Goal: Task Accomplishment & Management: Manage account settings

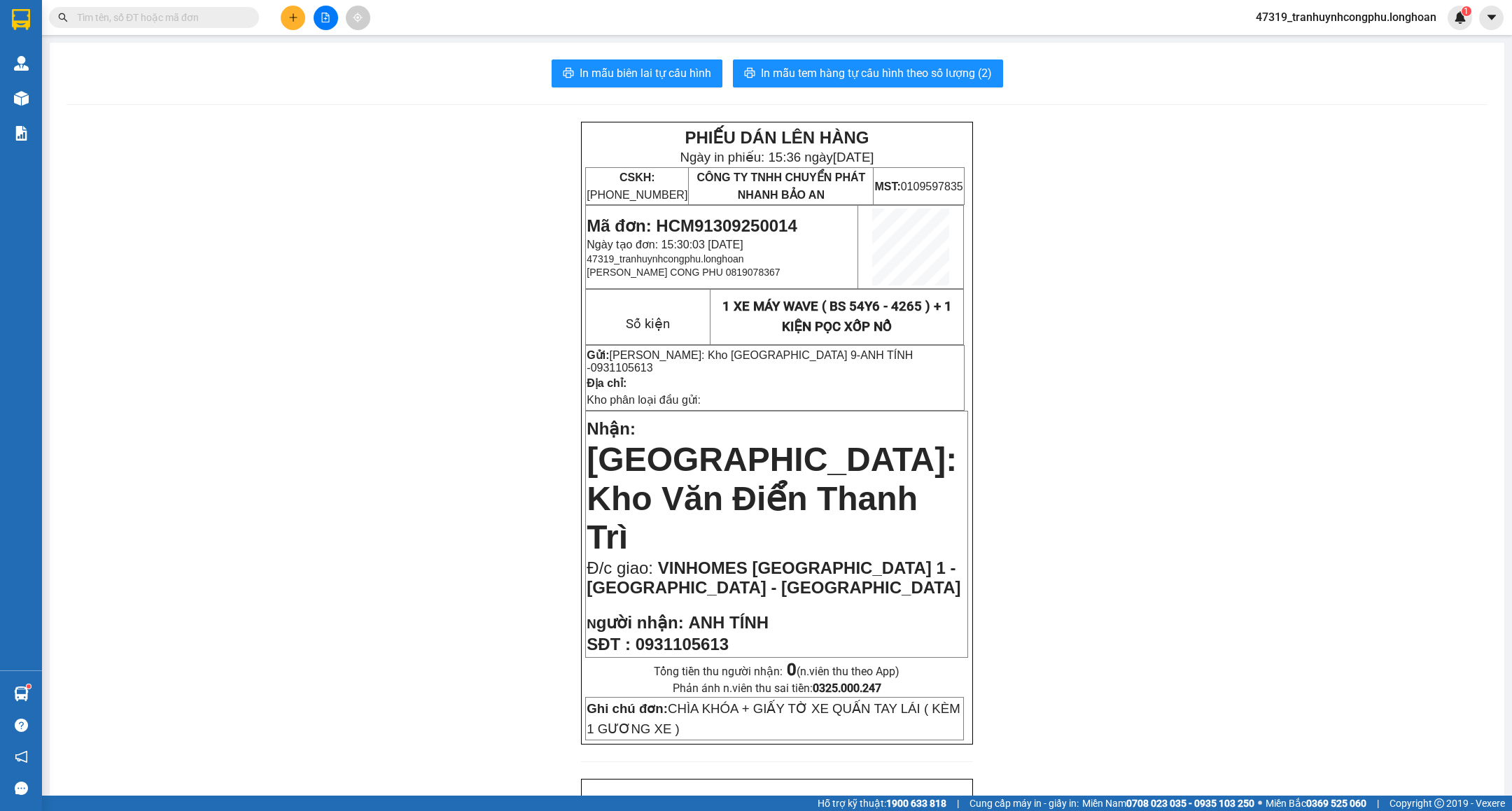
scroll to position [645, 0]
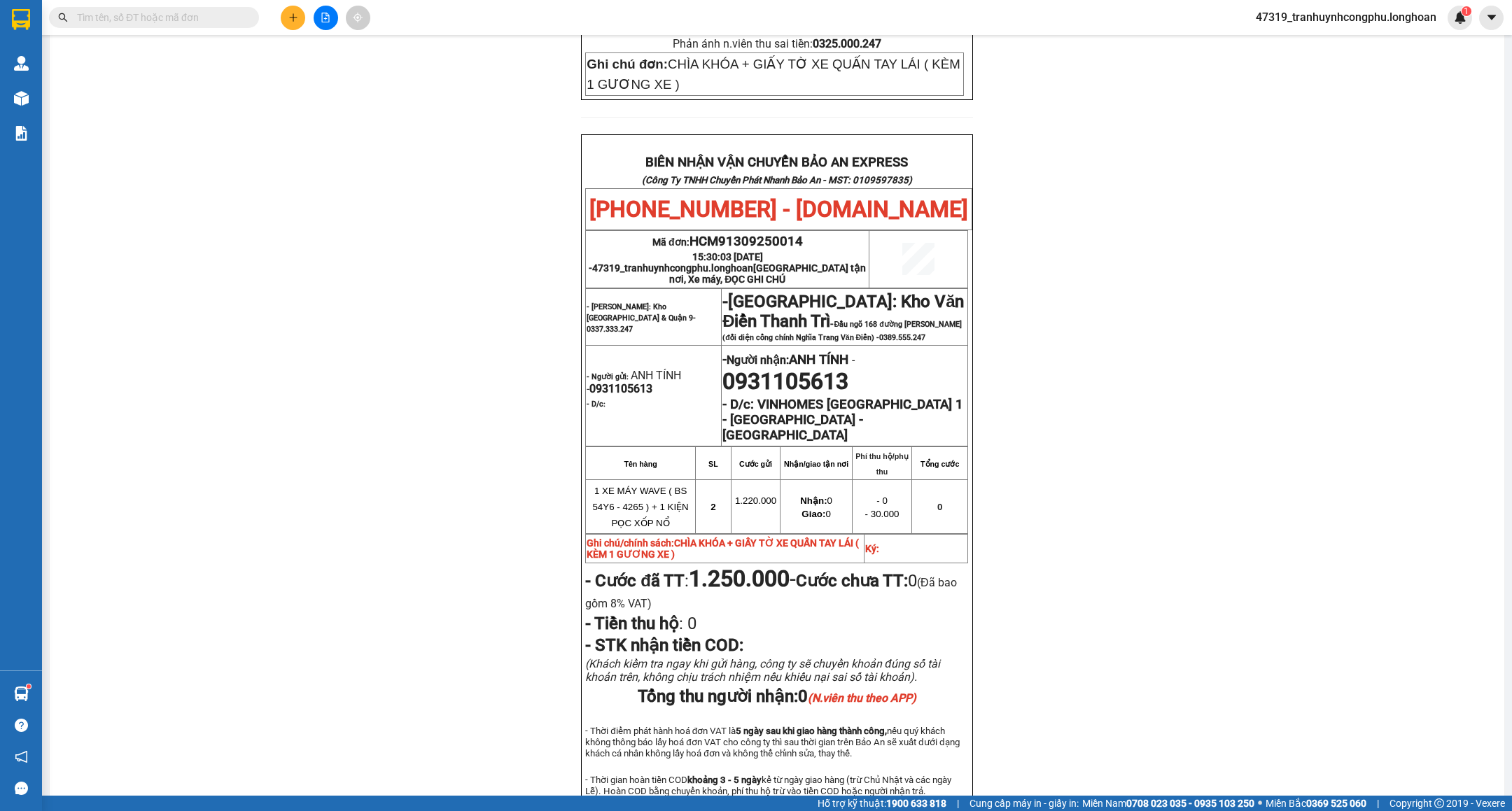
click at [758, 234] on span "HCM91309250014" at bounding box center [747, 241] width 113 height 16
copy span "HCM91309250014"
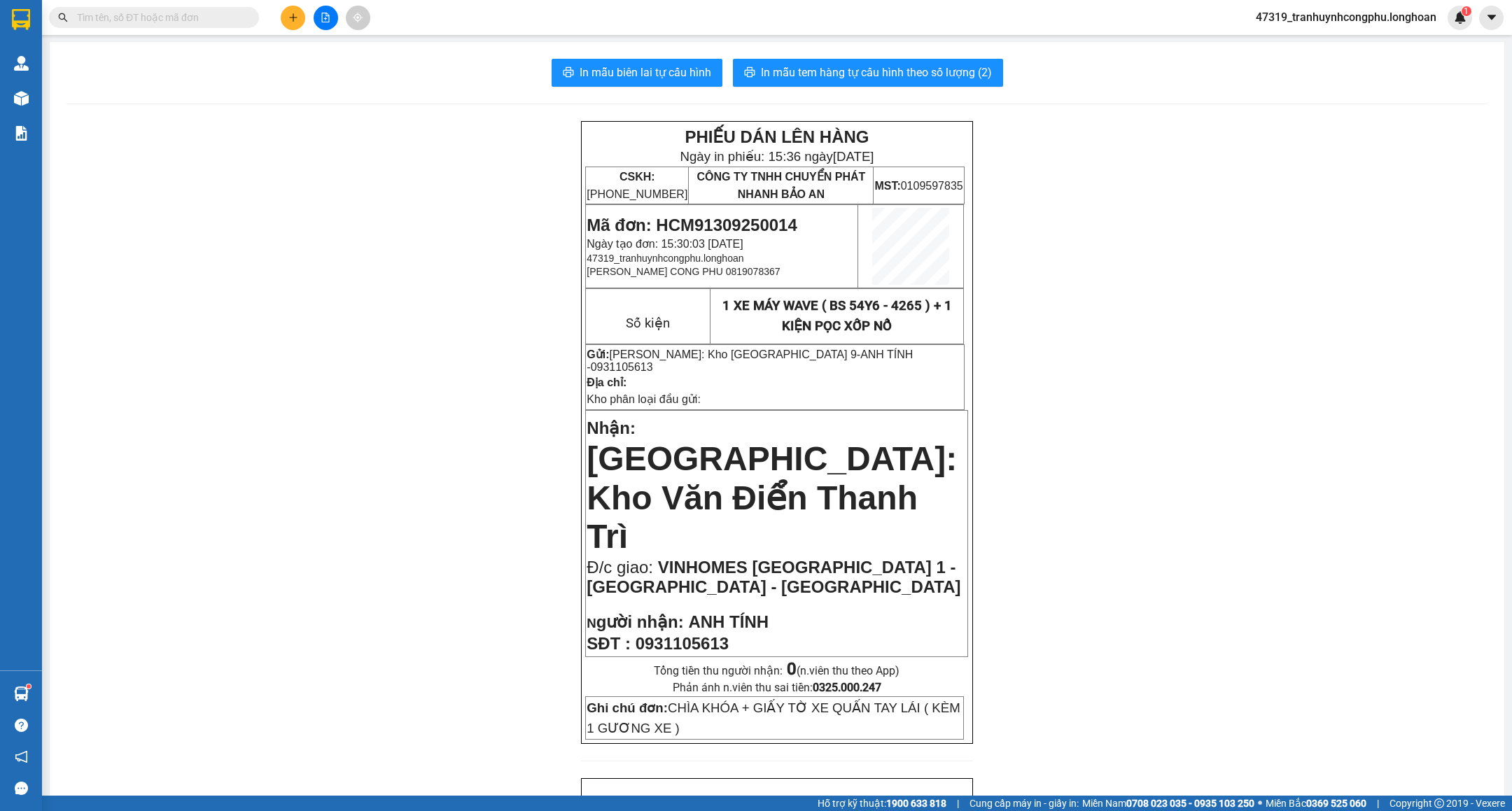
scroll to position [0, 0]
click at [742, 216] on span "Mã đơn: HCM91309250014" at bounding box center [692, 226] width 210 height 19
copy span "HCM91309250014"
click at [440, 502] on div "PHIẾU DÁN LÊN HÀNG Ngày in phiếu: 15:36 ngày 13-09-2025 CSKH: 1900.06.88.33 CÔN…" at bounding box center [777, 816] width 1421 height 1390
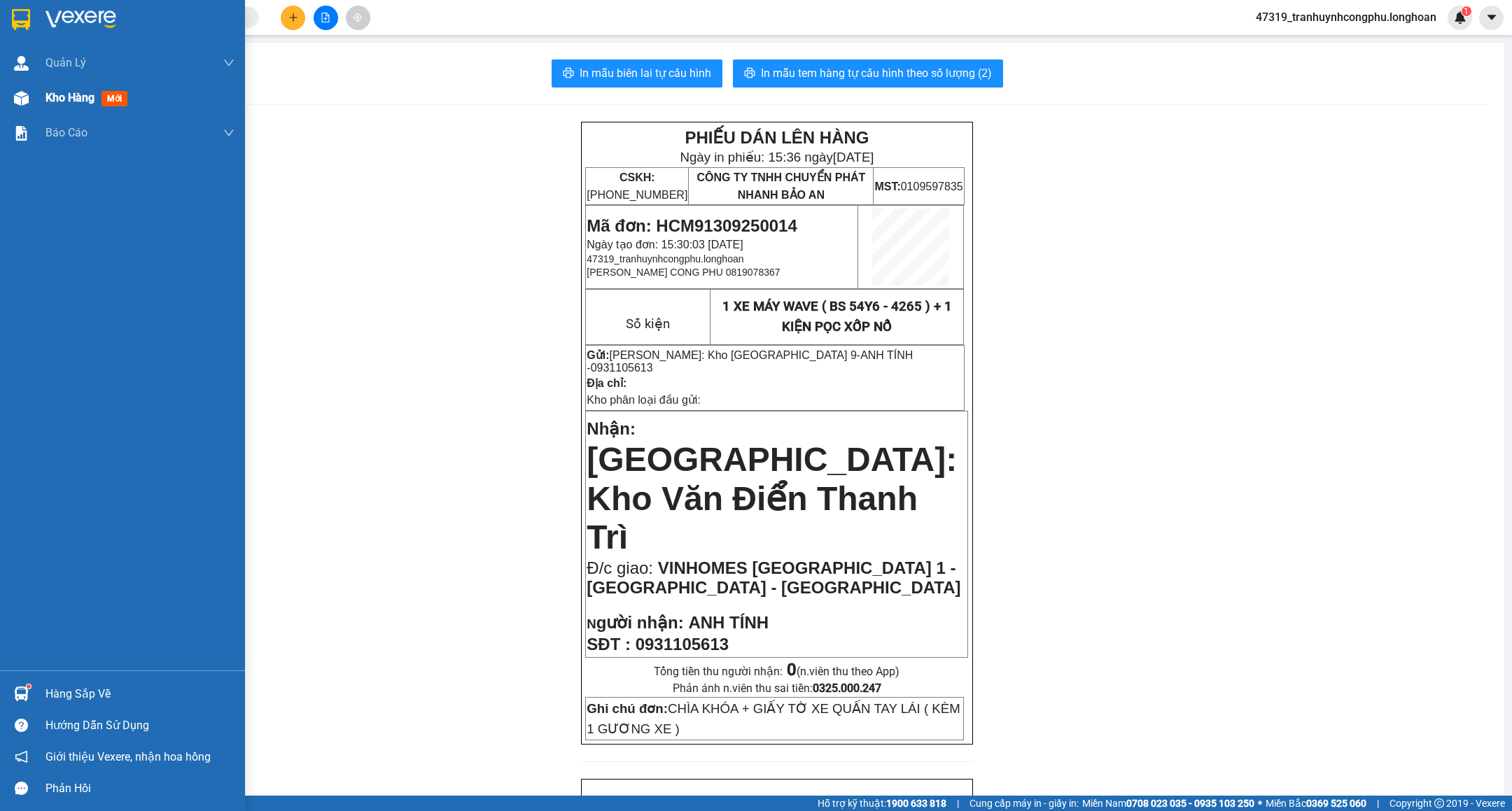
click at [26, 93] on img at bounding box center [21, 98] width 15 height 15
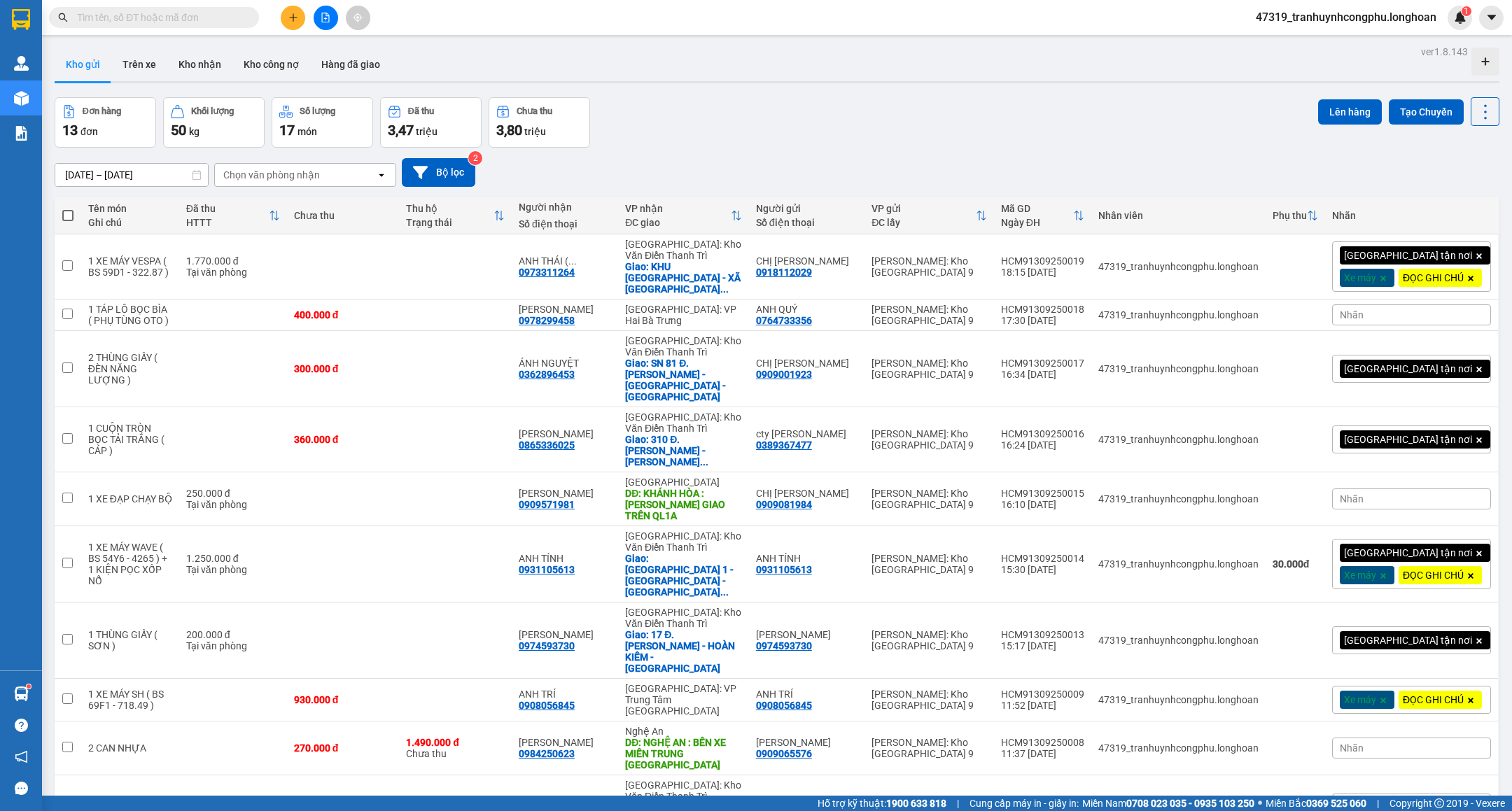
click at [296, 28] on button at bounding box center [293, 18] width 25 height 25
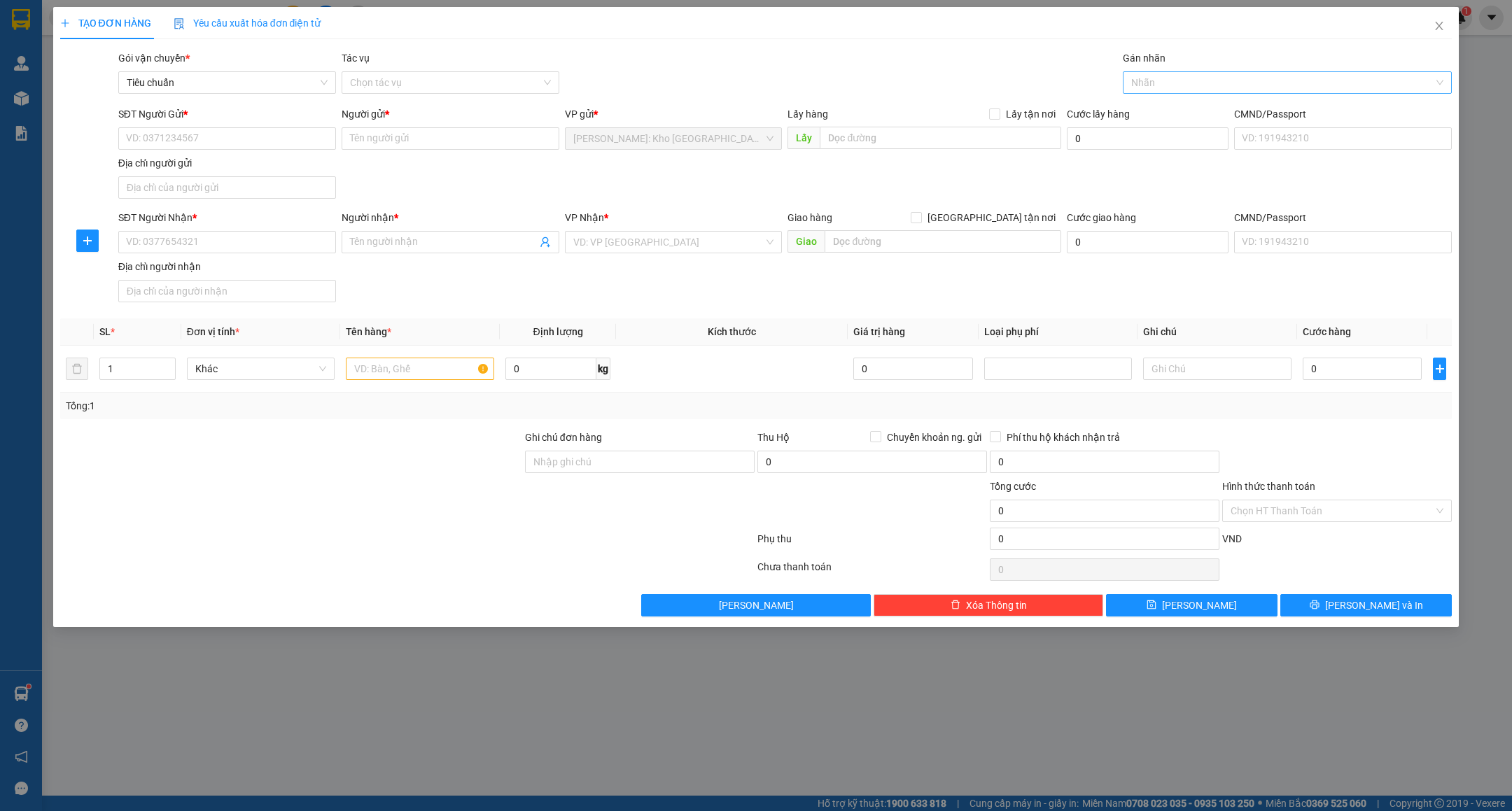
click at [1194, 87] on div at bounding box center [1280, 82] width 308 height 16
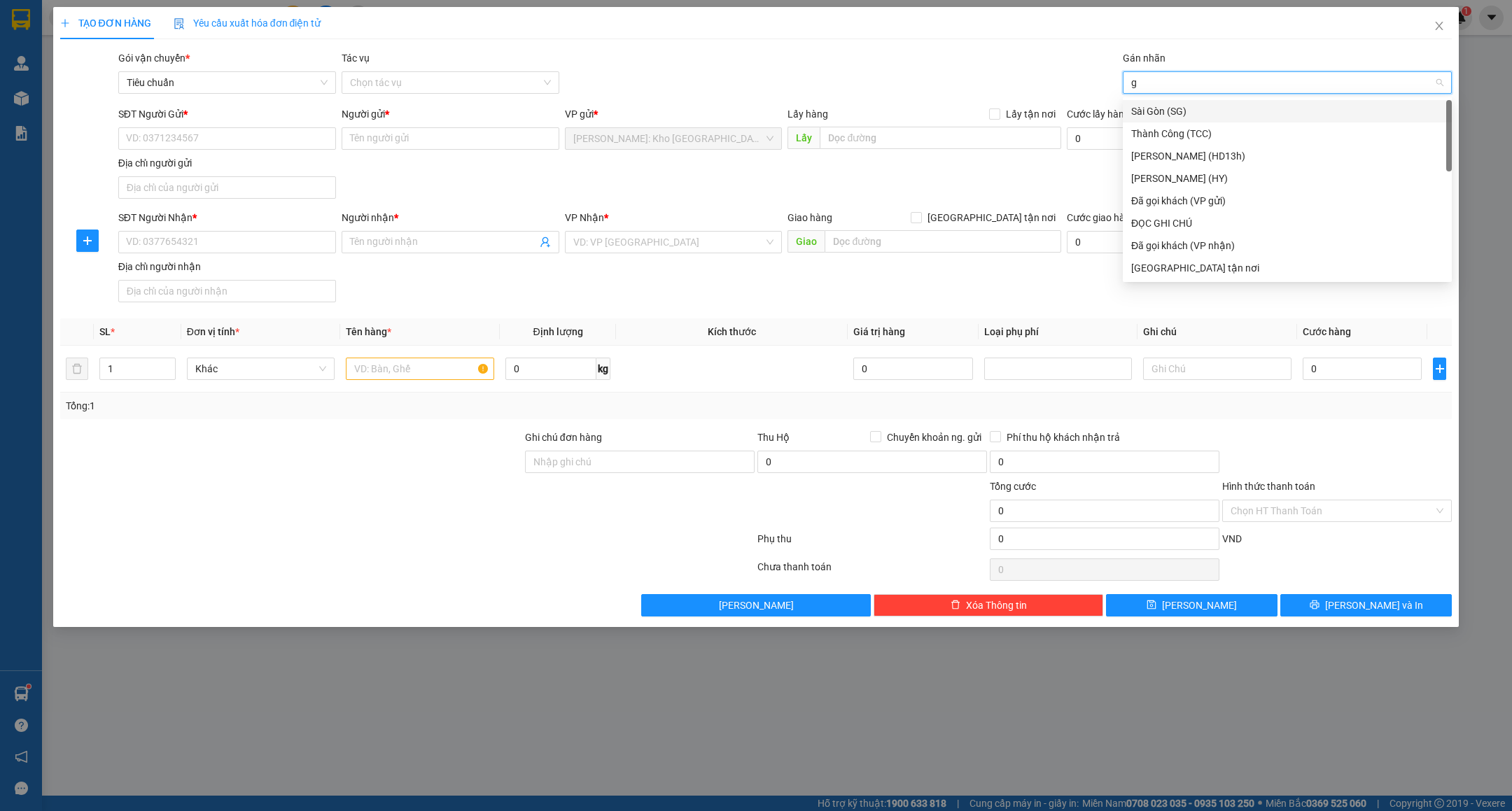
type input "gt"
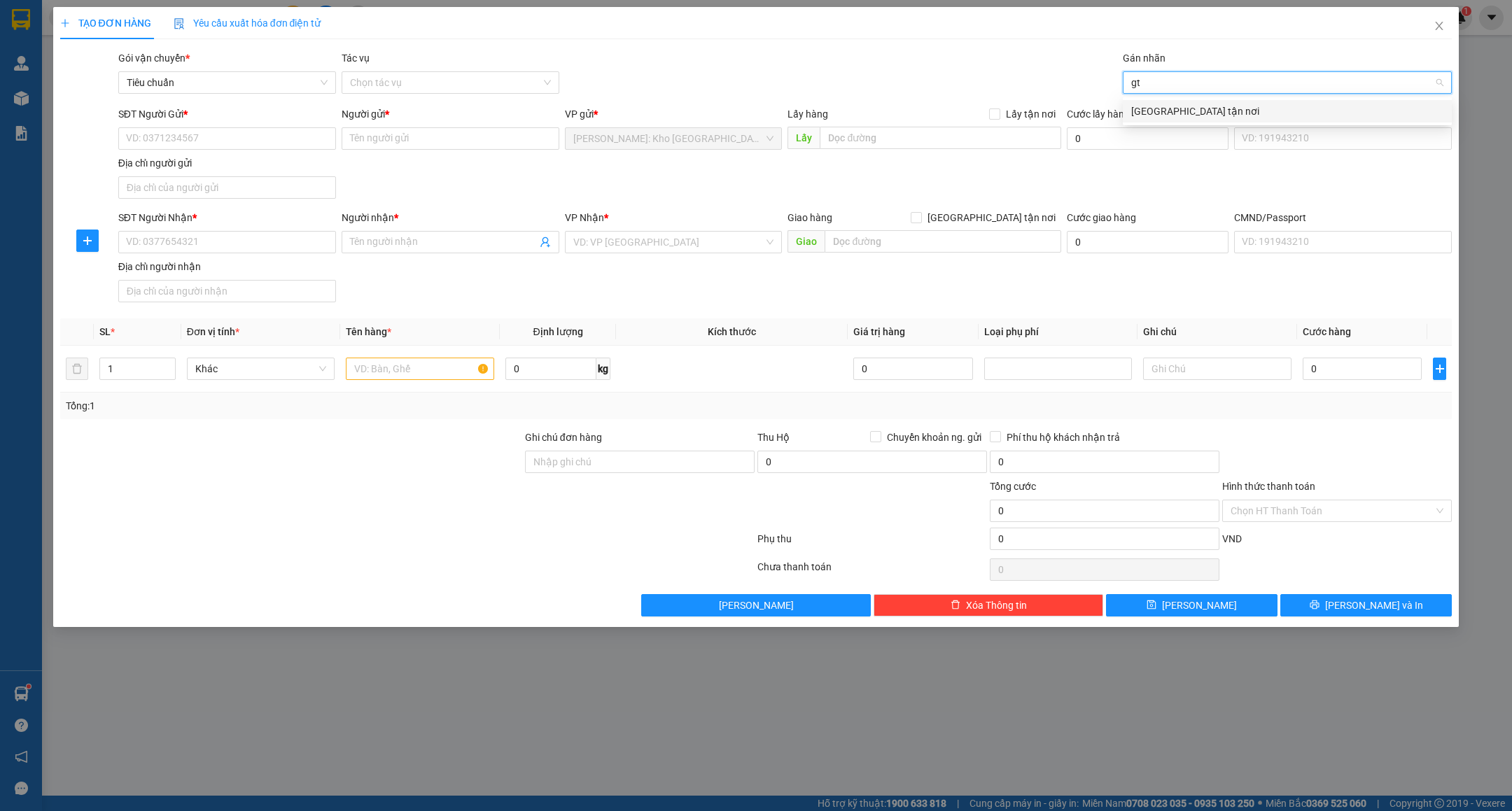
click at [1216, 116] on div "[GEOGRAPHIC_DATA] tận nơi" at bounding box center [1287, 111] width 313 height 16
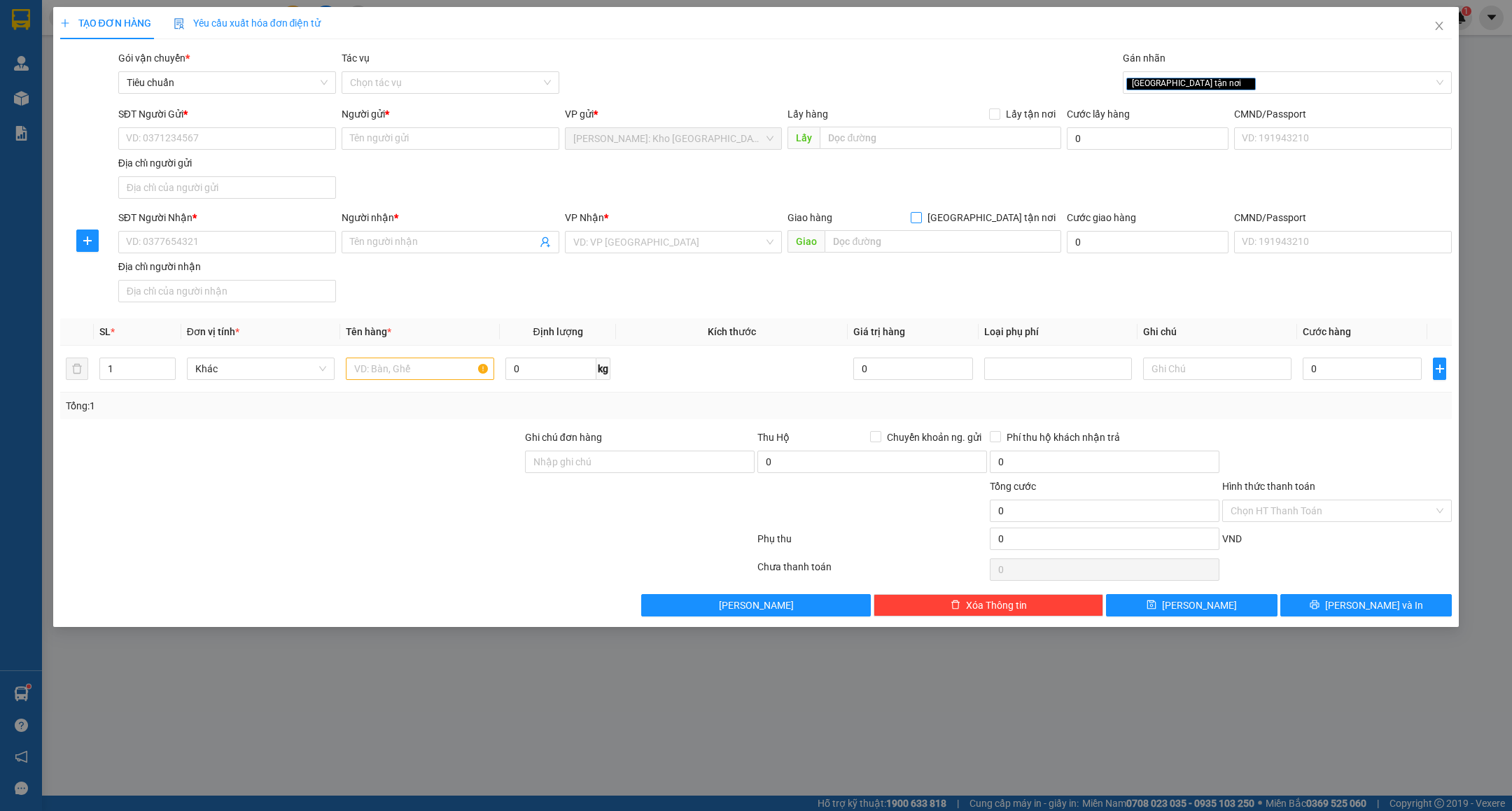
click at [1019, 212] on span "[GEOGRAPHIC_DATA] tận nơi" at bounding box center [992, 217] width 139 height 16
click at [920, 212] on input "[GEOGRAPHIC_DATA] tận nơi" at bounding box center [916, 217] width 10 height 10
checkbox input "true"
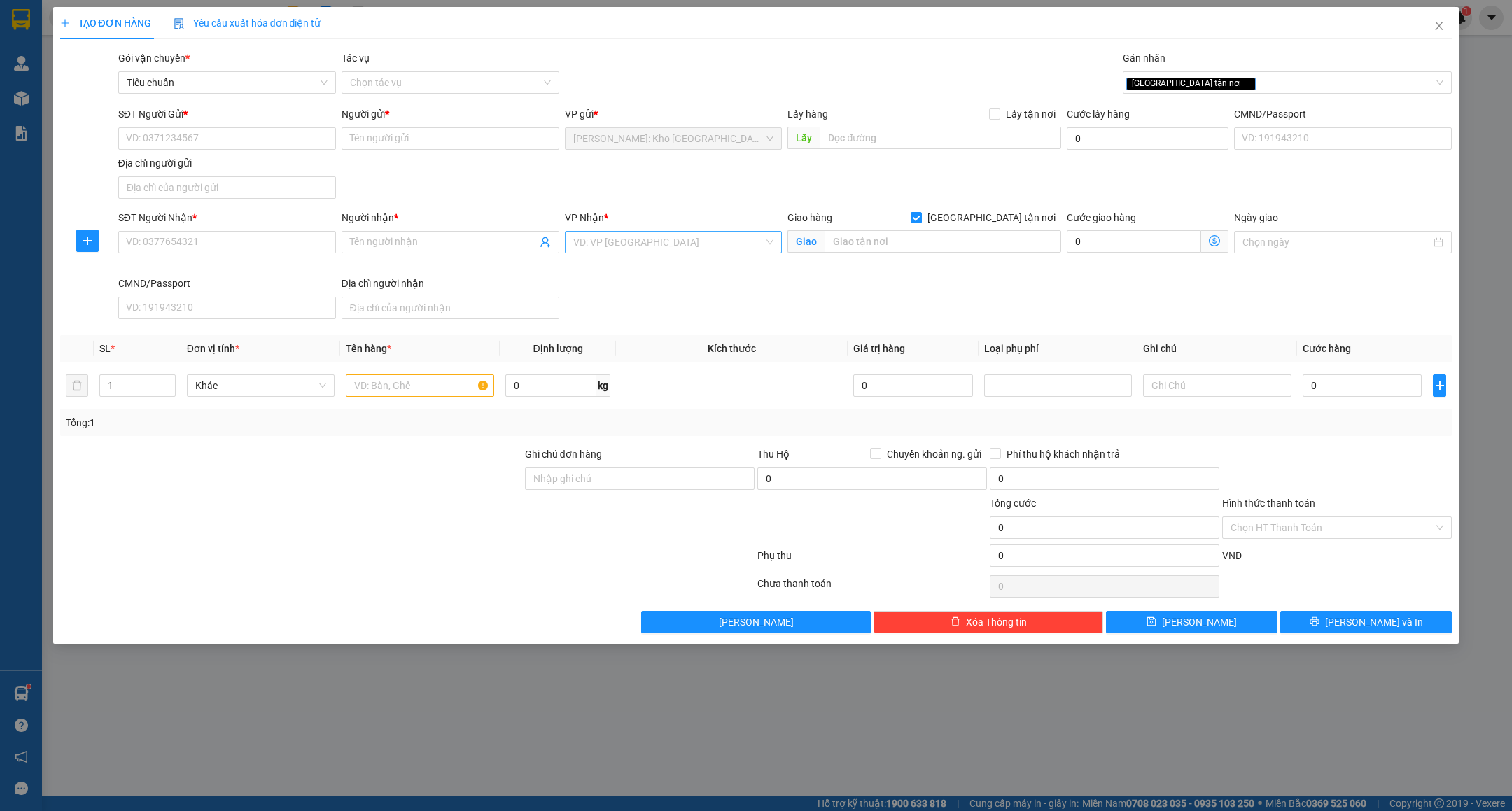
click at [676, 242] on input "search" at bounding box center [669, 242] width 191 height 21
type input "v"
type input "CẦN"
click at [712, 267] on div "Cần Thơ: Kho Ninh Kiều" at bounding box center [673, 272] width 201 height 16
type input "2"
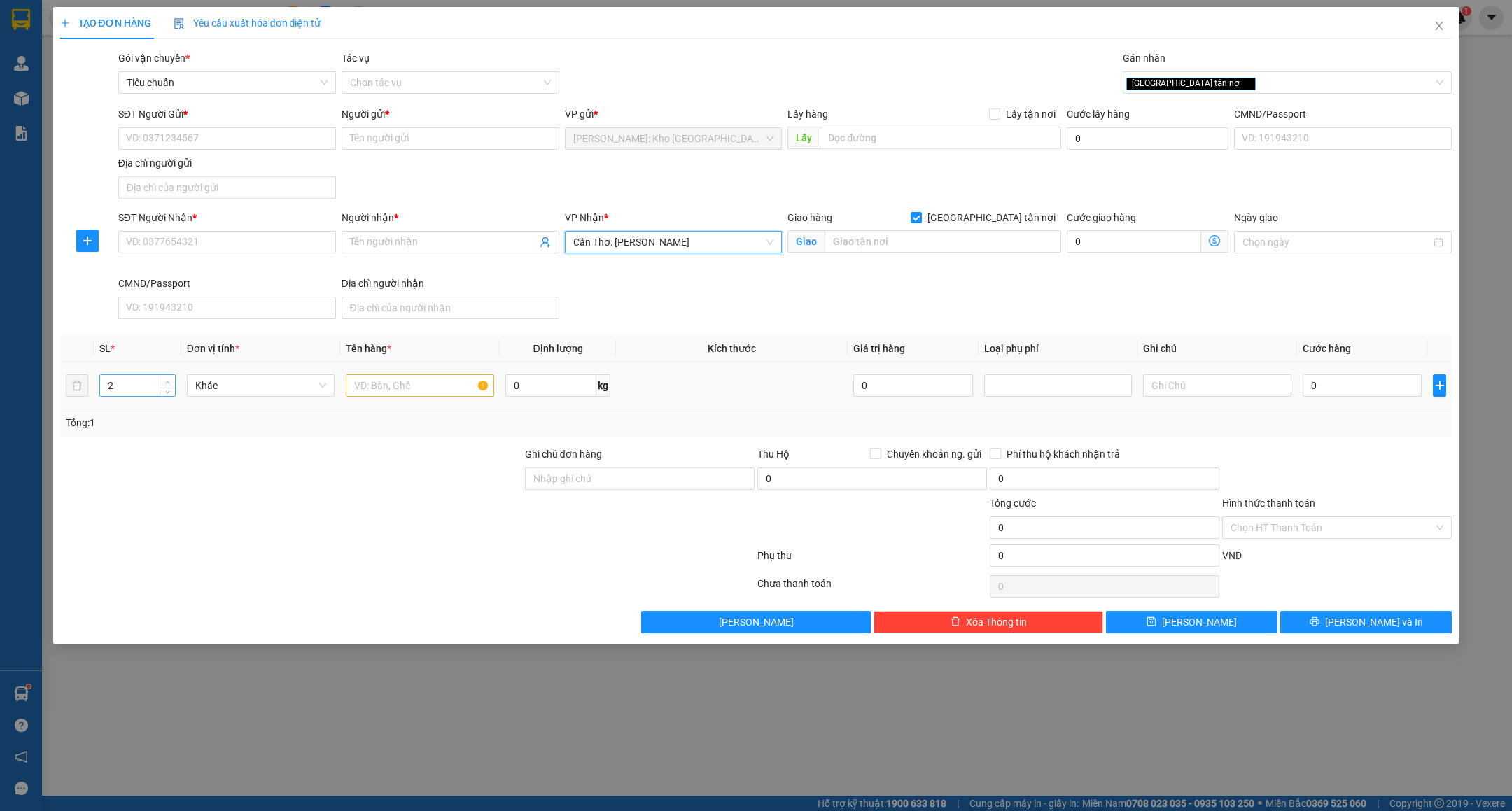
click at [171, 383] on span "up" at bounding box center [168, 382] width 8 height 8
click at [370, 389] on input "text" at bounding box center [420, 385] width 148 height 22
type input "1 MÁY NÉN + 1 THÙNG GIẤY ( LINH KIỆN )"
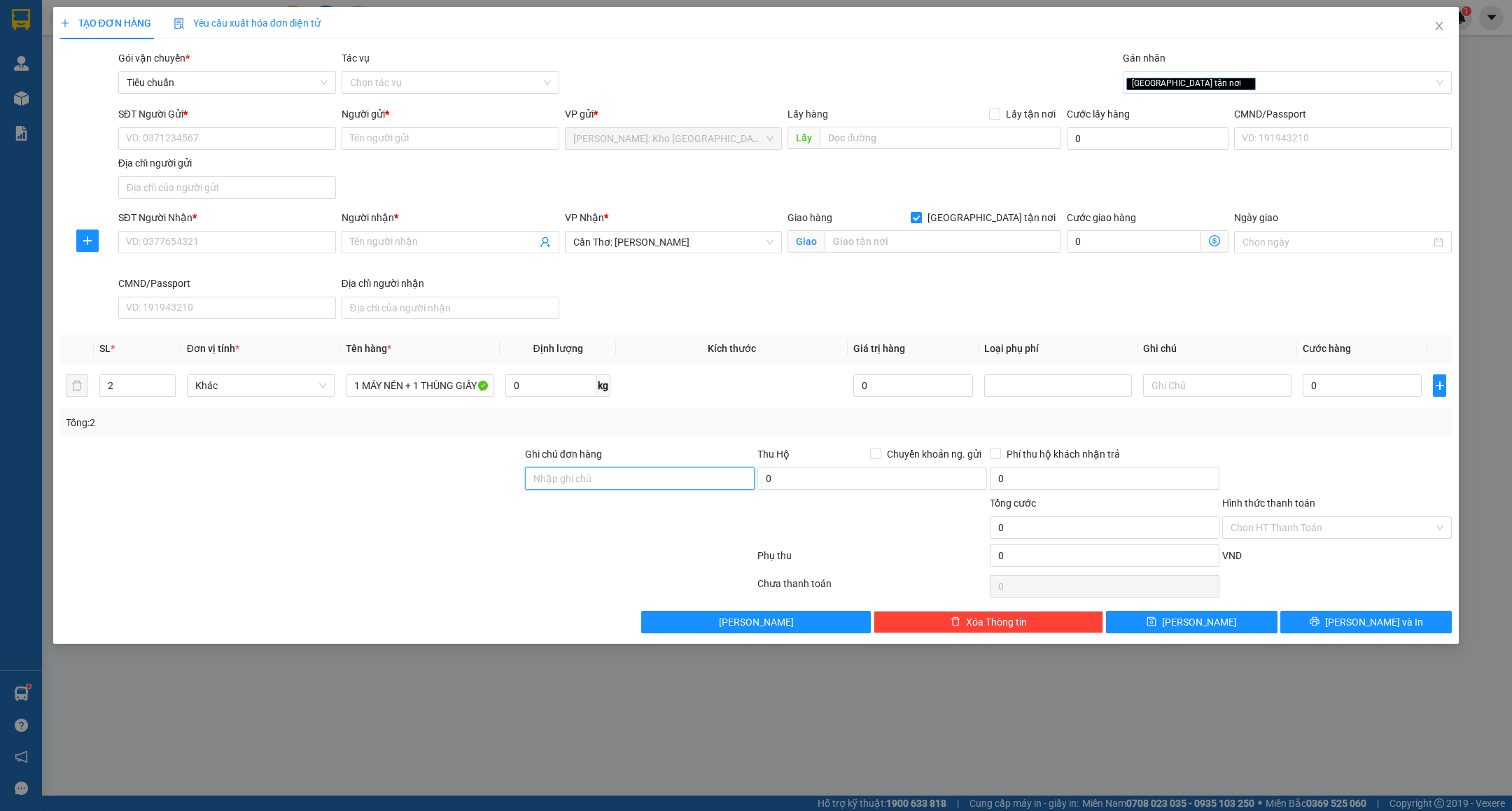
click at [571, 477] on input "Ghi chú đơn hàng" at bounding box center [640, 478] width 230 height 22
type input "VẬN CHUYỂN NHẸ TAY - HƯ VỠ KHÔNG ĐỀN"
click at [246, 139] on input "SĐT Người Gửi *" at bounding box center [226, 138] width 217 height 22
click at [246, 139] on input "0358015574" at bounding box center [226, 138] width 217 height 22
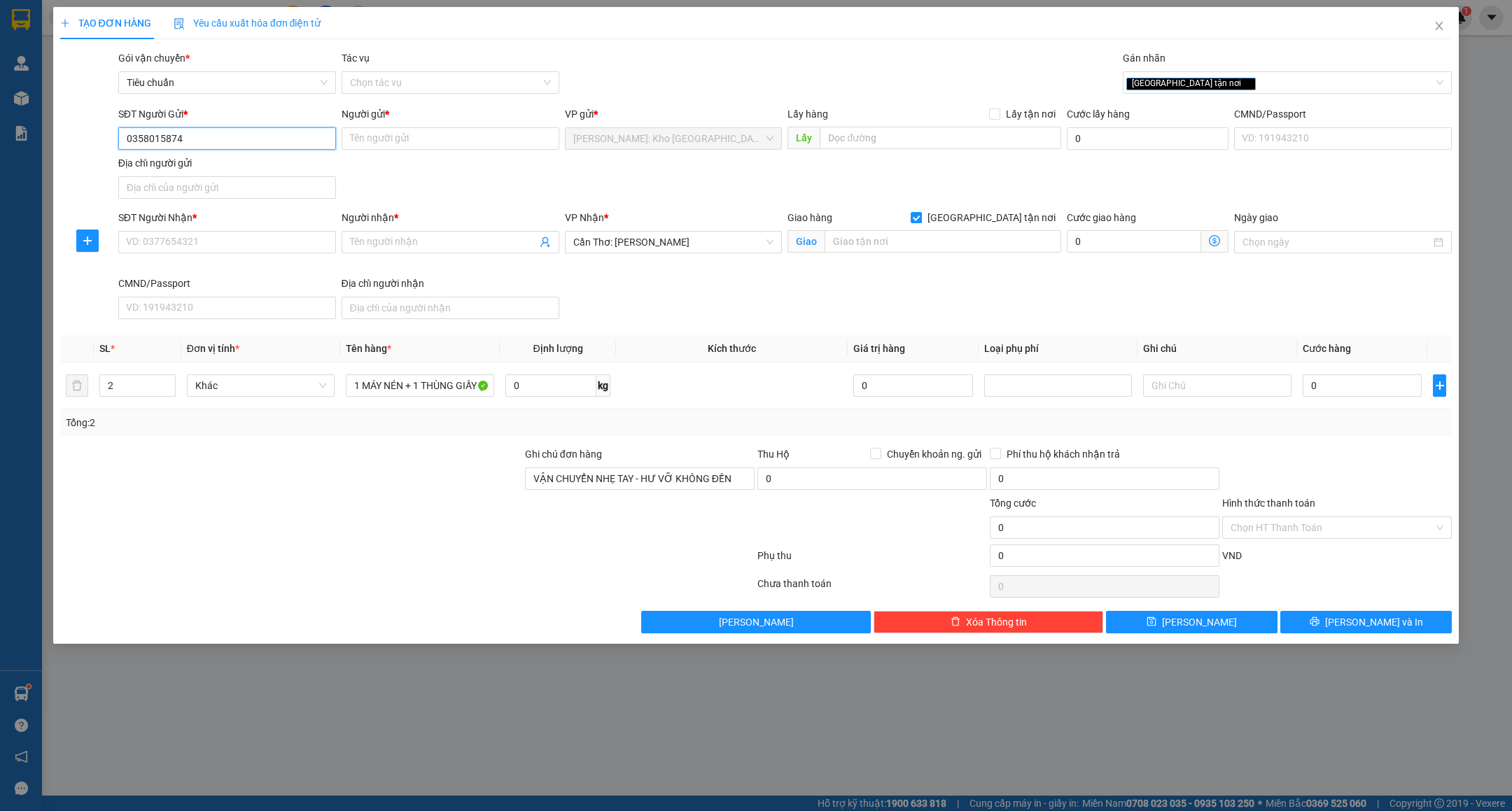
click at [238, 145] on input "0358015874" at bounding box center [226, 138] width 217 height 22
click at [229, 137] on input "0358015874" at bounding box center [226, 138] width 217 height 22
click at [226, 150] on input "0358015874" at bounding box center [226, 138] width 217 height 22
click at [226, 148] on input "0358015874" at bounding box center [226, 138] width 217 height 22
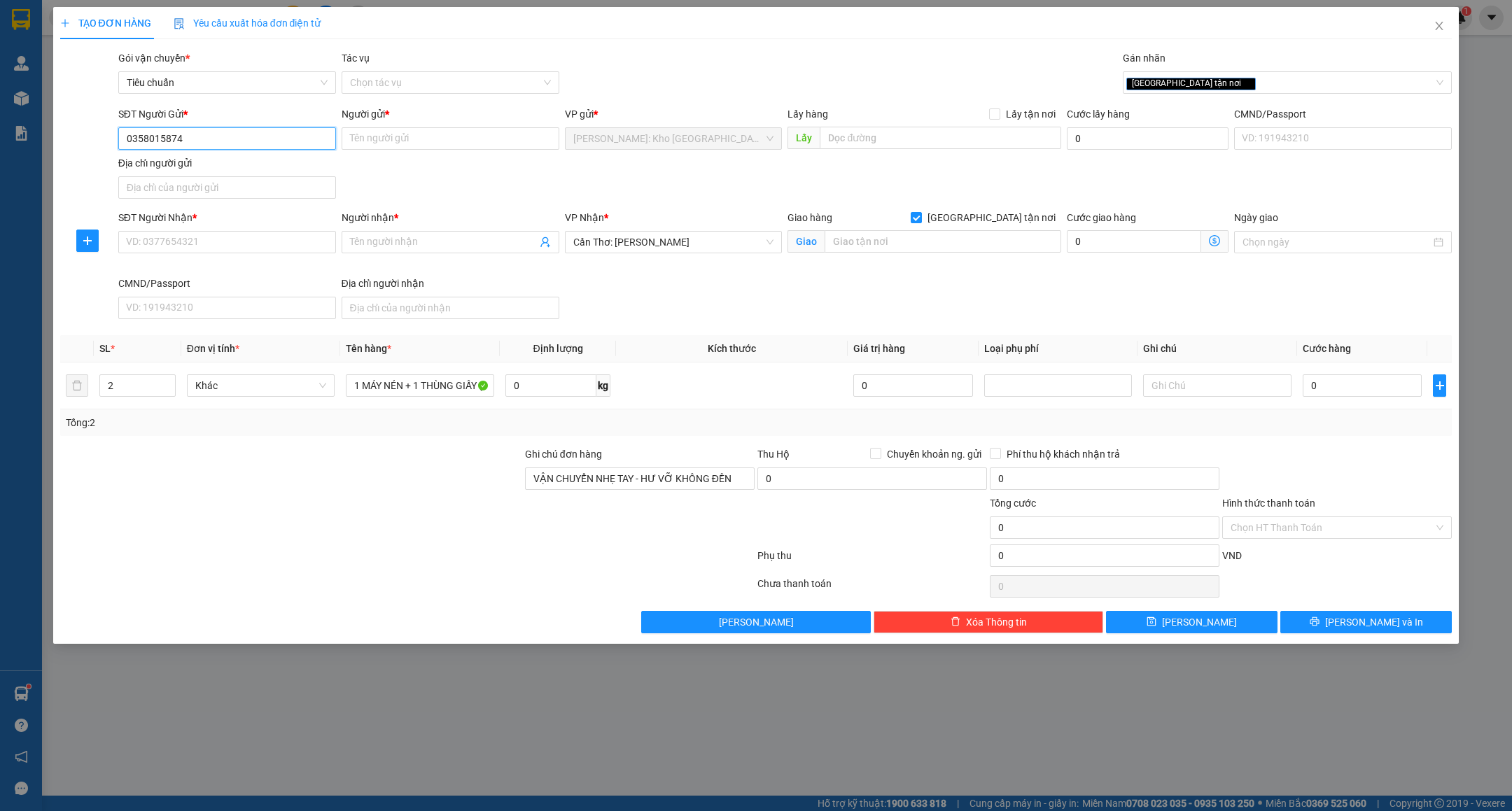
click at [226, 148] on input "0358015874" at bounding box center [226, 138] width 217 height 22
paste input "49451227"
type input "0349451227"
click at [437, 112] on div "Người gửi *" at bounding box center [450, 114] width 217 height 16
click at [437, 127] on input "Người gửi *" at bounding box center [450, 138] width 217 height 22
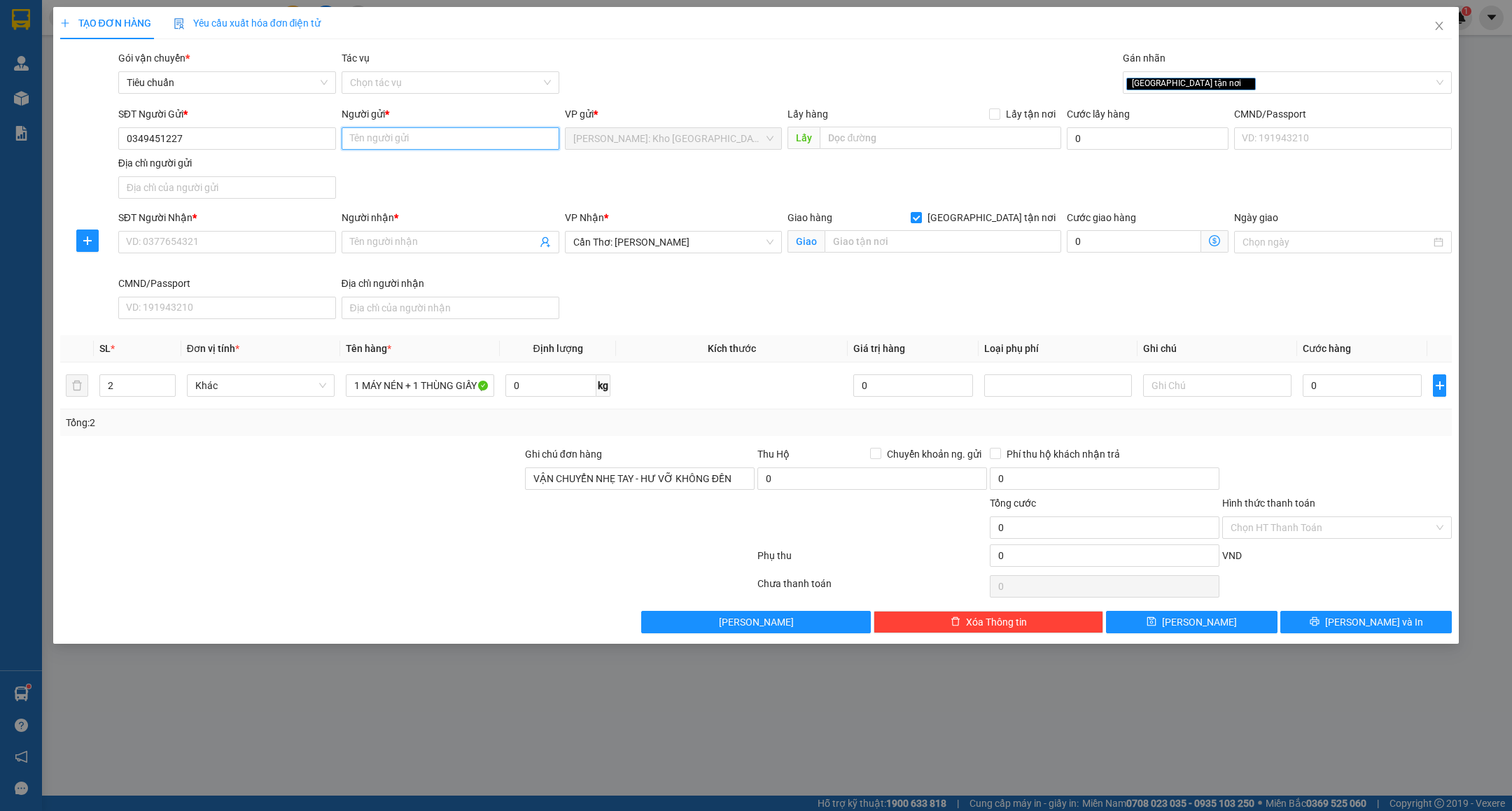
click at [427, 135] on input "Người gửi *" at bounding box center [450, 138] width 217 height 22
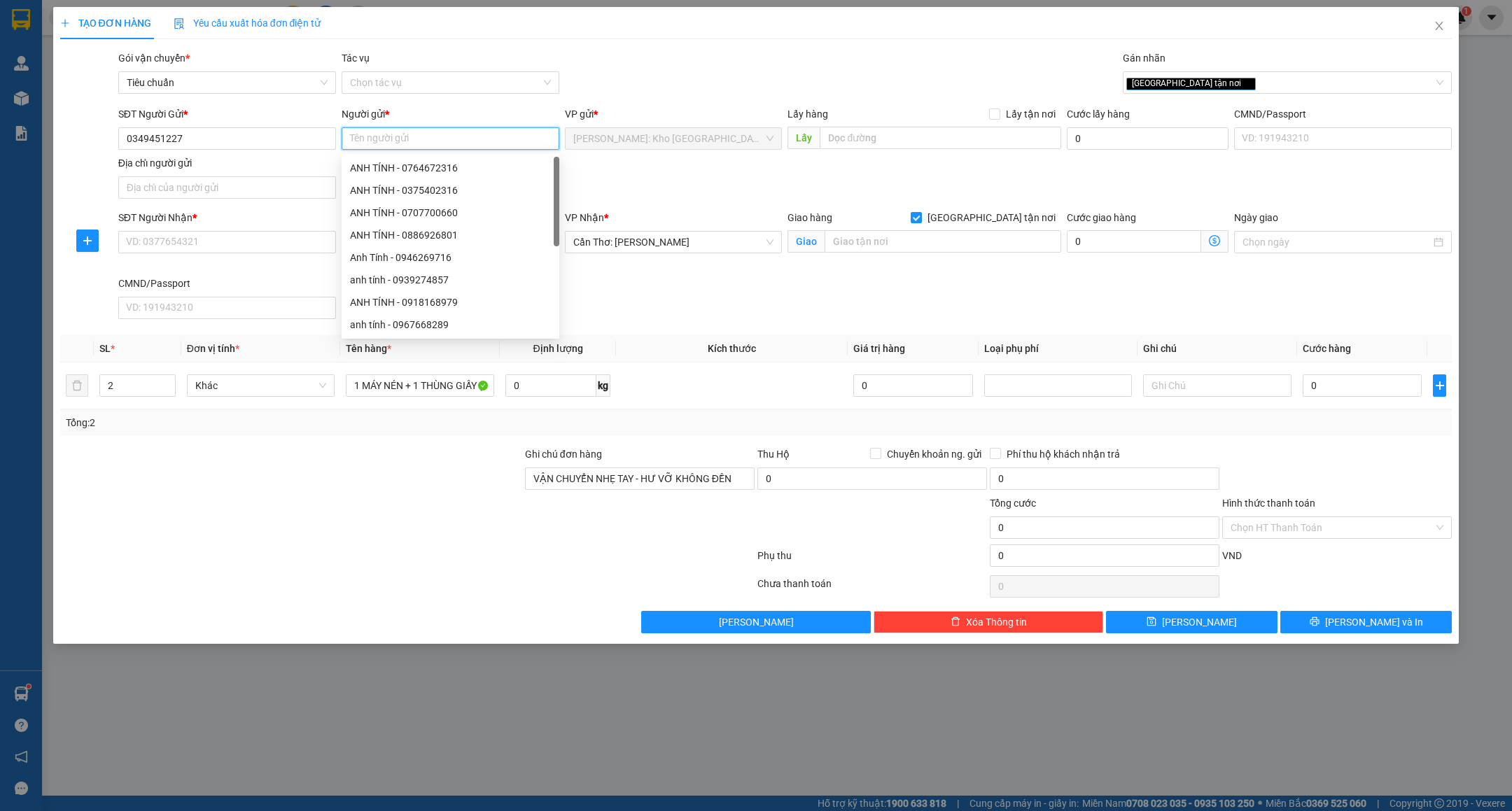
type input "D"
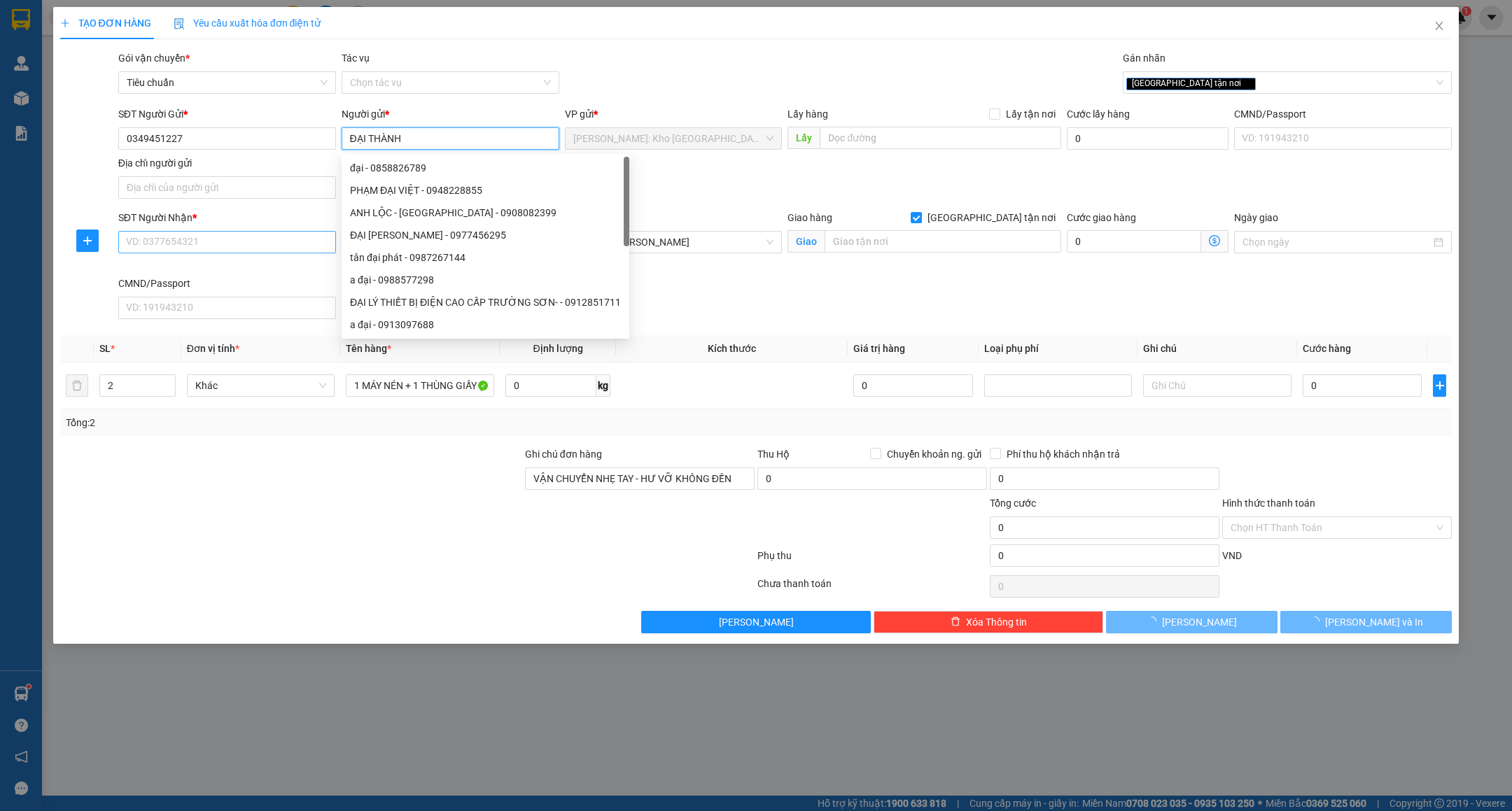
type input "ĐẠI THÀNH"
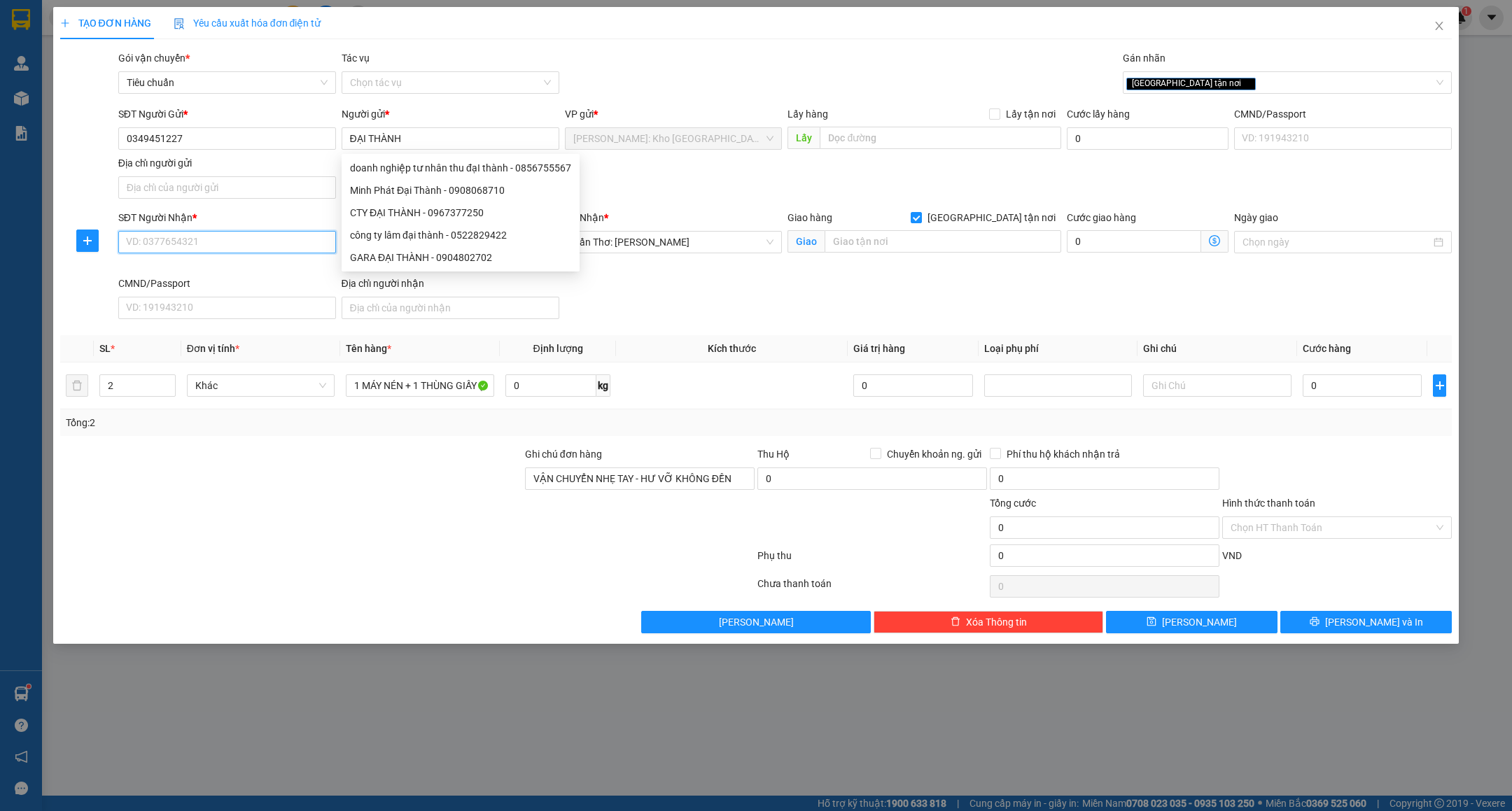
click at [139, 238] on input "SĐT Người Nhận *" at bounding box center [226, 242] width 217 height 22
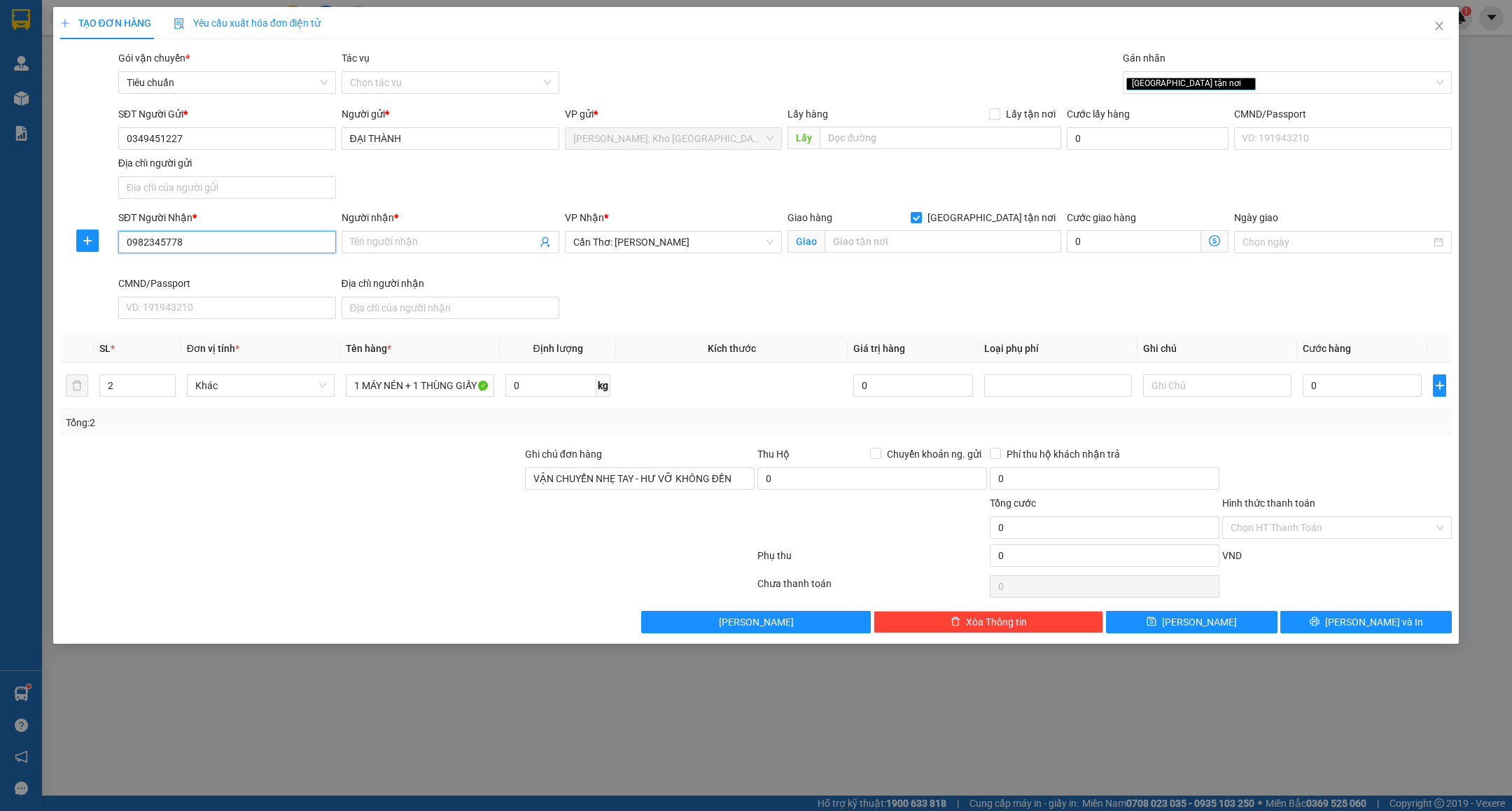
click at [273, 250] on input "0982345778" at bounding box center [226, 242] width 217 height 22
type input "0982345778"
click at [389, 250] on input "Người nhận *" at bounding box center [444, 242] width 187 height 16
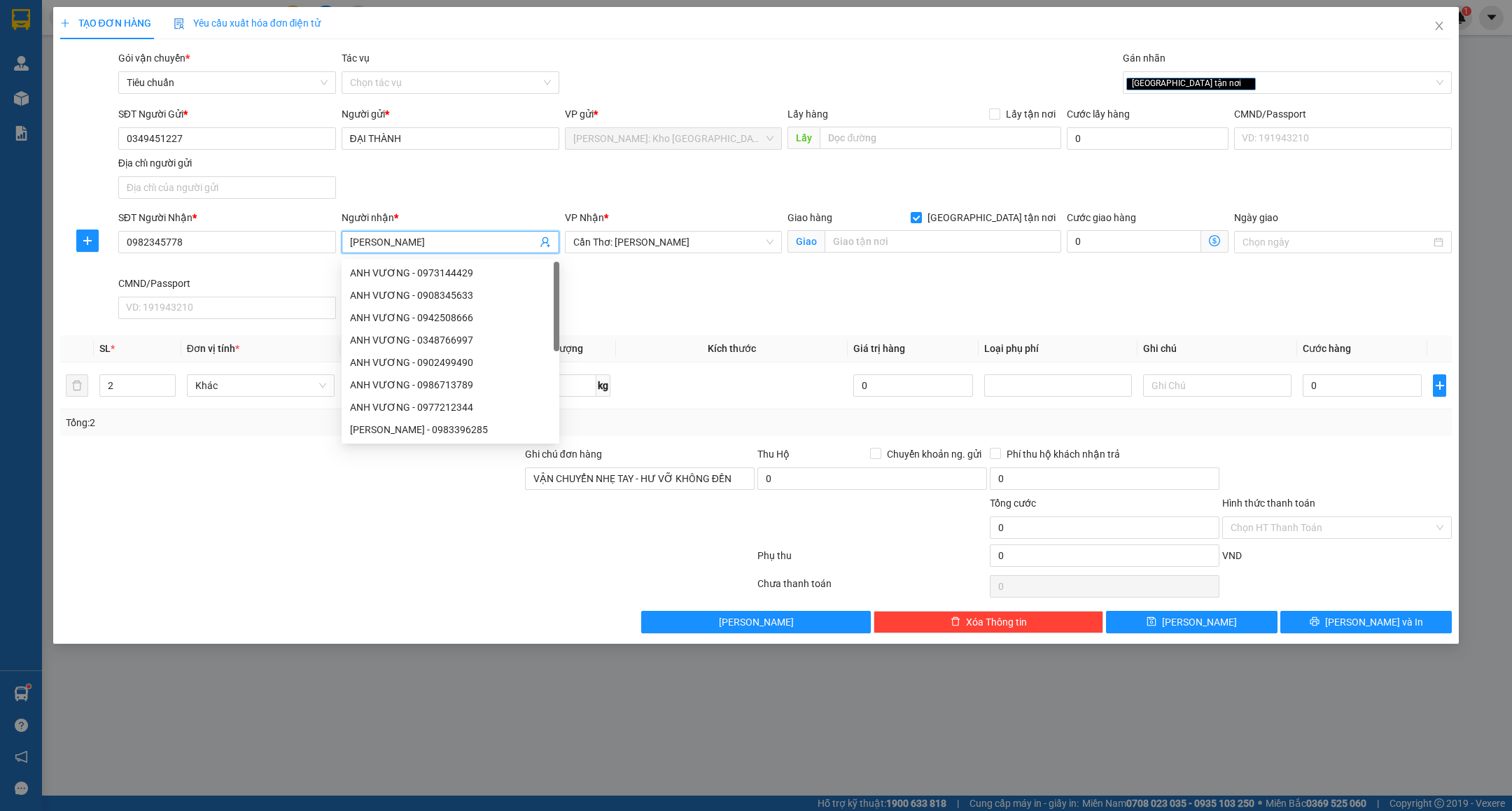
type input "ANH VƯƠNG"
click at [893, 258] on div "Giao hàng Giao tận nơi Giao" at bounding box center [925, 235] width 274 height 49
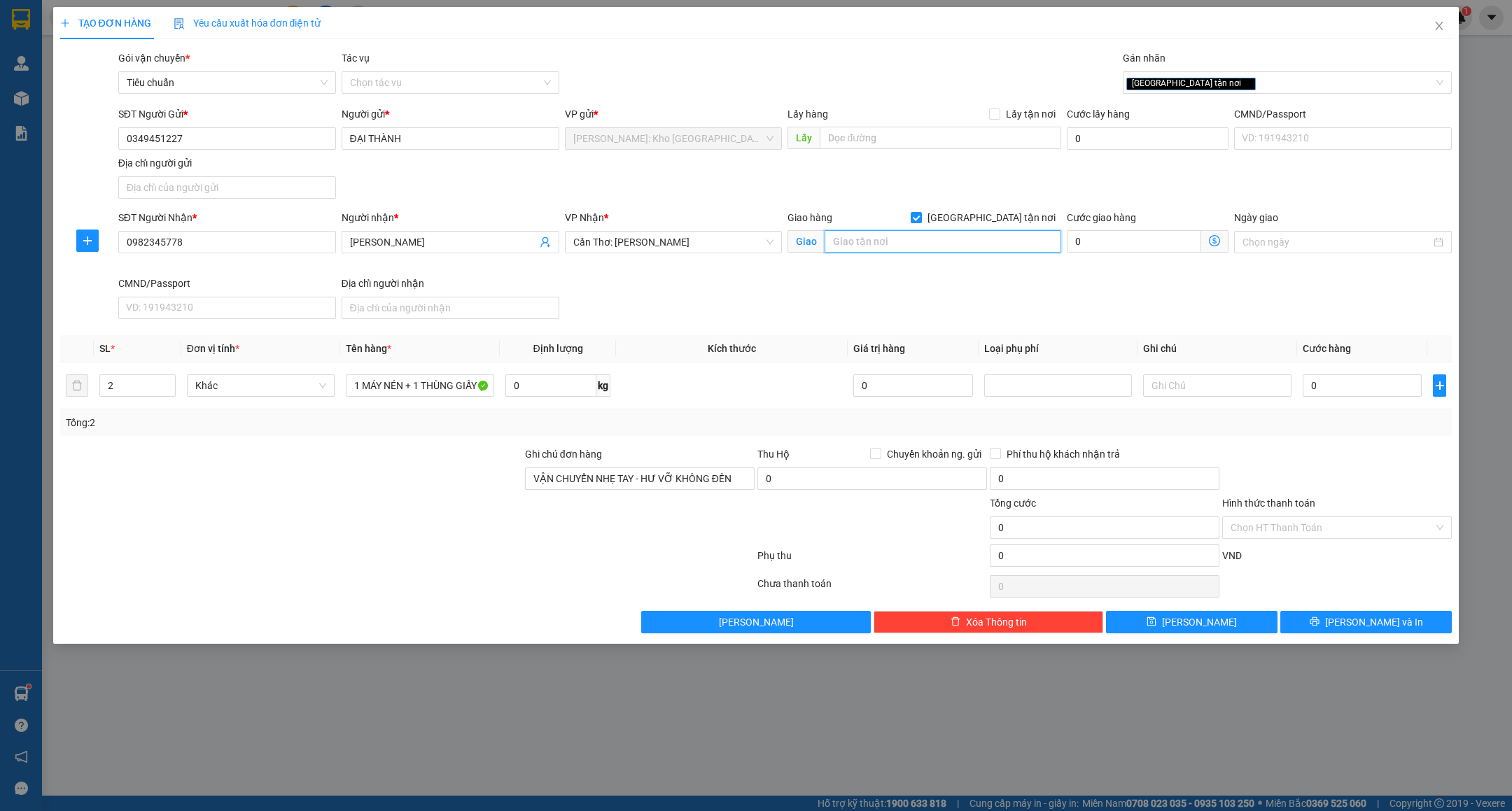
click at [899, 244] on input "text" at bounding box center [943, 241] width 236 height 22
type input "84 Đ.LÊ DUẪN - F.3 - TP.SÓC TRĂNG"
click at [952, 281] on div "SĐT Người Nhận * 0982345778 Người nhận * ANH VƯƠNG VP Nhận * Cần Thơ: Kho Ninh …" at bounding box center [785, 267] width 1340 height 115
click at [1336, 389] on input "0" at bounding box center [1362, 385] width 119 height 22
type input "1"
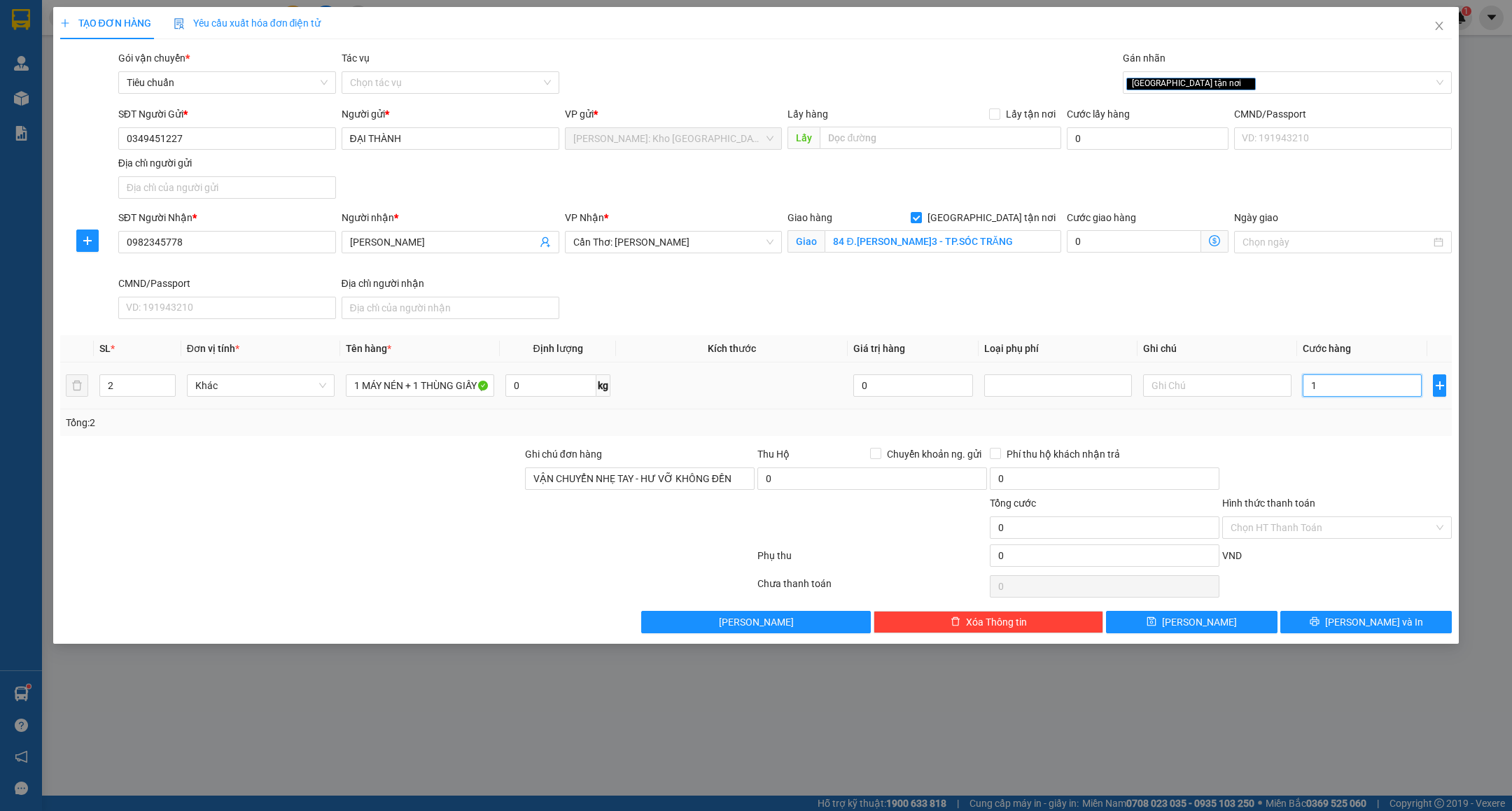
type input "1"
type input "15"
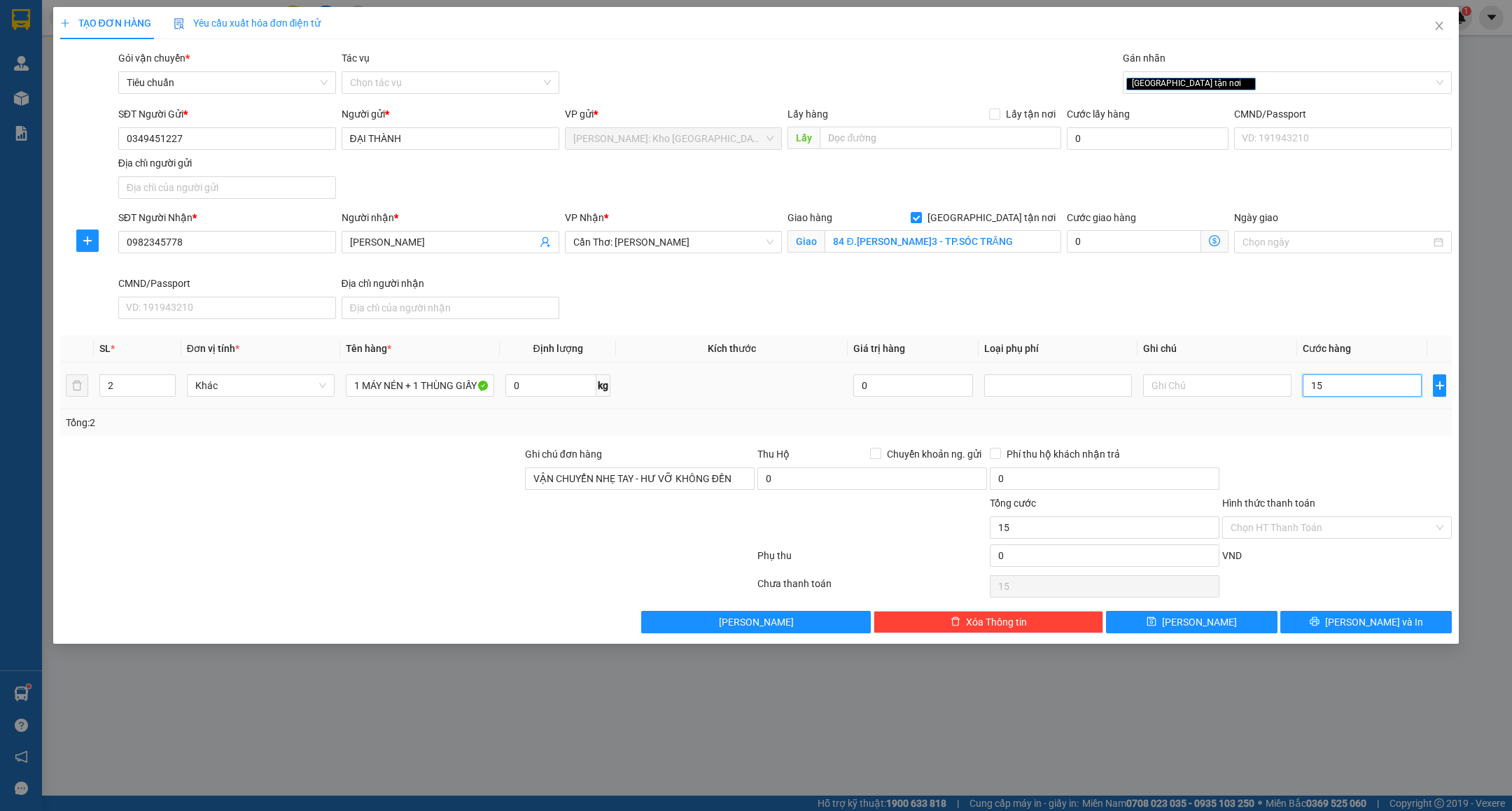
type input "150"
click at [1315, 456] on div at bounding box center [1336, 471] width 232 height 49
type input "150.000"
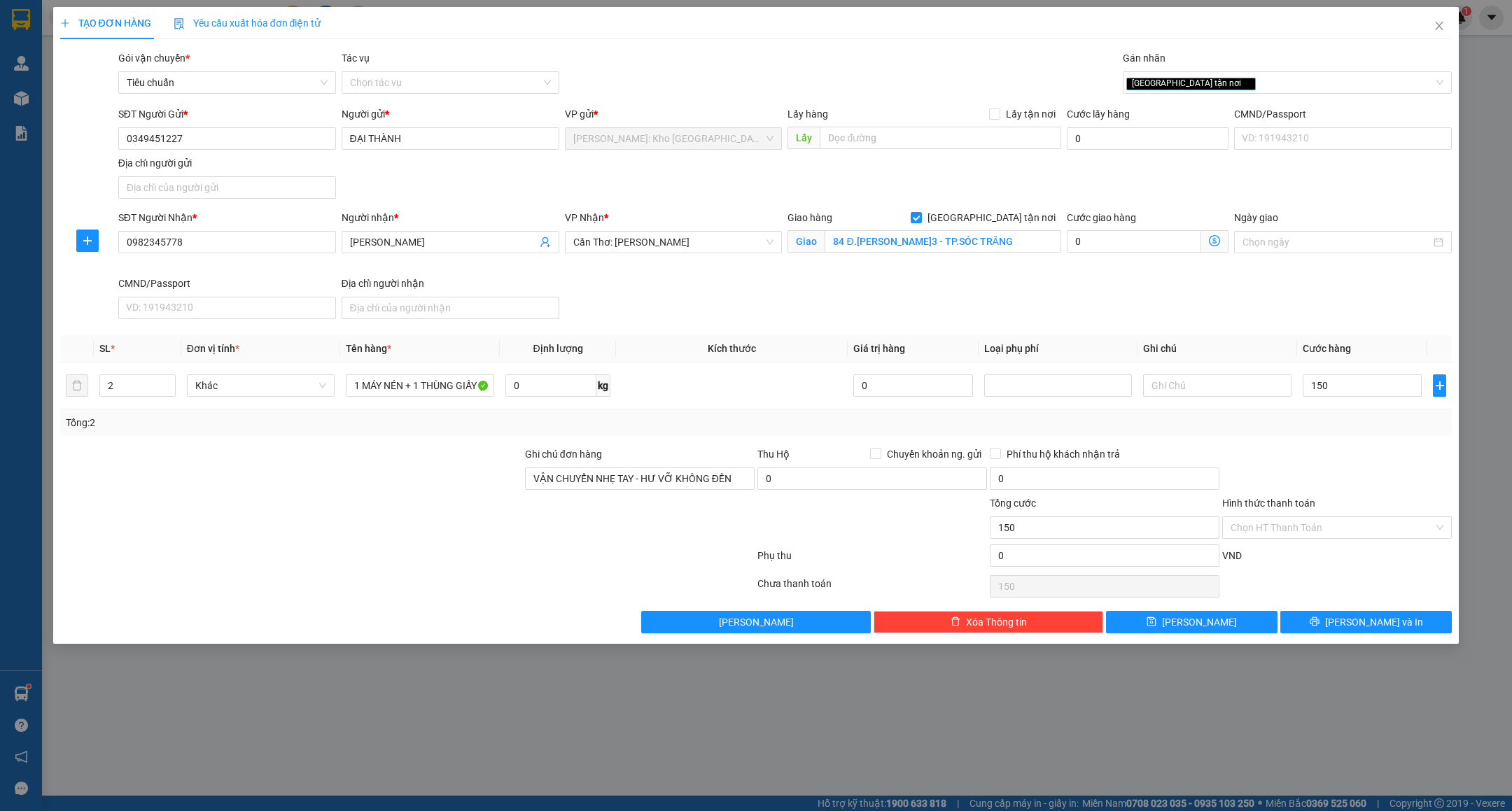
type input "150.000"
click at [1305, 536] on input "Hình thức thanh toán" at bounding box center [1332, 528] width 203 height 21
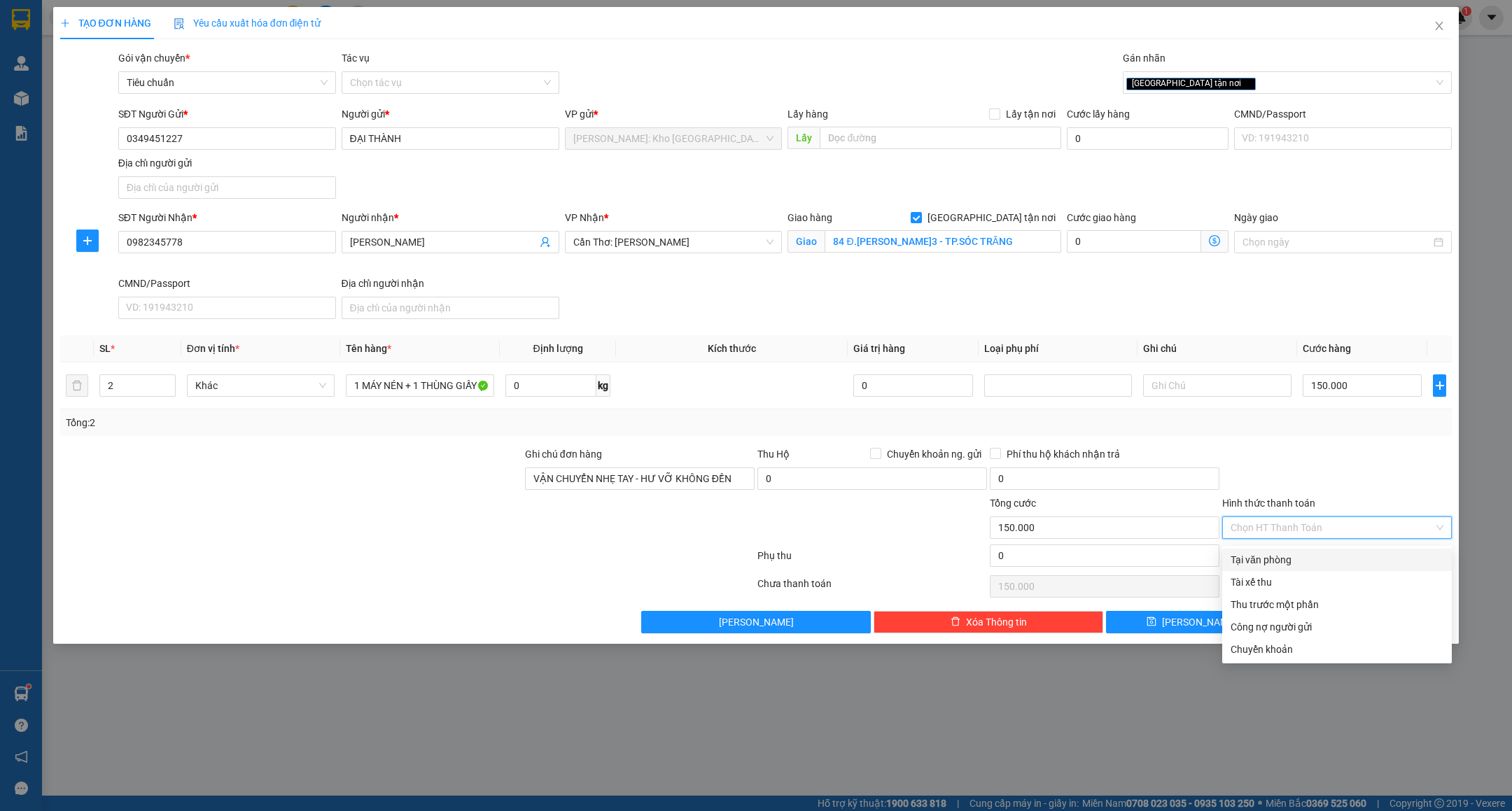
click at [1283, 557] on div "Tại văn phòng" at bounding box center [1336, 559] width 212 height 16
type input "0"
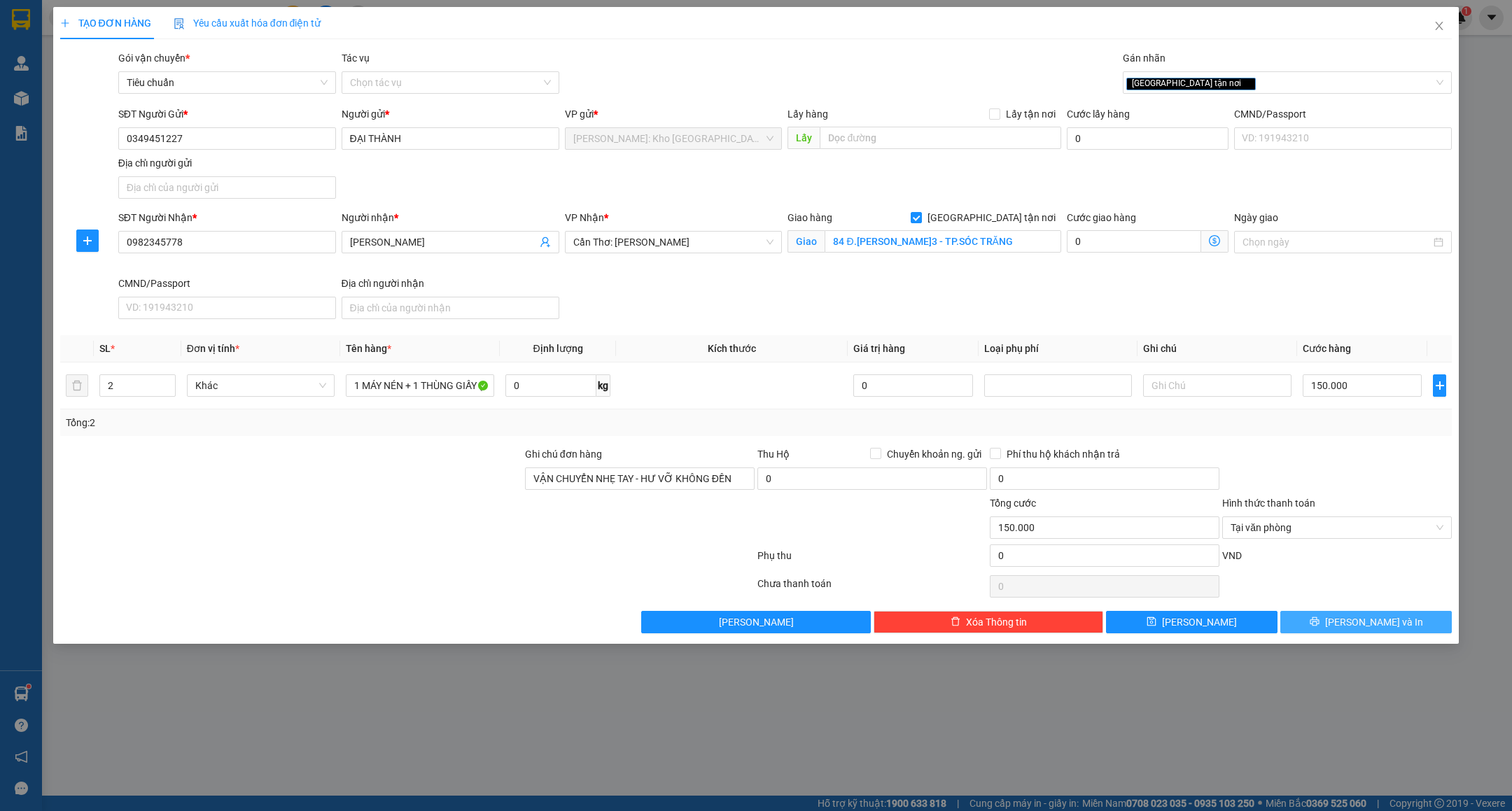
click at [1320, 623] on icon "printer" at bounding box center [1315, 622] width 10 height 10
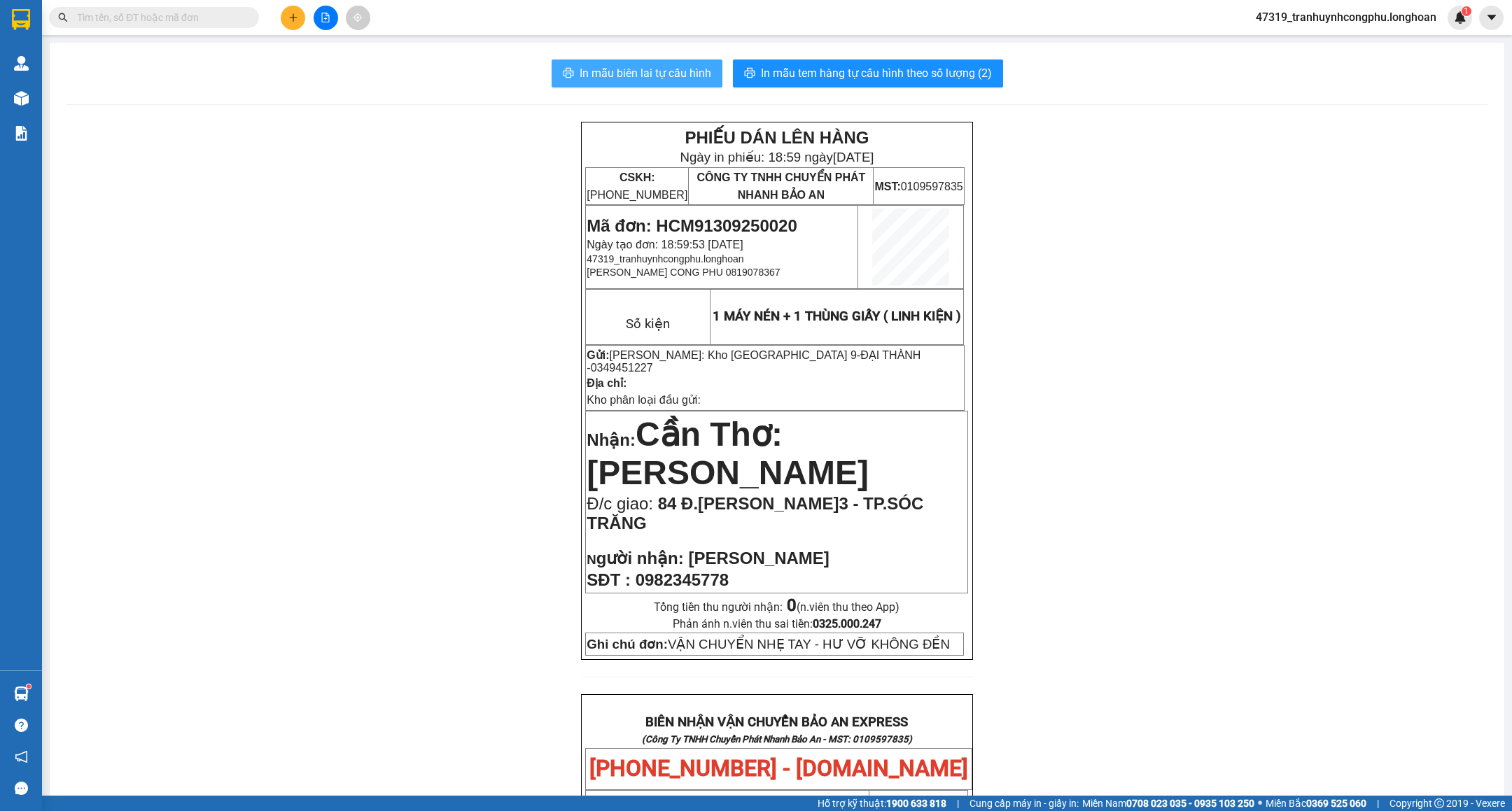
click at [677, 76] on span "In mẫu biên lai tự cấu hình" at bounding box center [646, 73] width 131 height 17
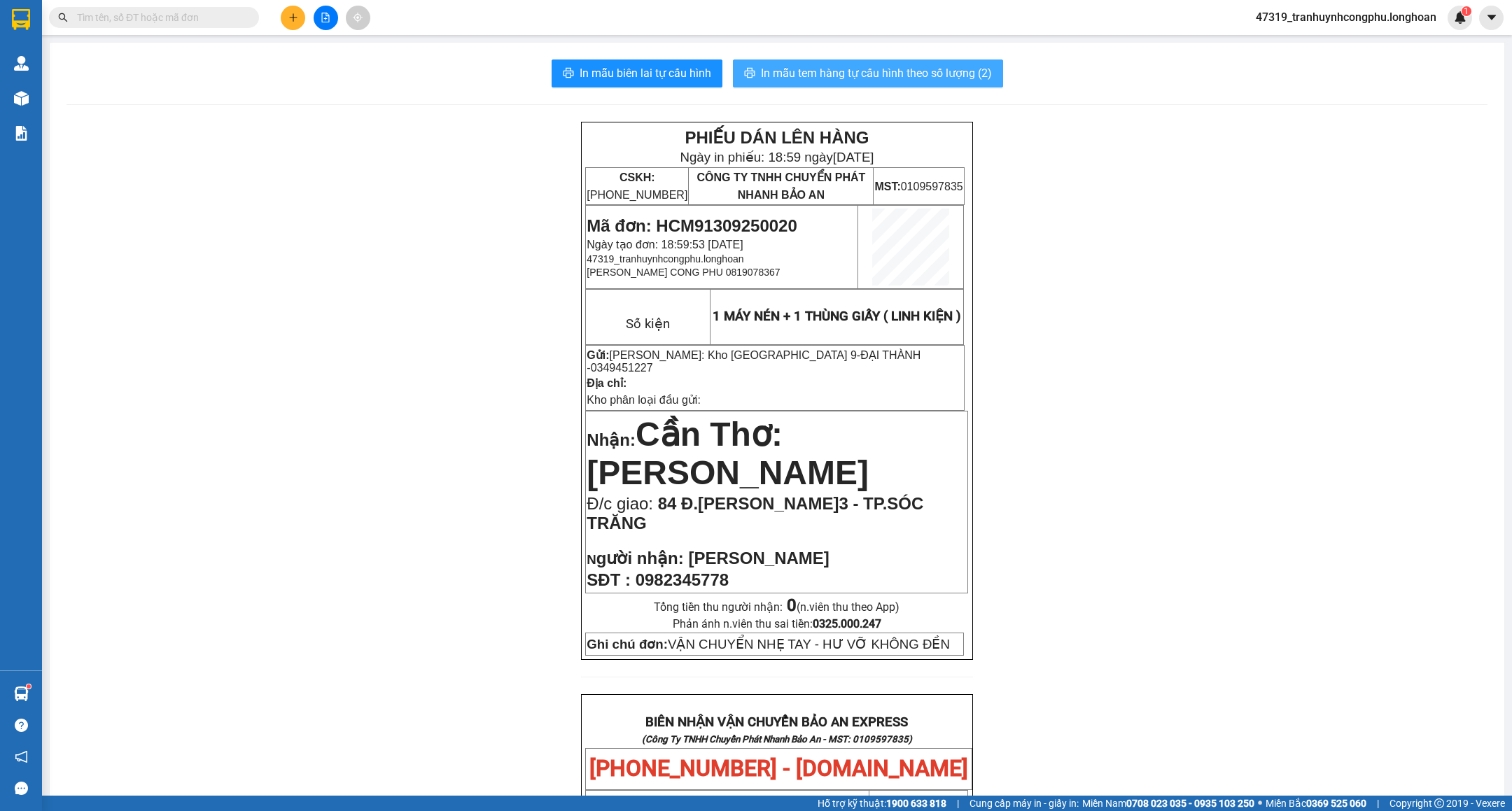
drag, startPoint x: 895, startPoint y: 75, endPoint x: 902, endPoint y: 107, distance: 32.8
click at [897, 75] on span "In mẫu tem hàng tự cấu hình theo số lượng (2)" at bounding box center [877, 73] width 231 height 17
click at [776, 227] on span "Mã đơn: HCM91309250020" at bounding box center [692, 226] width 210 height 19
copy span "HCM91309250020"
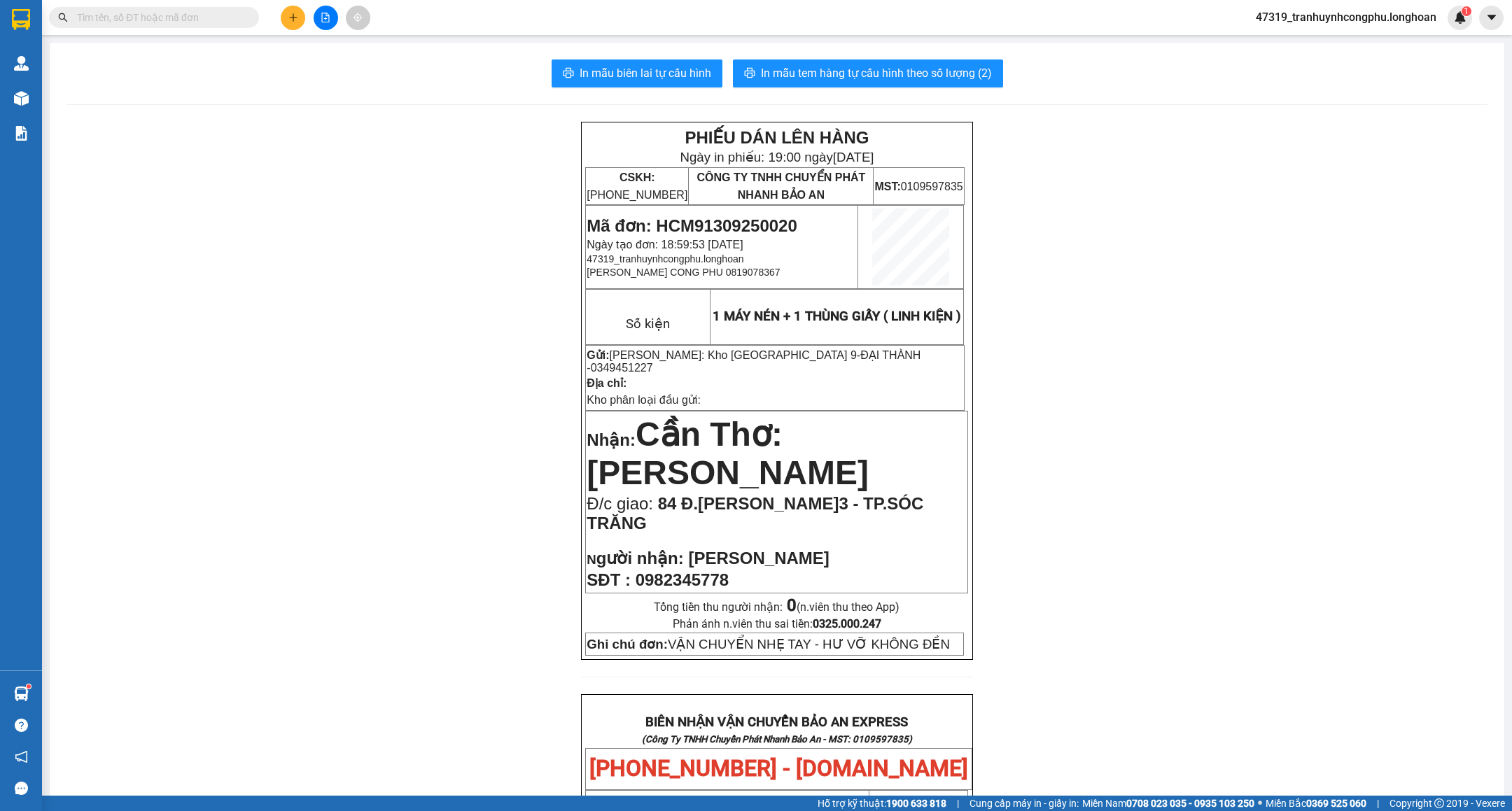
drag, startPoint x: 284, startPoint y: 370, endPoint x: 500, endPoint y: 356, distance: 216.5
click at [286, 368] on div "PHIẾU DÁN LÊN HÀNG Ngày in phiếu: 19:00 ngày 13-09-2025 CSKH: 1900.06.88.33 CÔN…" at bounding box center [777, 762] width 1421 height 1281
click at [889, 69] on span "In mẫu tem hàng tự cấu hình theo số lượng (2)" at bounding box center [877, 73] width 231 height 17
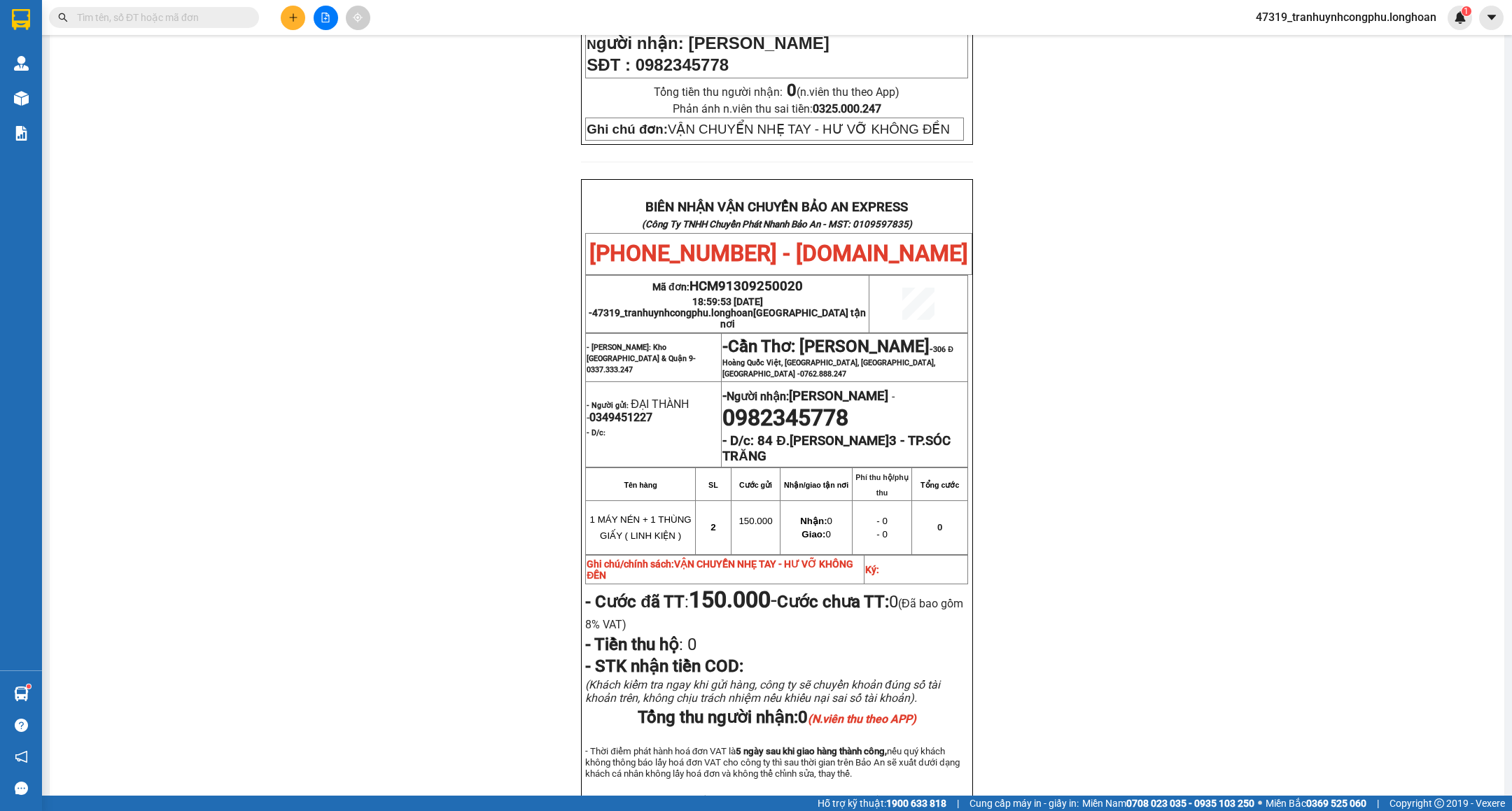
scroll to position [634, 0]
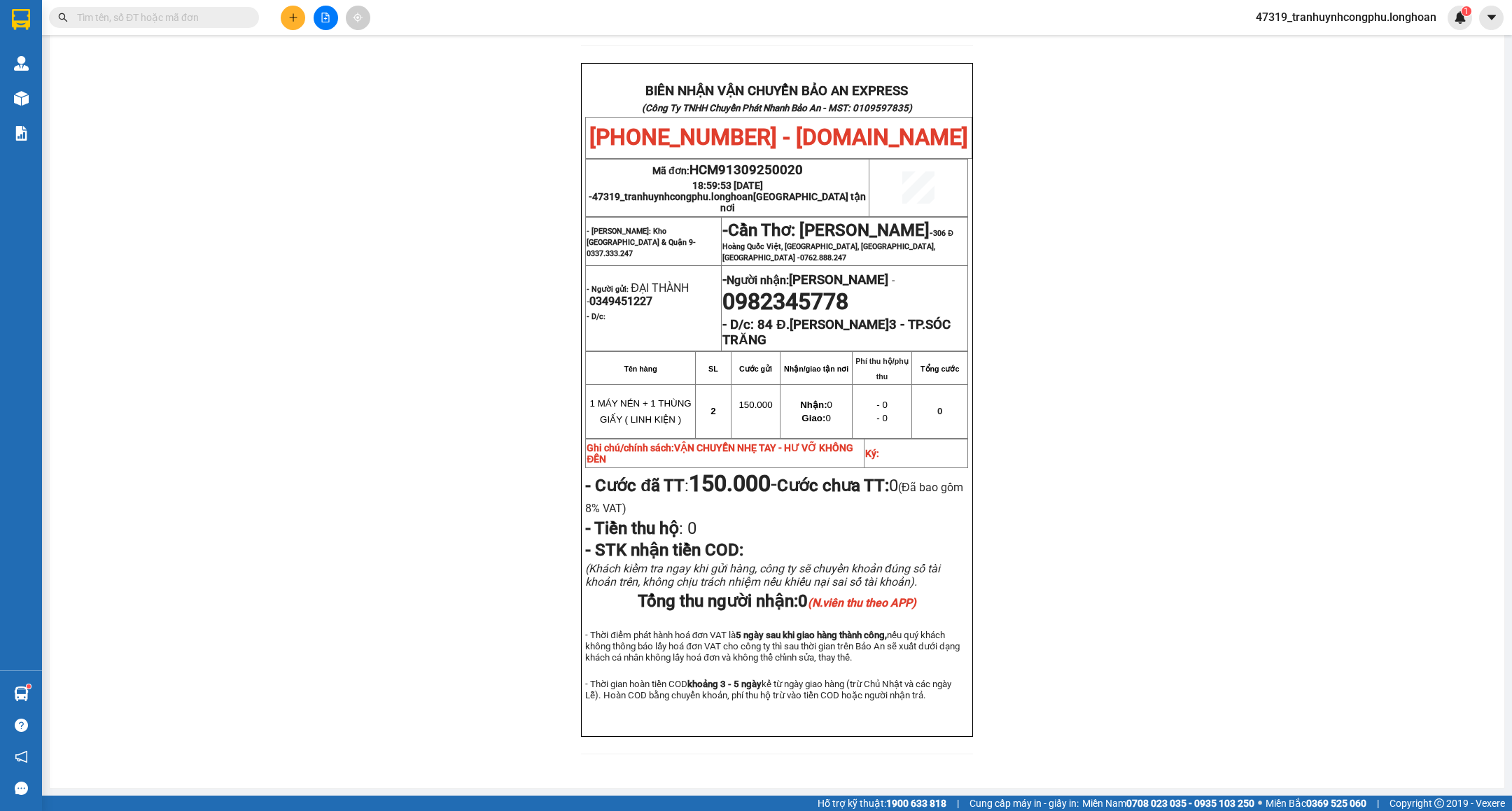
click at [345, 380] on div "PHIẾU DÁN LÊN HÀNG Ngày in phiếu: 19:03 ngày 13-09-2025 CSKH: 1900.06.88.33 CÔN…" at bounding box center [777, 131] width 1421 height 1281
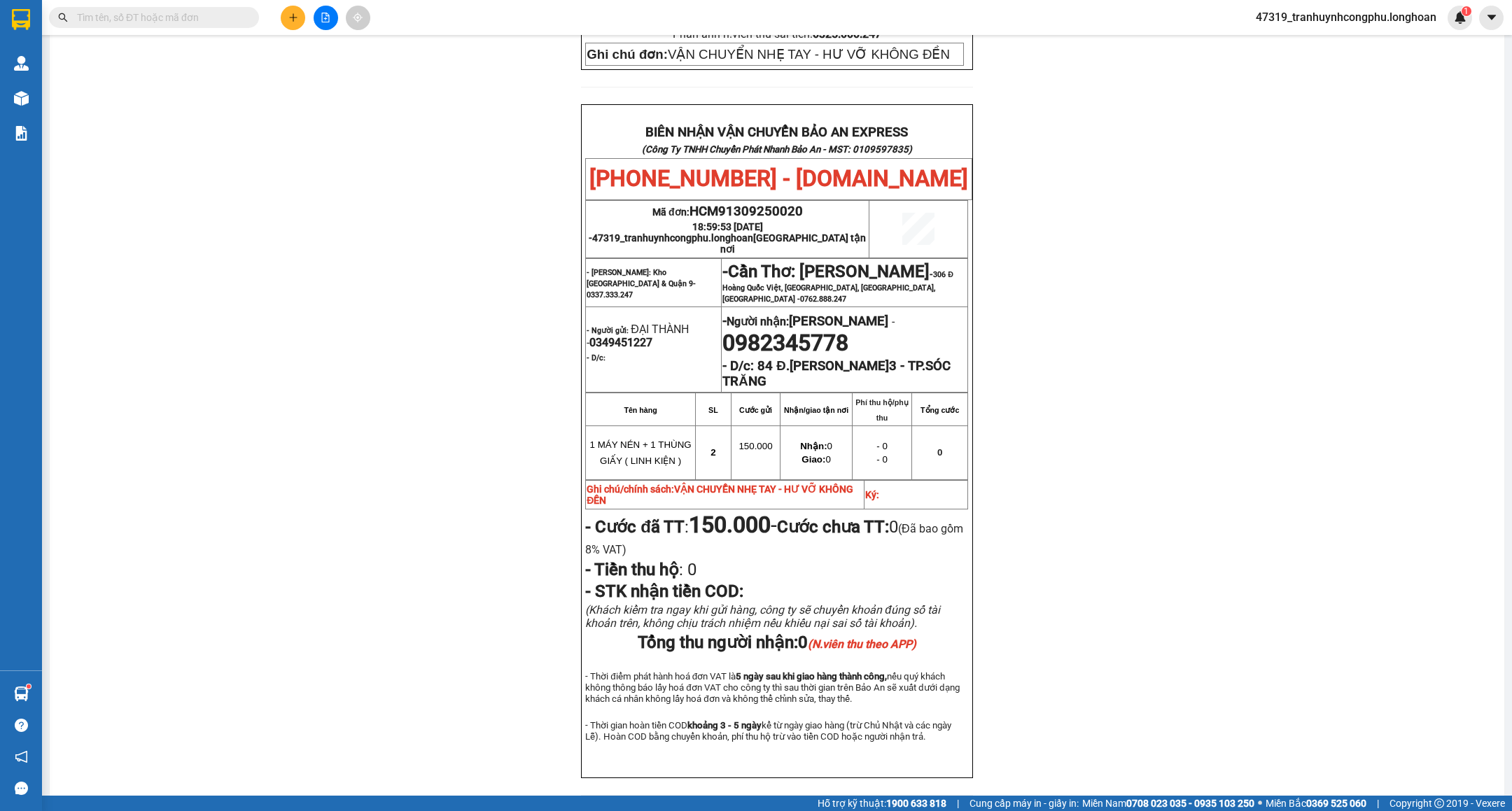
scroll to position [585, 0]
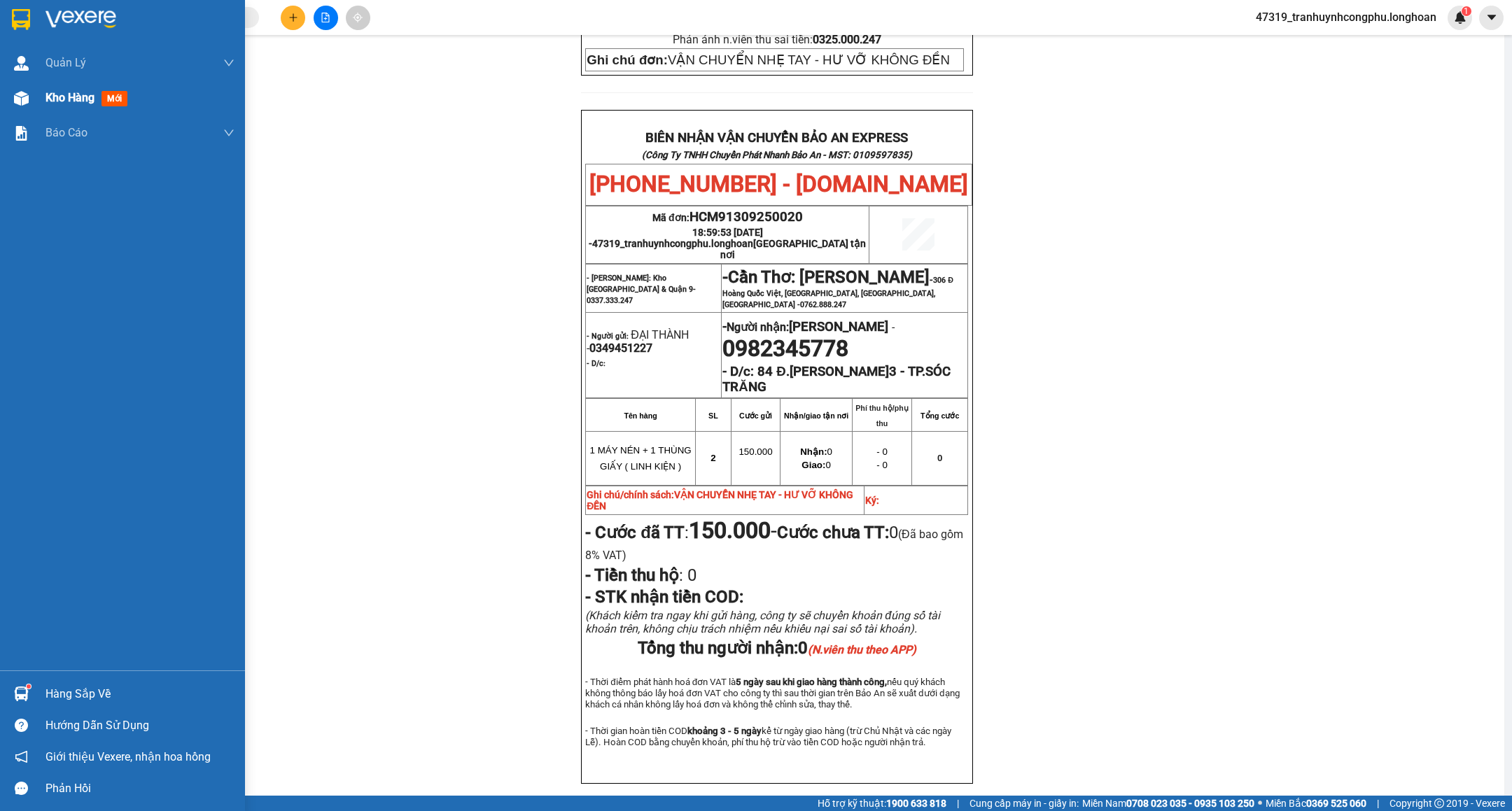
click at [34, 93] on div "Kho hàng mới" at bounding box center [122, 98] width 245 height 35
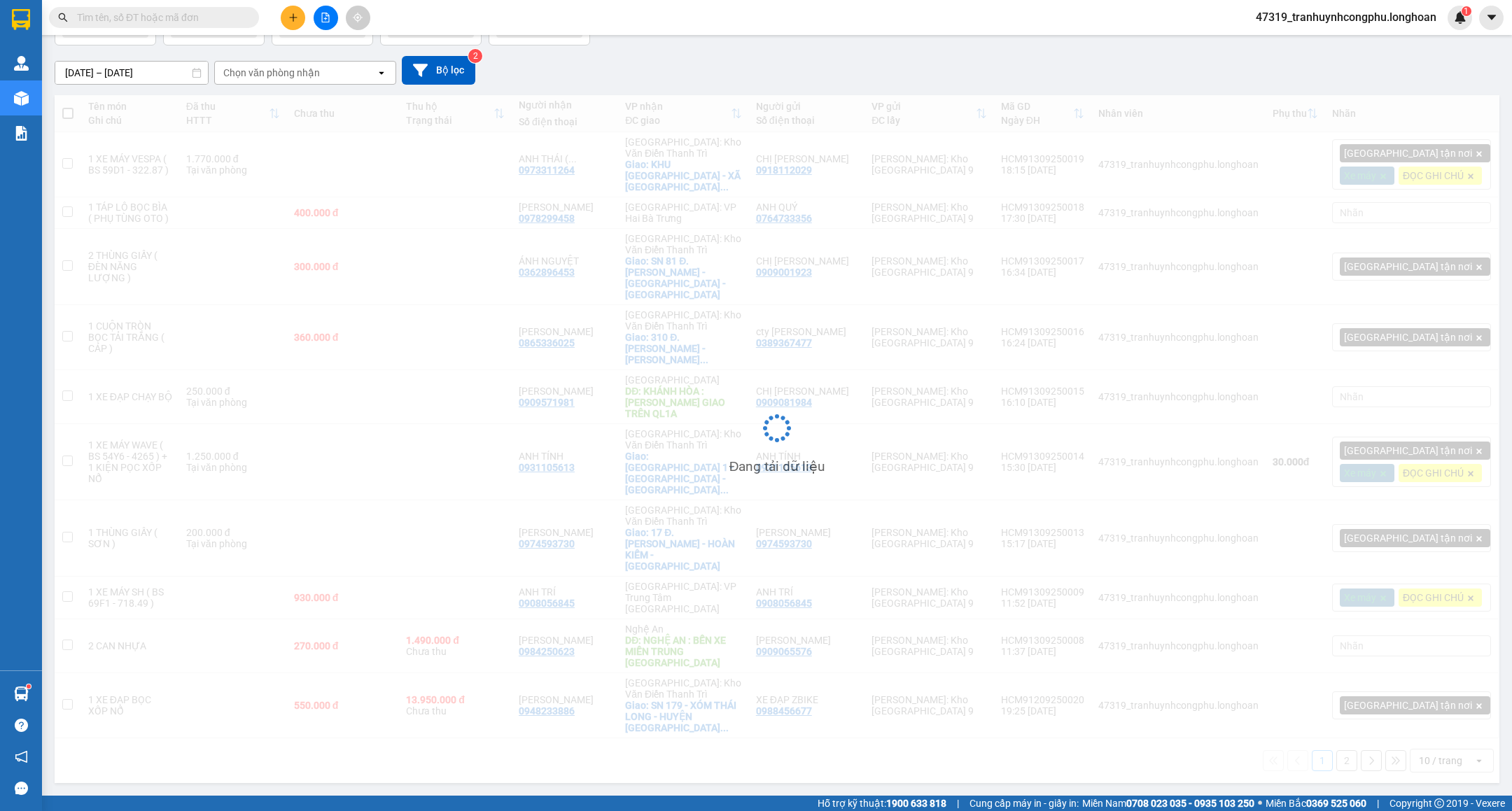
scroll to position [65, 0]
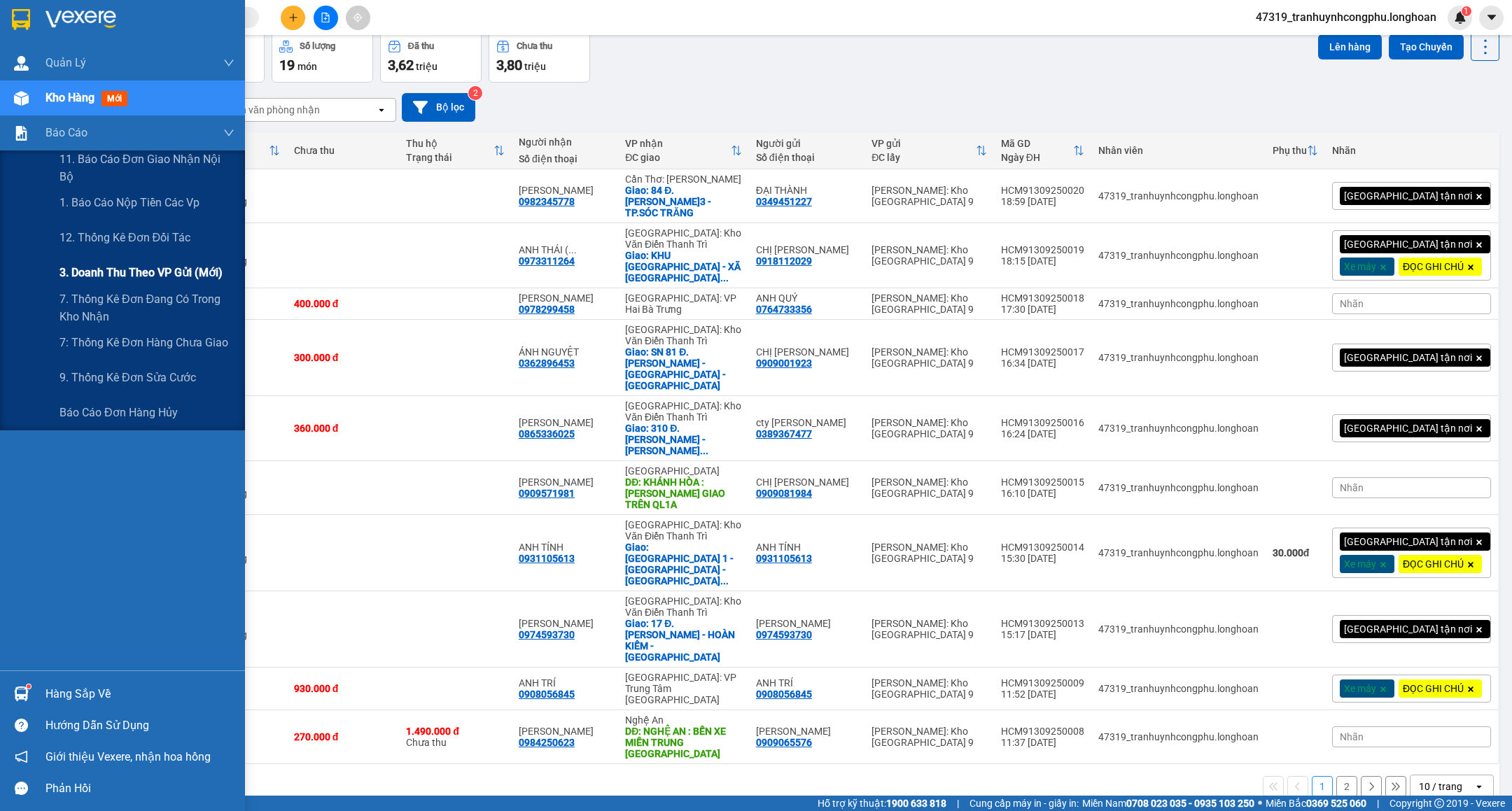
click at [137, 267] on span "3. Doanh Thu theo VP Gửi (mới)" at bounding box center [141, 272] width 163 height 17
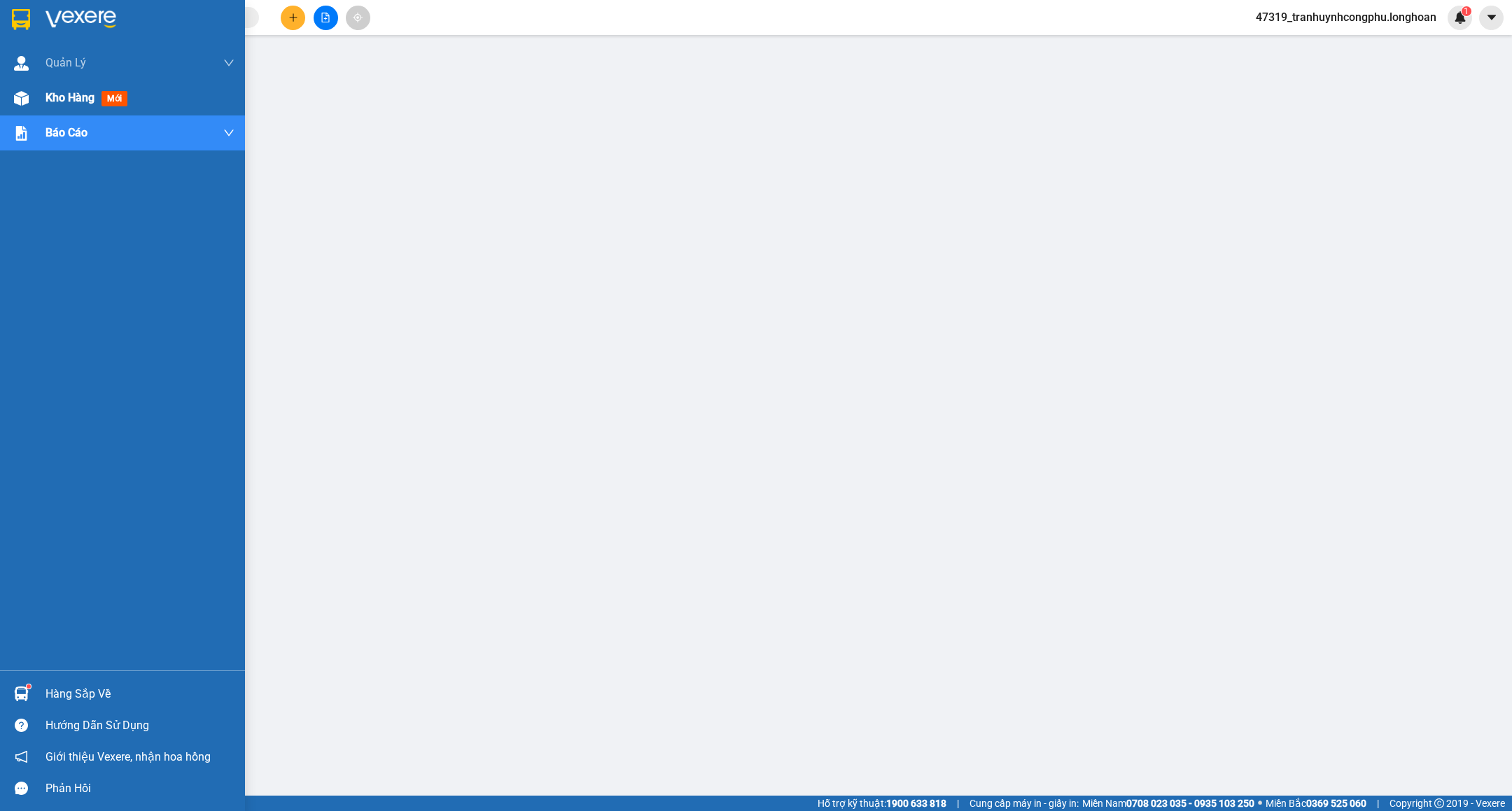
click at [85, 91] on span "Kho hàng" at bounding box center [70, 98] width 49 height 13
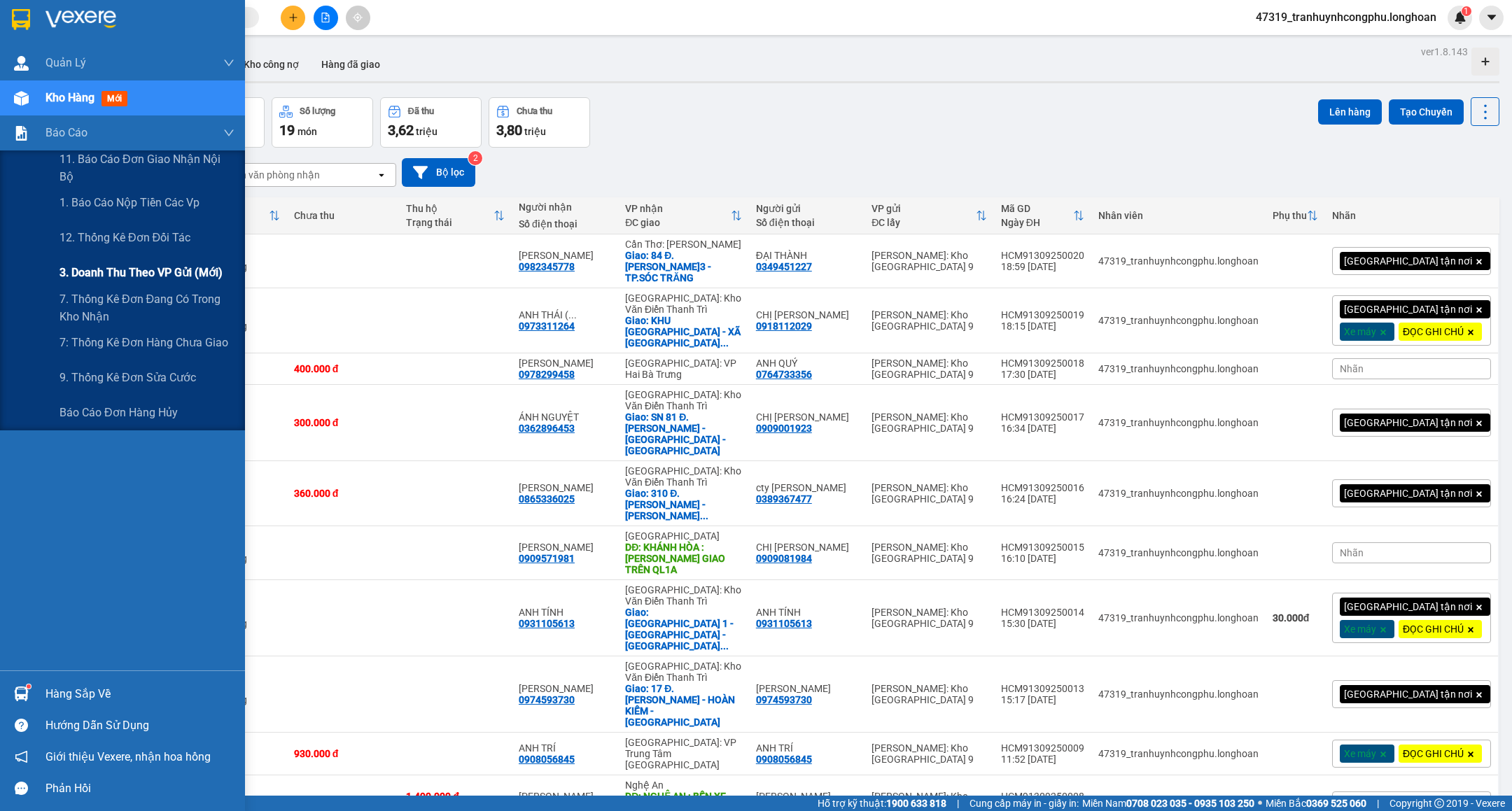
click at [160, 262] on div "3. Doanh Thu theo VP Gửi (mới)" at bounding box center [147, 272] width 175 height 35
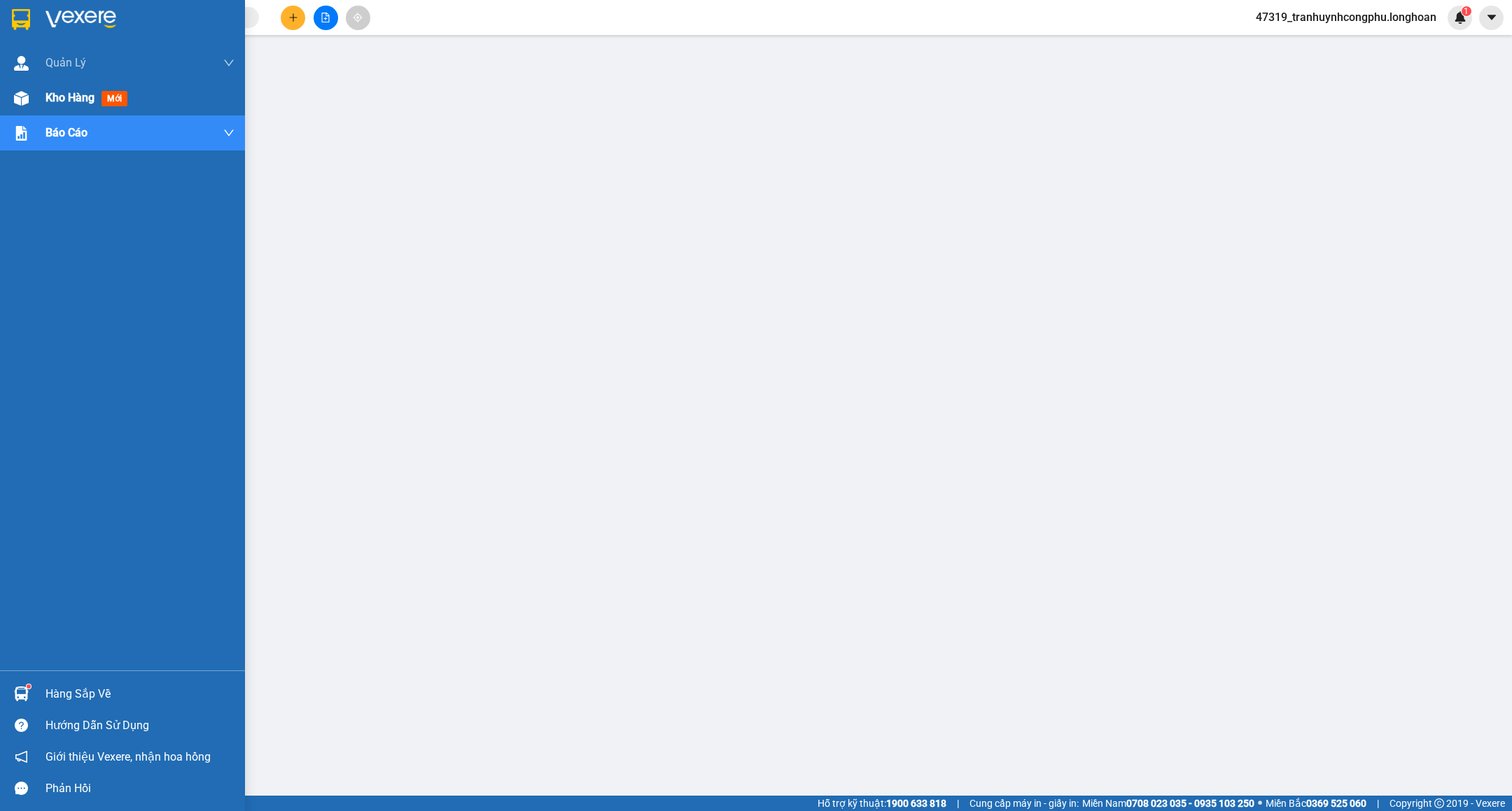
click at [23, 101] on img at bounding box center [21, 98] width 15 height 15
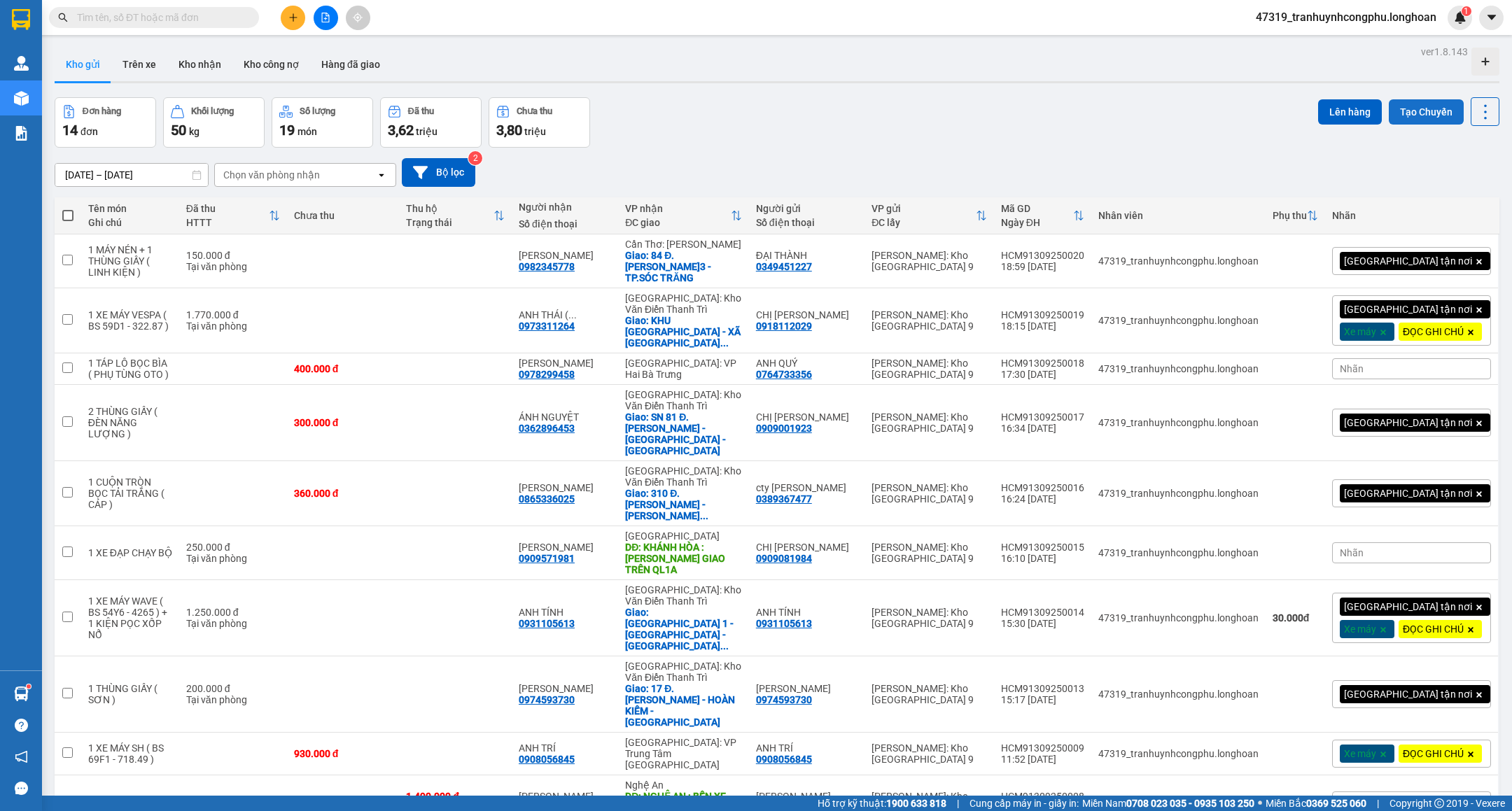
click at [1403, 116] on button "Tạo Chuyến" at bounding box center [1426, 112] width 75 height 25
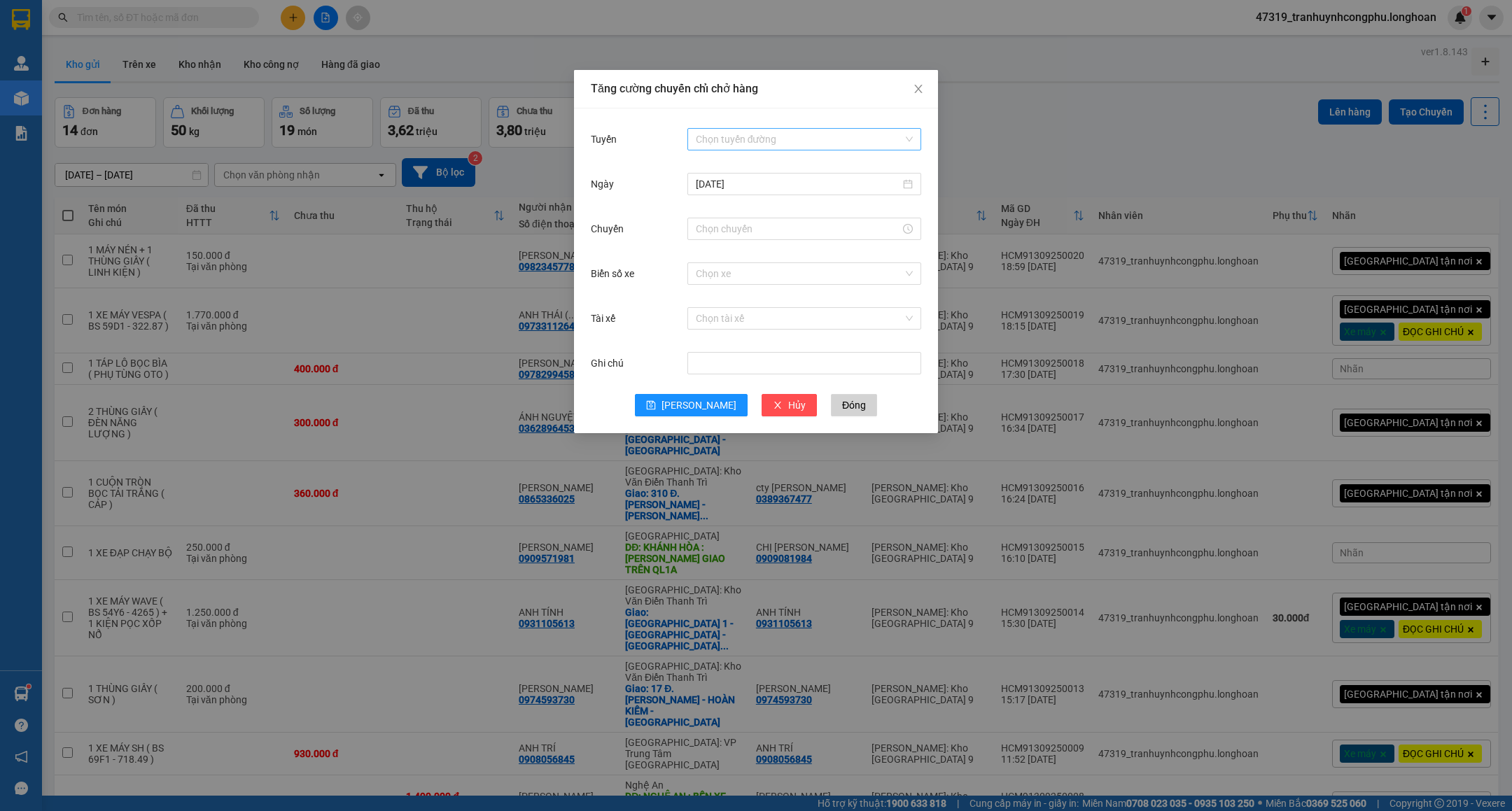
click at [788, 131] on input "Tuyến" at bounding box center [799, 139] width 208 height 21
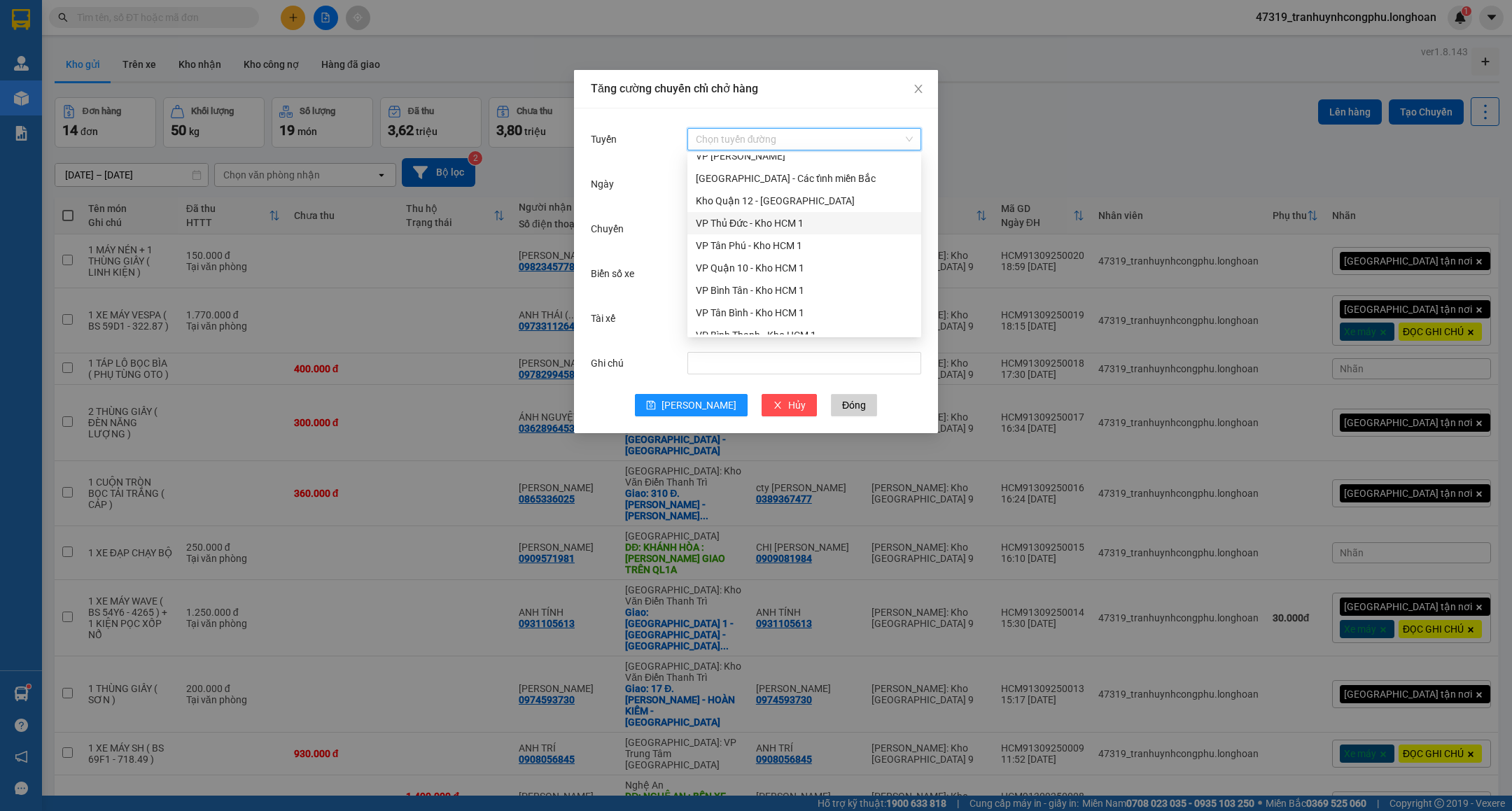
click at [788, 225] on div "VP Thủ Đức - Kho HCM 1" at bounding box center [804, 223] width 217 height 16
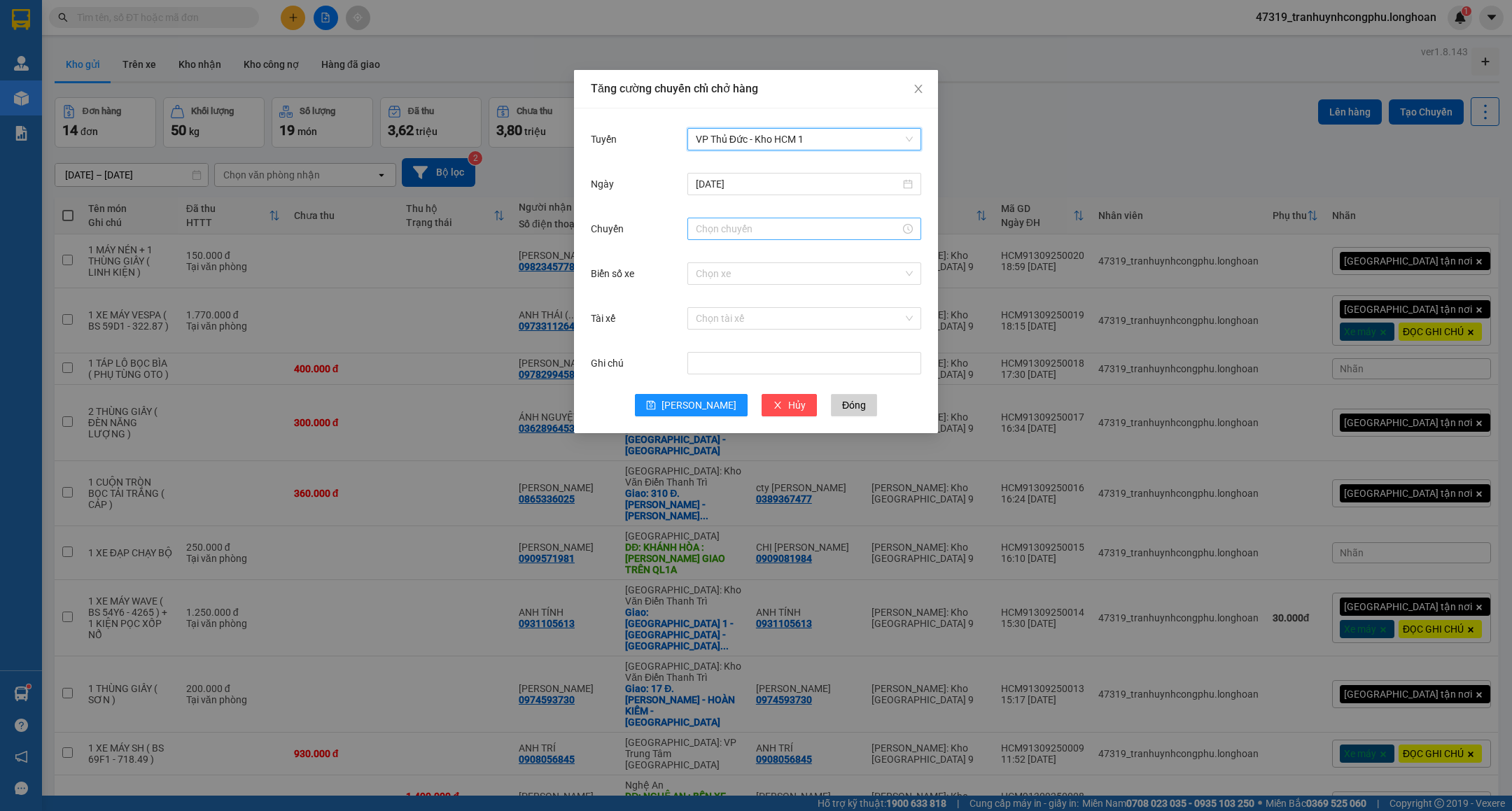
click at [748, 235] on input "Chuyến" at bounding box center [797, 229] width 204 height 16
click at [744, 317] on div "30" at bounding box center [747, 319] width 39 height 20
click at [706, 355] on div "19" at bounding box center [707, 353] width 39 height 20
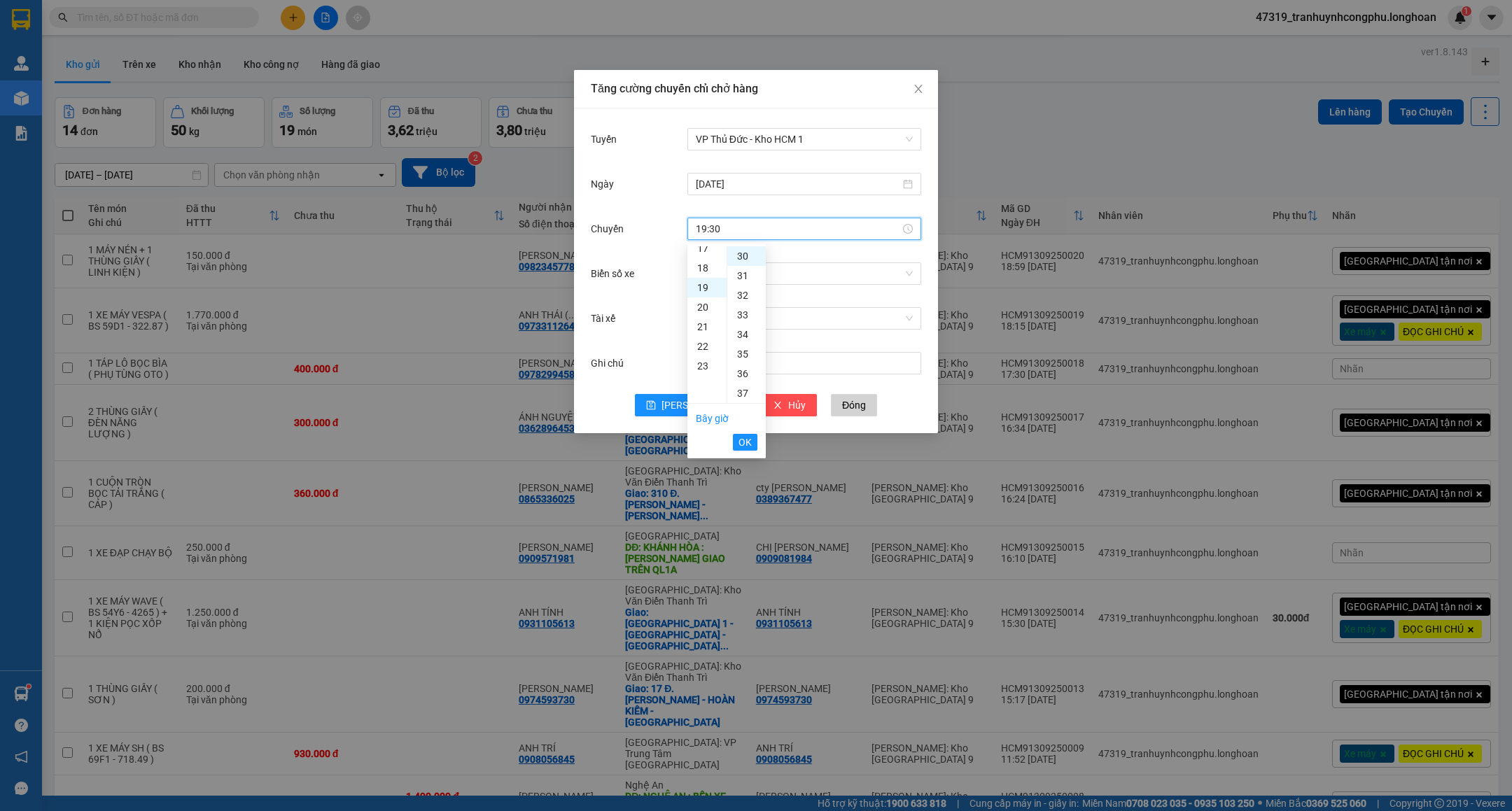
scroll to position [372, 0]
click at [748, 439] on span "OK" at bounding box center [745, 442] width 13 height 16
type input "19:30"
click at [656, 405] on icon "save" at bounding box center [651, 405] width 10 height 10
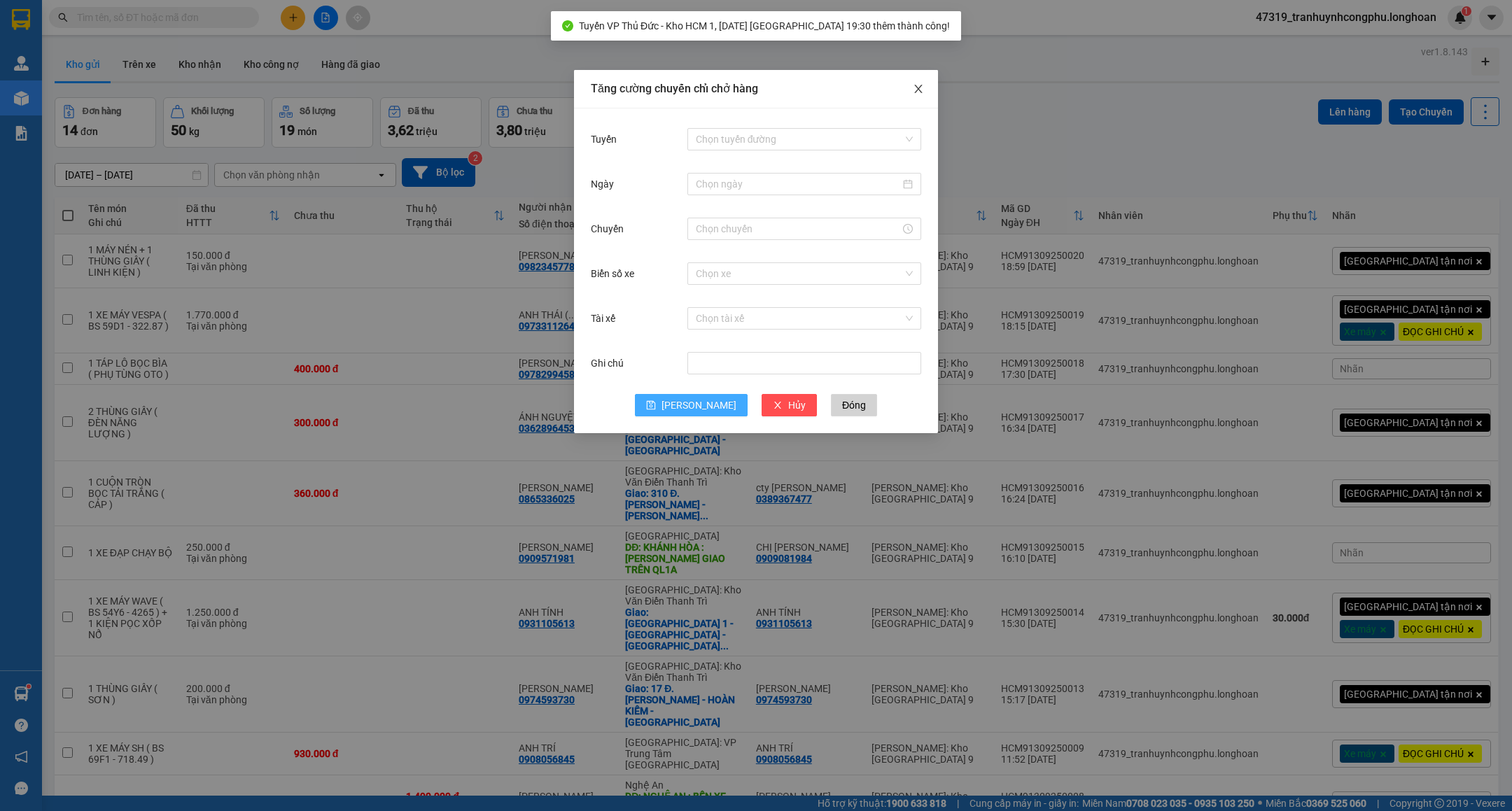
click at [924, 89] on span "Close" at bounding box center [919, 89] width 39 height 39
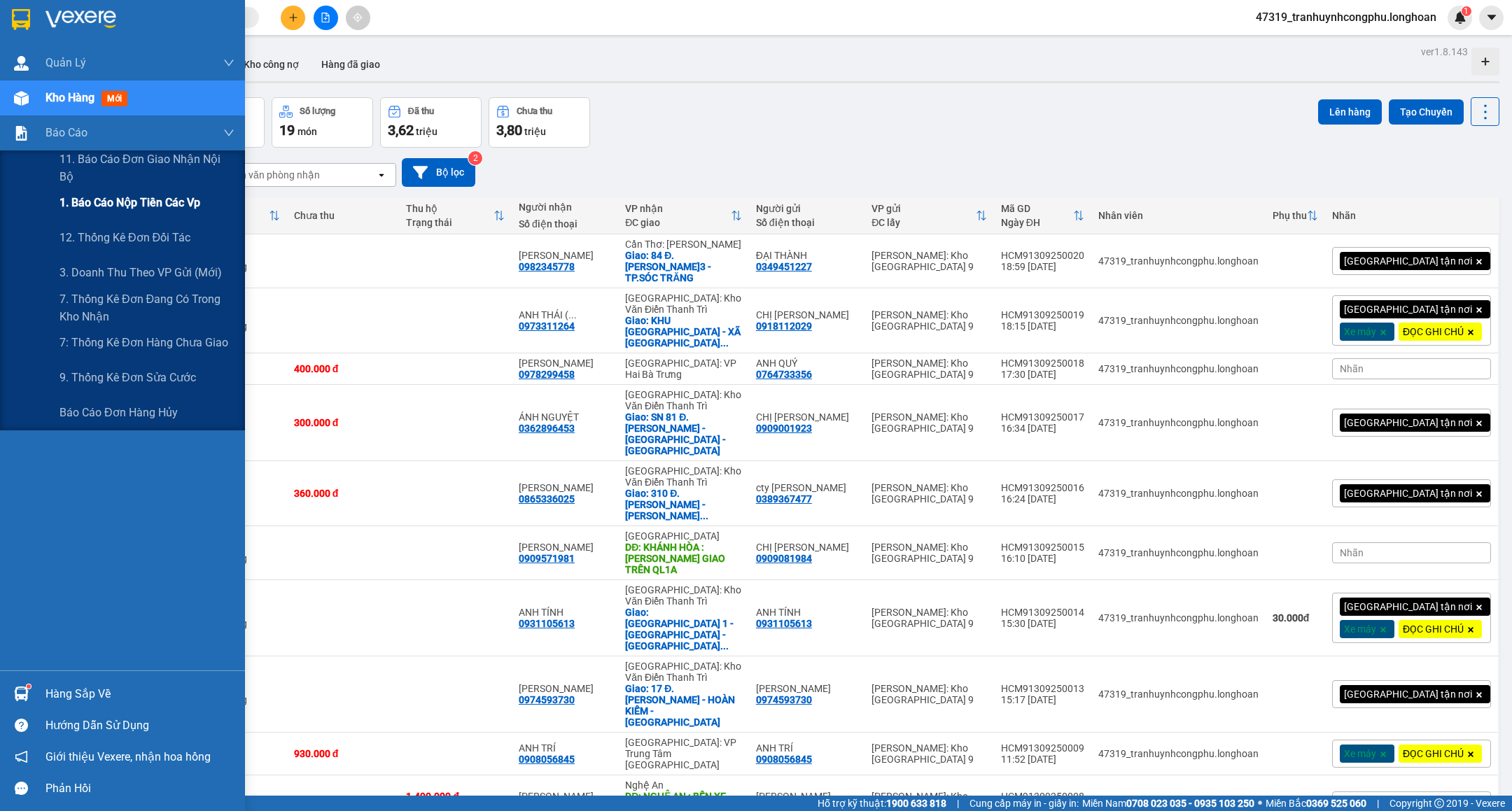
click at [74, 195] on span "1. Báo cáo nộp tiền các vp" at bounding box center [130, 202] width 141 height 17
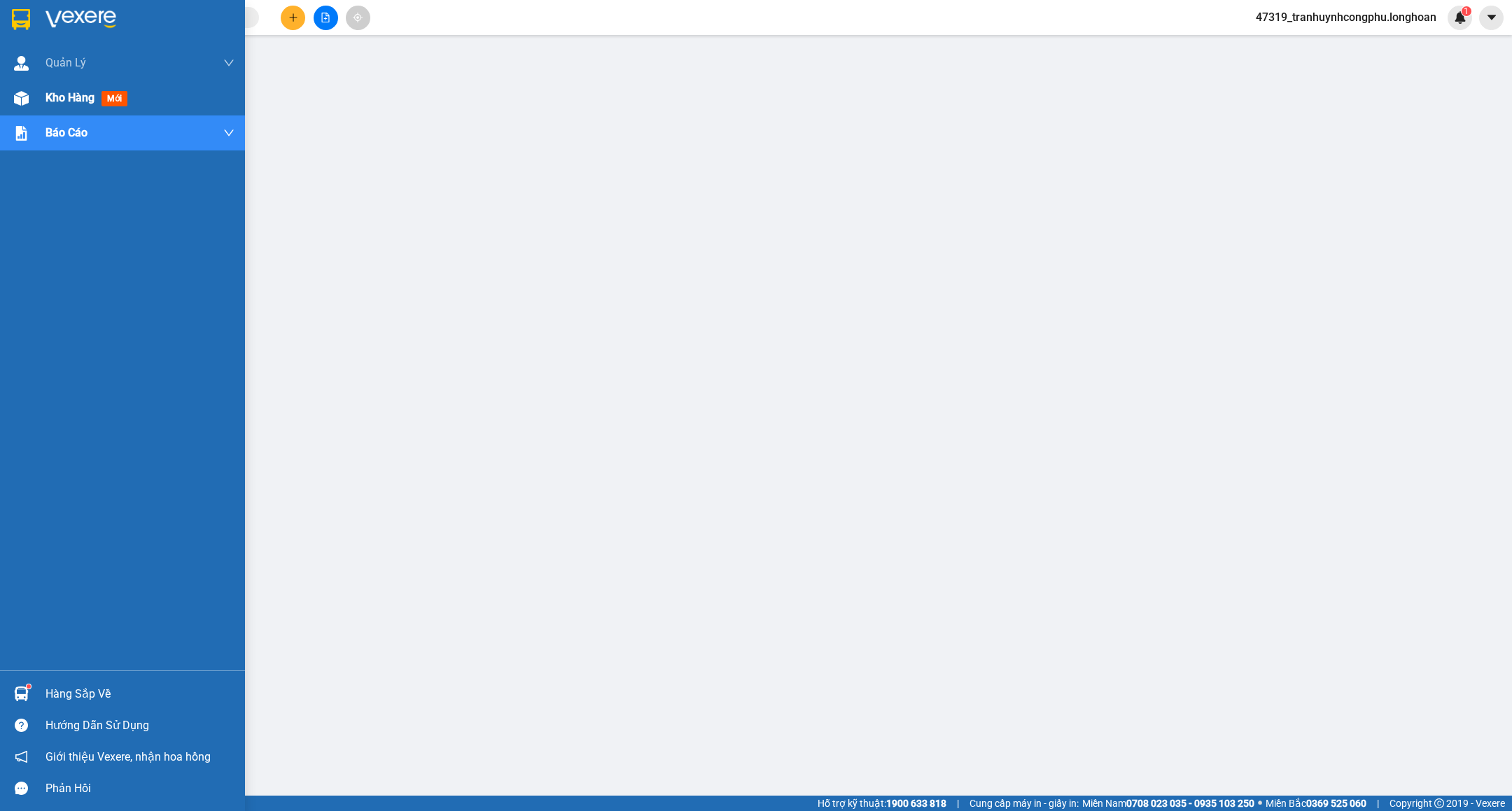
click at [19, 86] on div at bounding box center [21, 98] width 25 height 25
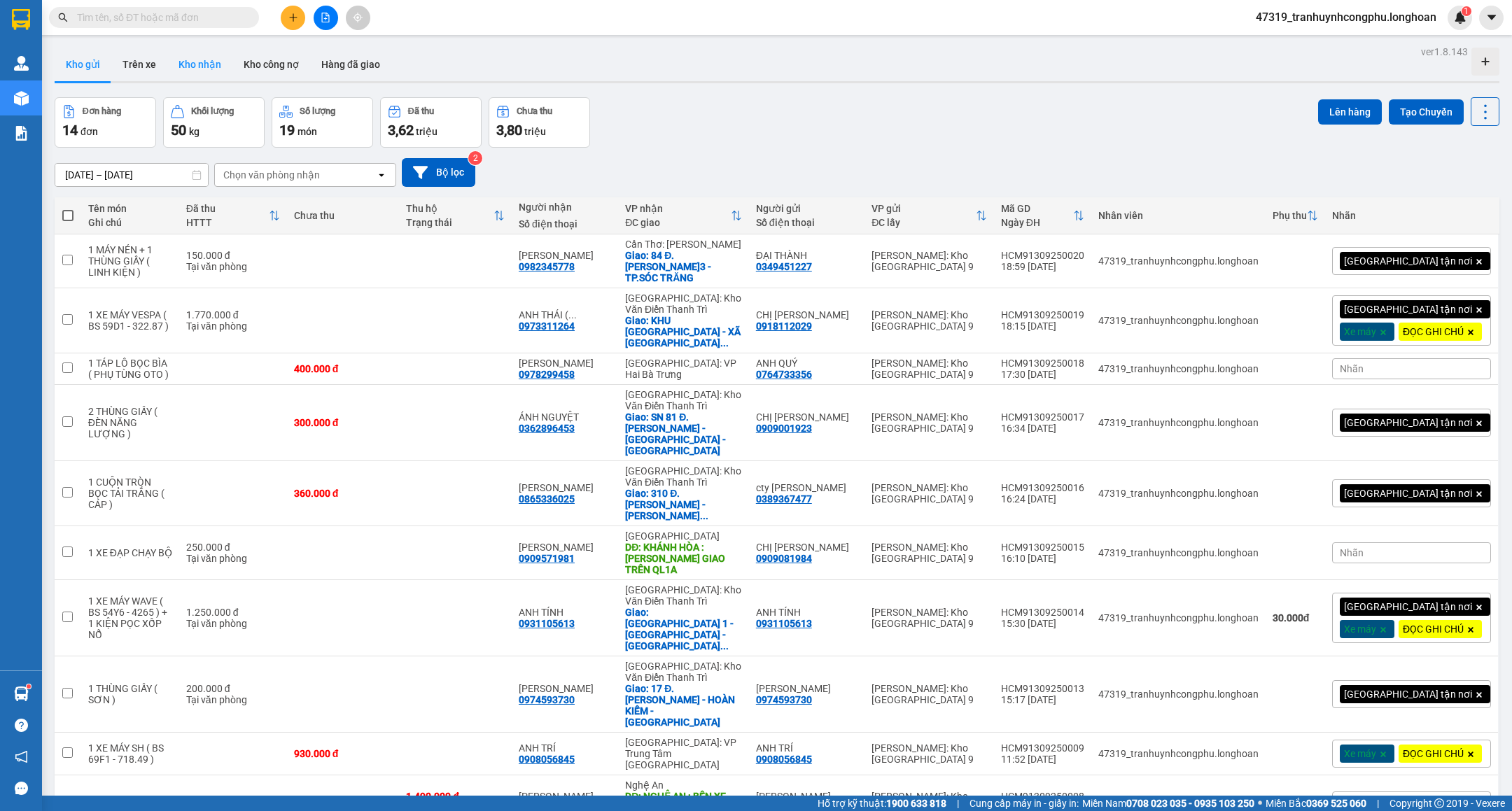
click at [195, 69] on button "Kho nhận" at bounding box center [199, 64] width 65 height 34
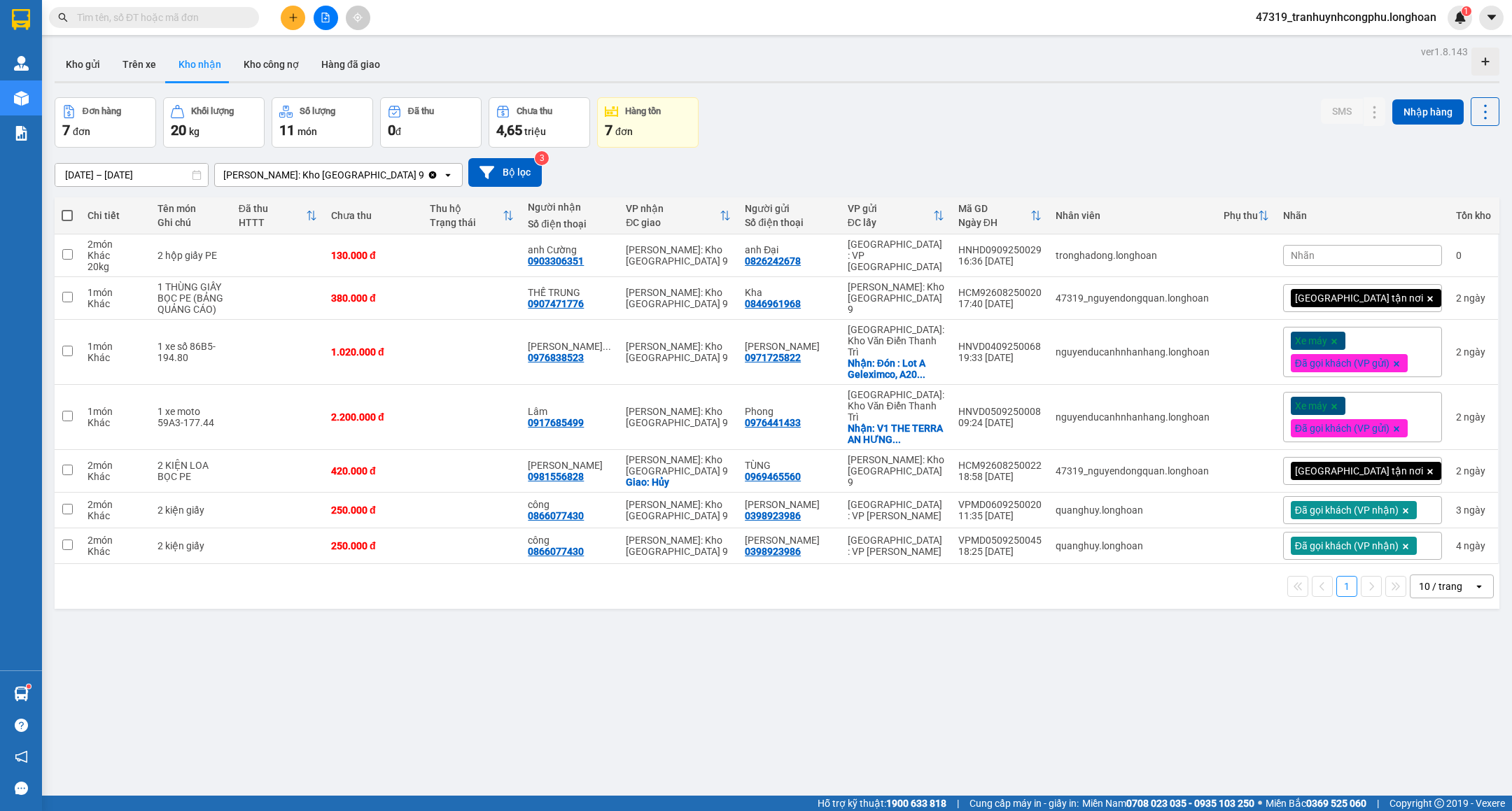
click at [937, 114] on div "Đơn hàng 7 đơn Khối lượng 20 kg Số lượng 11 món Đã thu 0 đ Chưa thu 4,65 triệu …" at bounding box center [777, 122] width 1445 height 50
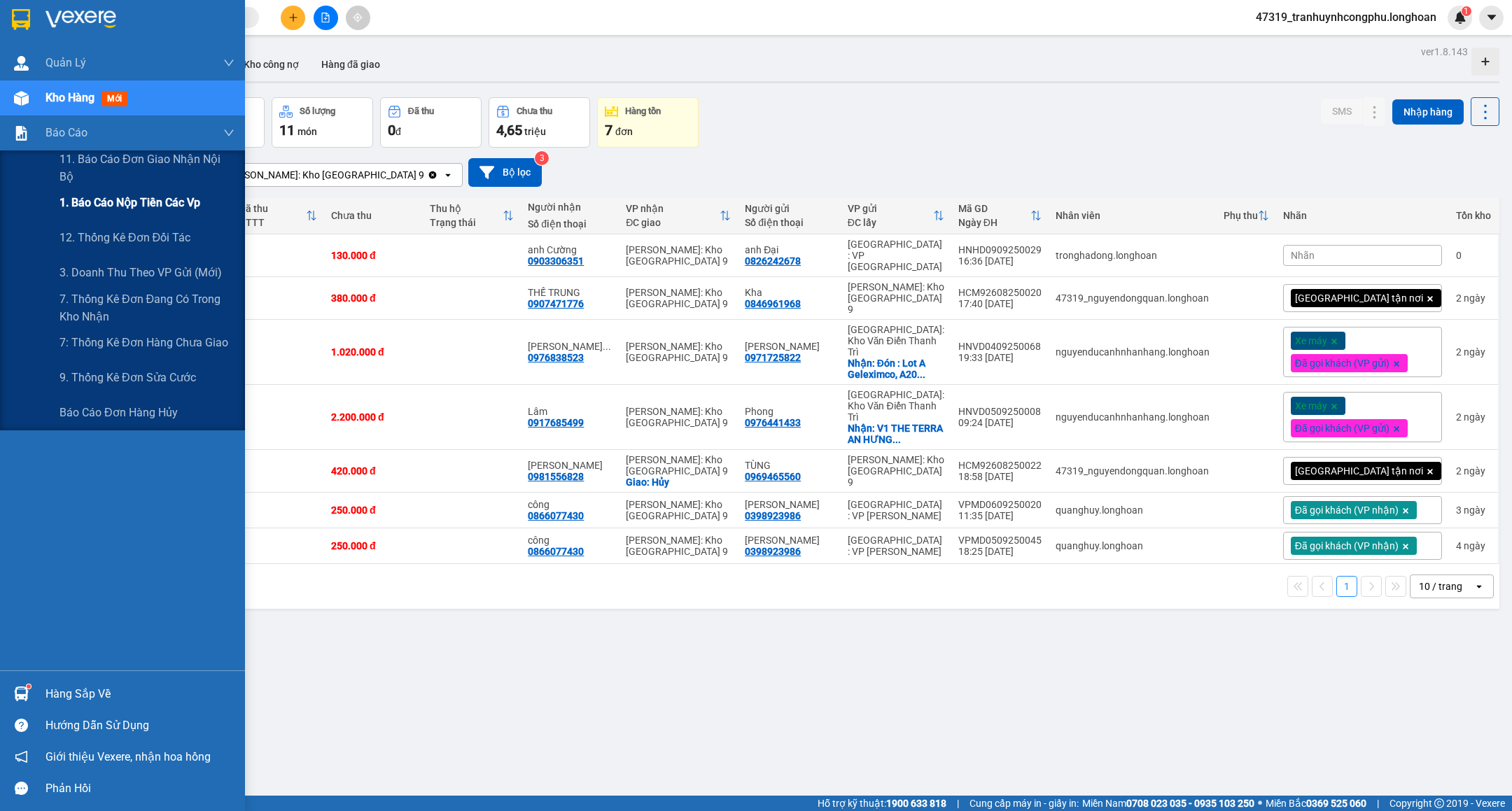
click at [109, 198] on span "1. Báo cáo nộp tiền các vp" at bounding box center [130, 202] width 141 height 17
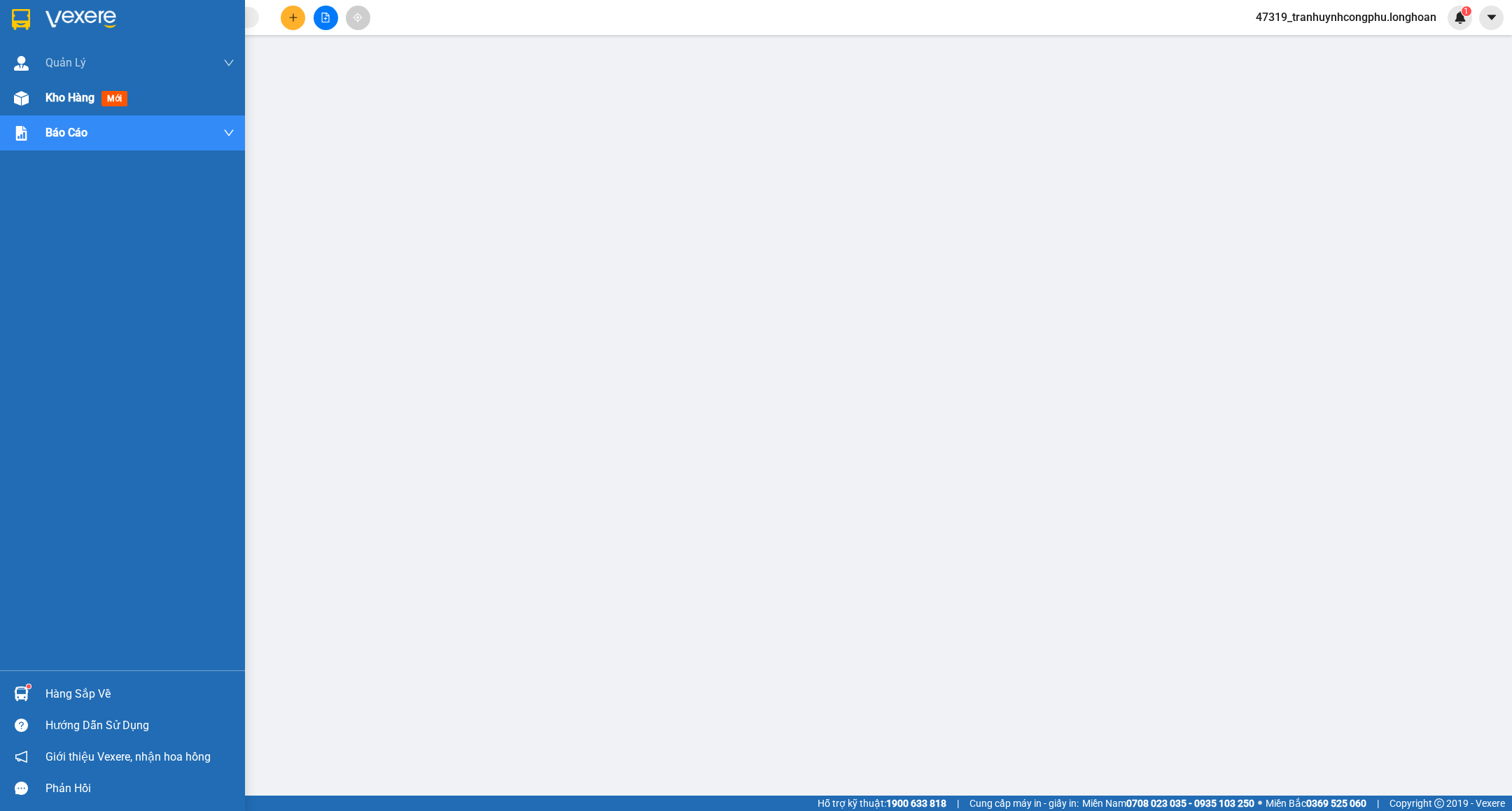
click at [40, 101] on div "Kho hàng mới" at bounding box center [122, 98] width 245 height 35
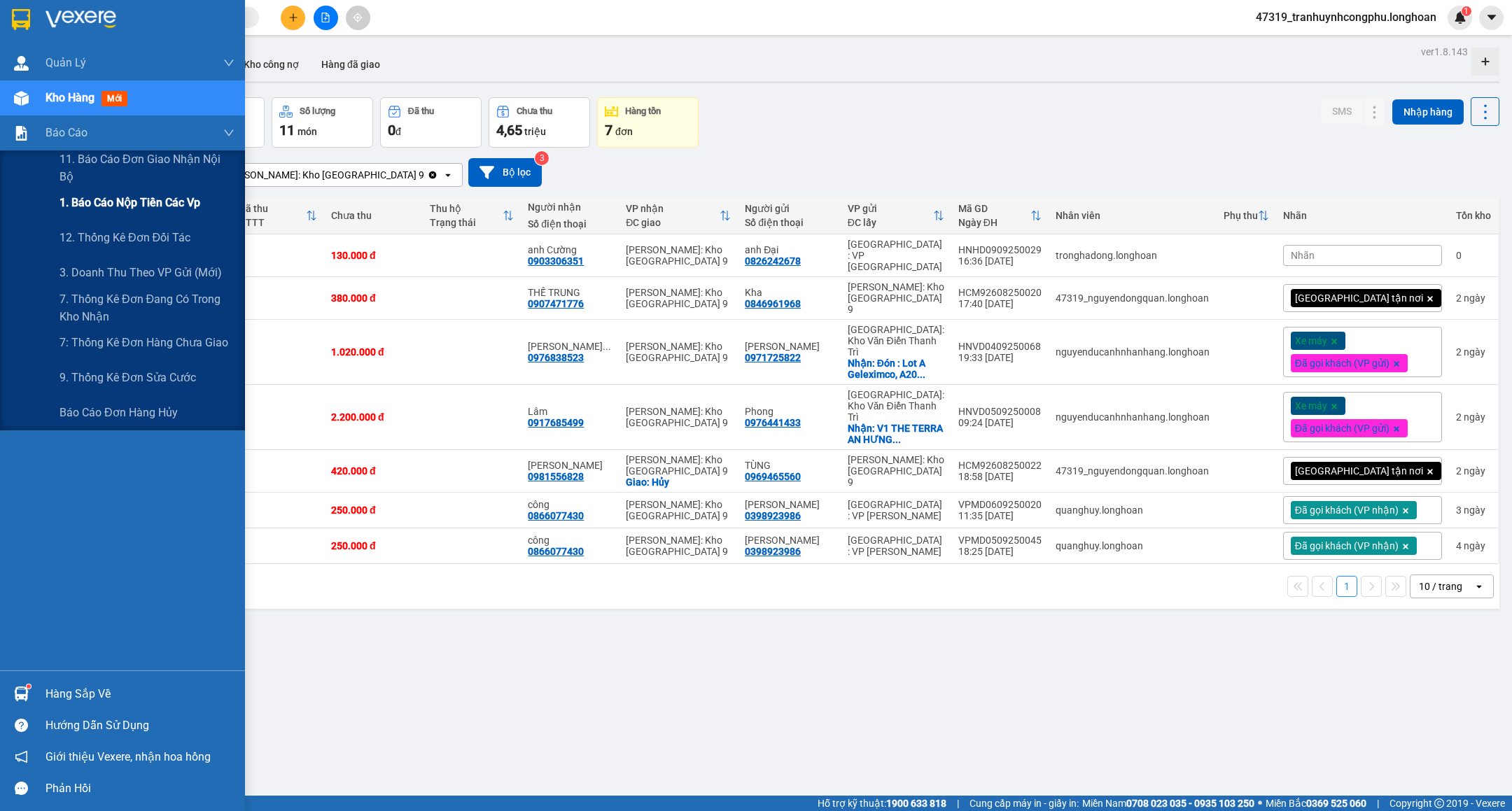
click at [65, 191] on div "1. Báo cáo nộp tiền các vp" at bounding box center [147, 203] width 175 height 35
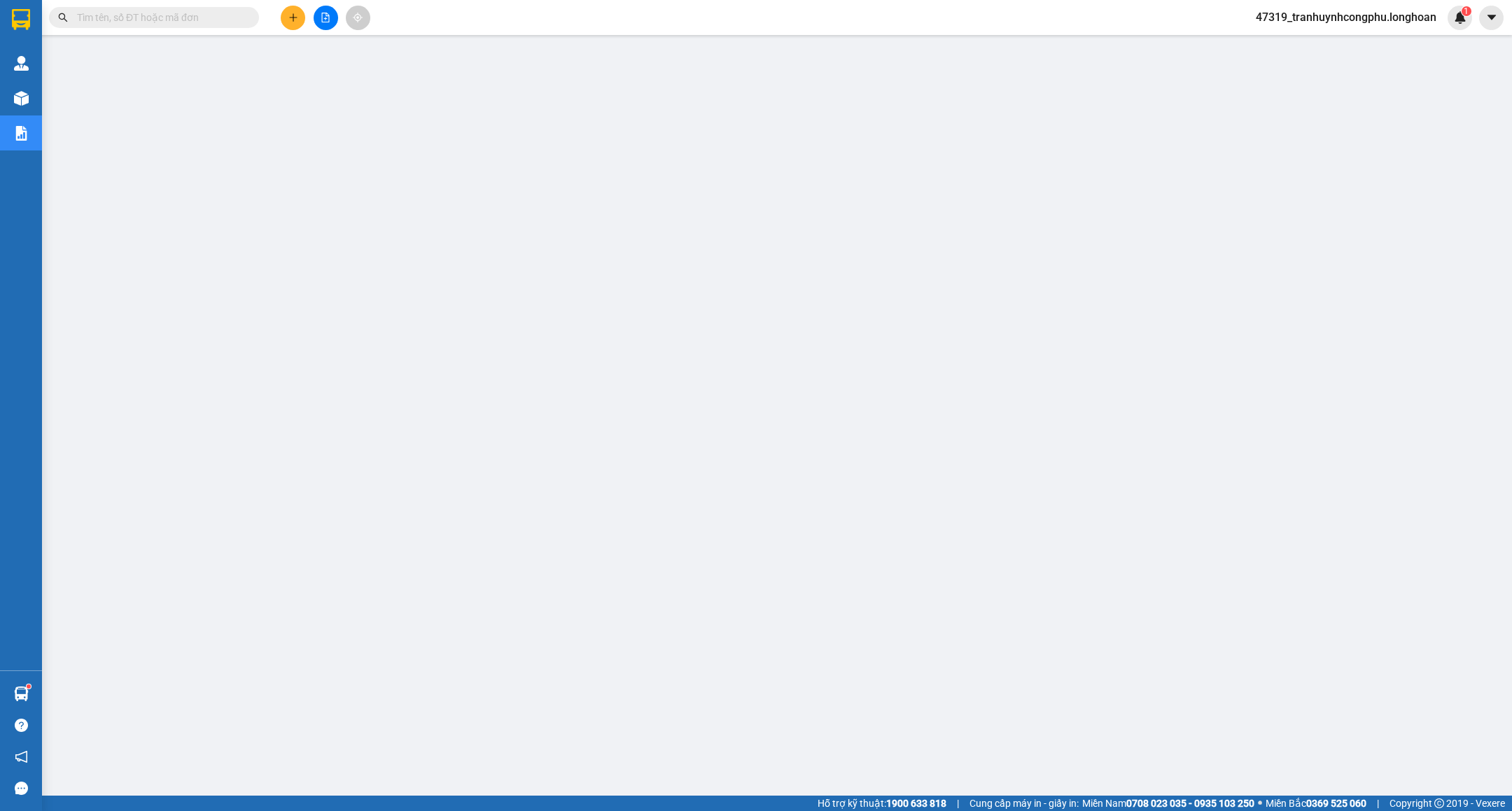
click at [1362, 11] on span "47319_tranhuynhcongphu.longhoan" at bounding box center [1345, 16] width 203 height 17
click at [1300, 44] on span "Đăng xuất" at bounding box center [1351, 43] width 176 height 16
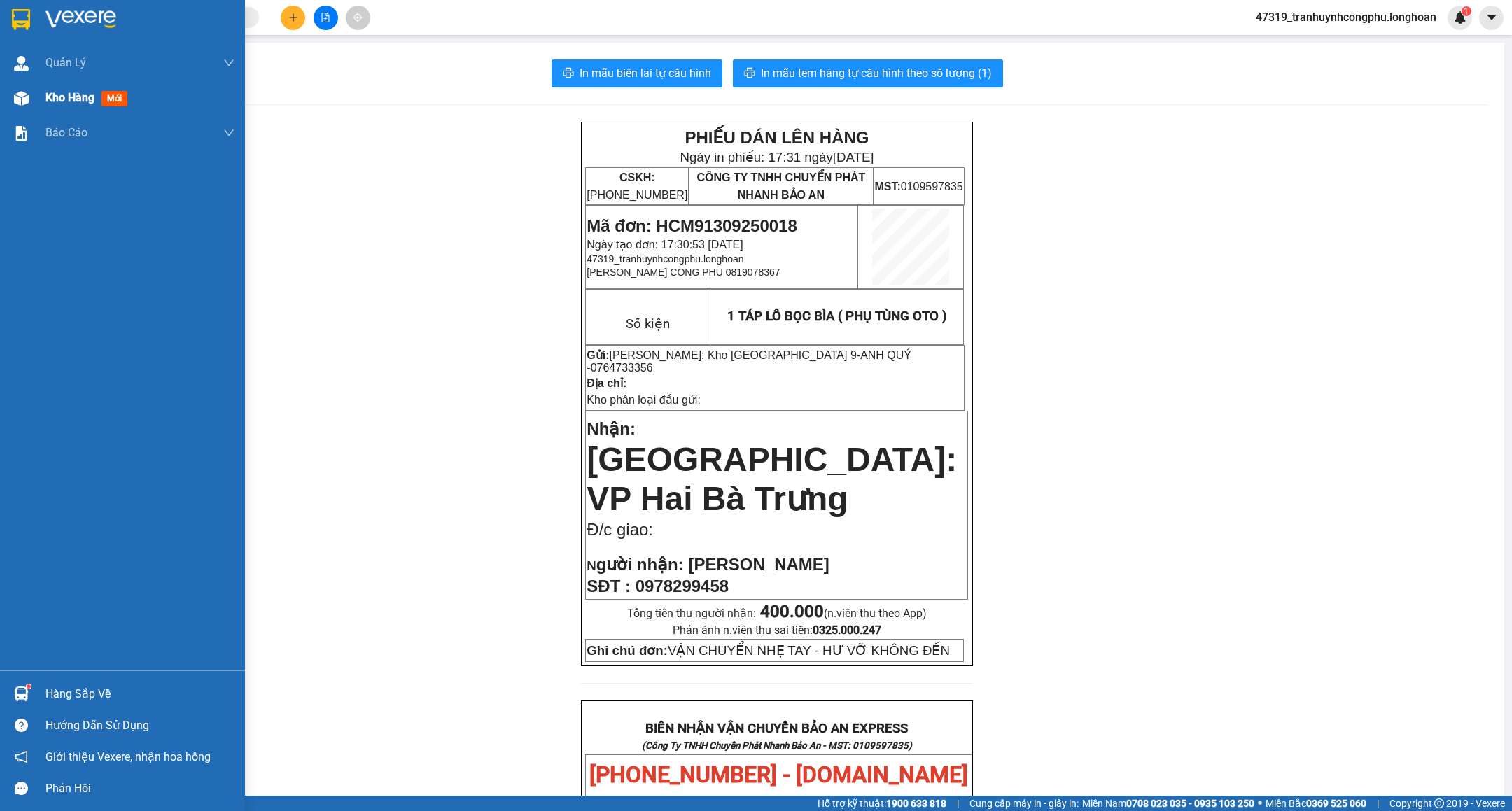
click at [28, 101] on div at bounding box center [21, 98] width 25 height 25
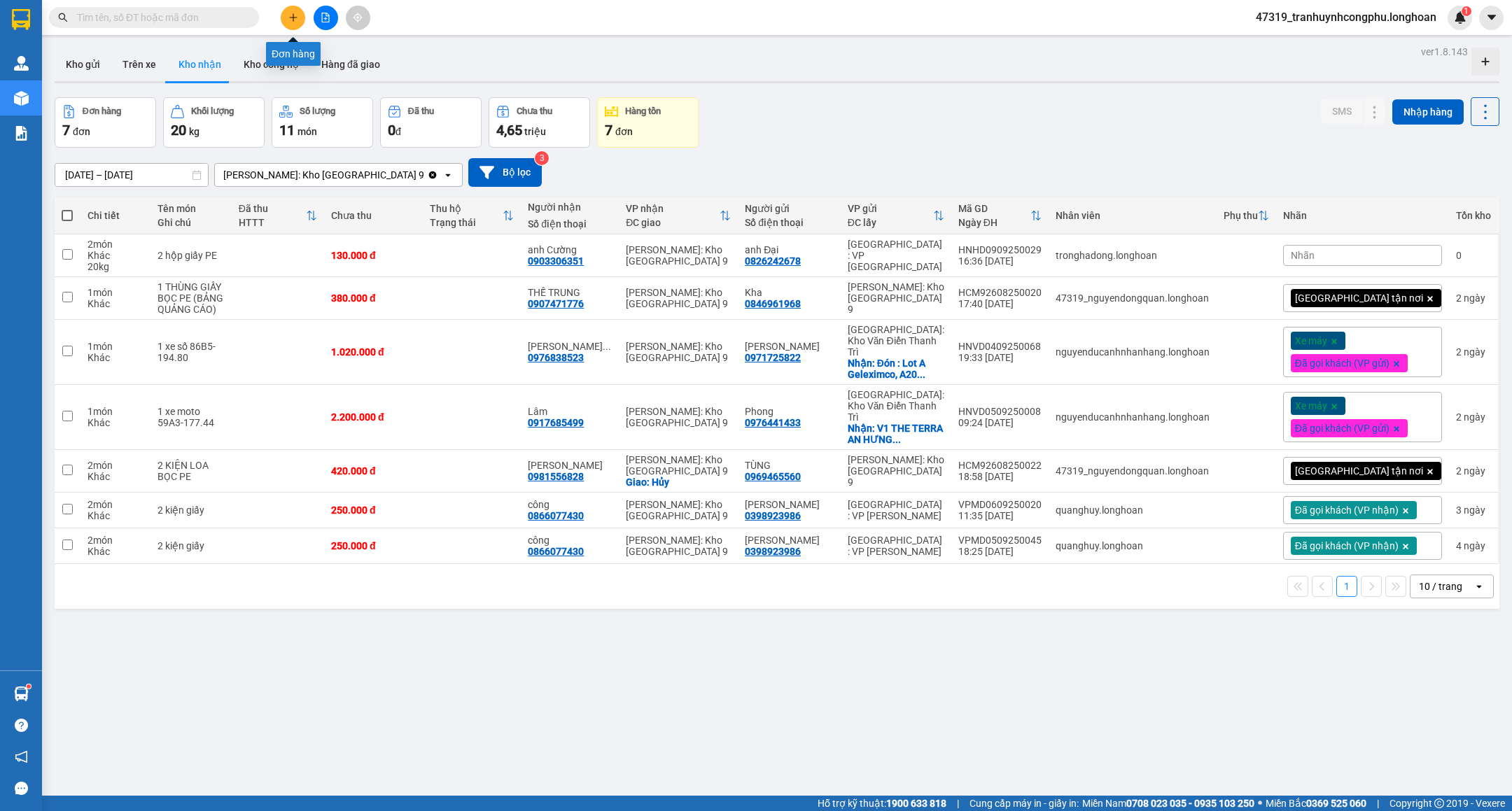
click at [284, 19] on button at bounding box center [293, 18] width 25 height 25
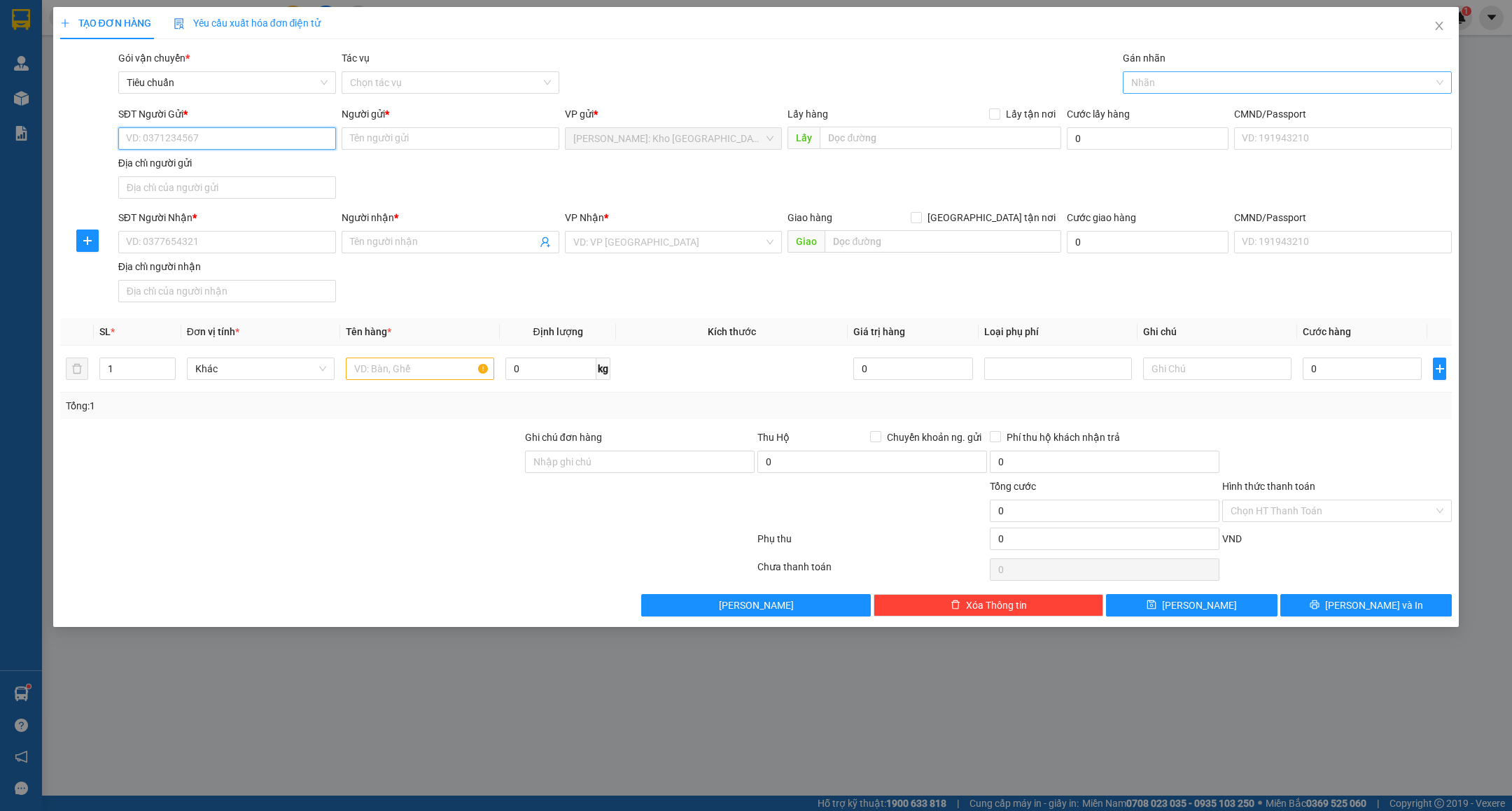
click at [1160, 80] on div at bounding box center [1280, 82] width 308 height 16
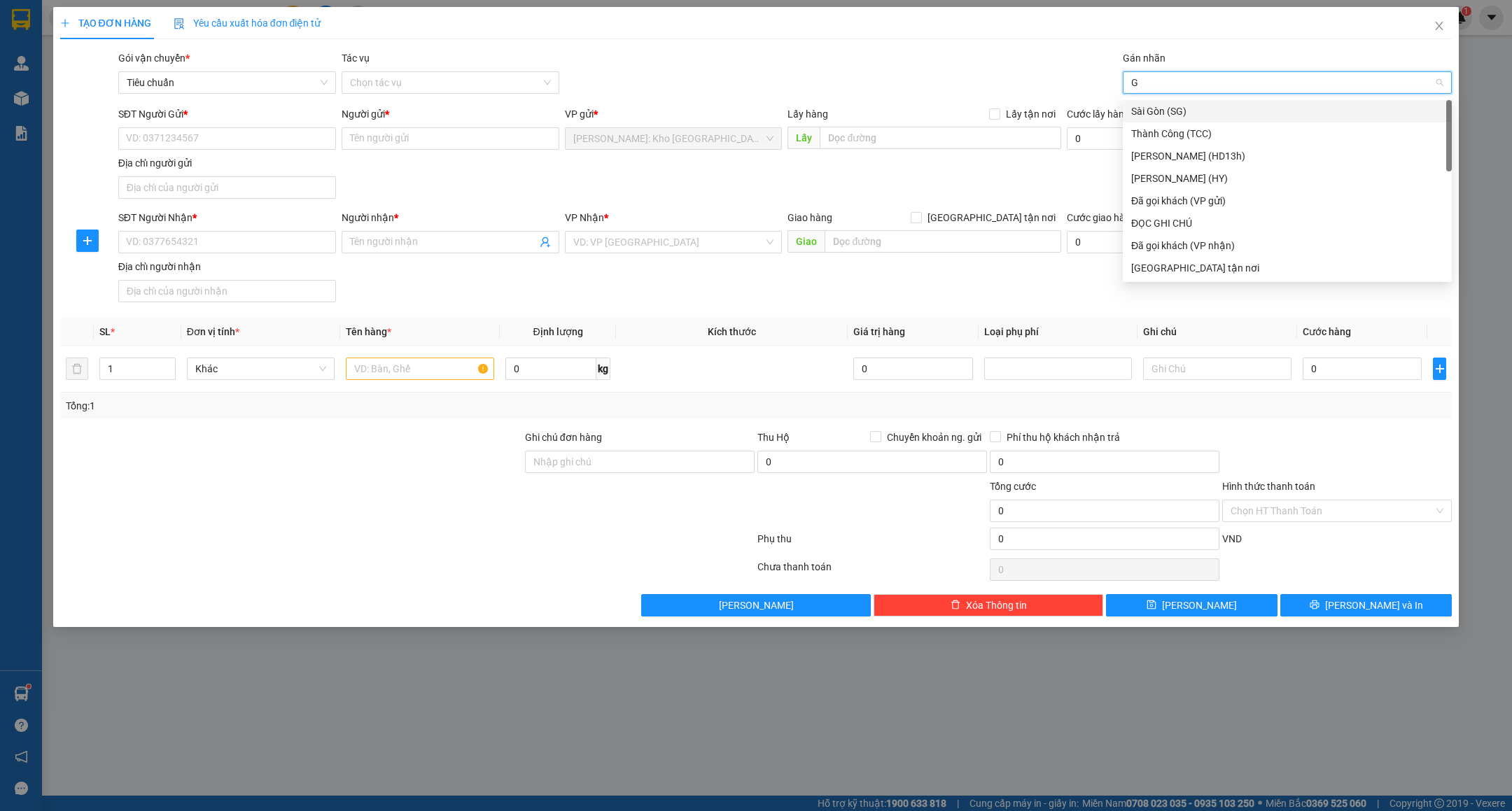
type input "GT"
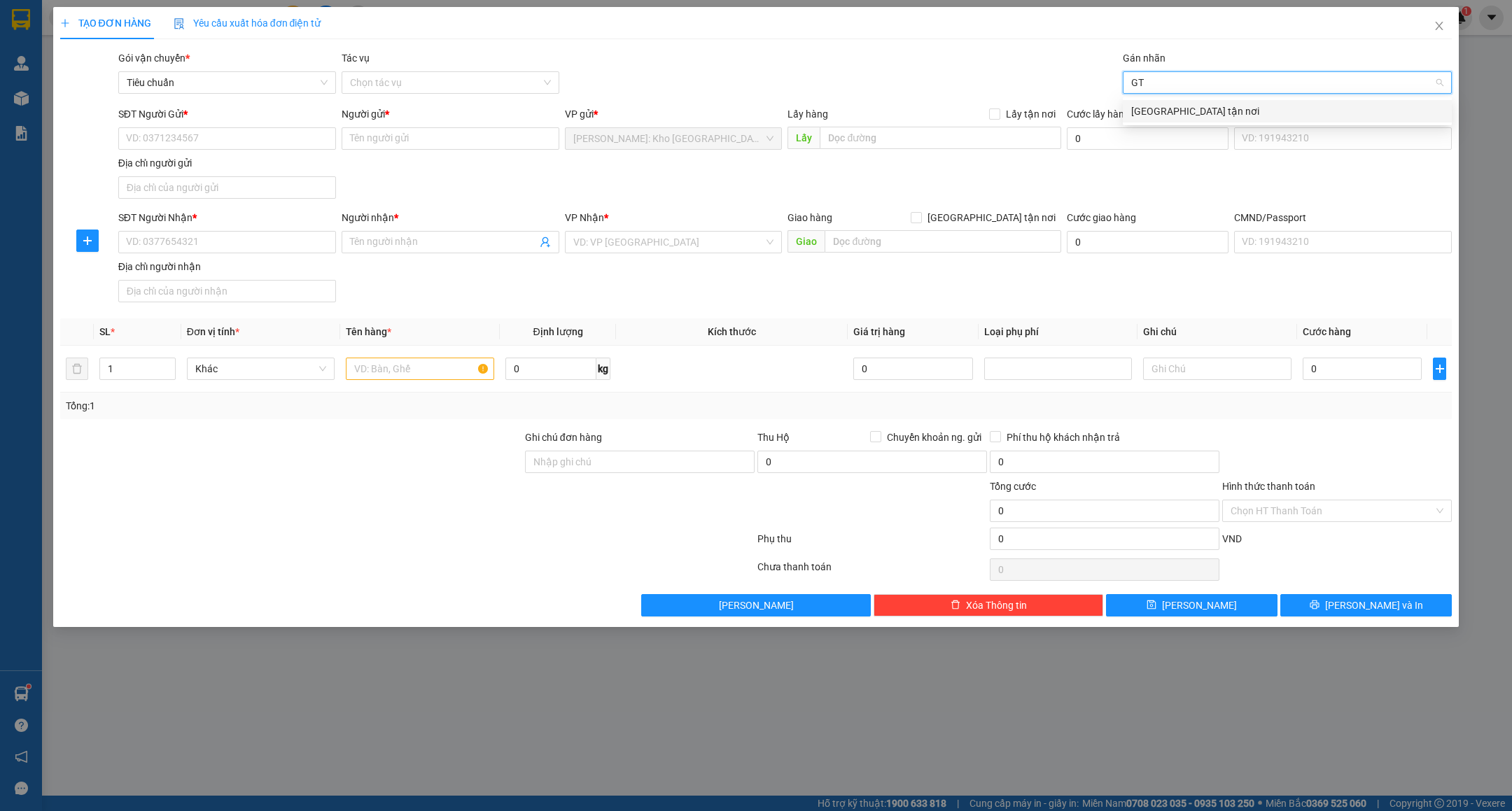
click at [1144, 110] on div "[GEOGRAPHIC_DATA] tận nơi" at bounding box center [1287, 111] width 313 height 16
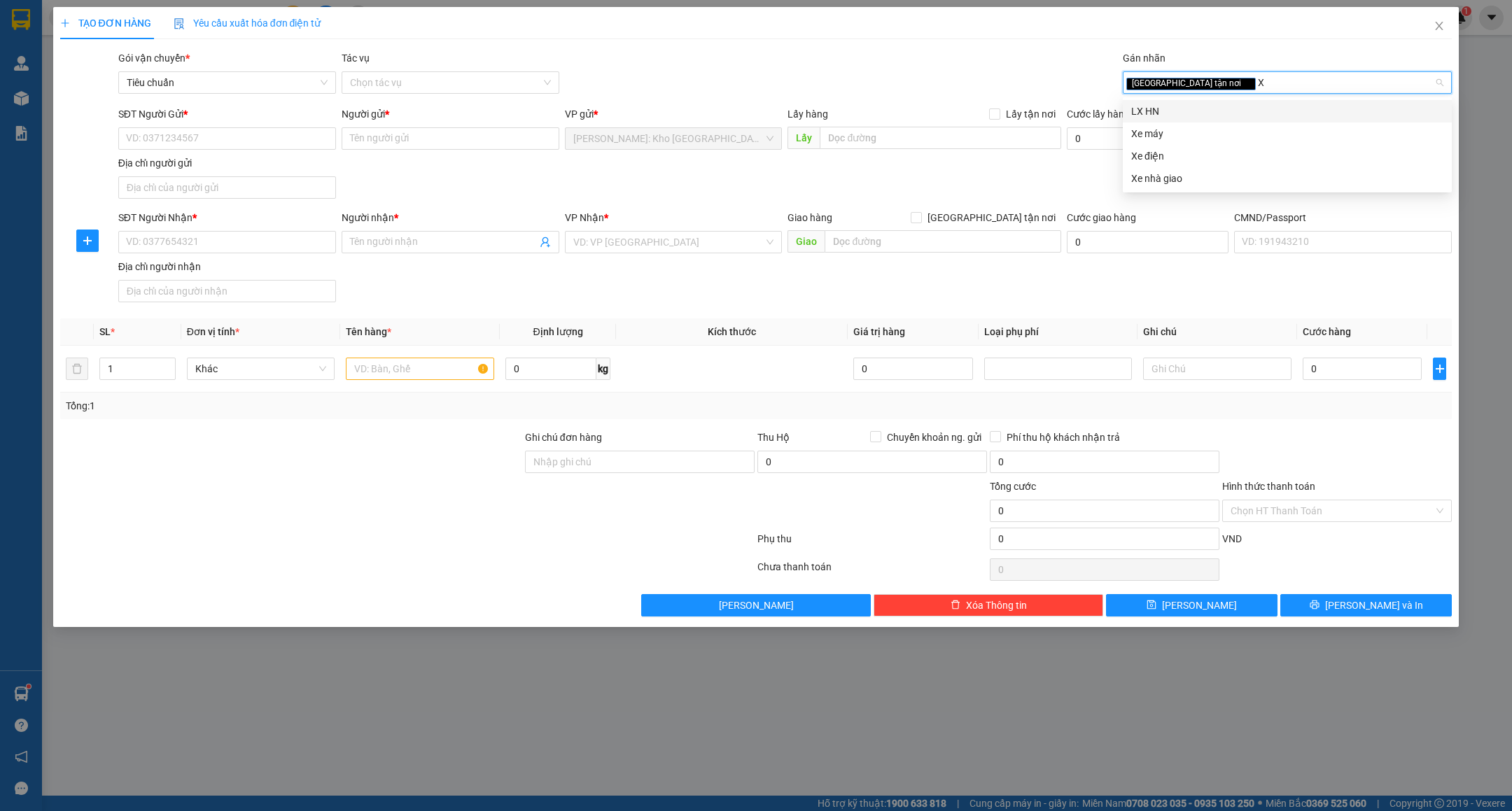
type input "XE"
click at [1164, 105] on div "Xe máy" at bounding box center [1287, 111] width 313 height 16
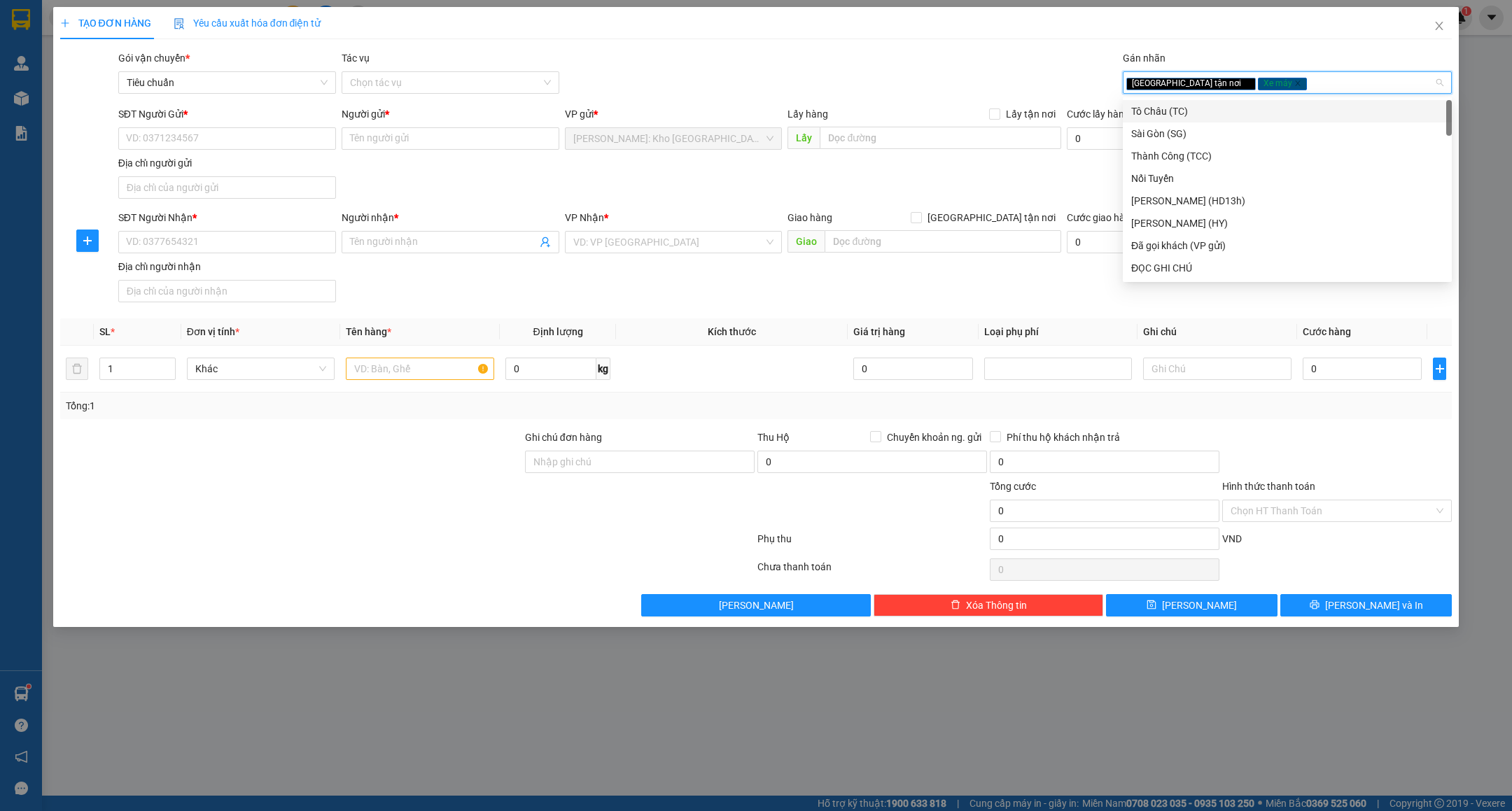
type input "D"
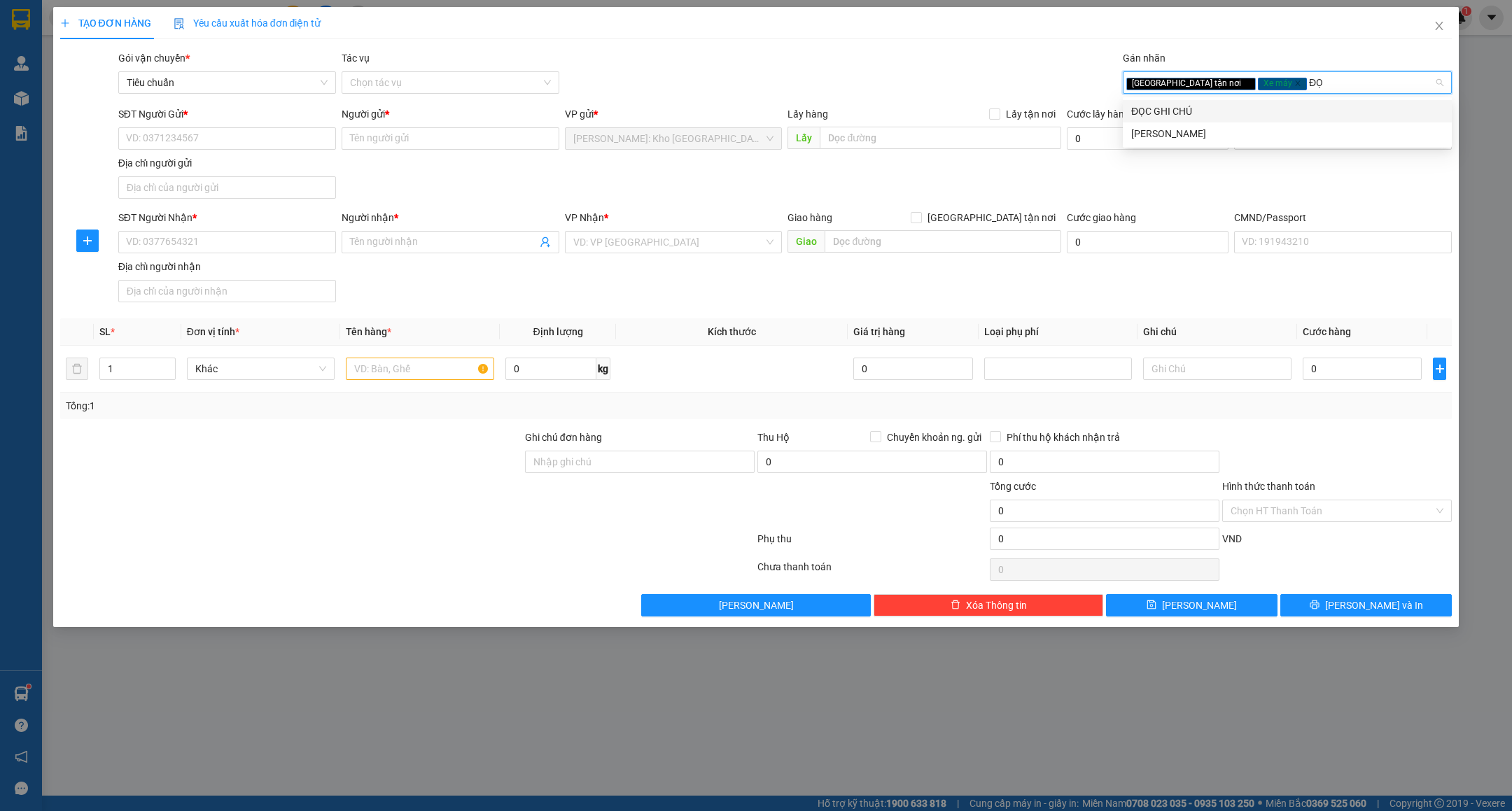
type input "ĐỌC"
click at [1166, 103] on div "ĐỌC GHI CHÚ" at bounding box center [1287, 111] width 313 height 16
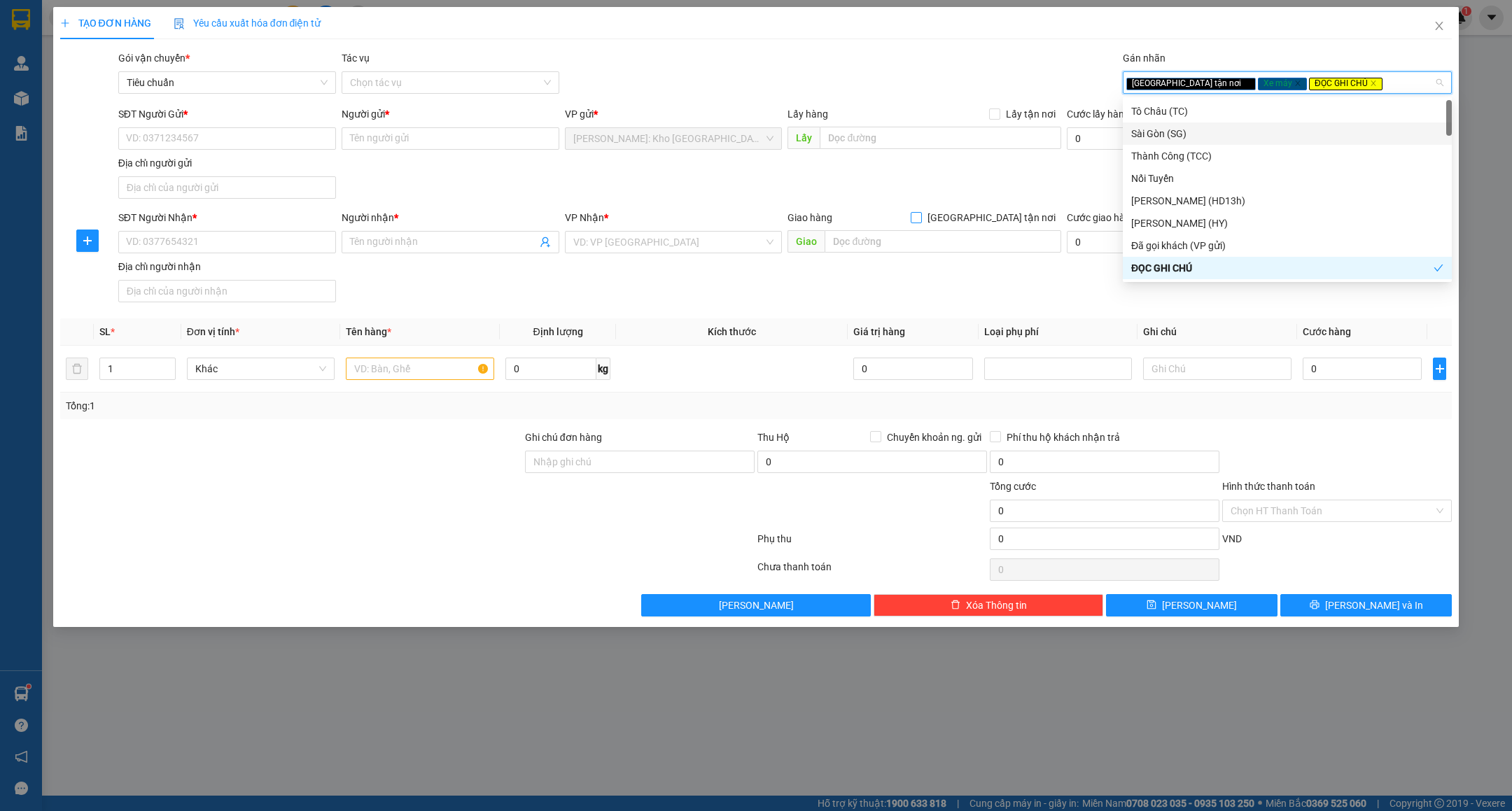
click at [1000, 221] on span "[GEOGRAPHIC_DATA] tận nơi" at bounding box center [992, 217] width 139 height 16
click at [920, 221] on input "[GEOGRAPHIC_DATA] tận nơi" at bounding box center [916, 217] width 10 height 10
checkbox input "true"
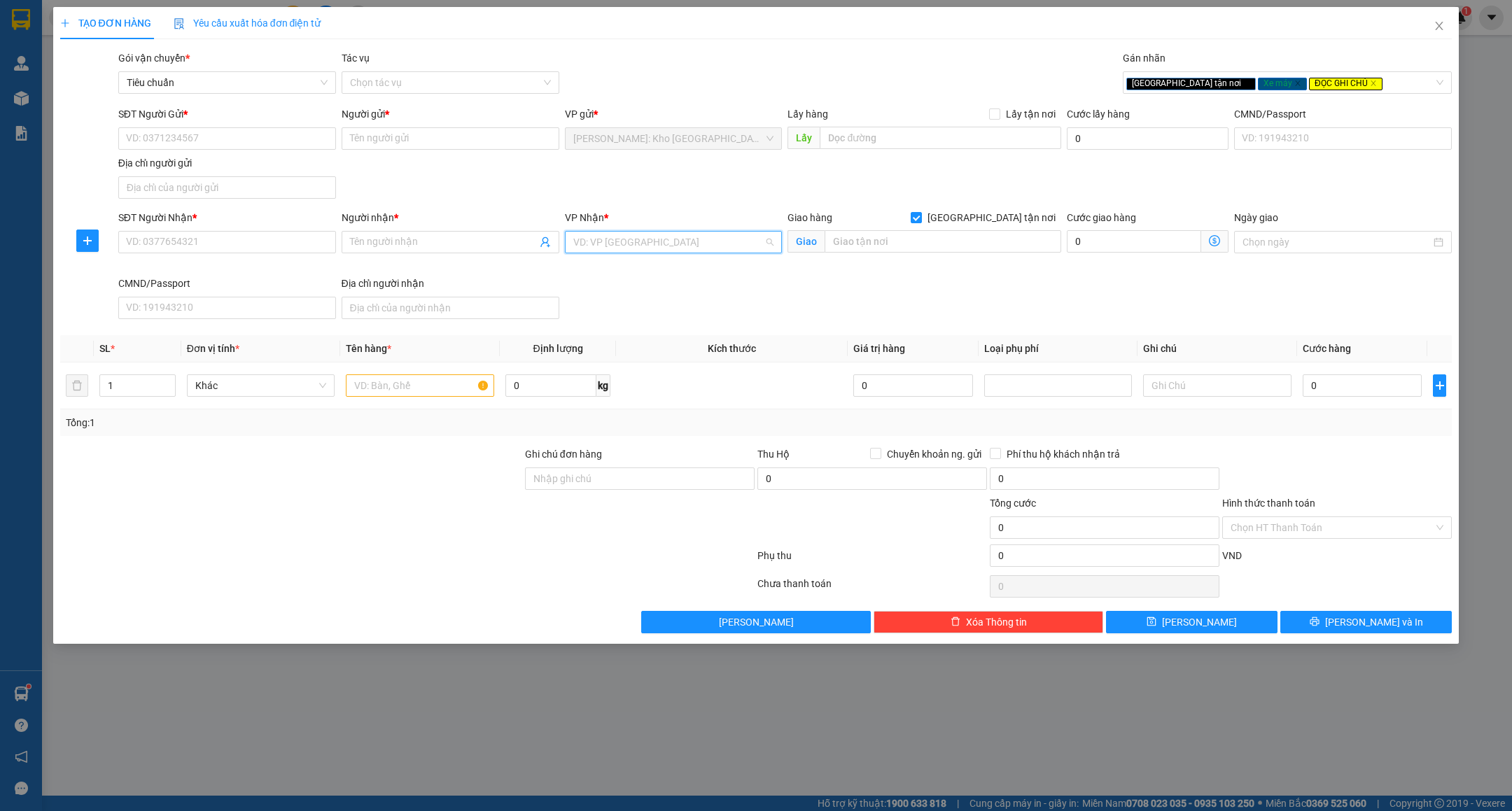
click at [651, 246] on input "search" at bounding box center [669, 242] width 191 height 21
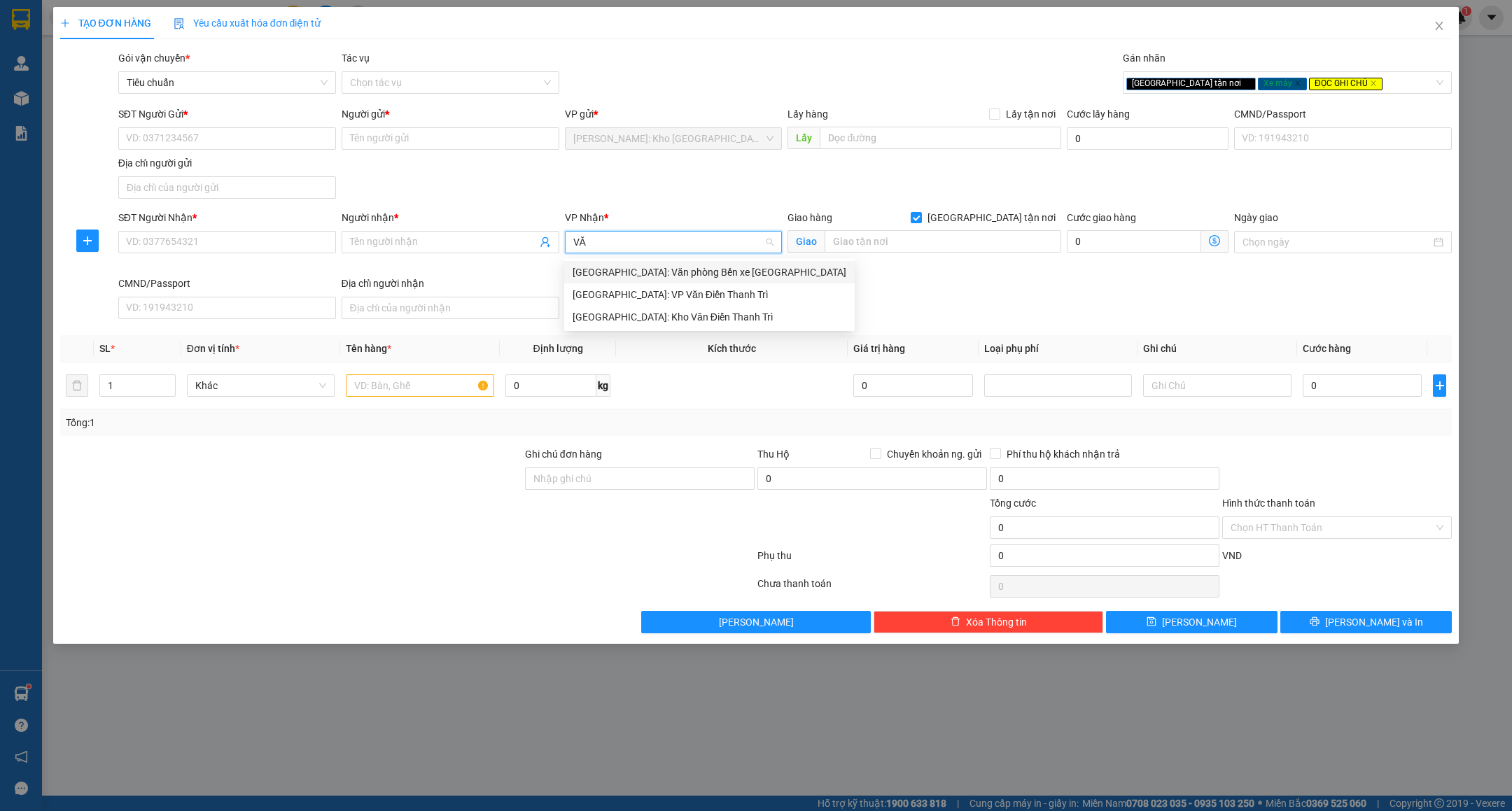
type input "VĂN"
click at [642, 312] on div "[GEOGRAPHIC_DATA]: Kho Văn Điển Thanh Trì" at bounding box center [710, 317] width 274 height 16
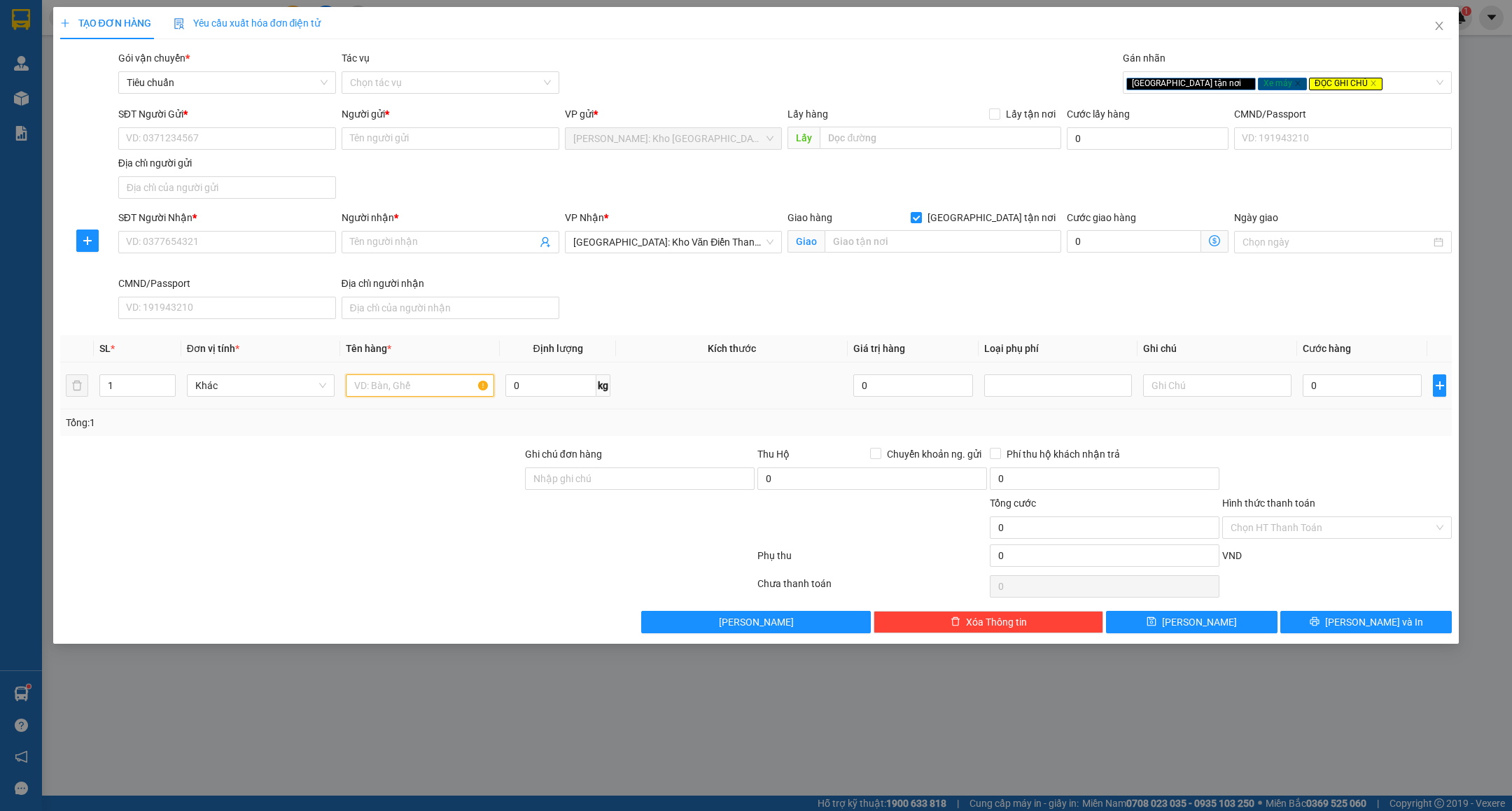
click at [368, 397] on input "text" at bounding box center [420, 385] width 148 height 22
click at [395, 380] on input "1 XE MÁY LEAD ( BS 59D1 - 322.87 )" at bounding box center [420, 385] width 148 height 22
type input "1 XE MÁY VESPA ( BS 59D1 - 322.87 )"
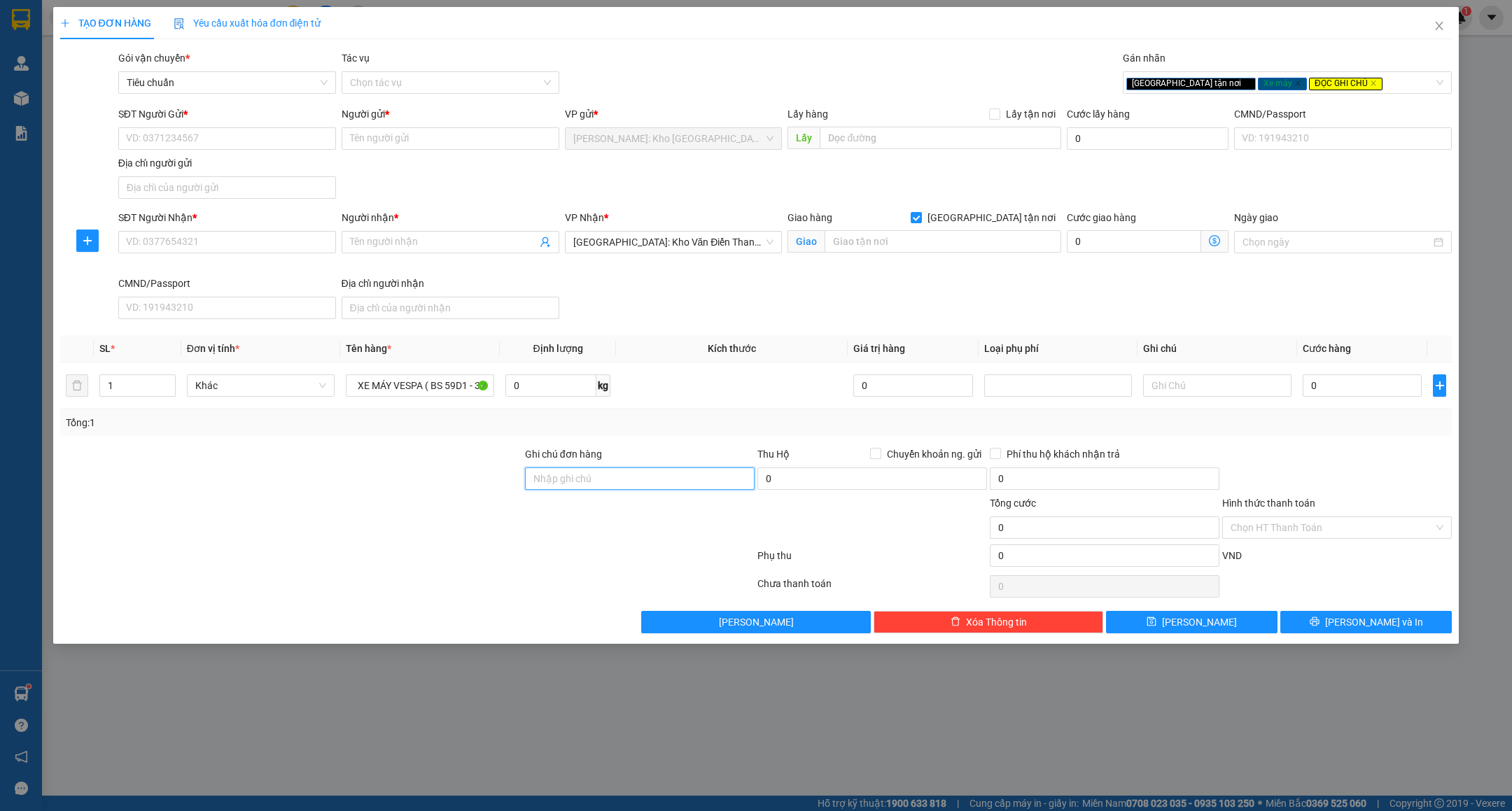
click at [573, 481] on input "Ghi chú đơn hàng" at bounding box center [640, 478] width 230 height 22
click at [530, 595] on div at bounding box center [408, 586] width 697 height 28
click at [720, 476] on input "CHÌA KHÓA + GIẤY TỜ XE QUẤN TAY LÁI" at bounding box center [640, 478] width 230 height 22
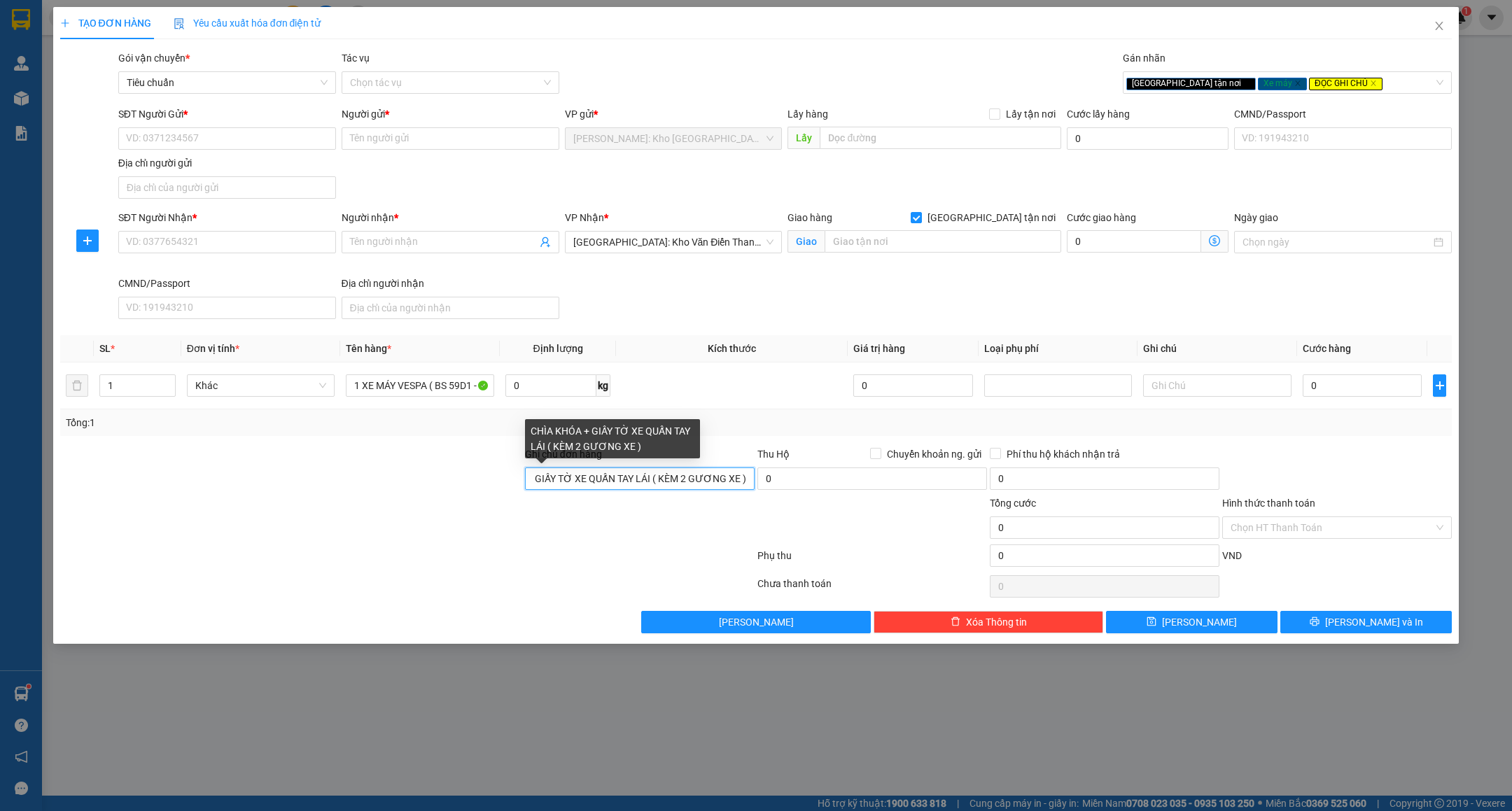
type input "CHÌA KHÓA + GIẤY TỜ XE QUẤN TAY LÁI ( KÈM 2 GƯƠNG XE )"
click at [484, 585] on div at bounding box center [408, 586] width 697 height 28
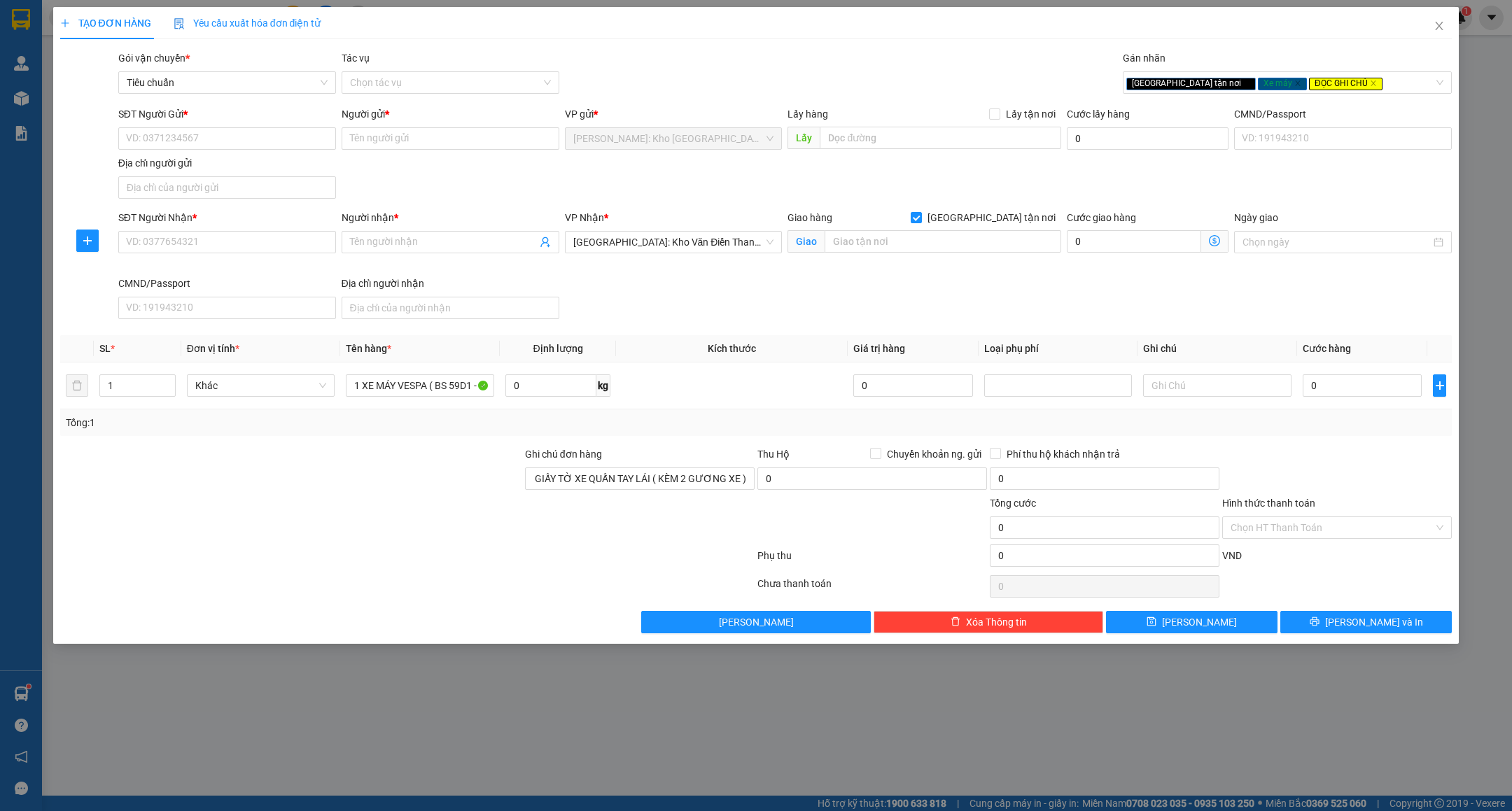
scroll to position [0, 0]
click at [212, 141] on input "SĐT Người Gửi *" at bounding box center [226, 138] width 217 height 22
click at [919, 231] on input "text" at bounding box center [943, 241] width 236 height 22
click at [237, 143] on input "SĐT Người Gửi *" at bounding box center [226, 138] width 217 height 22
click at [194, 241] on input "SĐT Người Nhận *" at bounding box center [226, 242] width 217 height 22
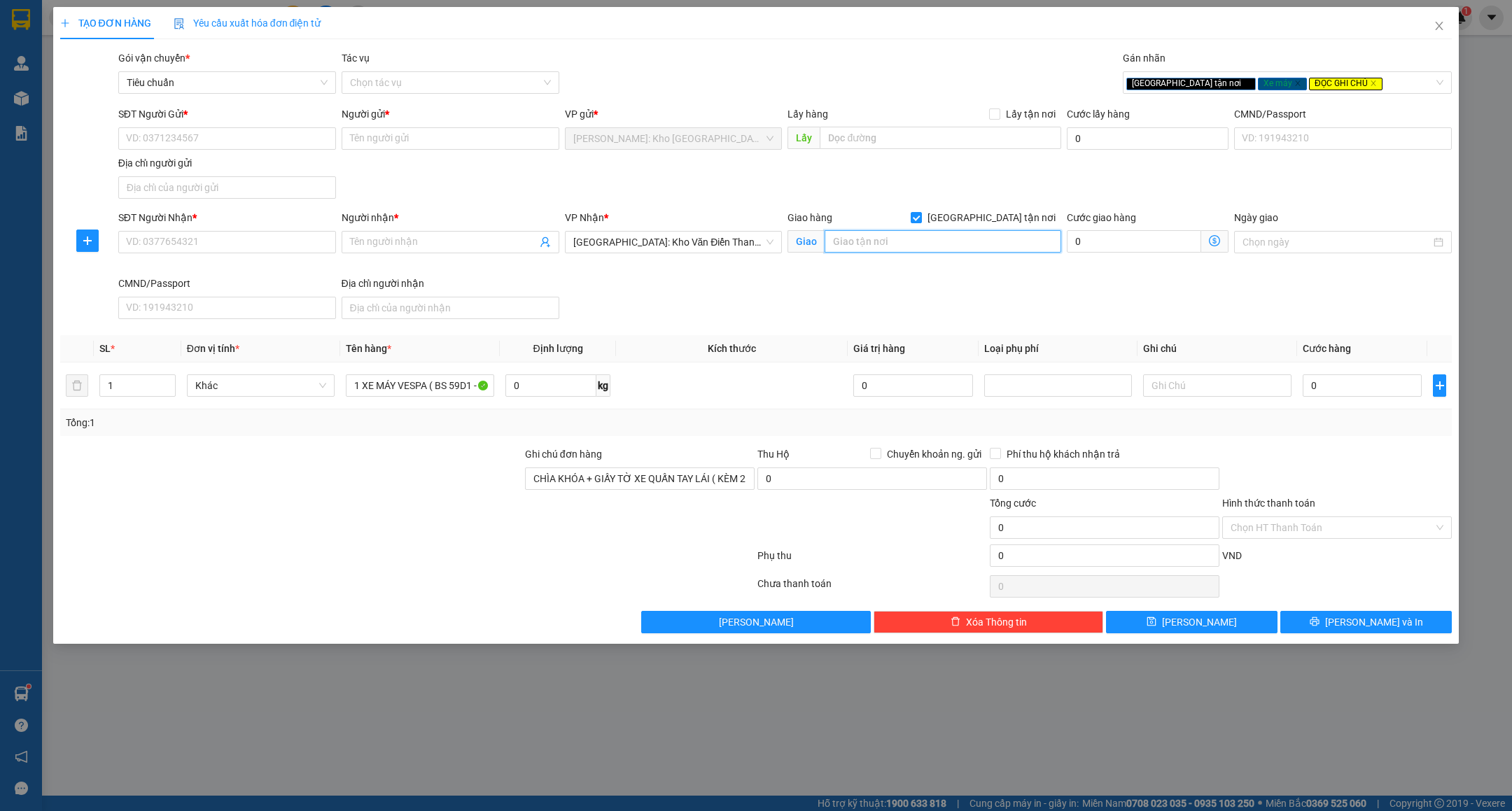
click at [911, 253] on input "text" at bounding box center [943, 241] width 236 height 22
type input "KHU CHỢ BẠCH LONG - XÃ BẠCH LONG - HUYỆN GIAO THỦY - NAM ĐỊNH"
click at [219, 134] on input "SĐT Người Gửi *" at bounding box center [226, 138] width 217 height 22
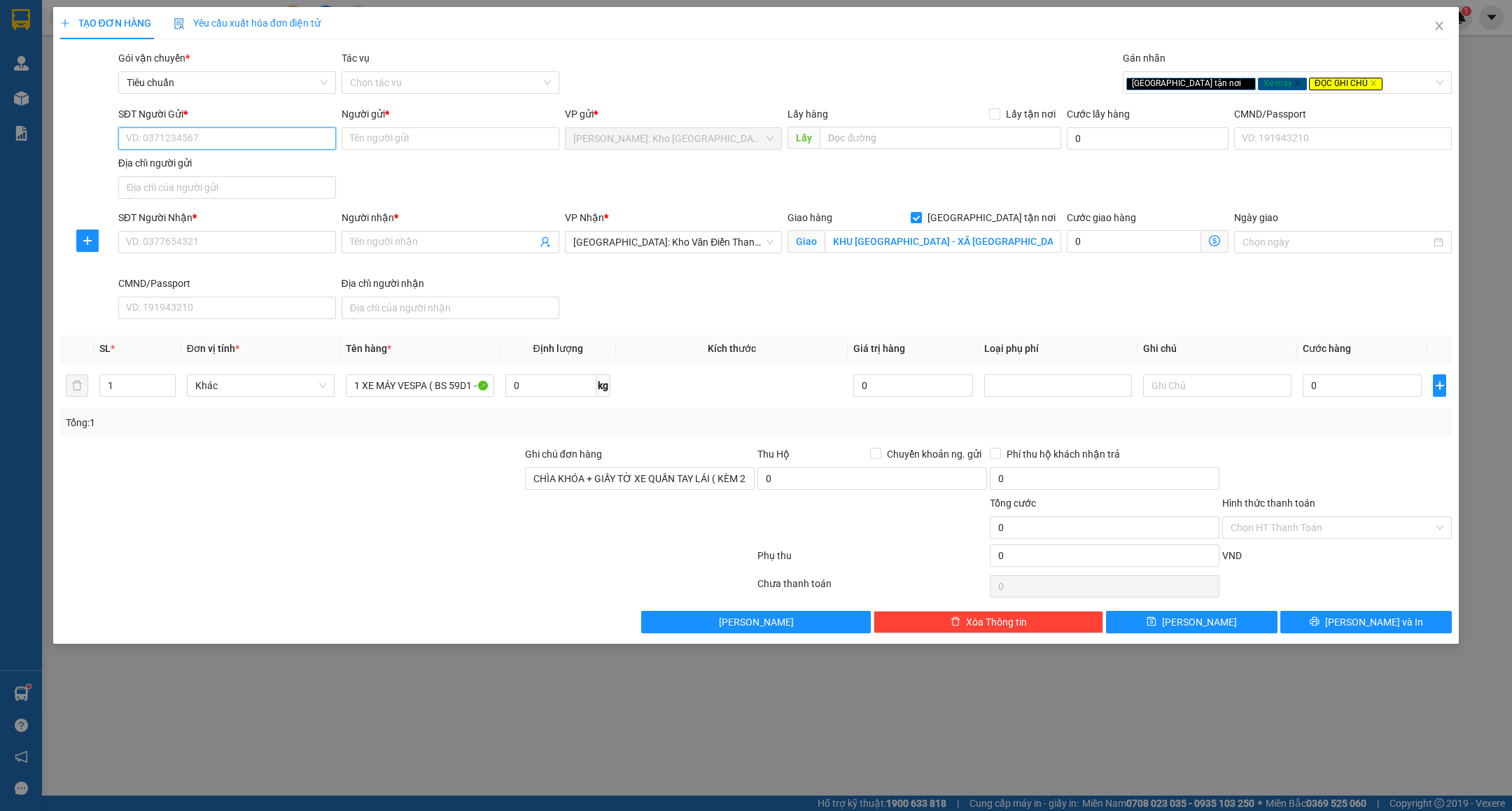
click at [208, 141] on input "SĐT Người Gửi *" at bounding box center [226, 138] width 217 height 22
click at [208, 141] on input "0918112029" at bounding box center [226, 138] width 217 height 22
type input "0918112029"
click at [387, 130] on input "Người gửi *" at bounding box center [450, 138] width 217 height 22
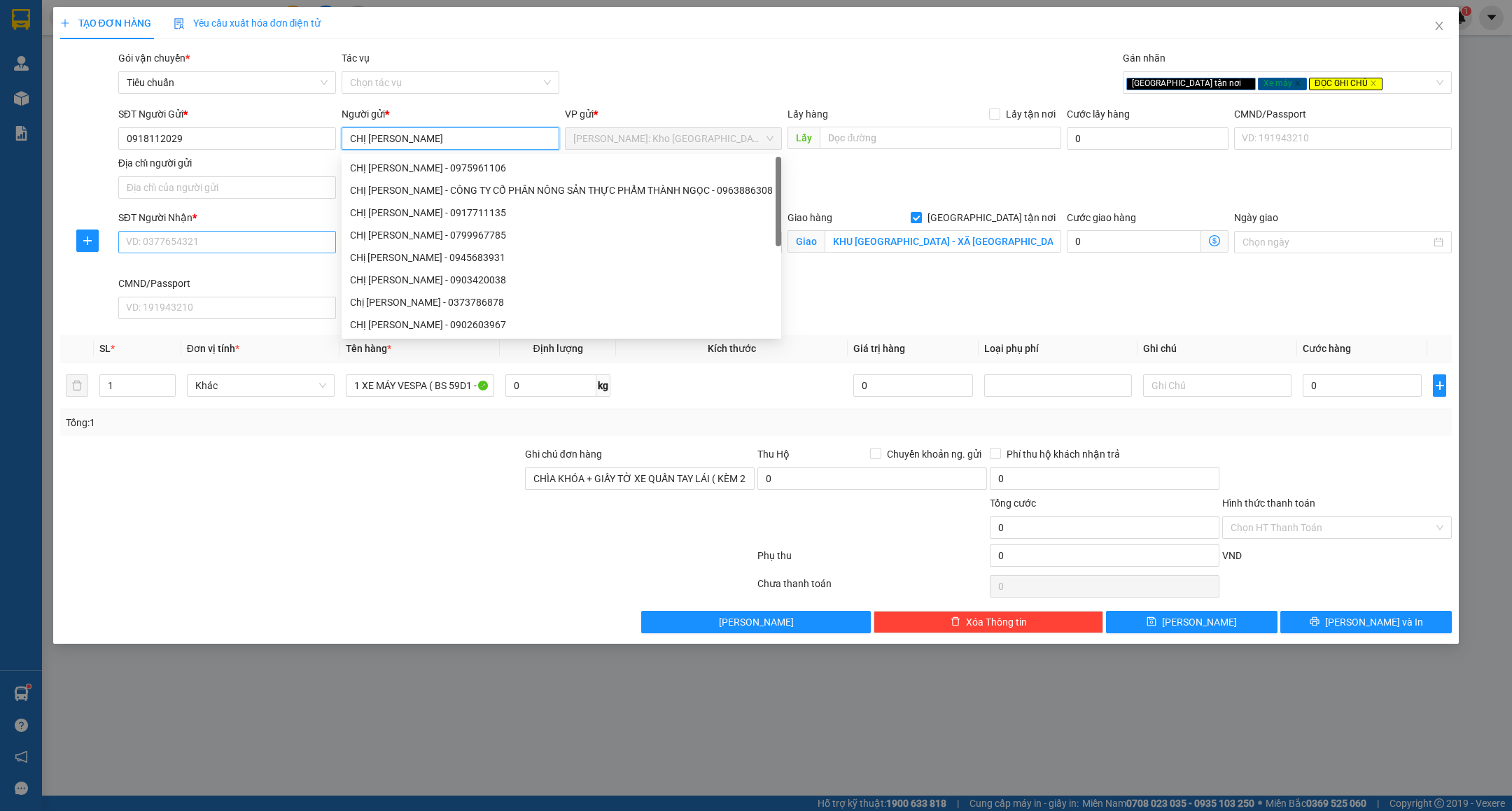
type input "CHỊ KIM"
click at [214, 251] on input "SĐT Người Nhận *" at bounding box center [226, 242] width 217 height 22
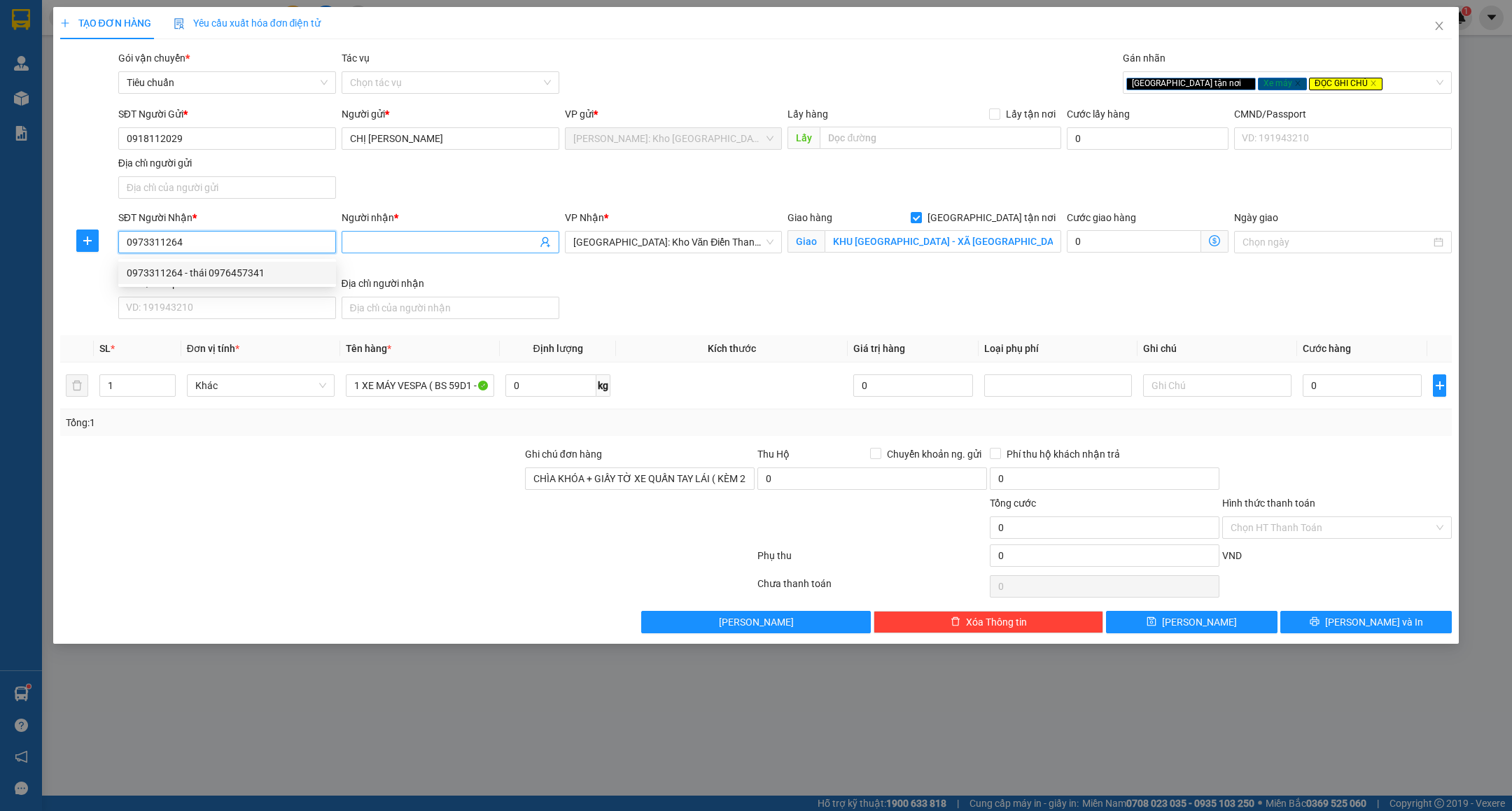
type input "0973311264"
click at [450, 246] on input "Người nhận *" at bounding box center [444, 242] width 187 height 16
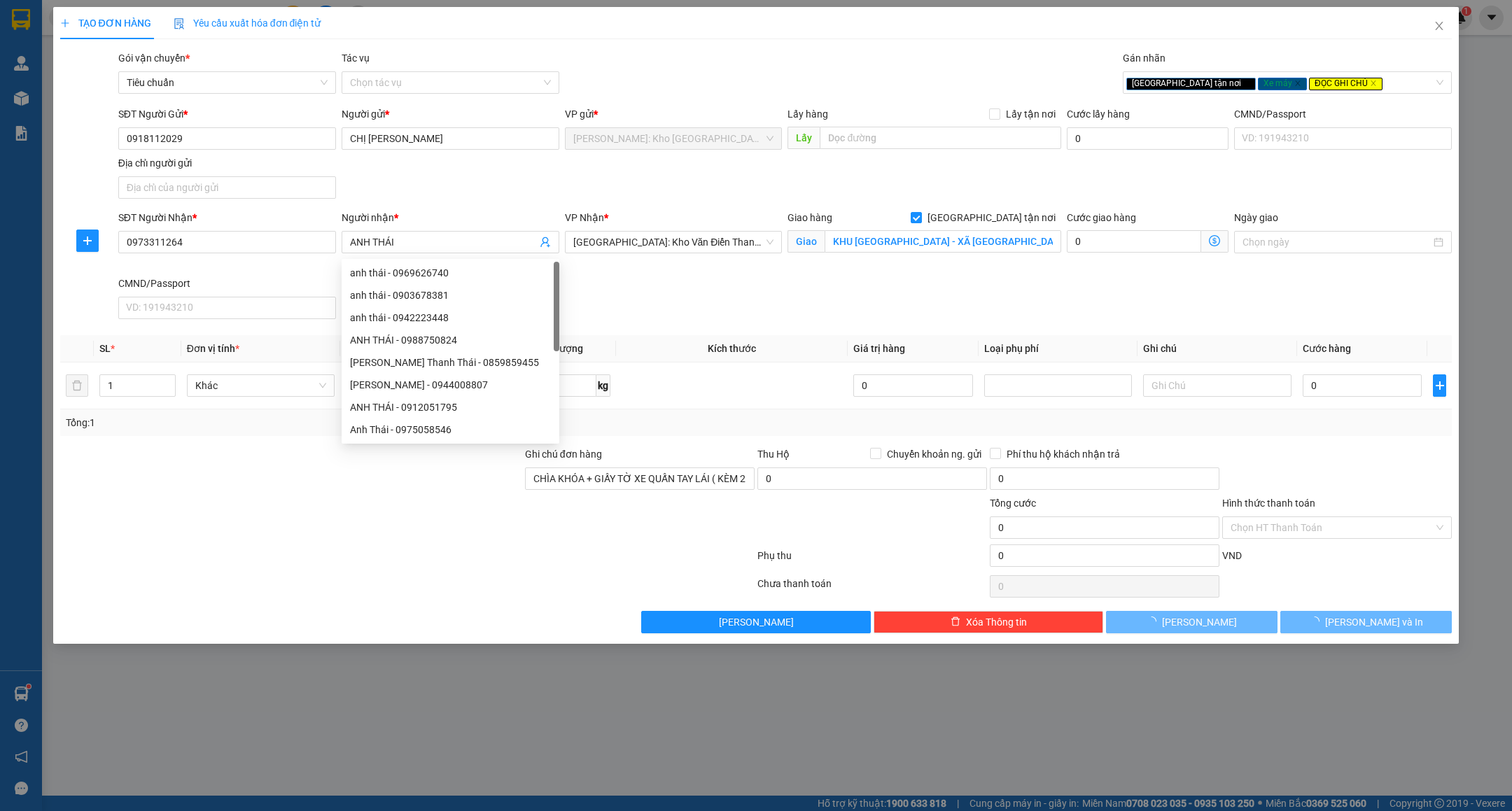
click at [452, 204] on div "SĐT Người Gửi * 0918112029 Người gửi * CHỊ KIM VP gửi * Hồ Chí Minh: Kho Thủ Đứ…" at bounding box center [785, 155] width 1340 height 98
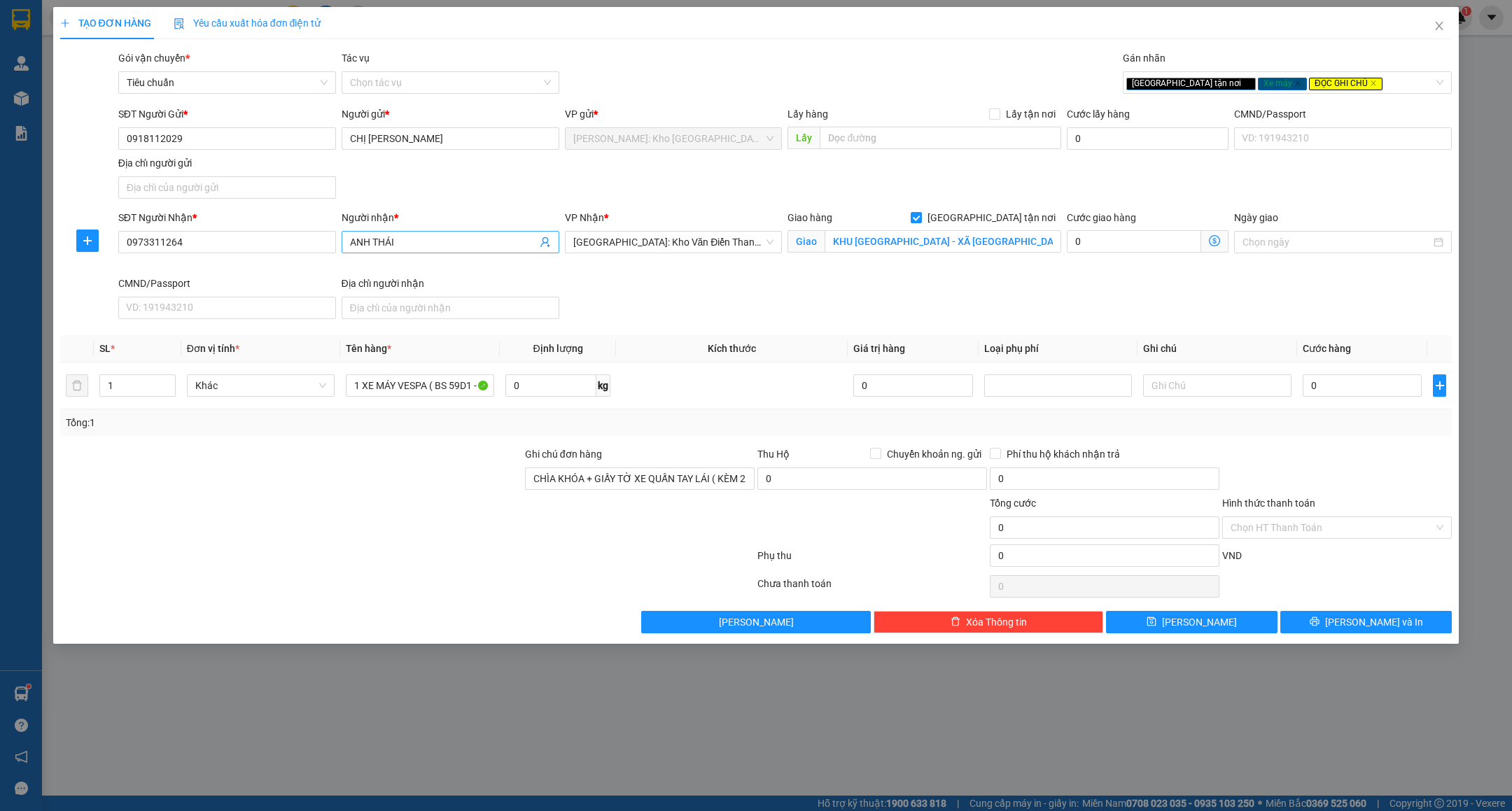
click at [436, 240] on input "ANH THÁI" at bounding box center [444, 242] width 187 height 16
click at [448, 242] on input "ANH THÁI ( 0843781285" at bounding box center [444, 242] width 187 height 16
click at [447, 242] on input "ANH THÁI ( 0843781285" at bounding box center [444, 242] width 187 height 16
type input "ANH THÁI ( 0843781285/HỀN )"
click at [402, 542] on div at bounding box center [291, 520] width 465 height 49
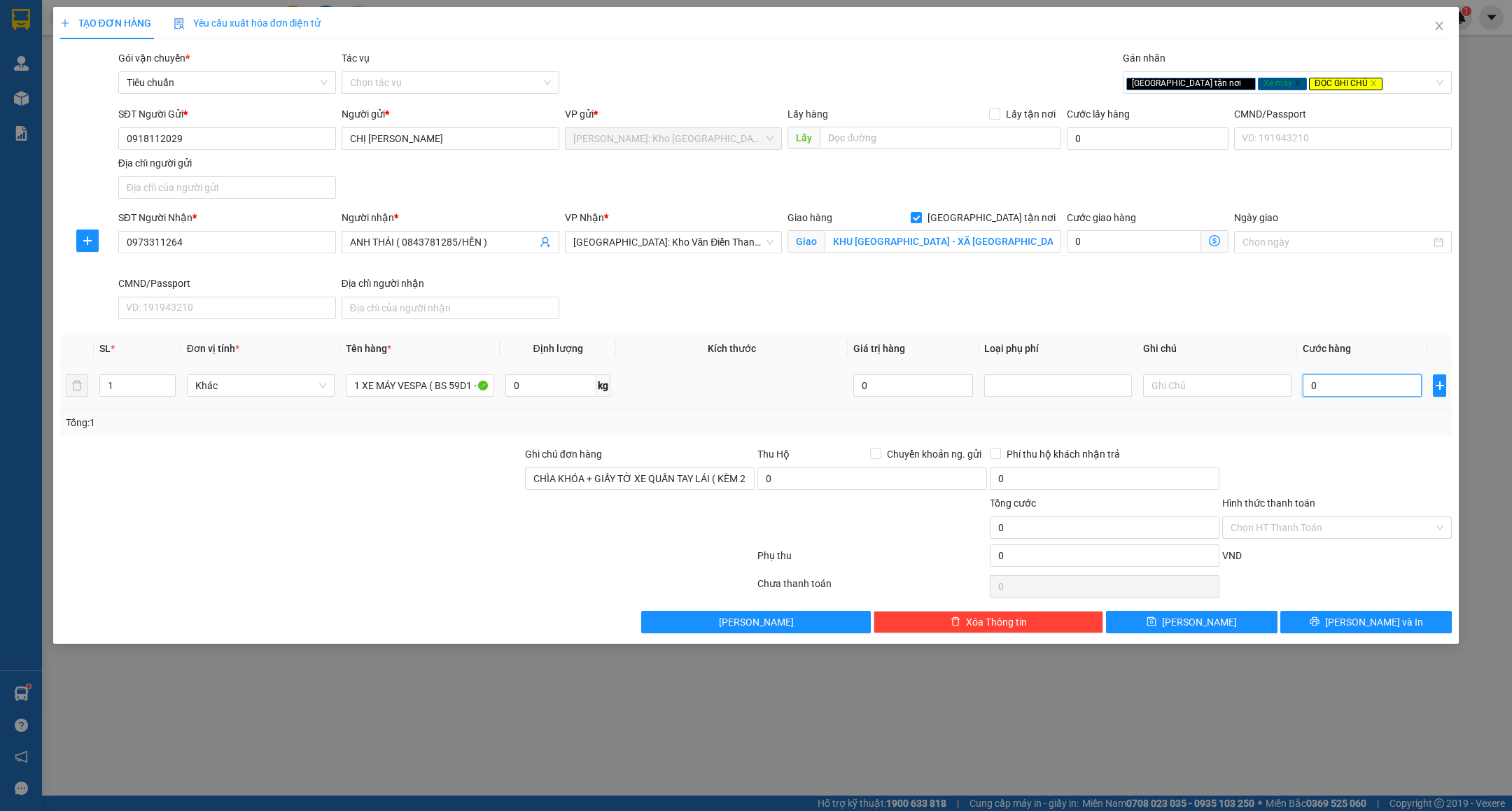
click at [1354, 390] on input "0" at bounding box center [1362, 385] width 119 height 22
type input "1"
type input "17"
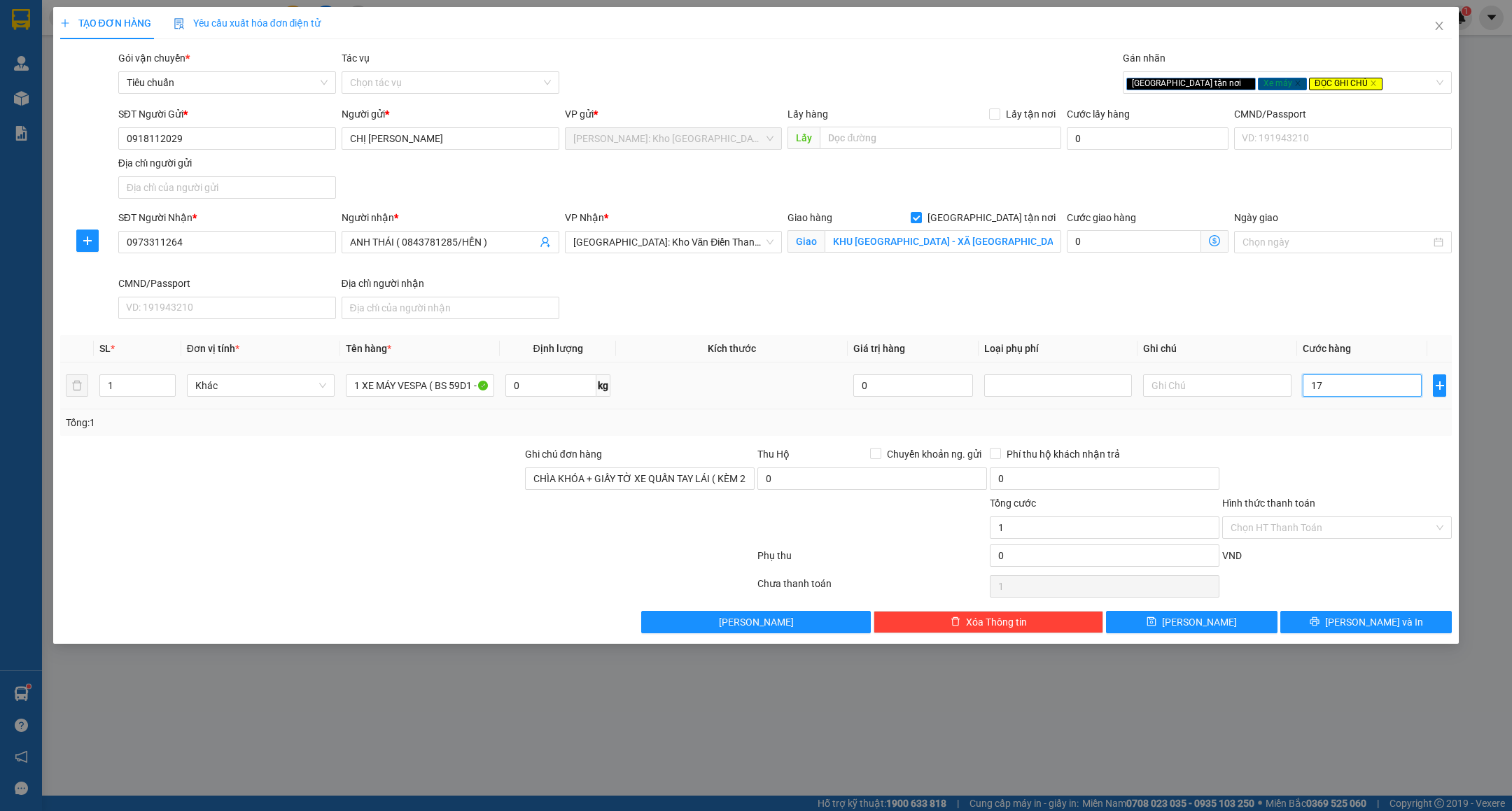
type input "17"
type input "177"
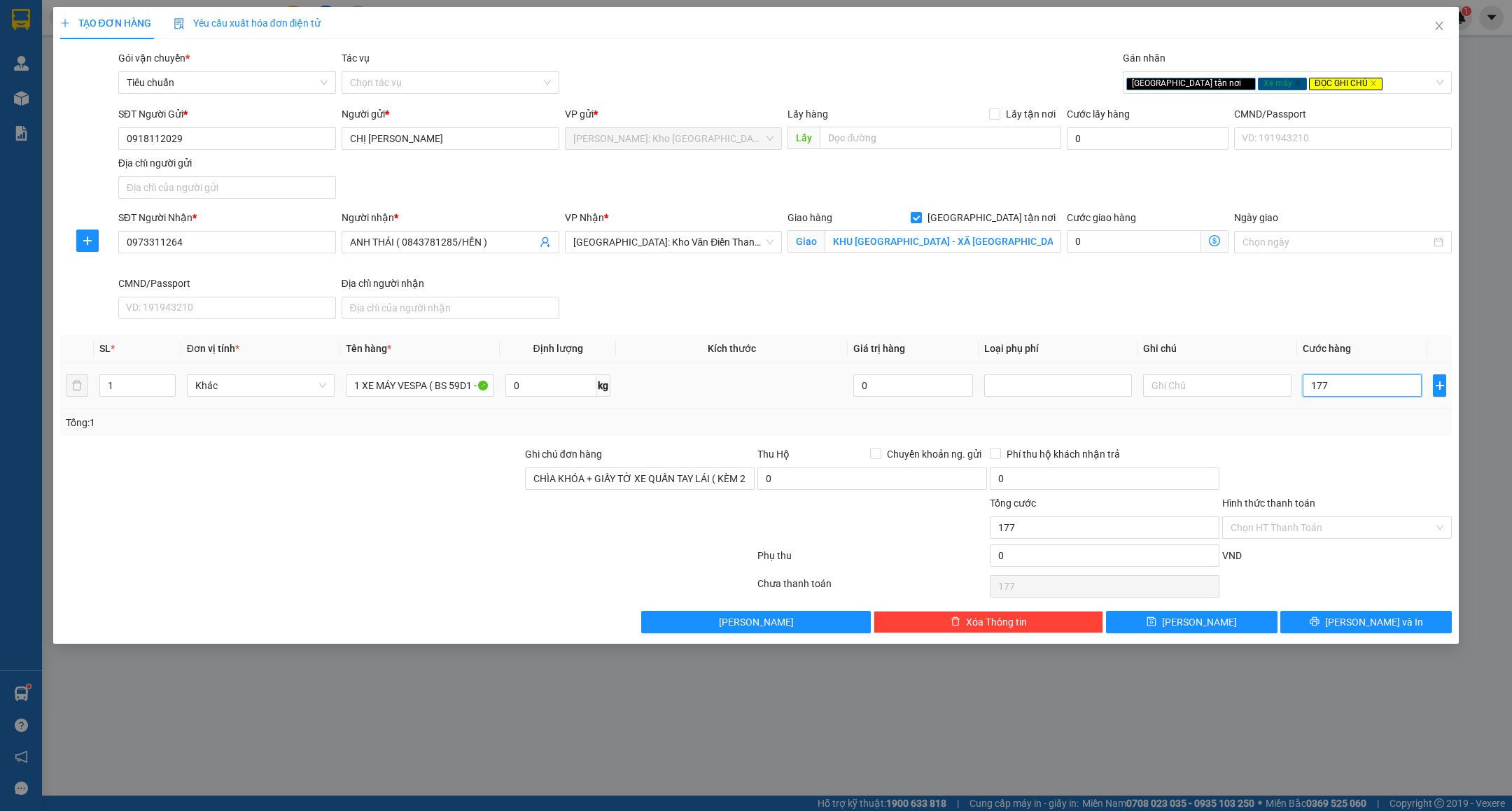
type input "1.770"
type input "1.770.000"
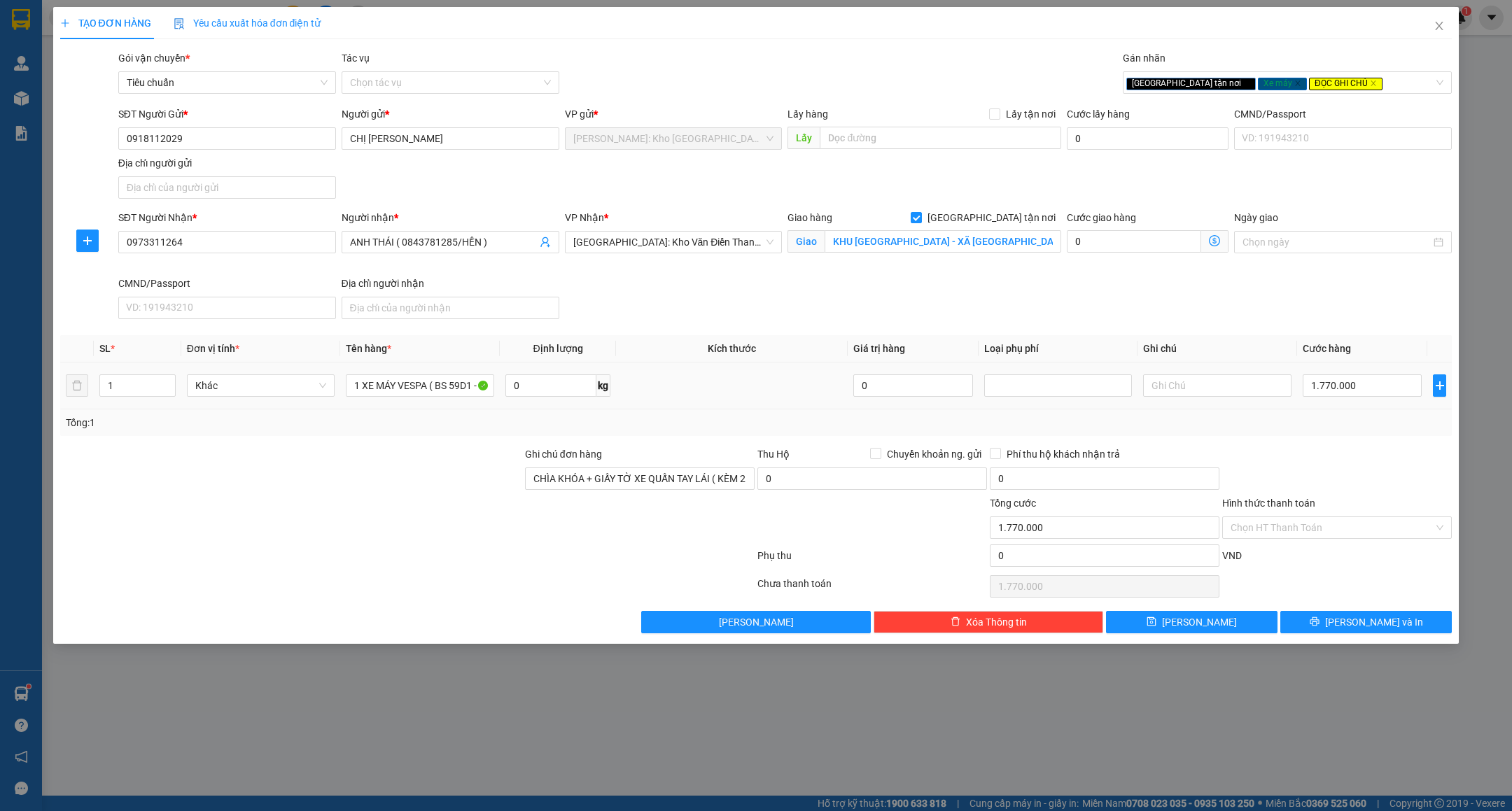
click at [1361, 448] on div "Transit Pickup Surcharge Ids Transit Deliver Surcharge Ids Transit Deliver Surc…" at bounding box center [756, 341] width 1392 height 583
click at [1283, 534] on input "Hình thức thanh toán" at bounding box center [1332, 528] width 203 height 21
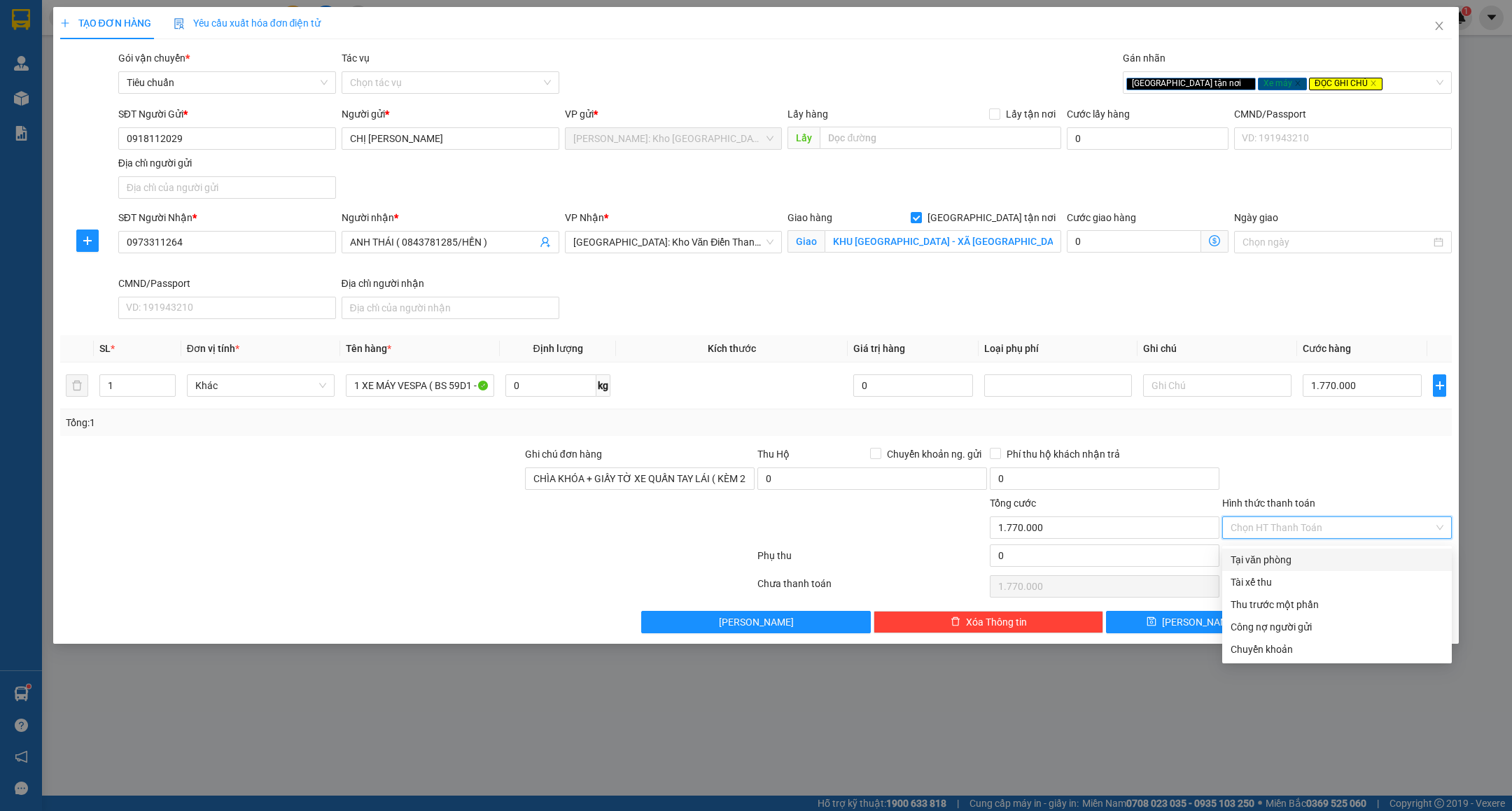
click at [1277, 554] on div "Tại văn phòng" at bounding box center [1336, 559] width 212 height 16
type input "0"
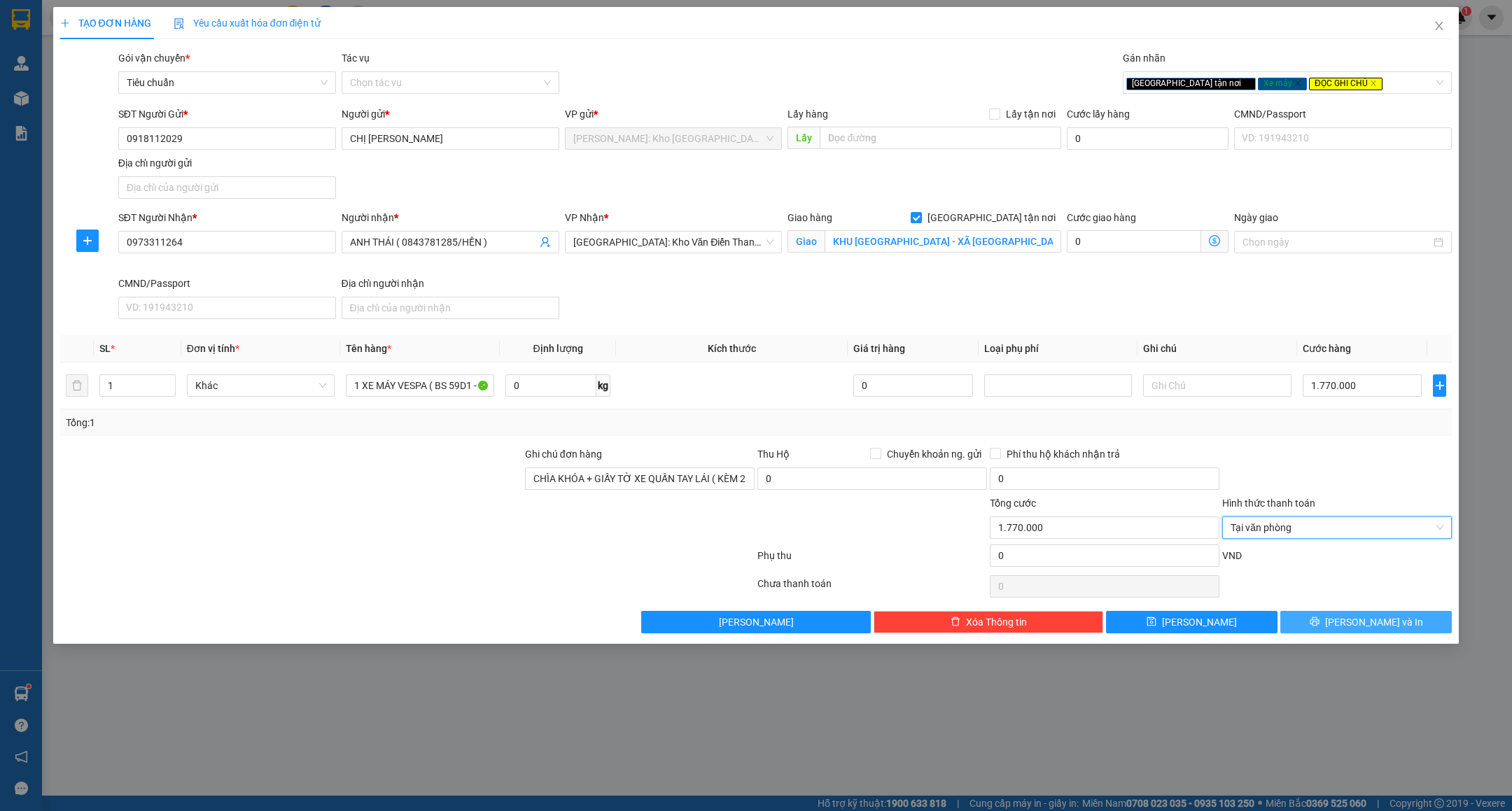
click at [1313, 628] on button "[PERSON_NAME] và In" at bounding box center [1366, 622] width 171 height 22
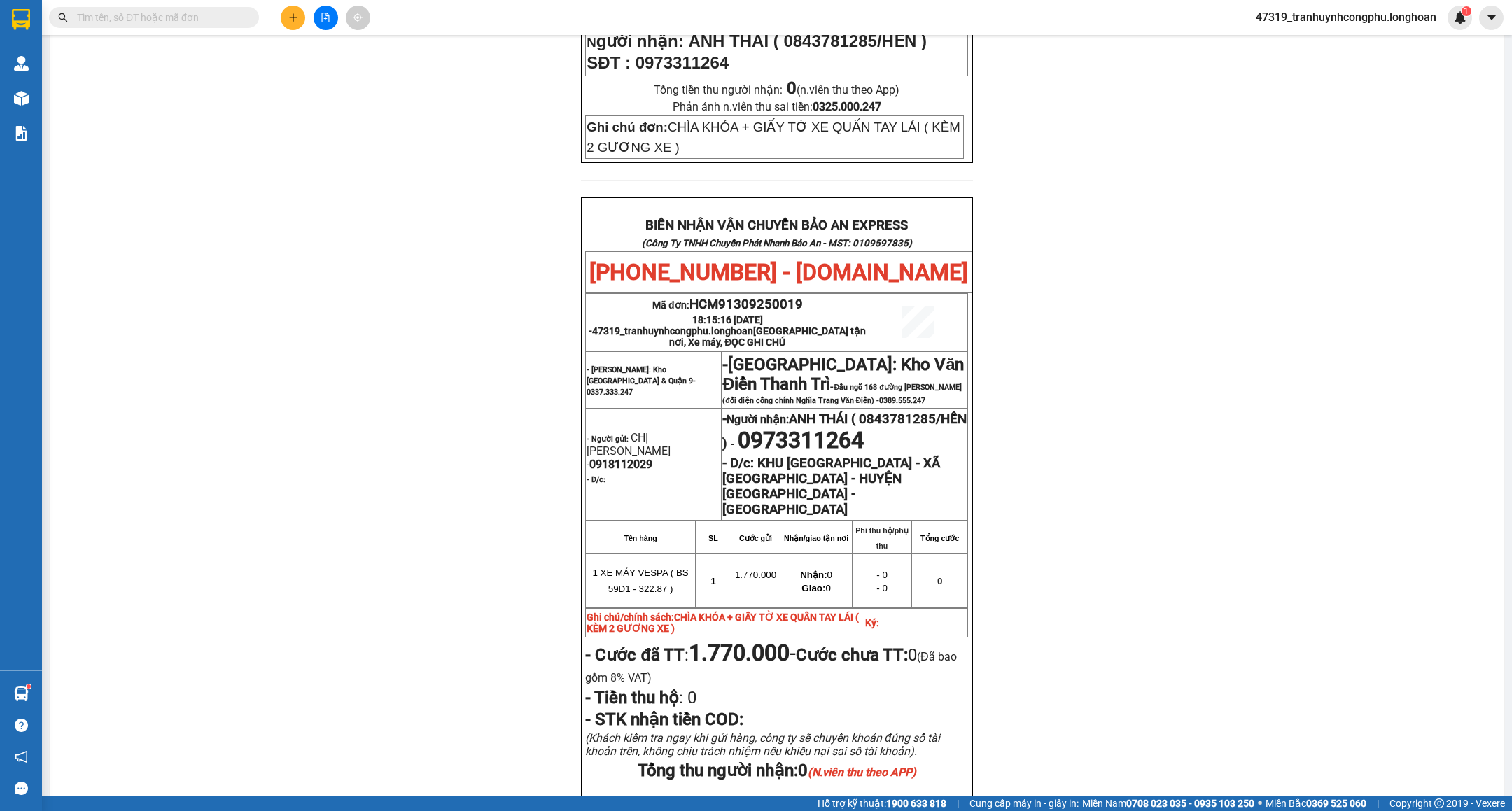
scroll to position [554, 0]
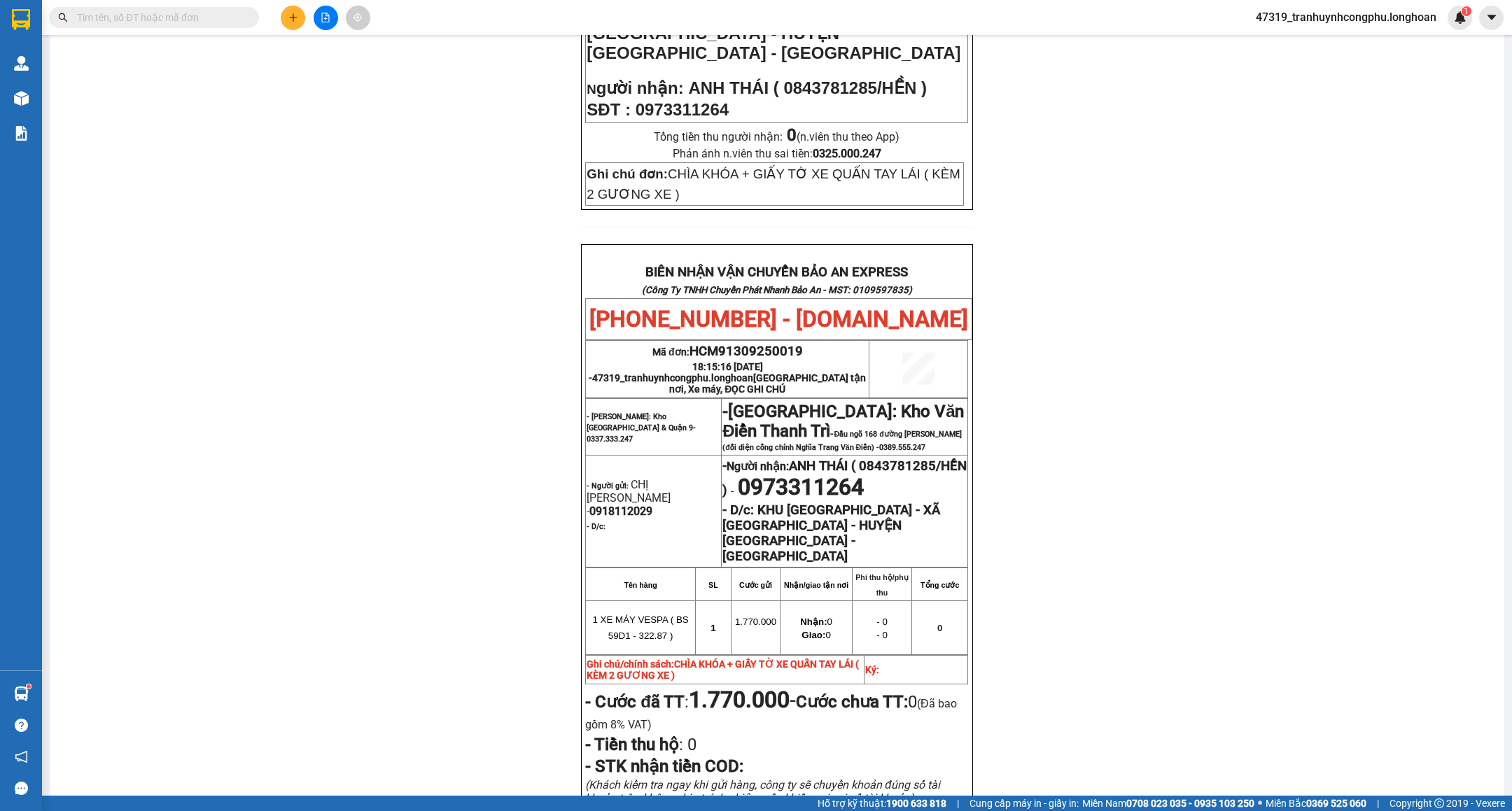
drag, startPoint x: 218, startPoint y: 385, endPoint x: 241, endPoint y: 397, distance: 25.9
click at [219, 386] on div "PHIẾU DÁN LÊN HÀNG Ngày in phiếu: 18:15 ngày 13-09-2025 CSKH: 1900.06.88.33 CÔN…" at bounding box center [777, 278] width 1421 height 1420
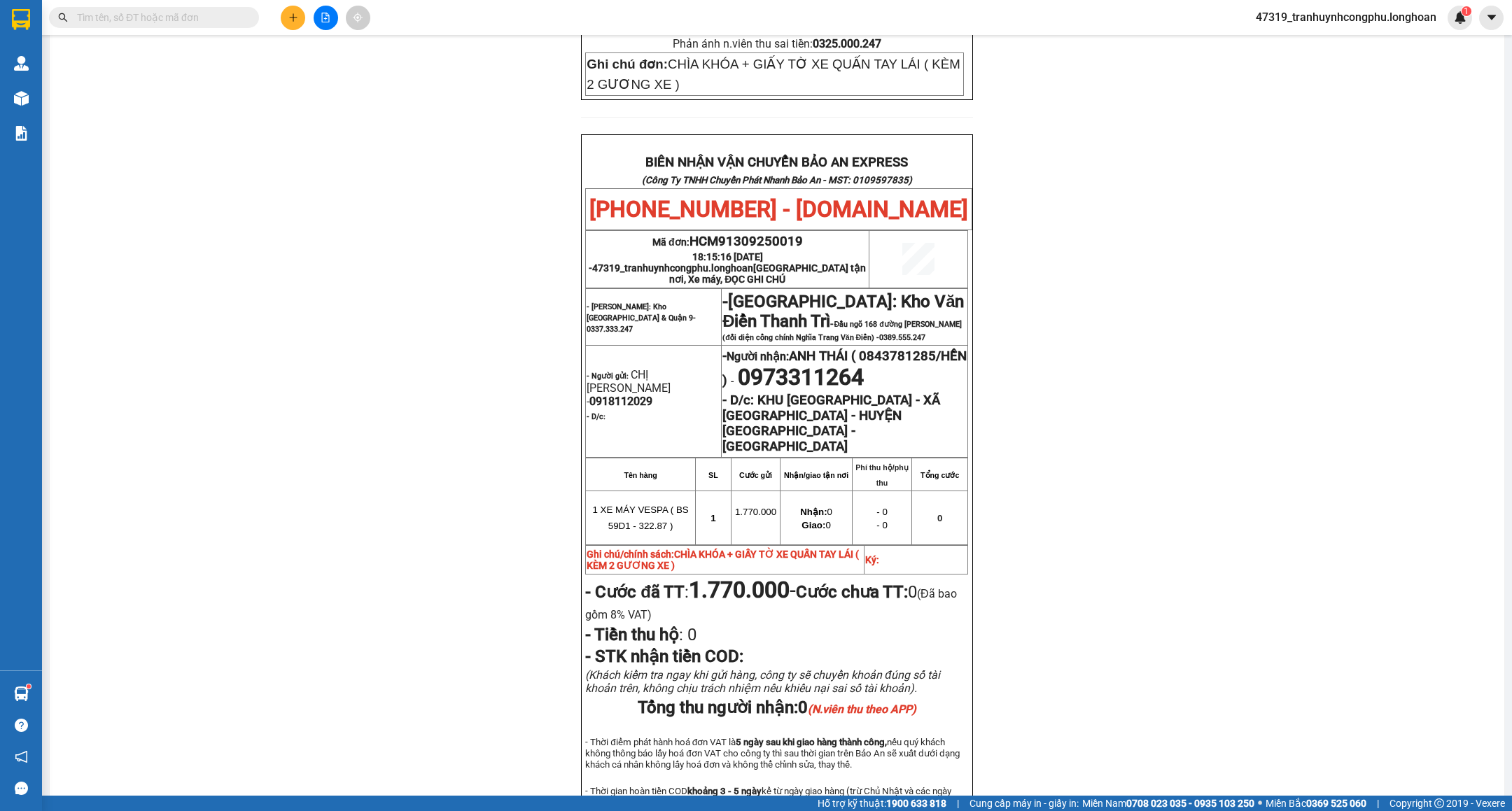
scroll to position [0, 0]
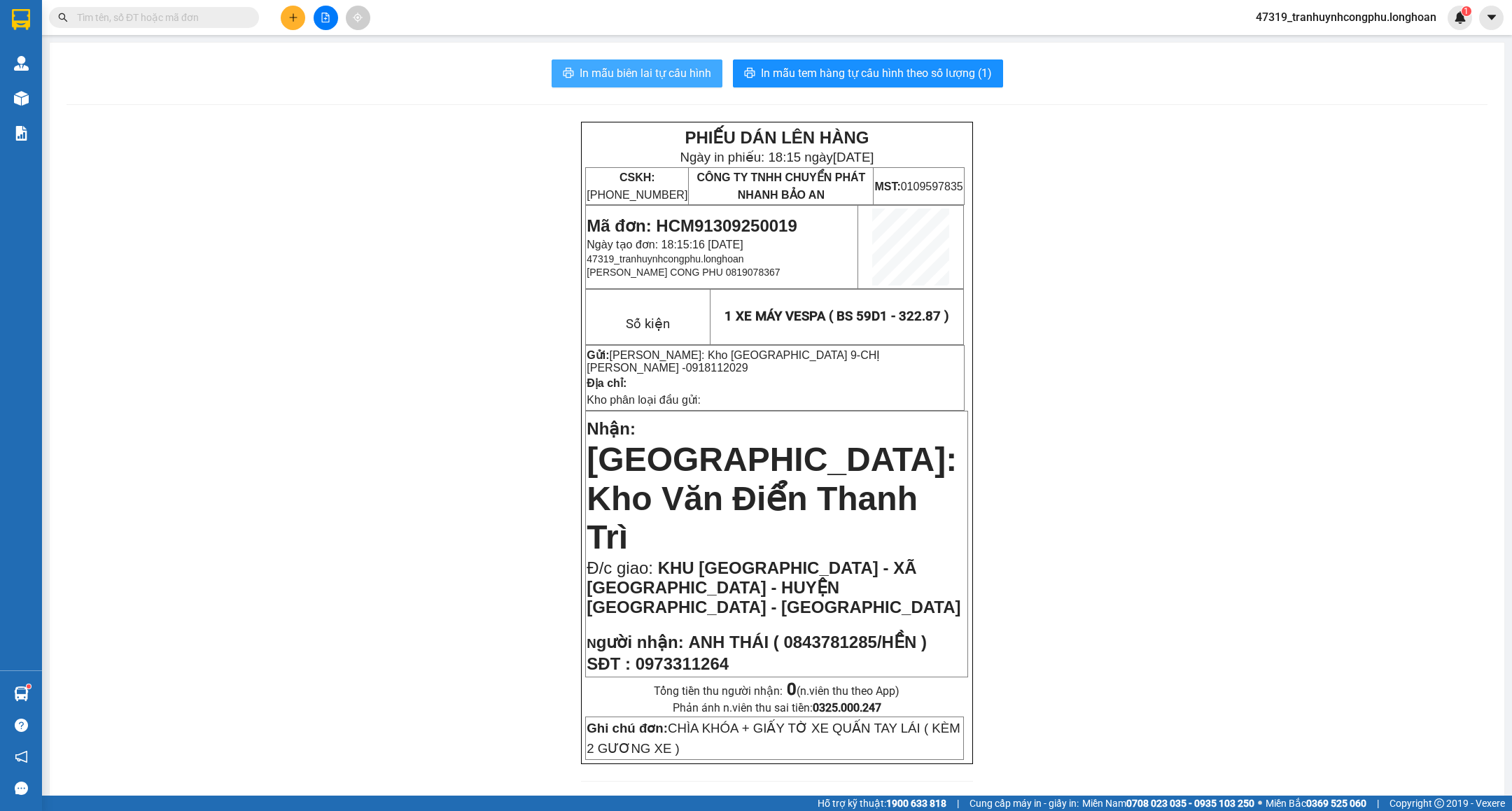
drag, startPoint x: 596, startPoint y: 72, endPoint x: 710, endPoint y: 341, distance: 292.2
click at [596, 71] on span "In mẫu biên lai tự cấu hình" at bounding box center [646, 73] width 131 height 17
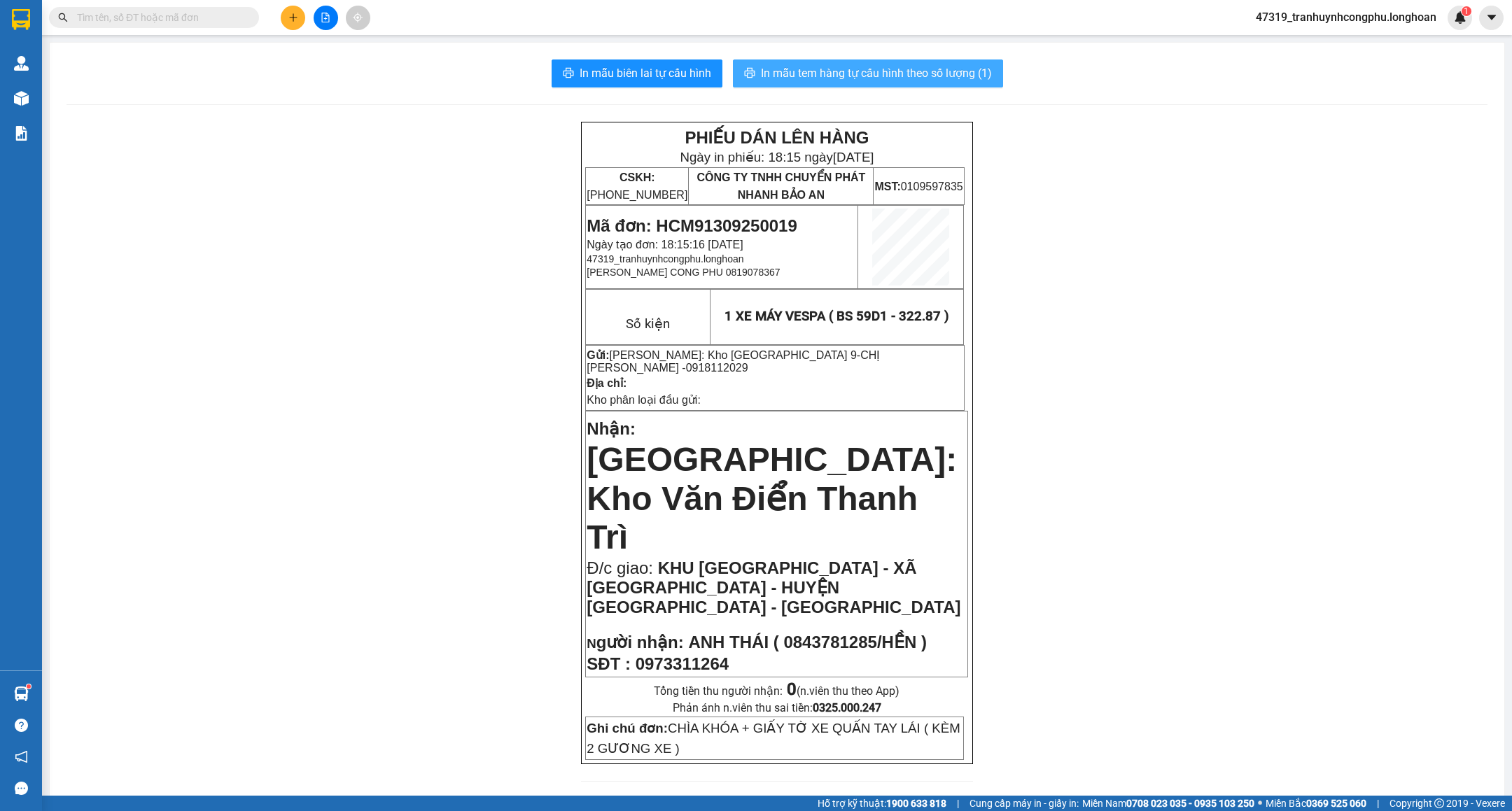
click at [825, 76] on span "In mẫu tem hàng tự cấu hình theo số lượng (1)" at bounding box center [877, 73] width 231 height 17
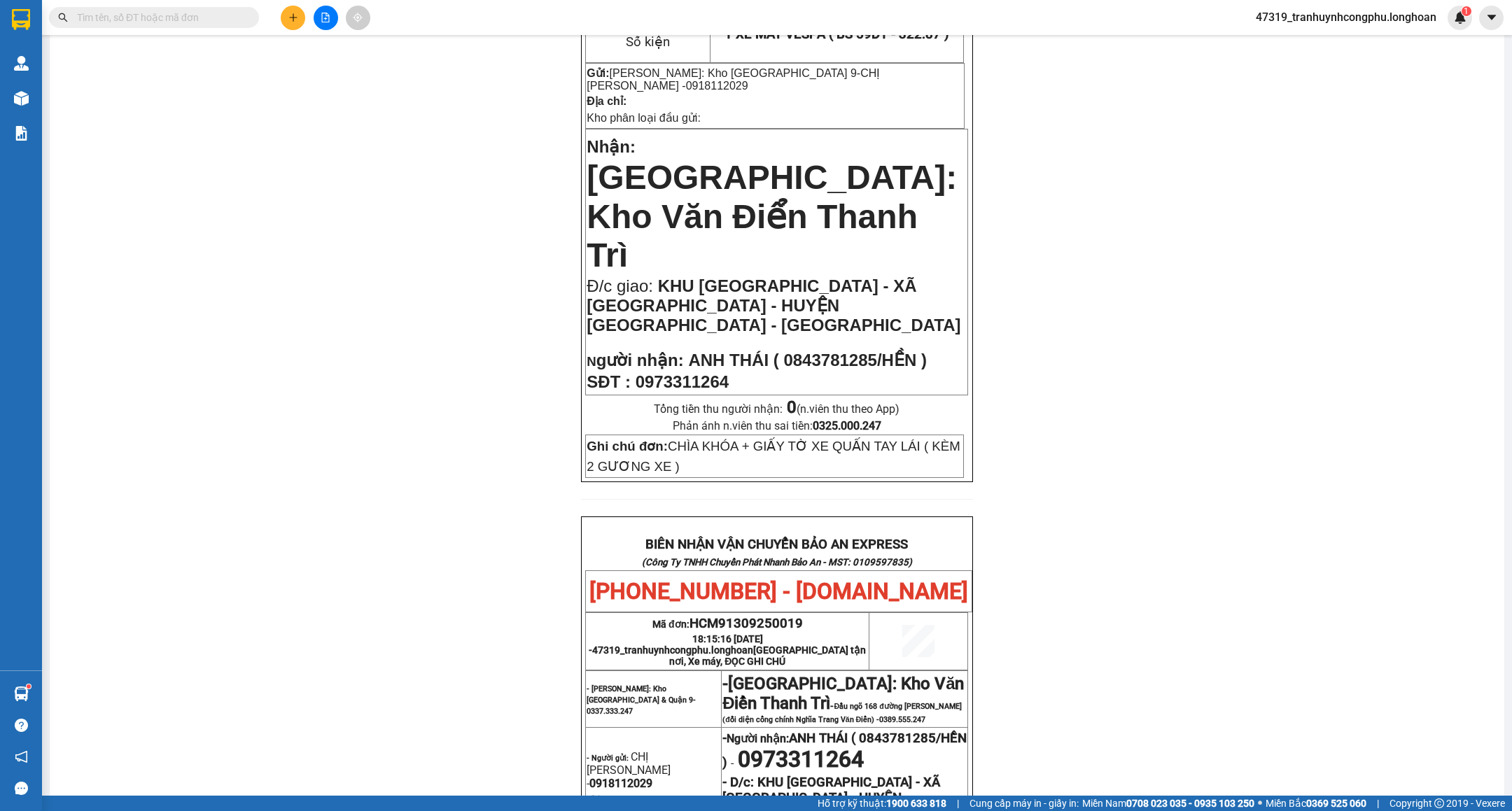
scroll to position [175, 0]
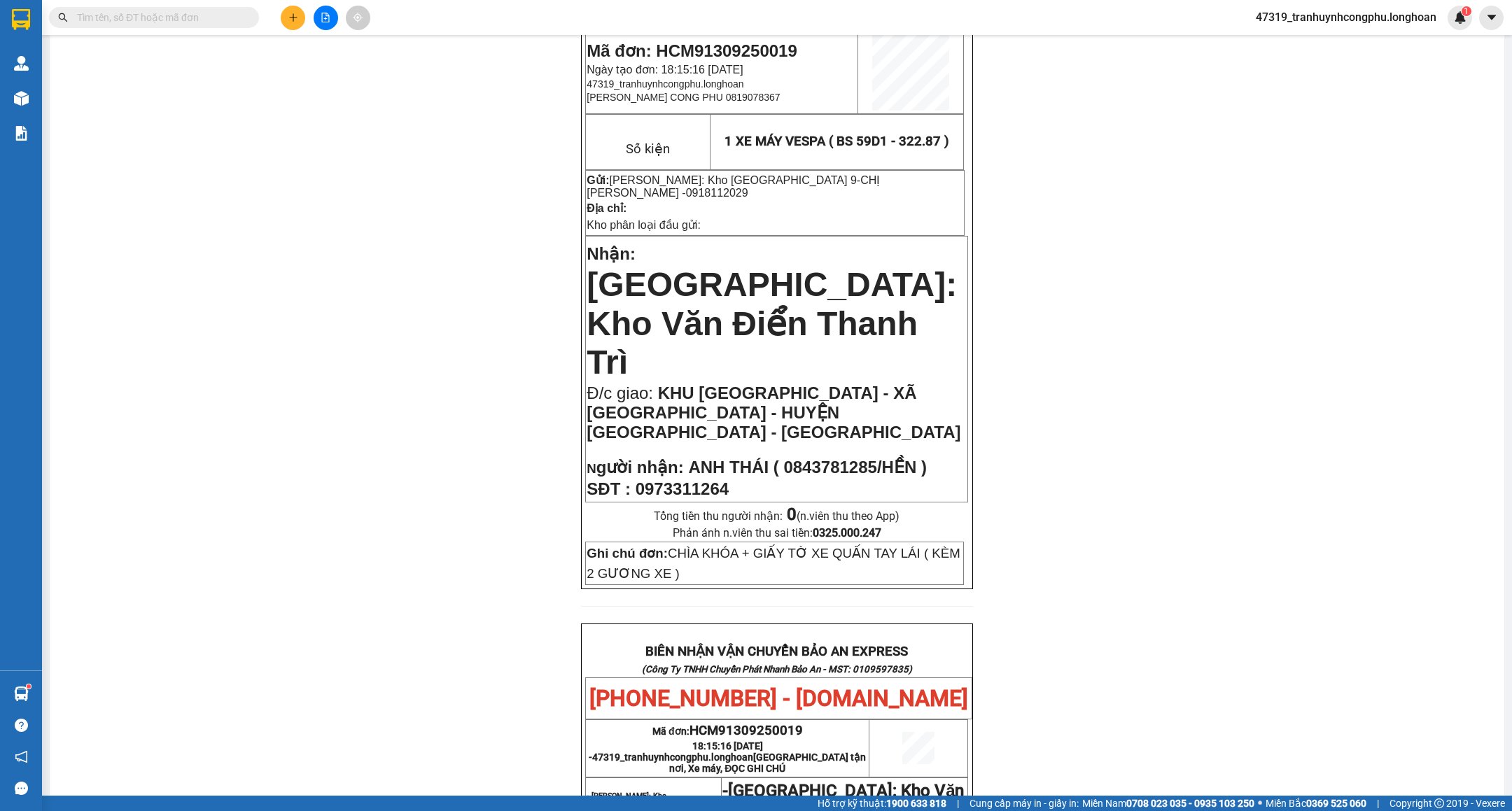
click at [773, 48] on span "Mã đơn: HCM91309250019" at bounding box center [692, 50] width 210 height 19
copy span "HCM91309250019"
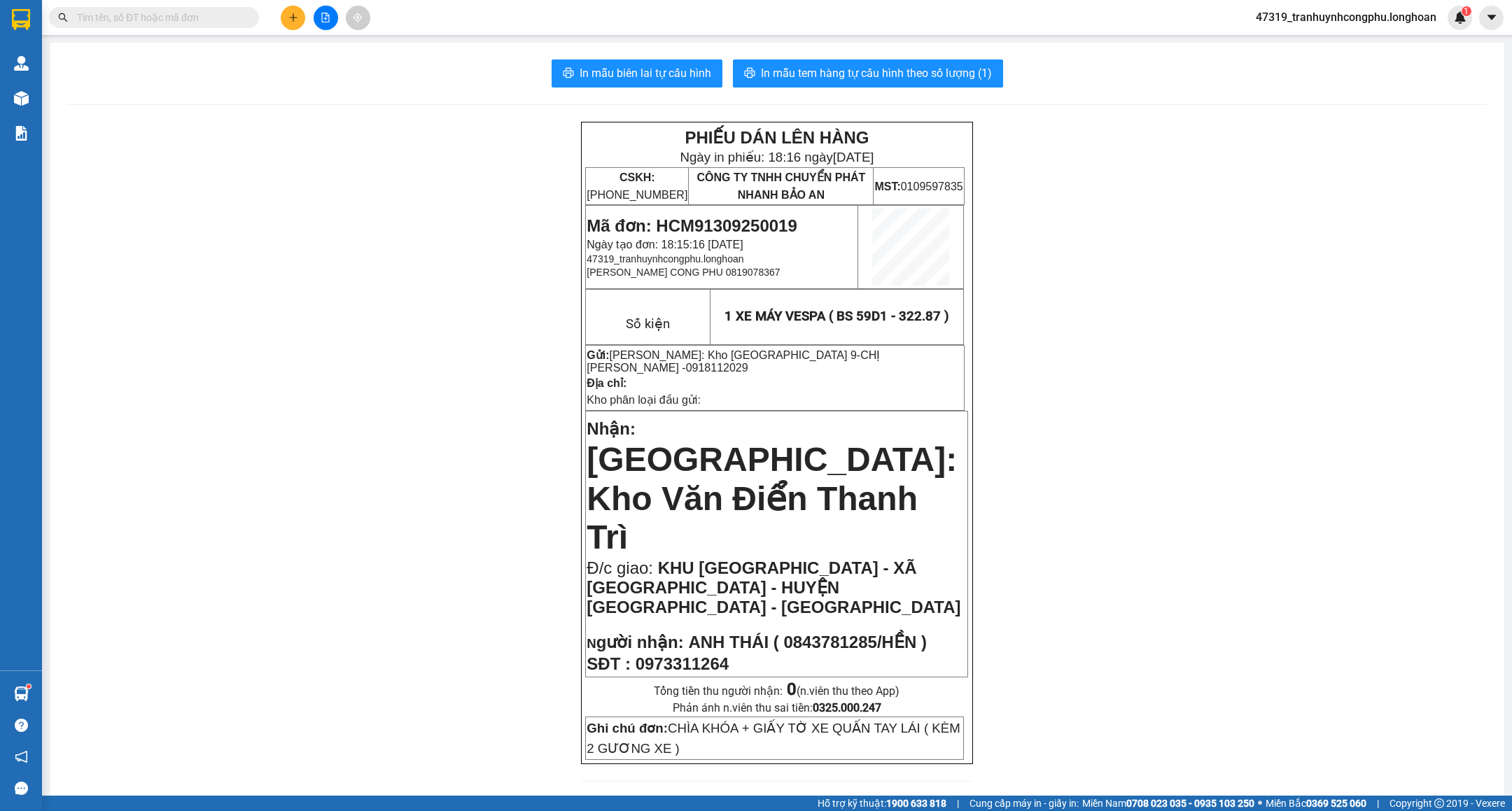
click at [720, 216] on span "Mã đơn: HCM91309250019" at bounding box center [692, 226] width 210 height 19
copy span "HCM91309250019"
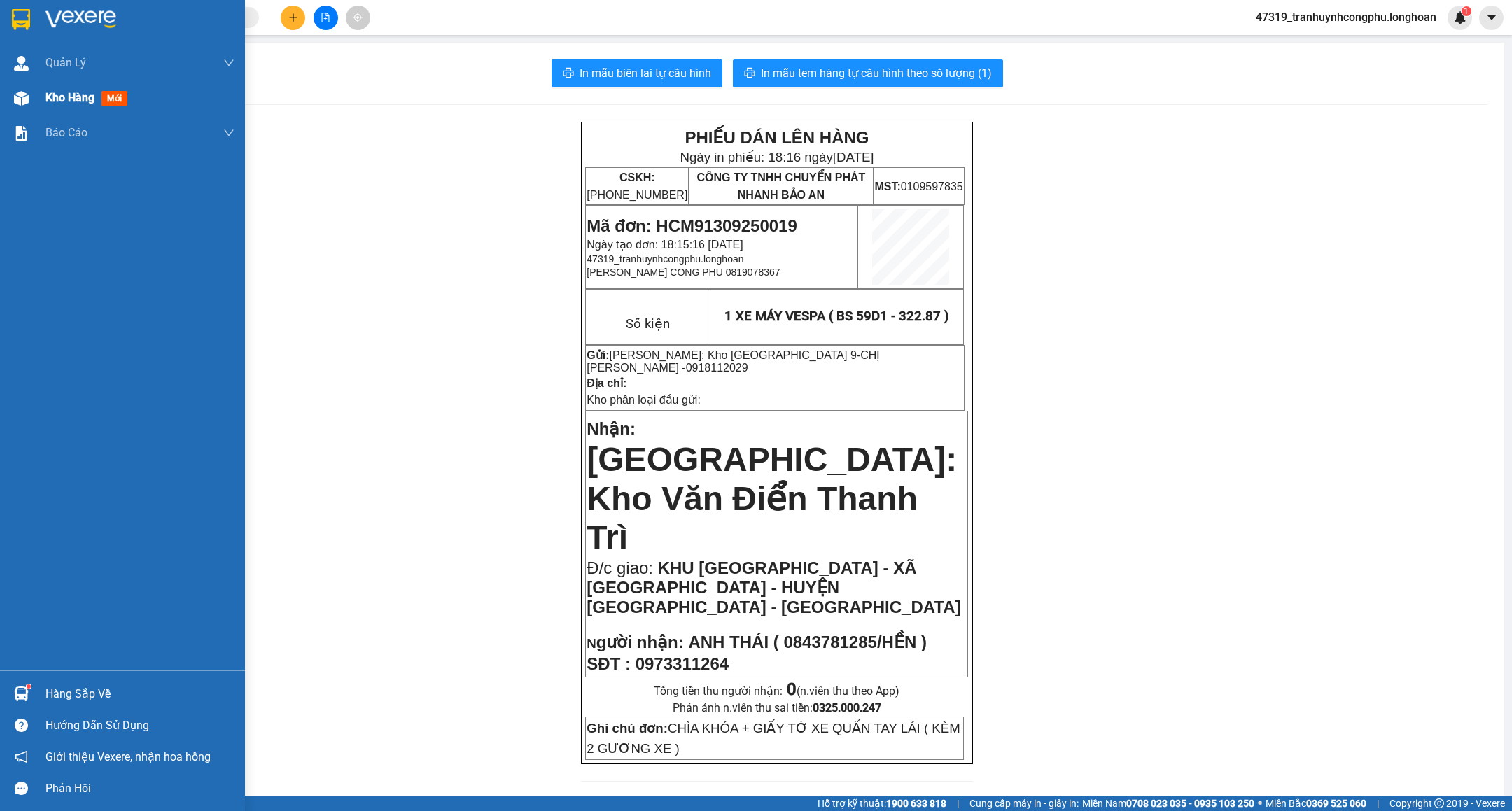
click at [32, 91] on div at bounding box center [21, 98] width 25 height 25
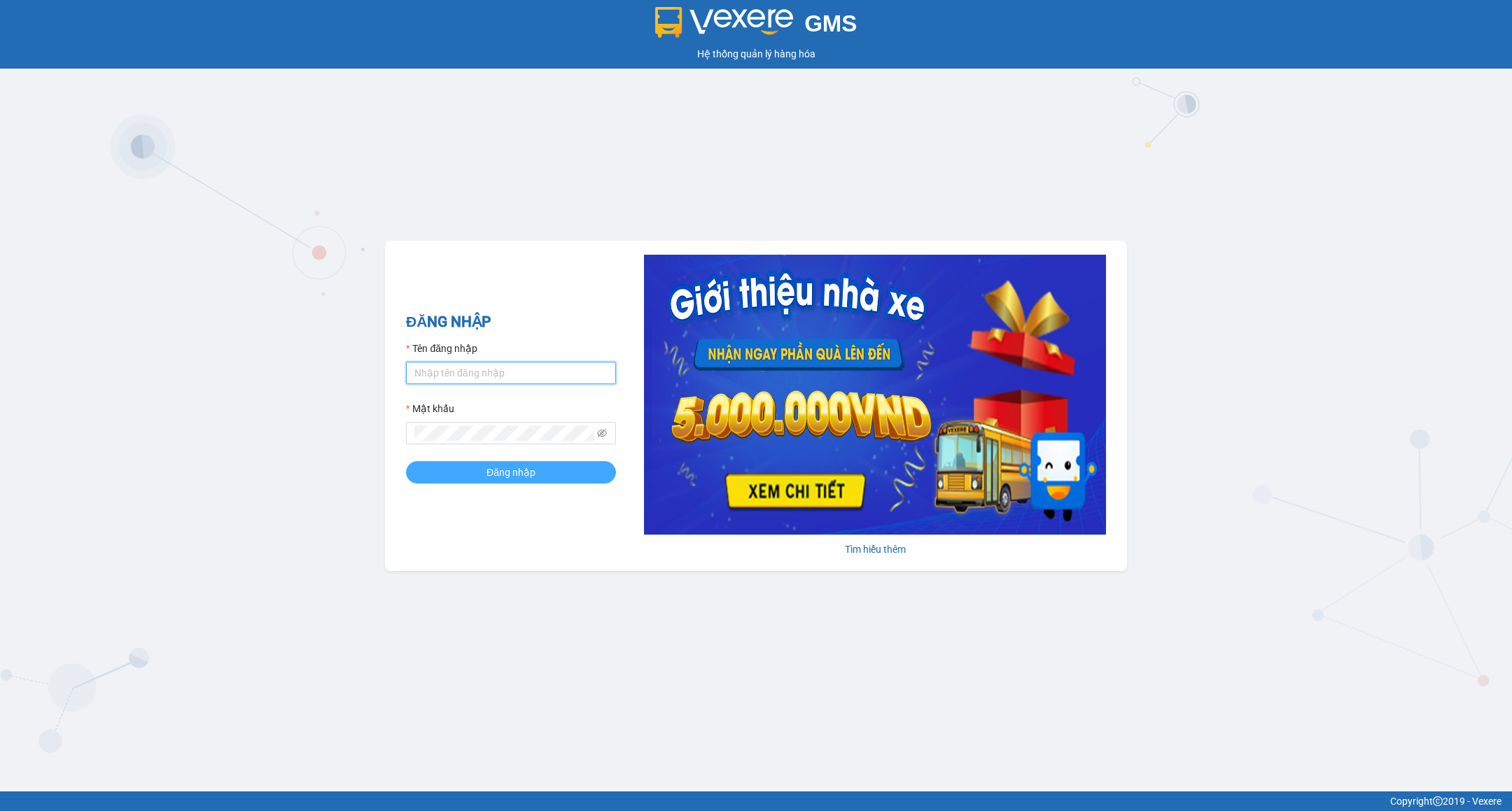
type input "tranhuynhcongphu.longhoan"
click at [525, 470] on span "Đăng nhập" at bounding box center [511, 472] width 49 height 16
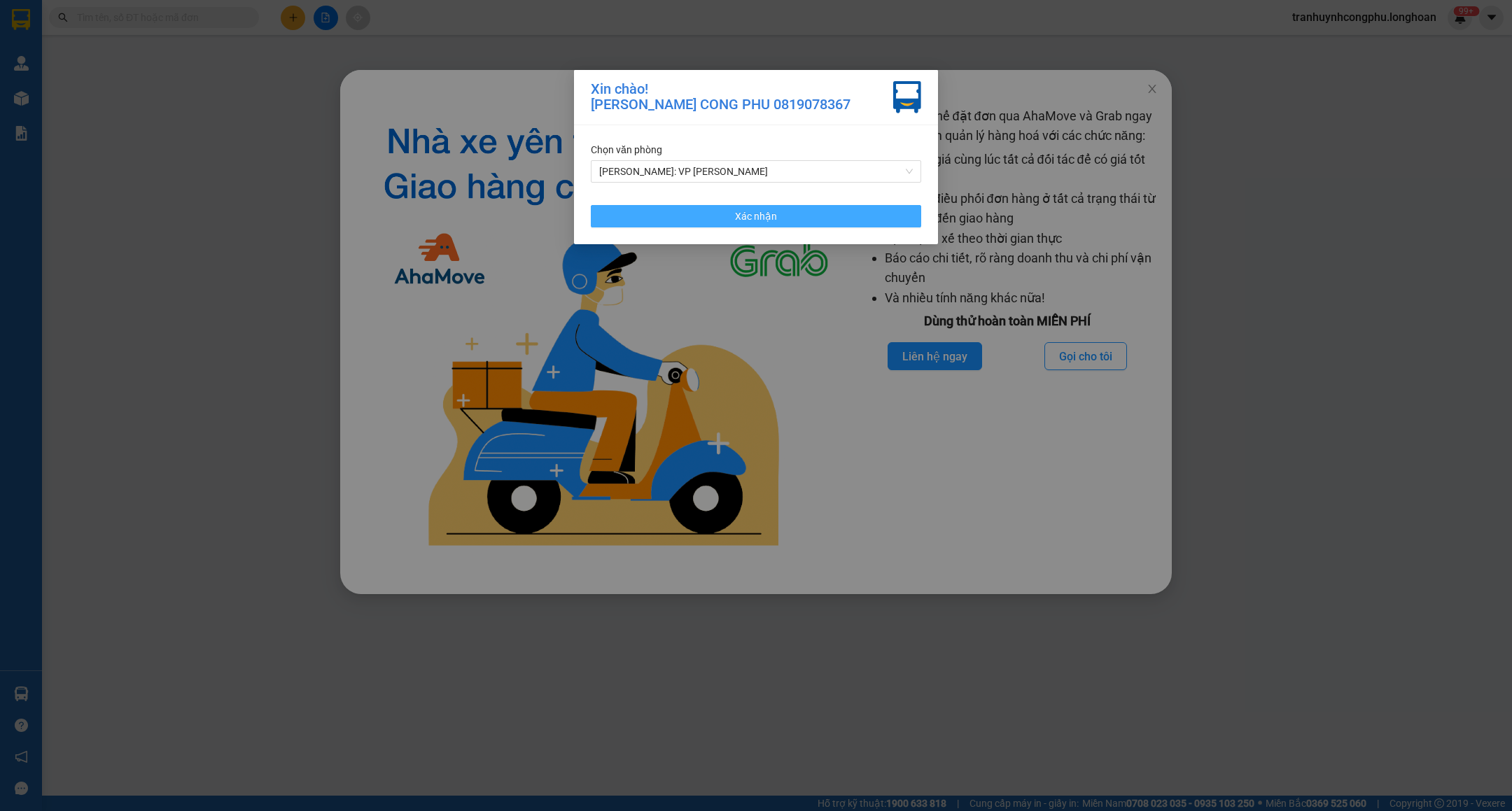
drag, startPoint x: 654, startPoint y: 215, endPoint x: 1136, endPoint y: 194, distance: 482.5
click at [654, 216] on button "Xác nhận" at bounding box center [756, 216] width 331 height 22
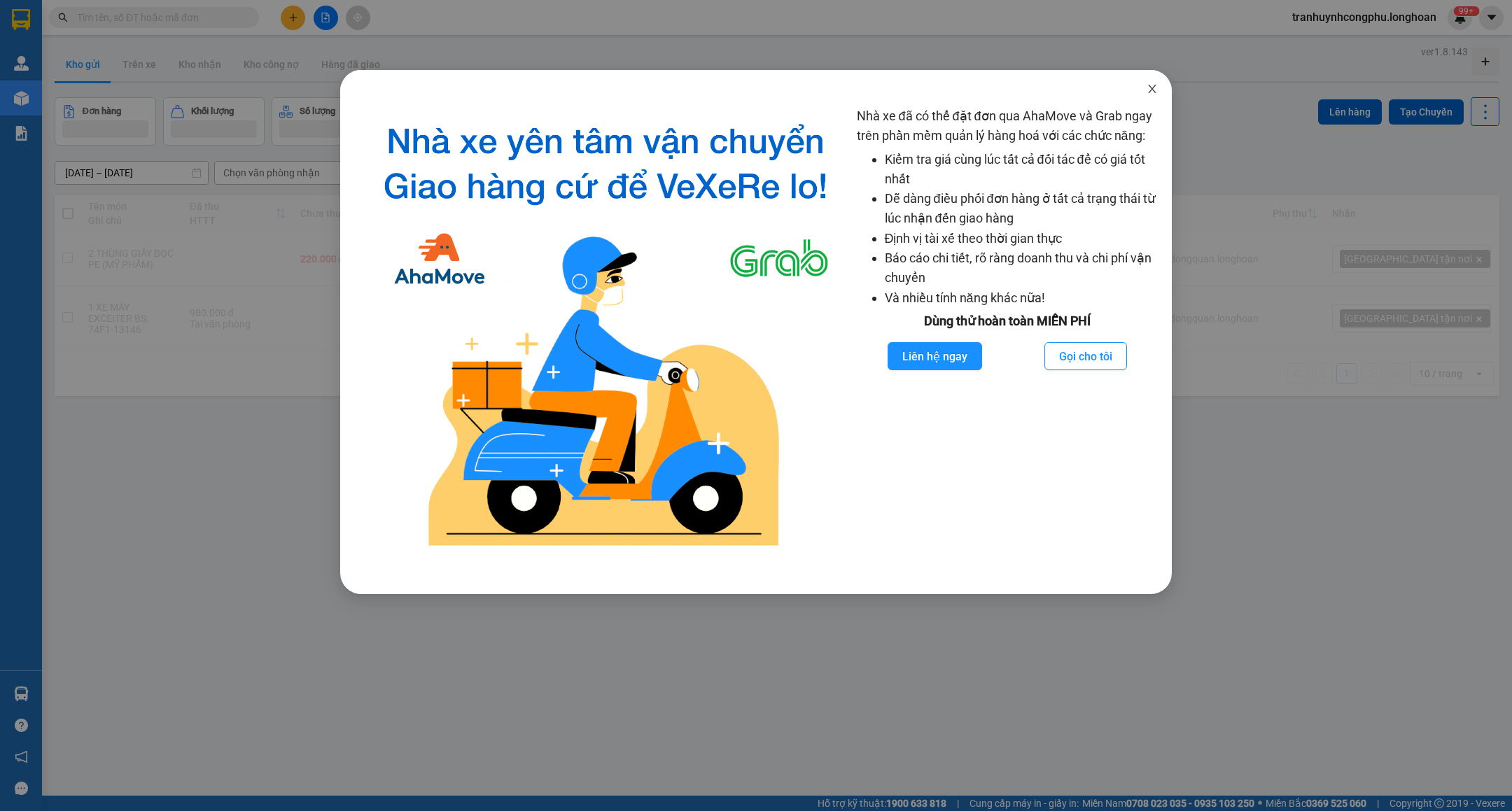
click at [1153, 82] on span "Close" at bounding box center [1153, 89] width 39 height 39
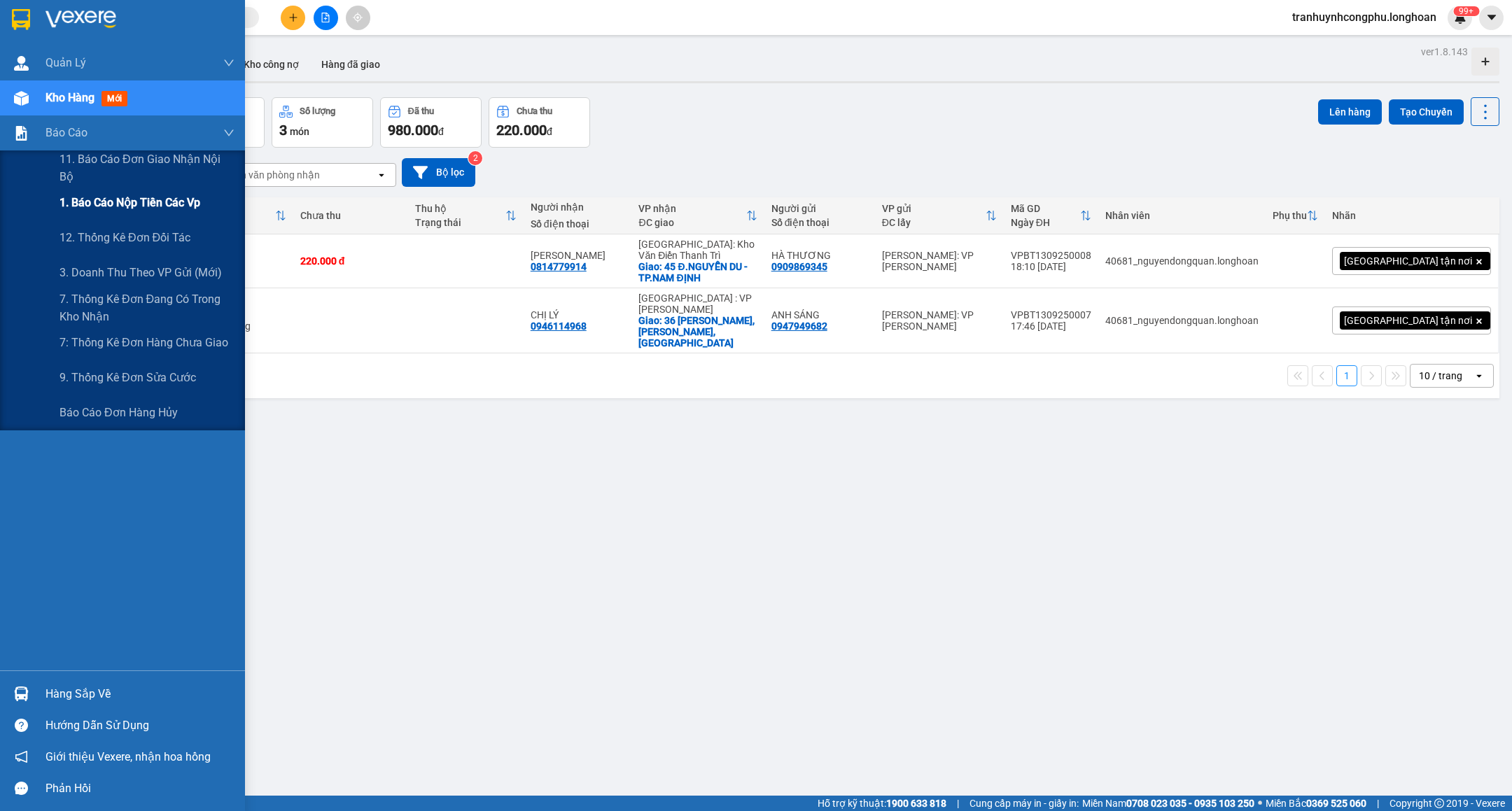
click at [75, 198] on span "1. Báo cáo nộp tiền các vp" at bounding box center [130, 202] width 141 height 17
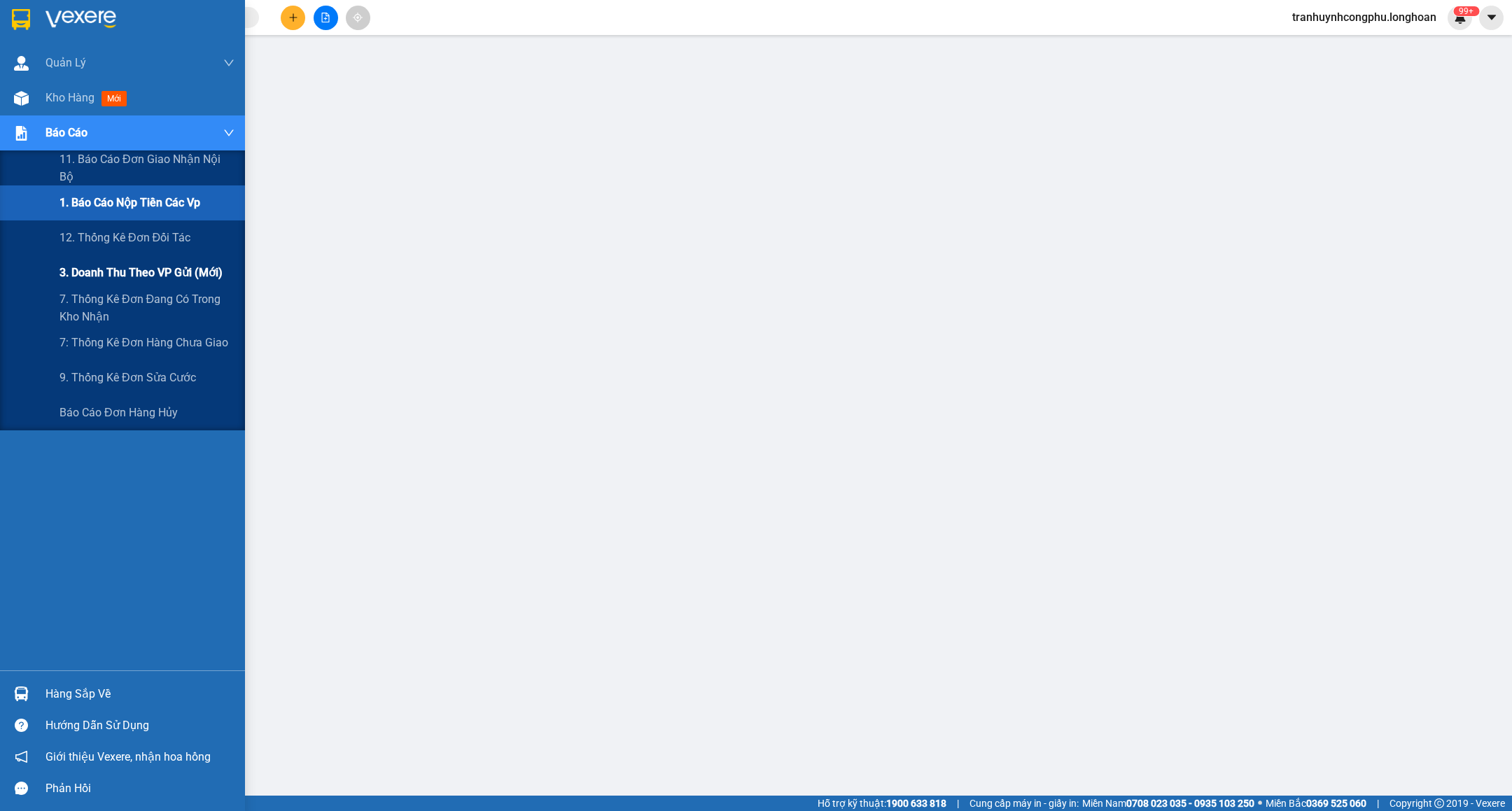
click at [97, 256] on div "3. Doanh Thu theo VP Gửi (mới)" at bounding box center [147, 272] width 175 height 35
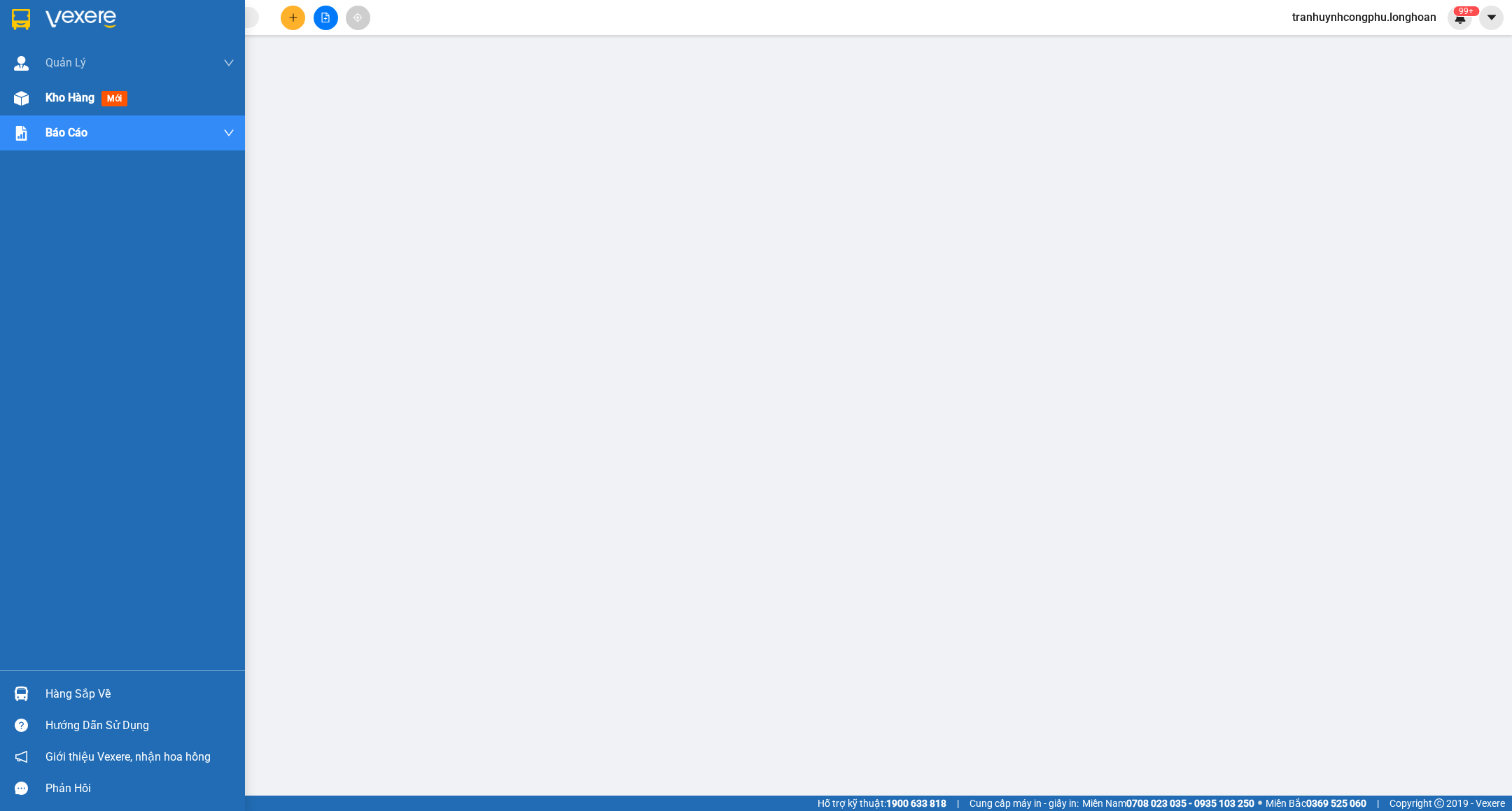
click at [30, 86] on div at bounding box center [21, 98] width 25 height 25
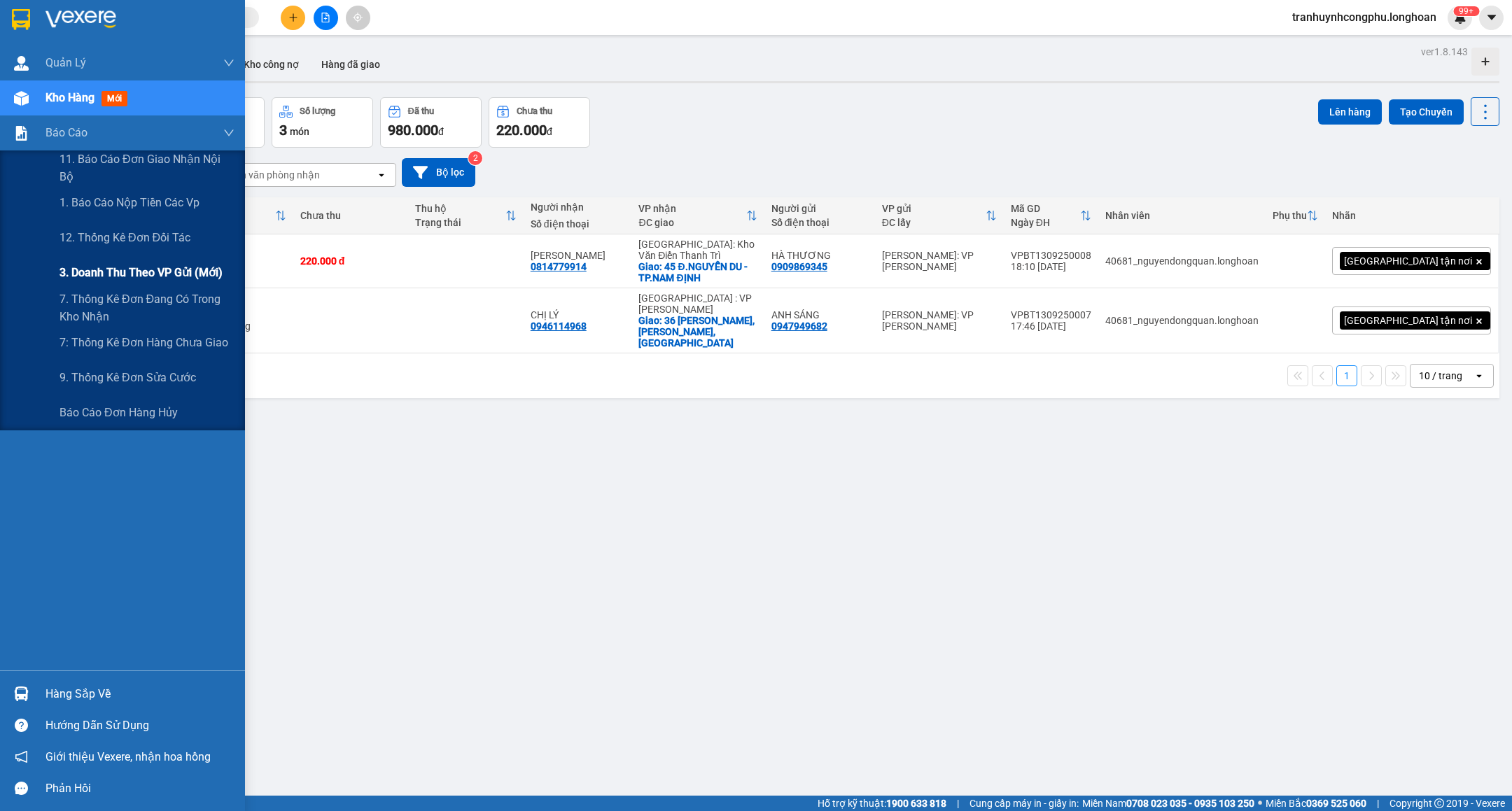
click at [139, 265] on span "3. Doanh Thu theo VP Gửi (mới)" at bounding box center [141, 272] width 163 height 17
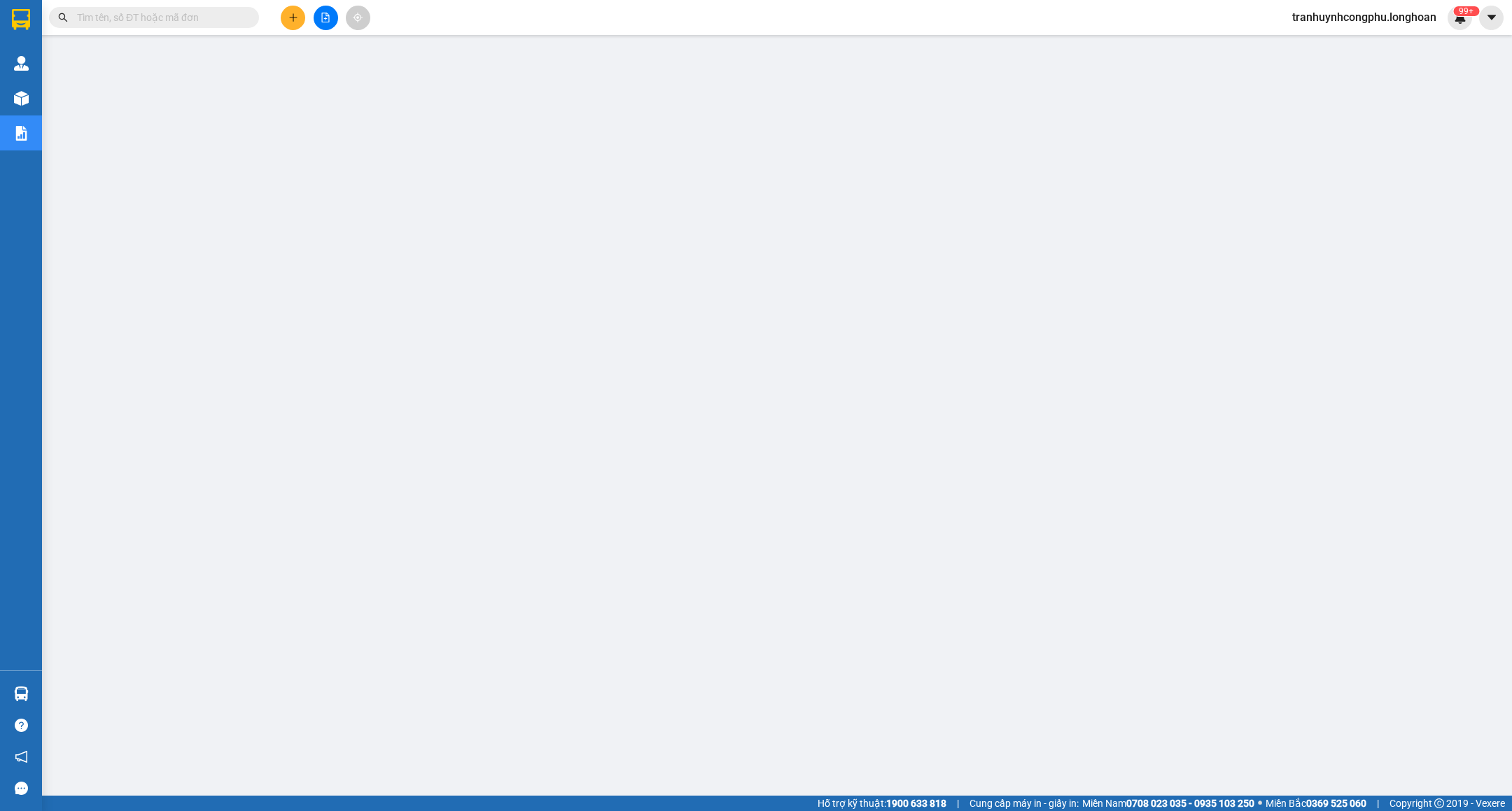
click at [1349, 19] on span "tranhuynhcongphu.longhoan" at bounding box center [1364, 16] width 167 height 17
click at [1332, 36] on span "Đăng xuất" at bounding box center [1369, 43] width 140 height 16
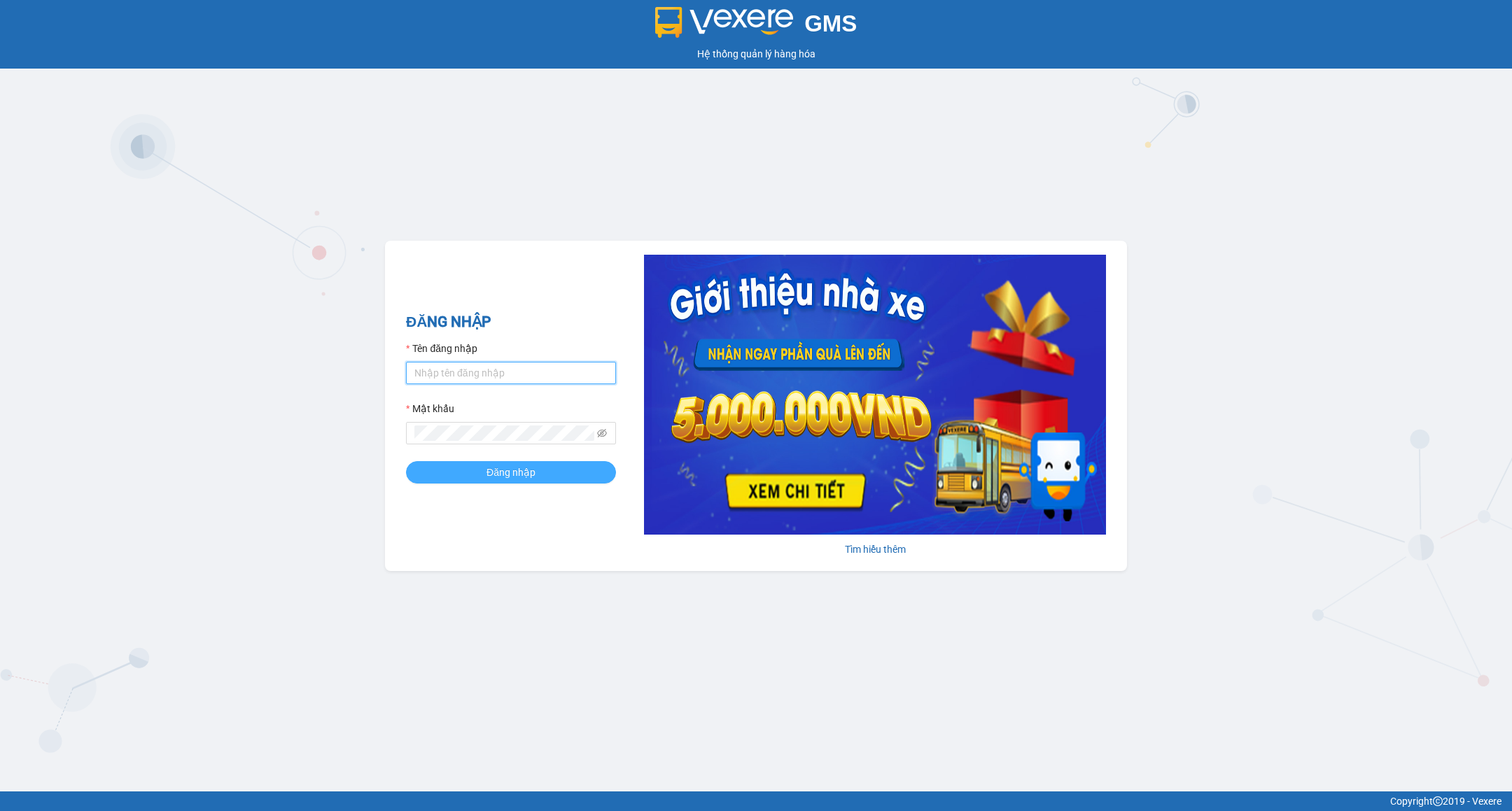
type input "tranhuynhcongphu.longhoan"
click at [498, 473] on span "Đăng nhập" at bounding box center [511, 472] width 49 height 16
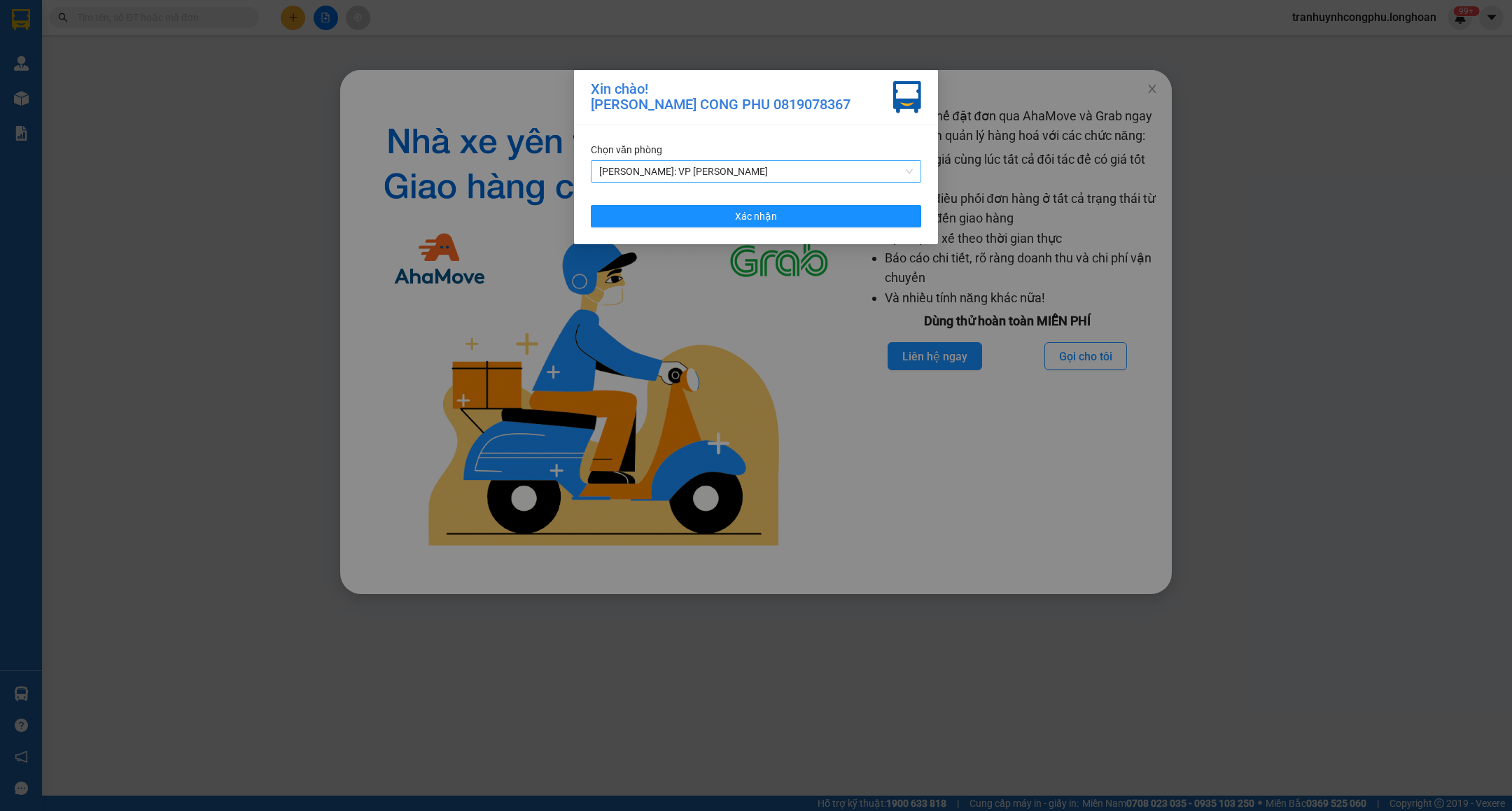
click at [750, 173] on span "[PERSON_NAME]: VP [PERSON_NAME]" at bounding box center [756, 171] width 313 height 21
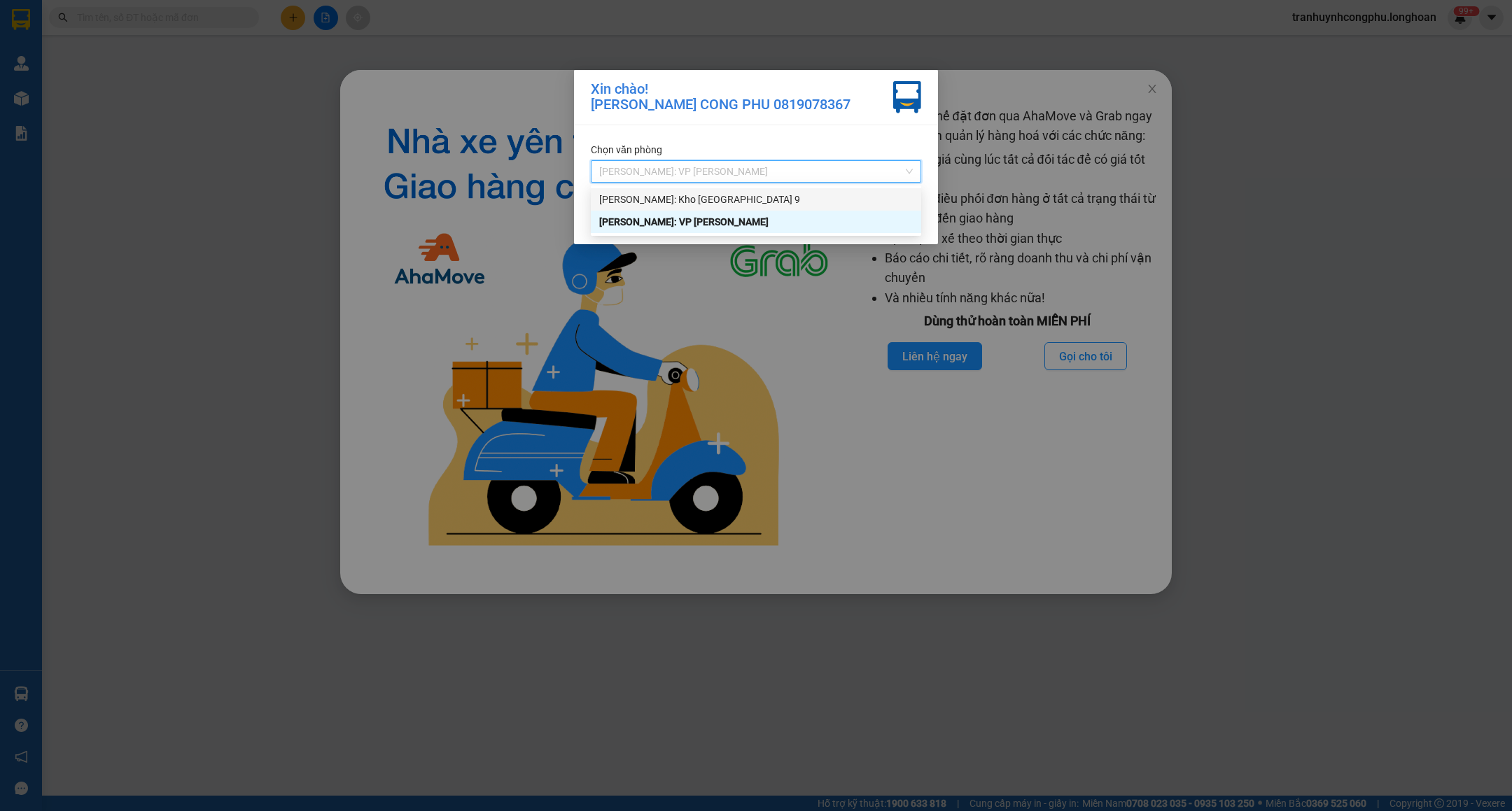
click at [728, 198] on div "[PERSON_NAME]: Kho [GEOGRAPHIC_DATA] 9" at bounding box center [756, 199] width 313 height 16
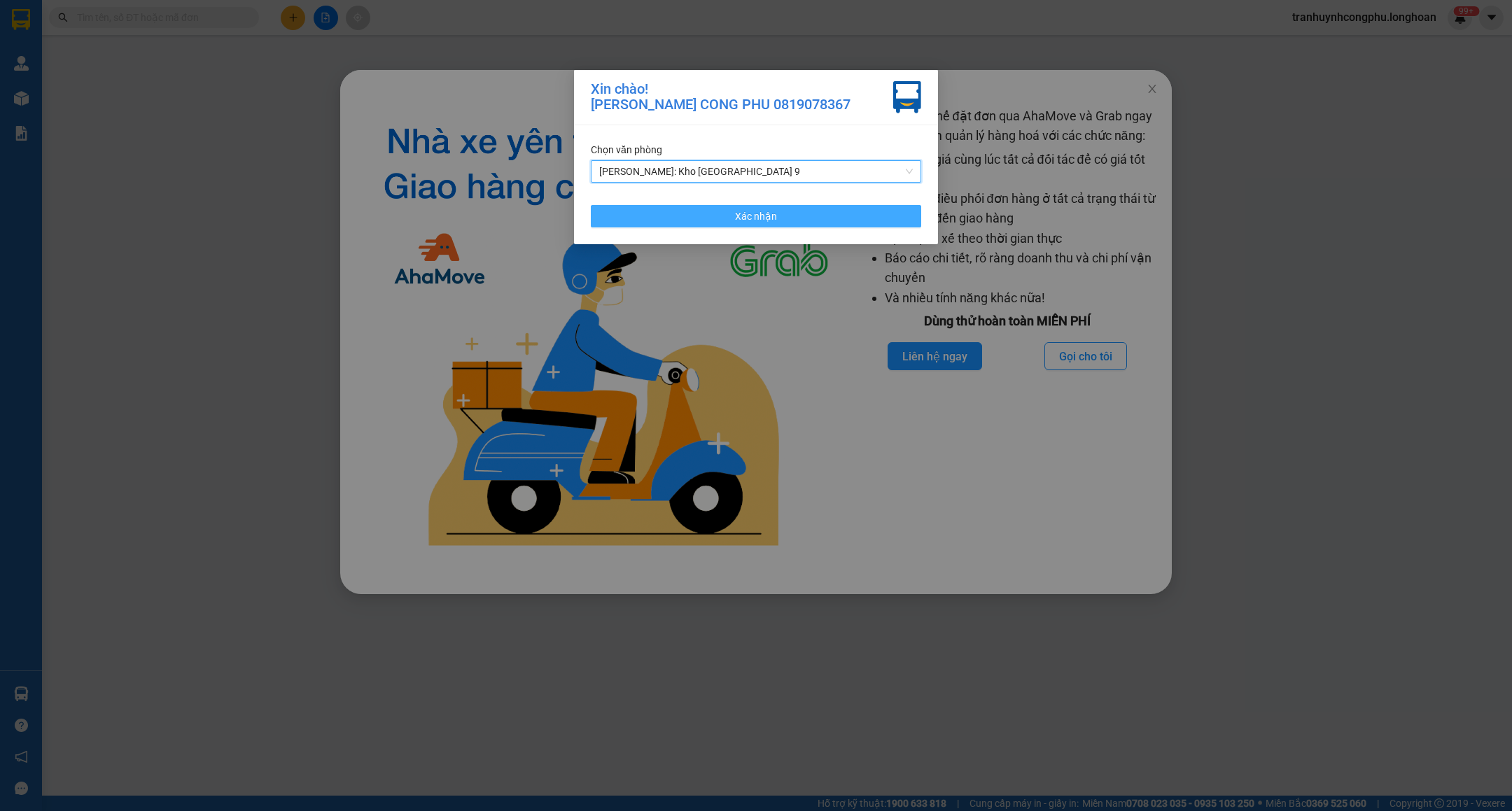
click at [733, 212] on button "Xác nhận" at bounding box center [756, 216] width 331 height 22
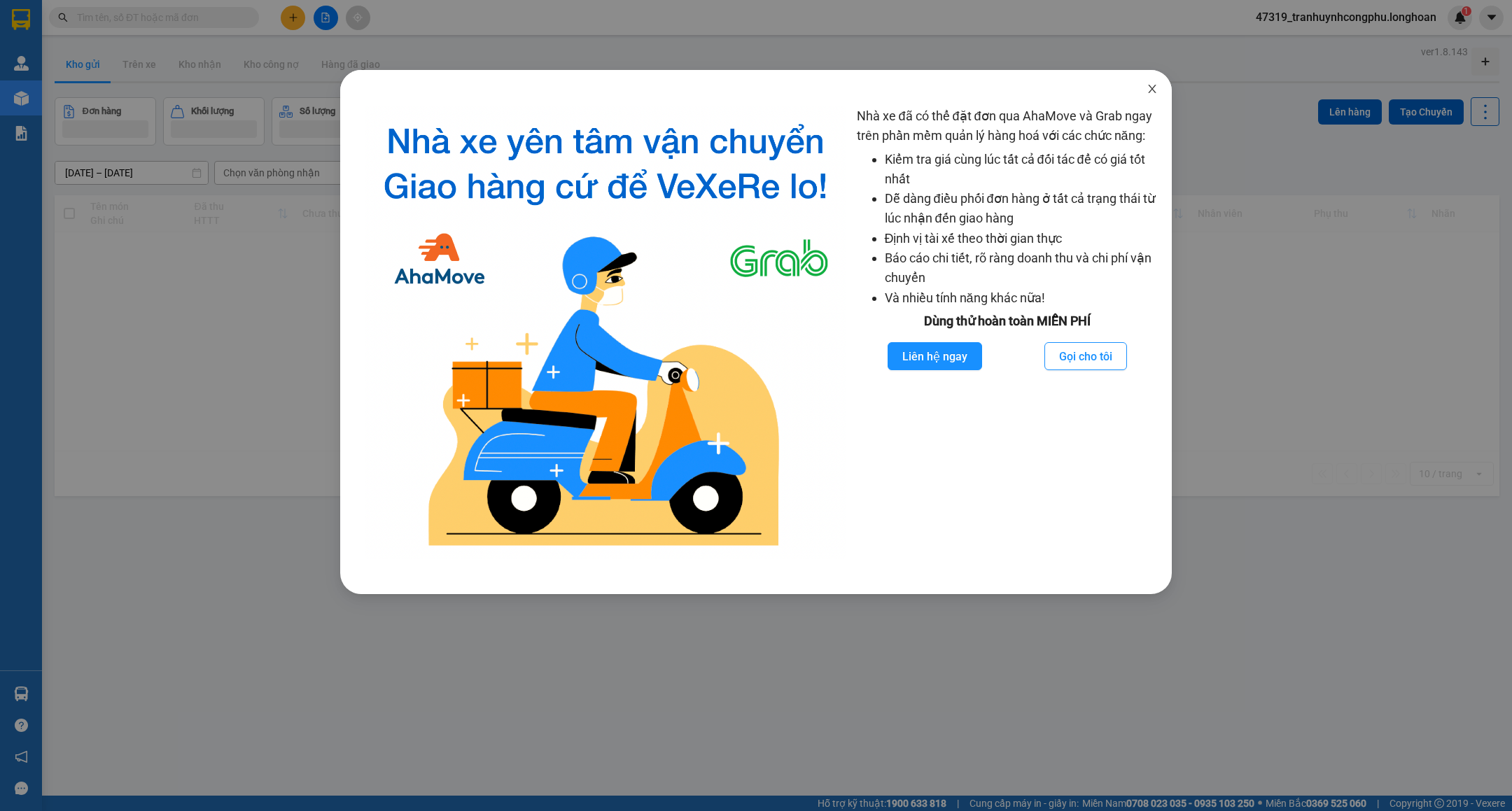
click at [1148, 86] on icon "close" at bounding box center [1153, 89] width 11 height 11
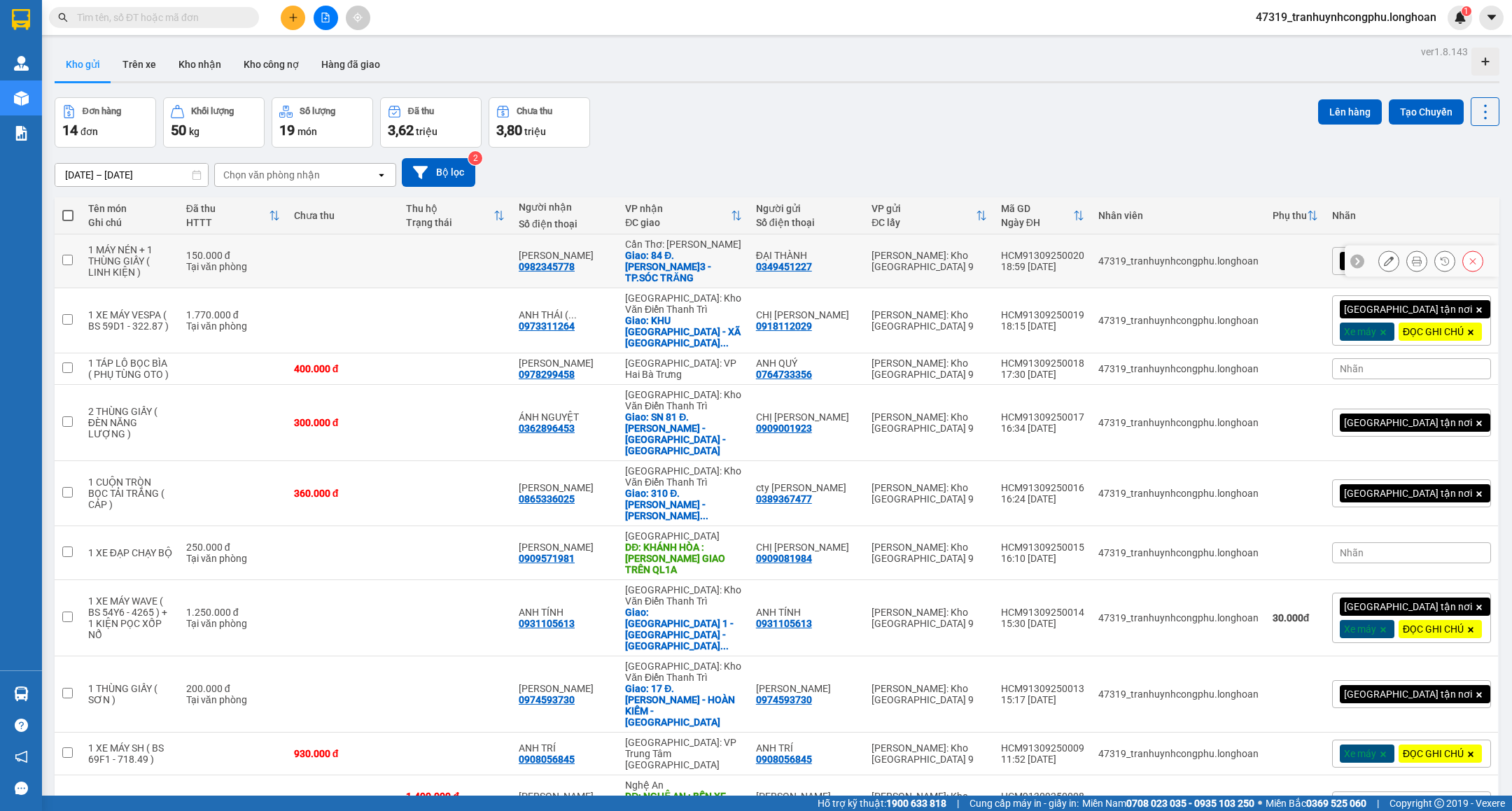
click at [510, 267] on td at bounding box center [455, 262] width 112 height 54
checkbox input "true"
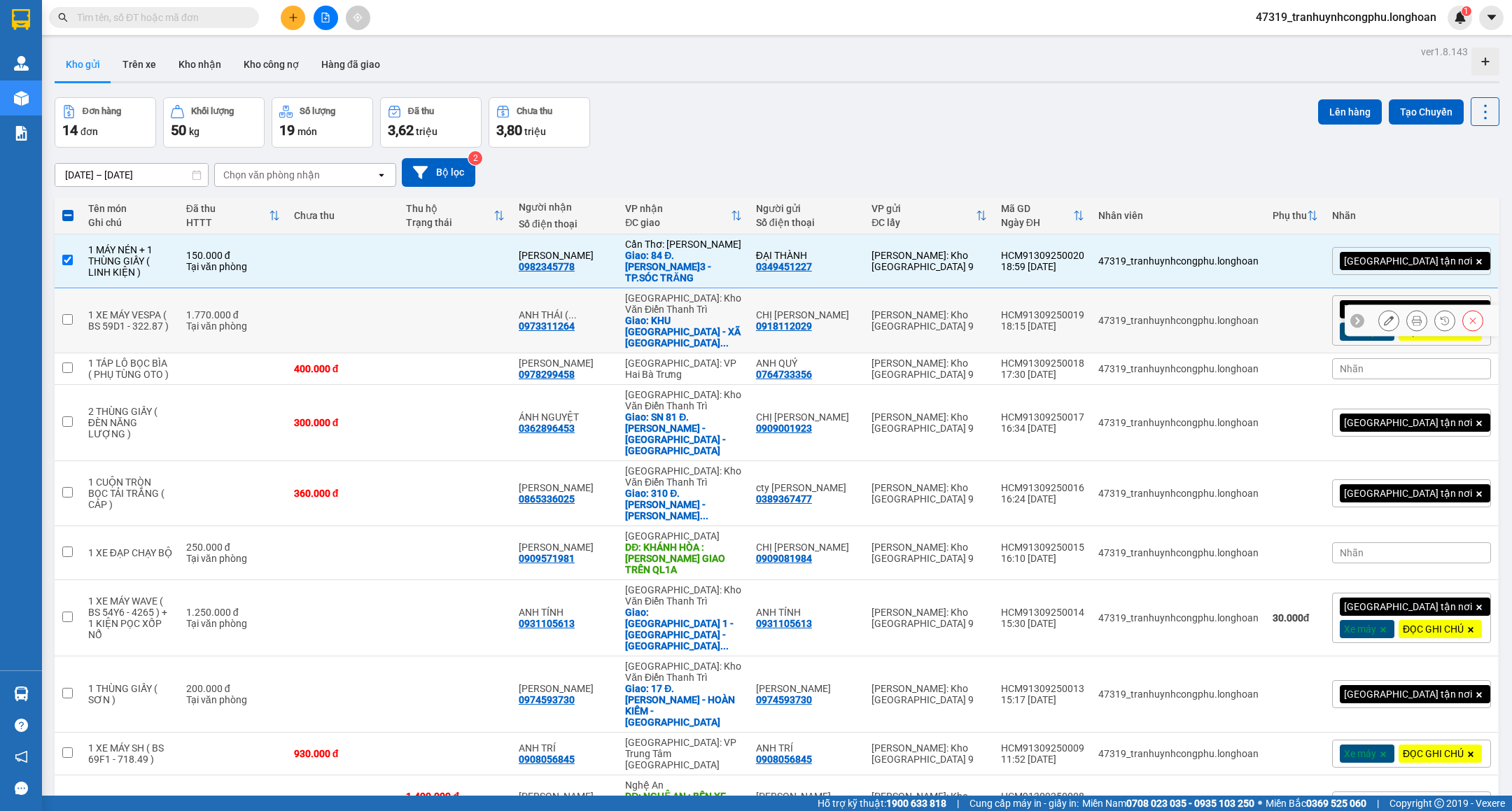
click at [487, 332] on td at bounding box center [455, 321] width 112 height 65
checkbox input "true"
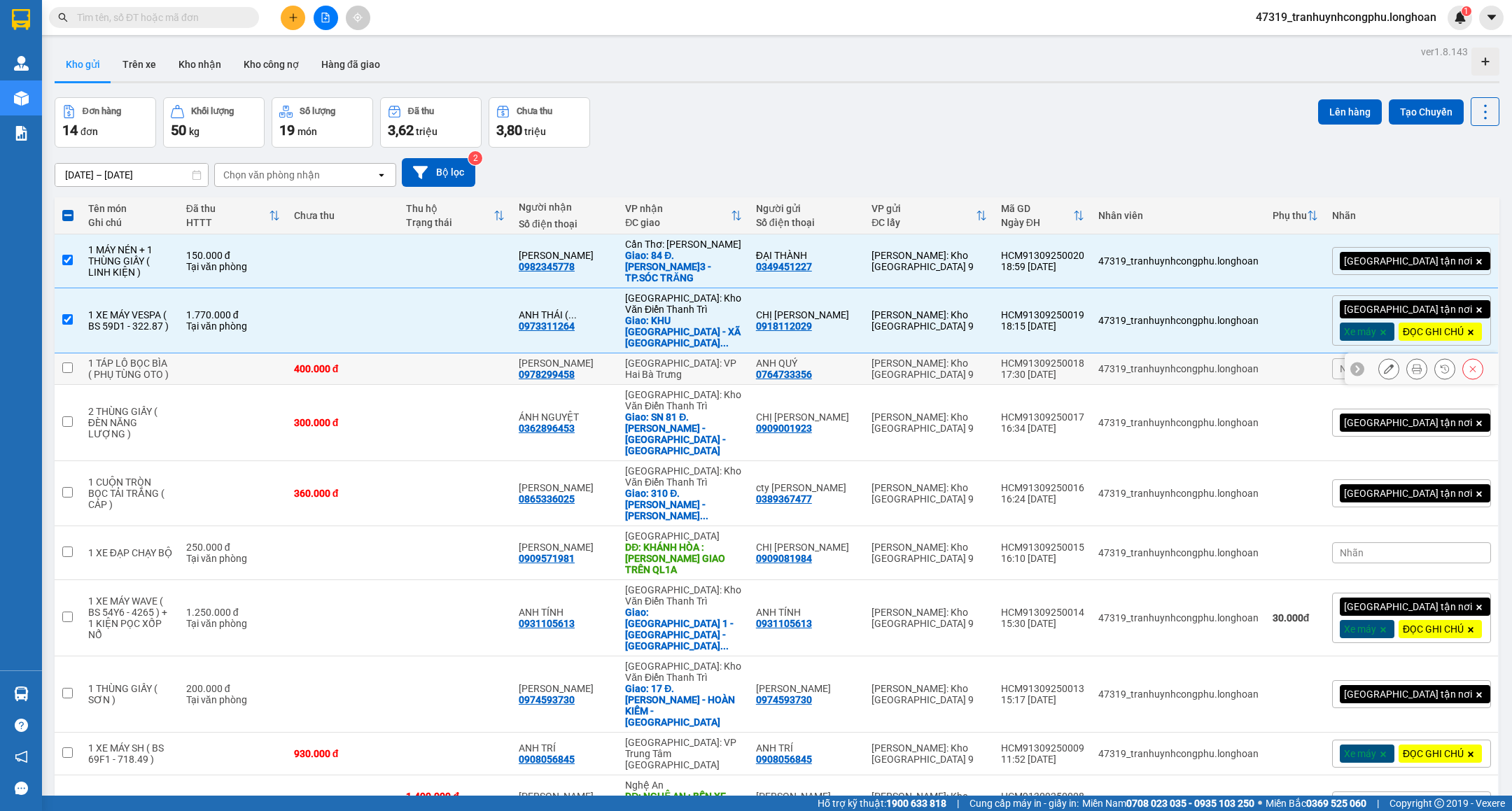
click at [470, 364] on td at bounding box center [455, 369] width 112 height 31
checkbox input "true"
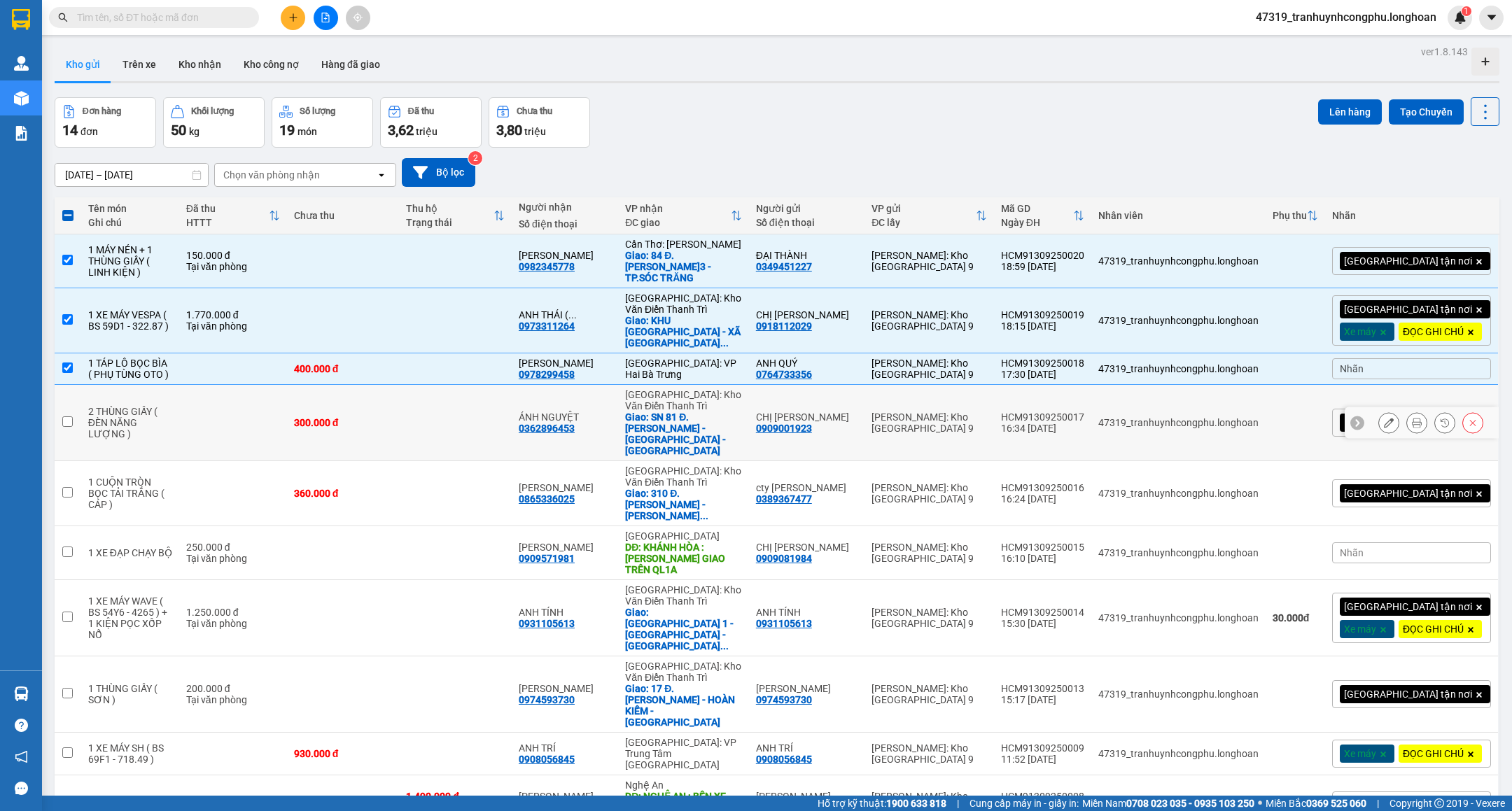
click at [455, 409] on td at bounding box center [455, 422] width 112 height 76
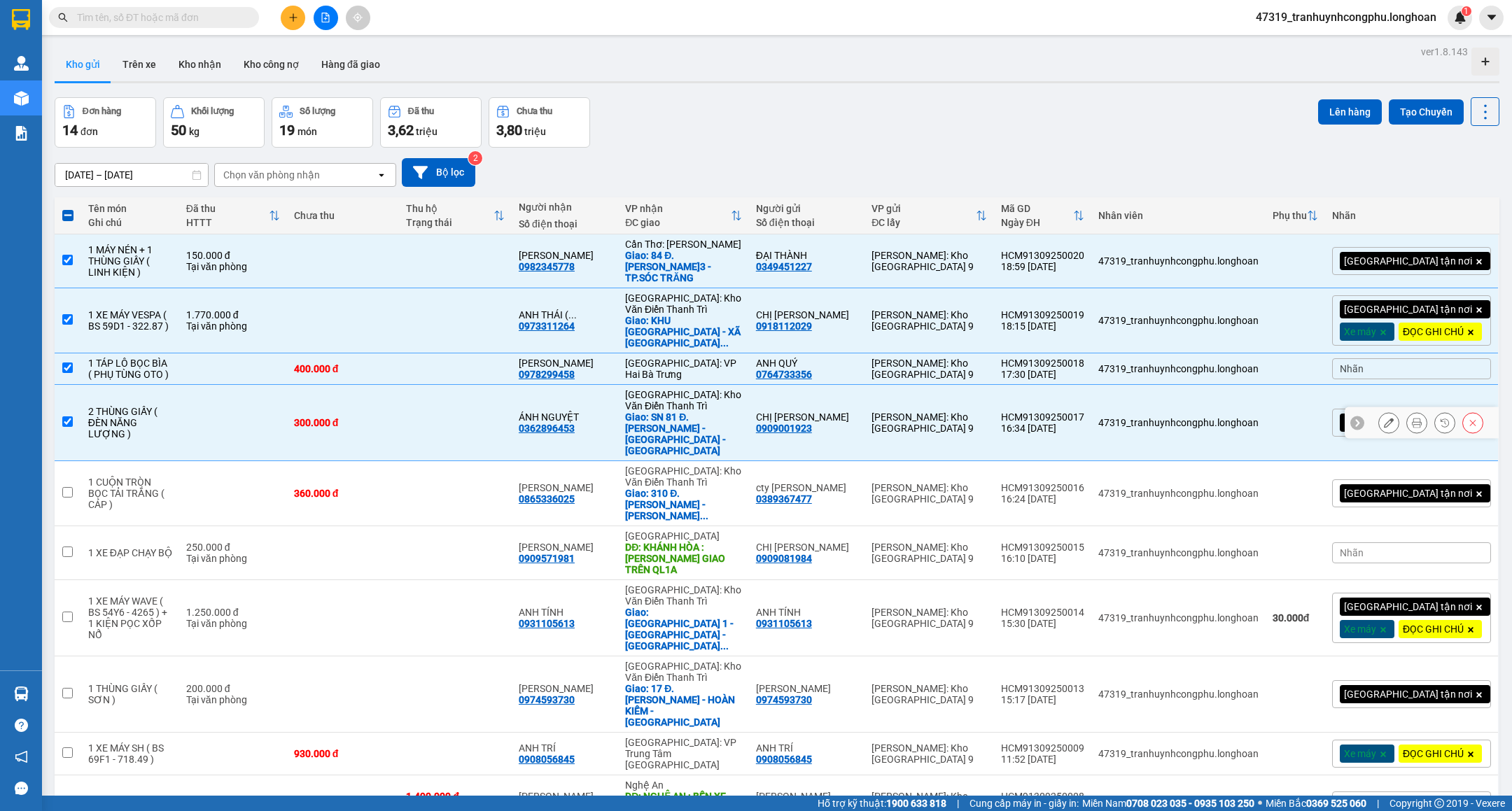
checkbox input "true"
click at [441, 461] on td at bounding box center [455, 493] width 112 height 65
checkbox input "true"
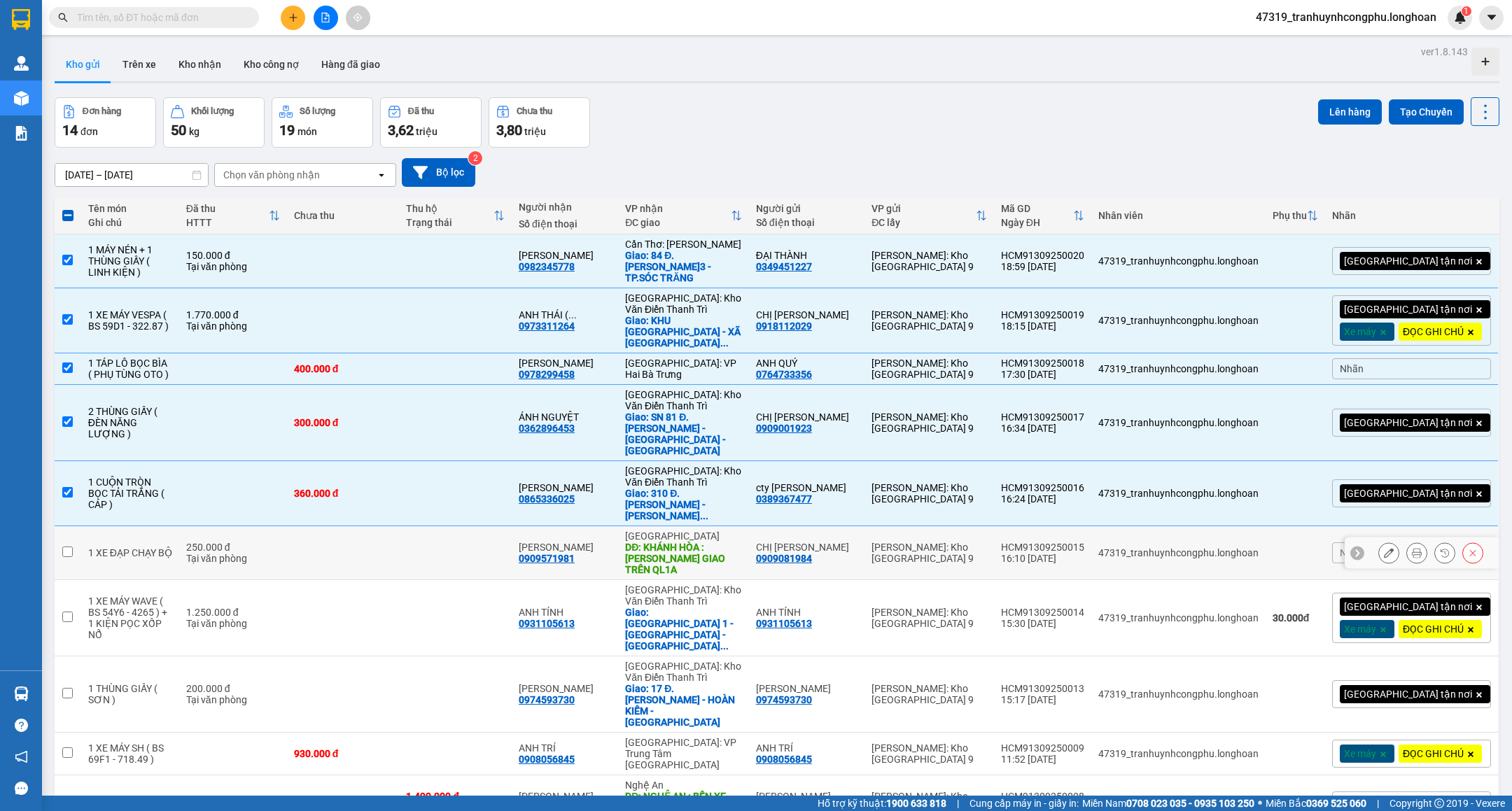
scroll to position [65, 0]
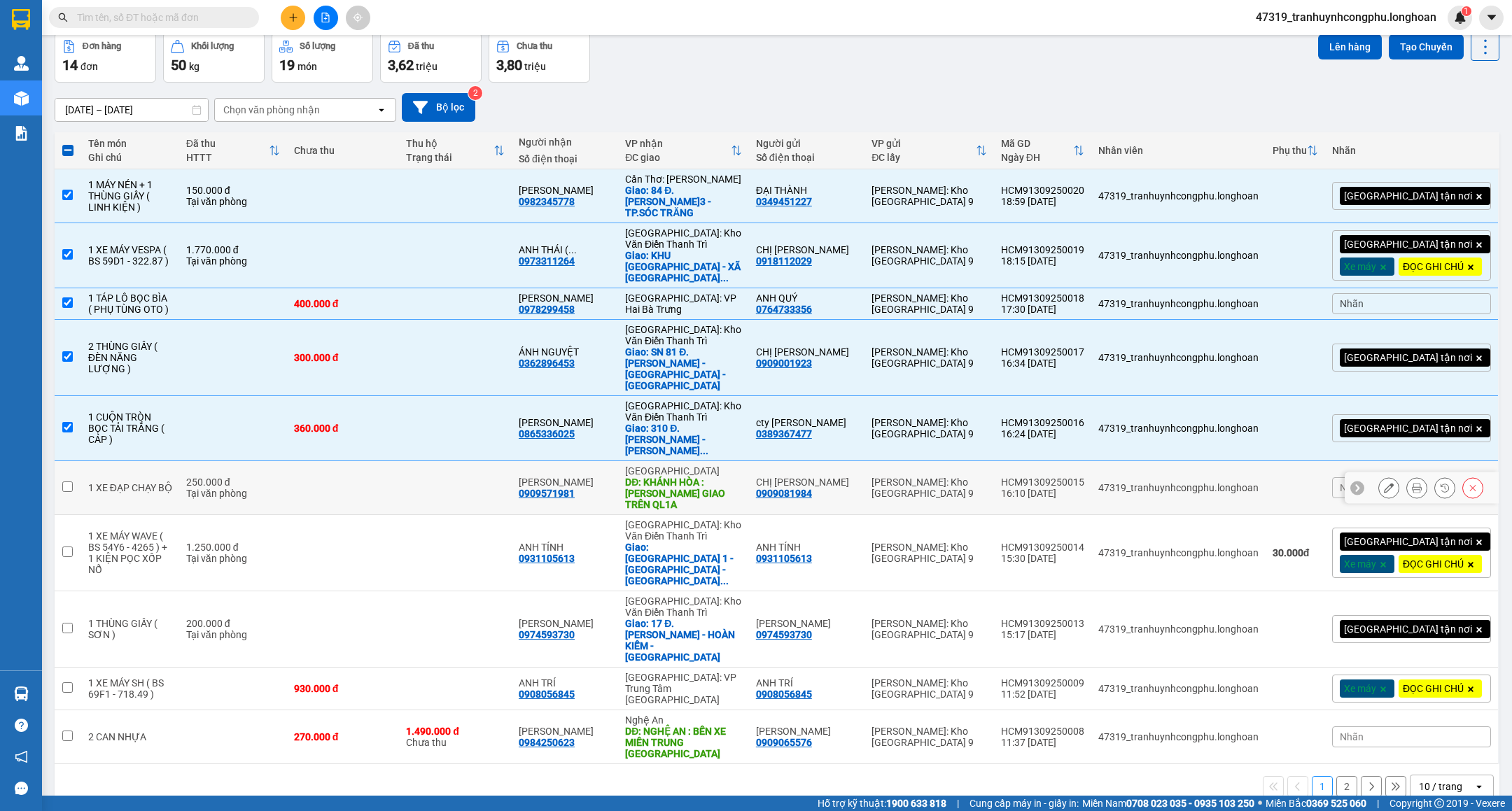
click at [351, 461] on td at bounding box center [343, 488] width 112 height 54
checkbox input "true"
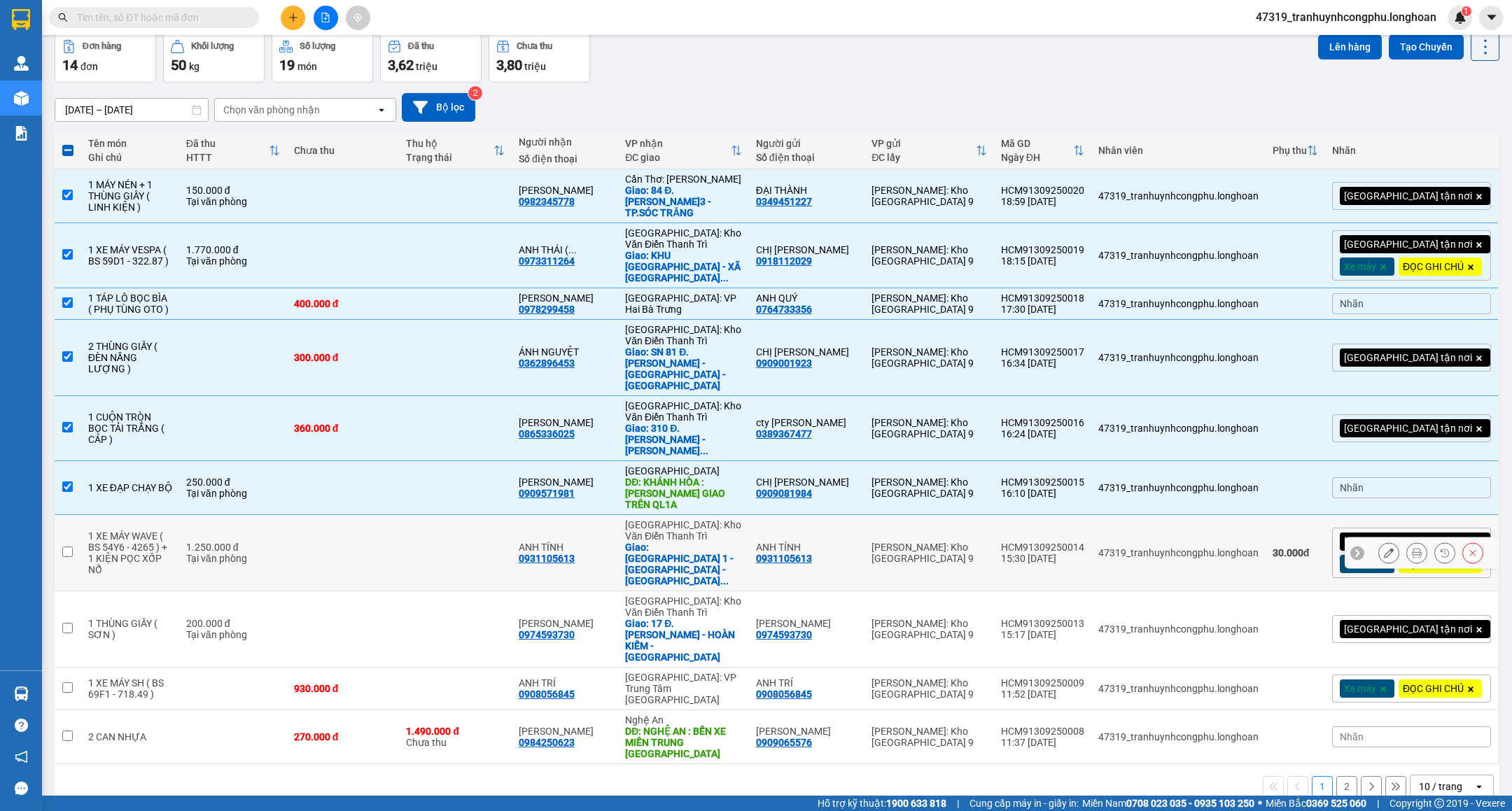
drag, startPoint x: 599, startPoint y: 522, endPoint x: 593, endPoint y: 529, distance: 9.2
click at [575, 553] on div "0931105613" at bounding box center [546, 558] width 56 height 11
click at [1384, 548] on icon at bounding box center [1389, 553] width 10 height 10
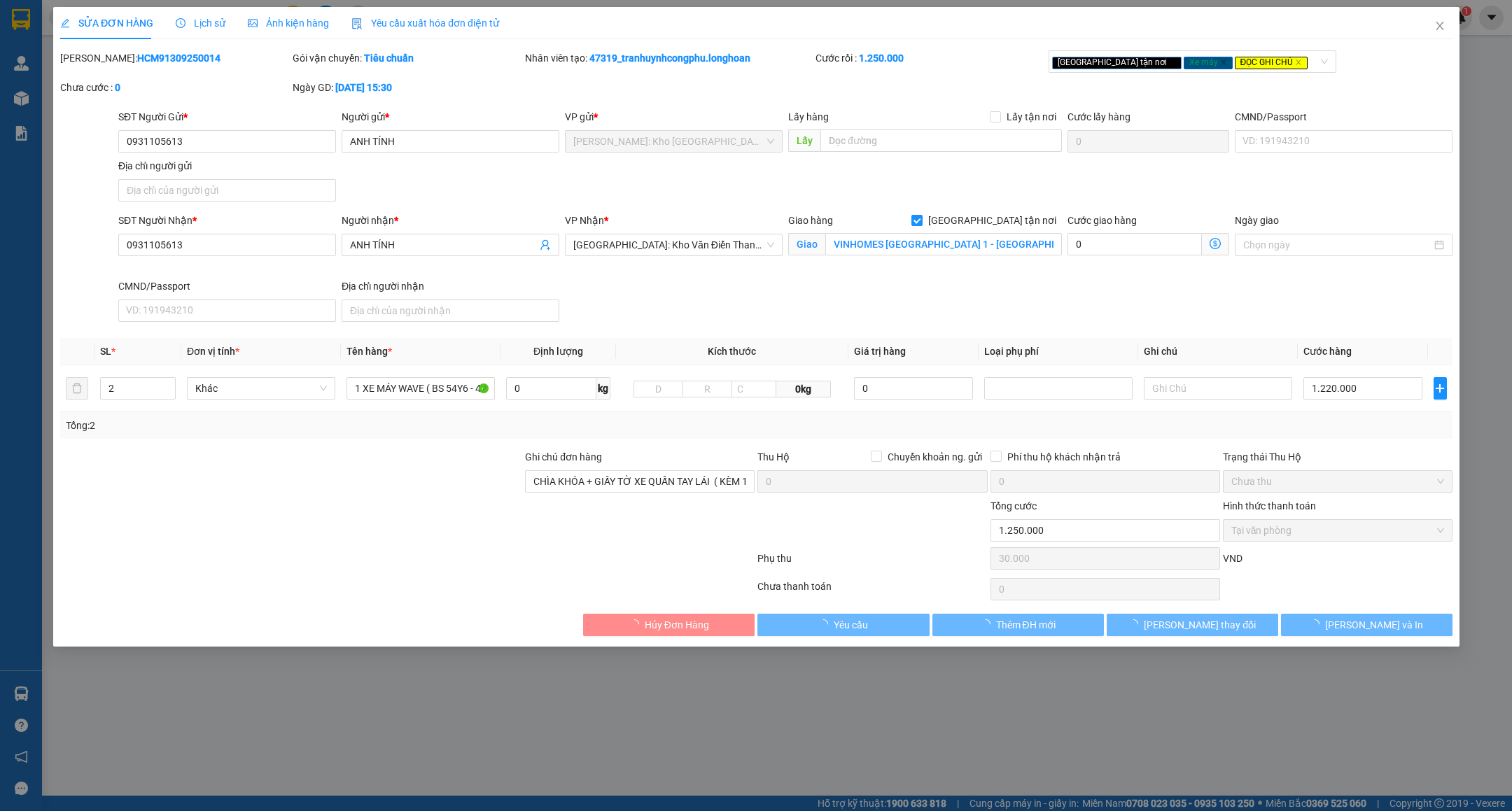
type input "0931105613"
type input "ANH TÍNH"
type input "0931105613"
type input "ANH TÍNH"
checkbox input "true"
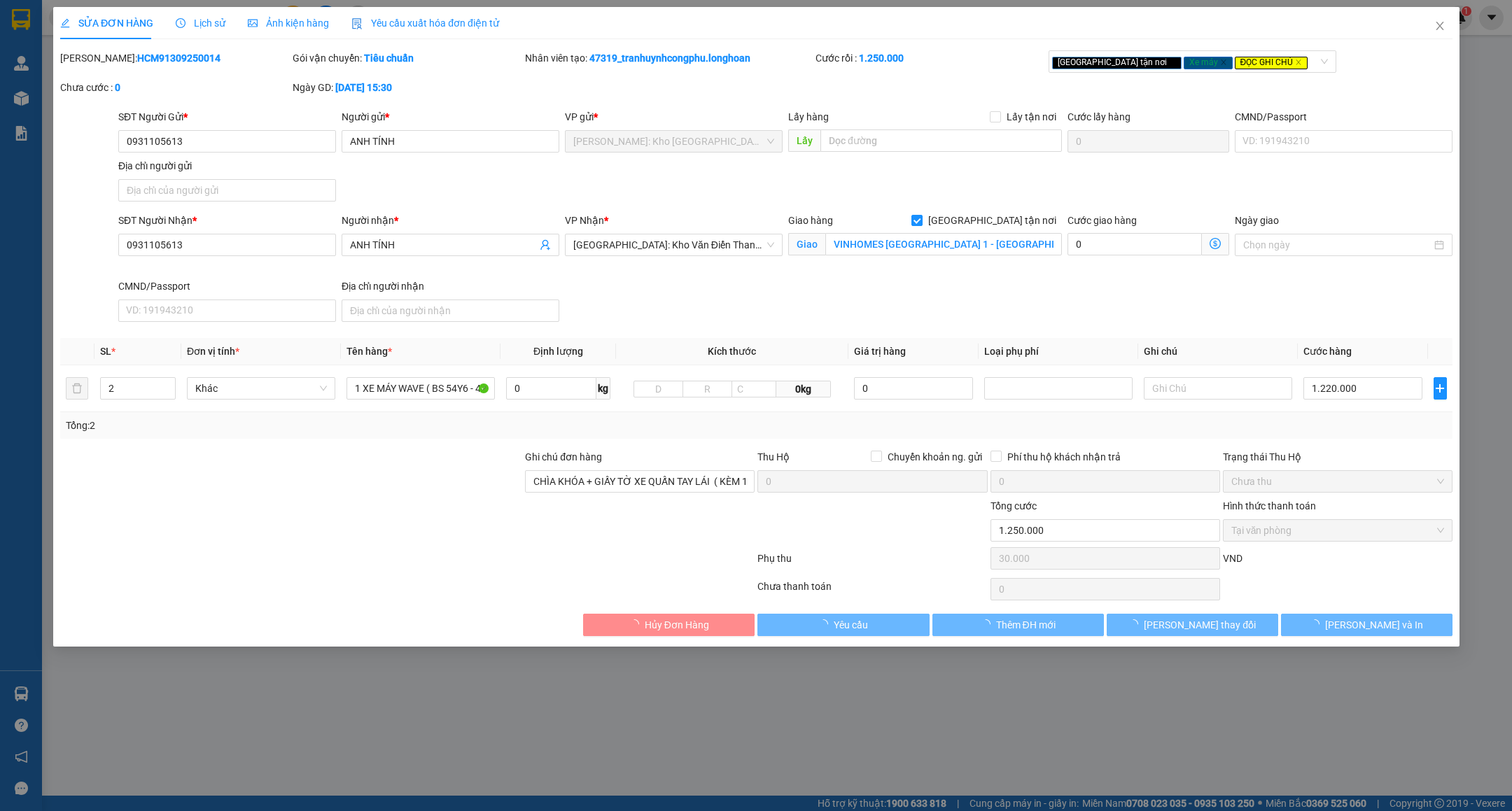
type input "VINHOMES OCEAN PARK 1 - GIA LÂM - HÀ NỘI"
type input "CHÌA KHÓA + GIẤY TỜ XE QUẤN TAY LÁI ( KÈM 1 GƯƠNG XE )"
type input "1.250.000"
type input "30.000"
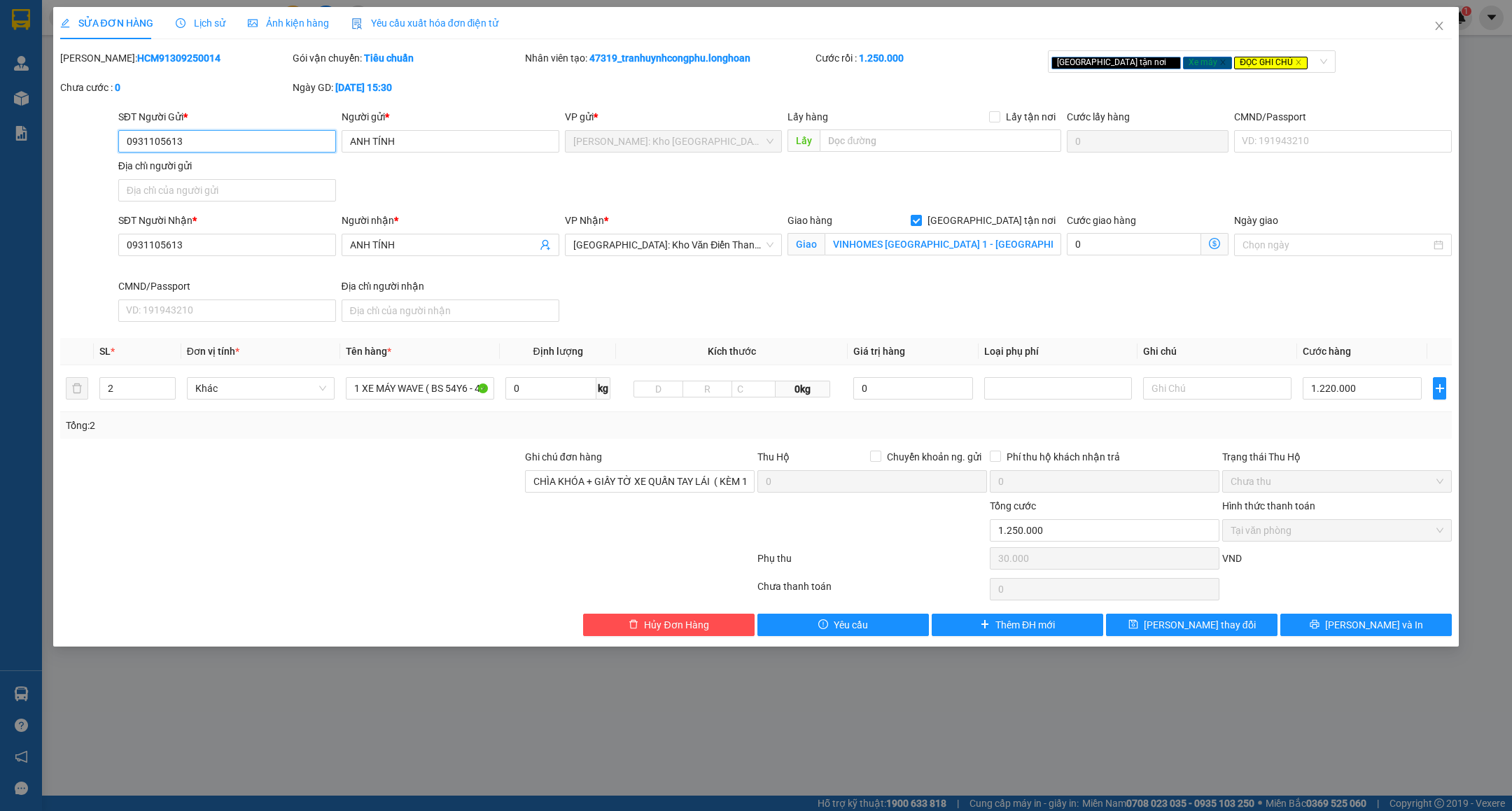
click at [267, 139] on input "0931105613" at bounding box center [226, 141] width 217 height 22
paste input "search"
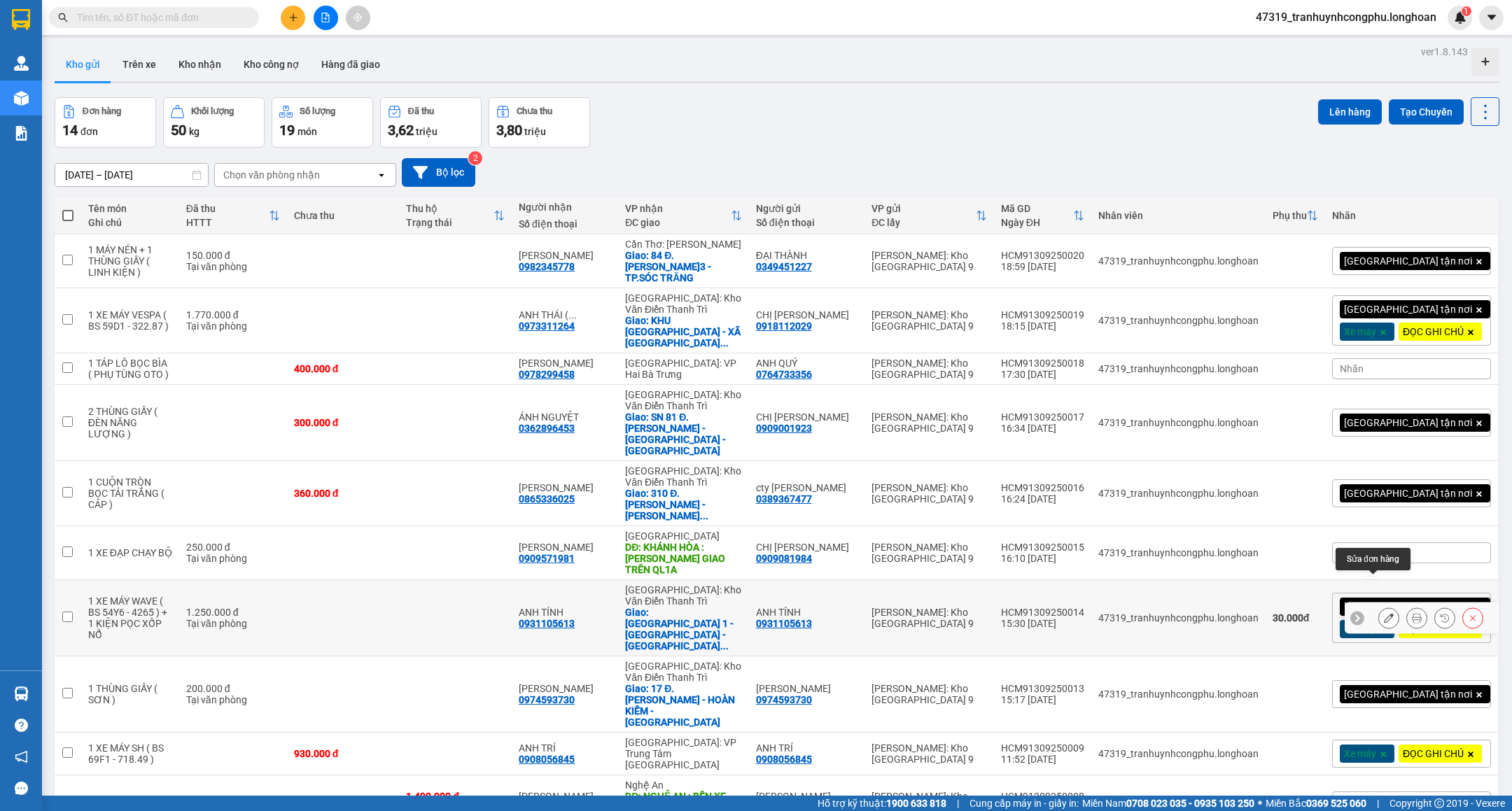
click at [1384, 613] on icon at bounding box center [1389, 618] width 10 height 10
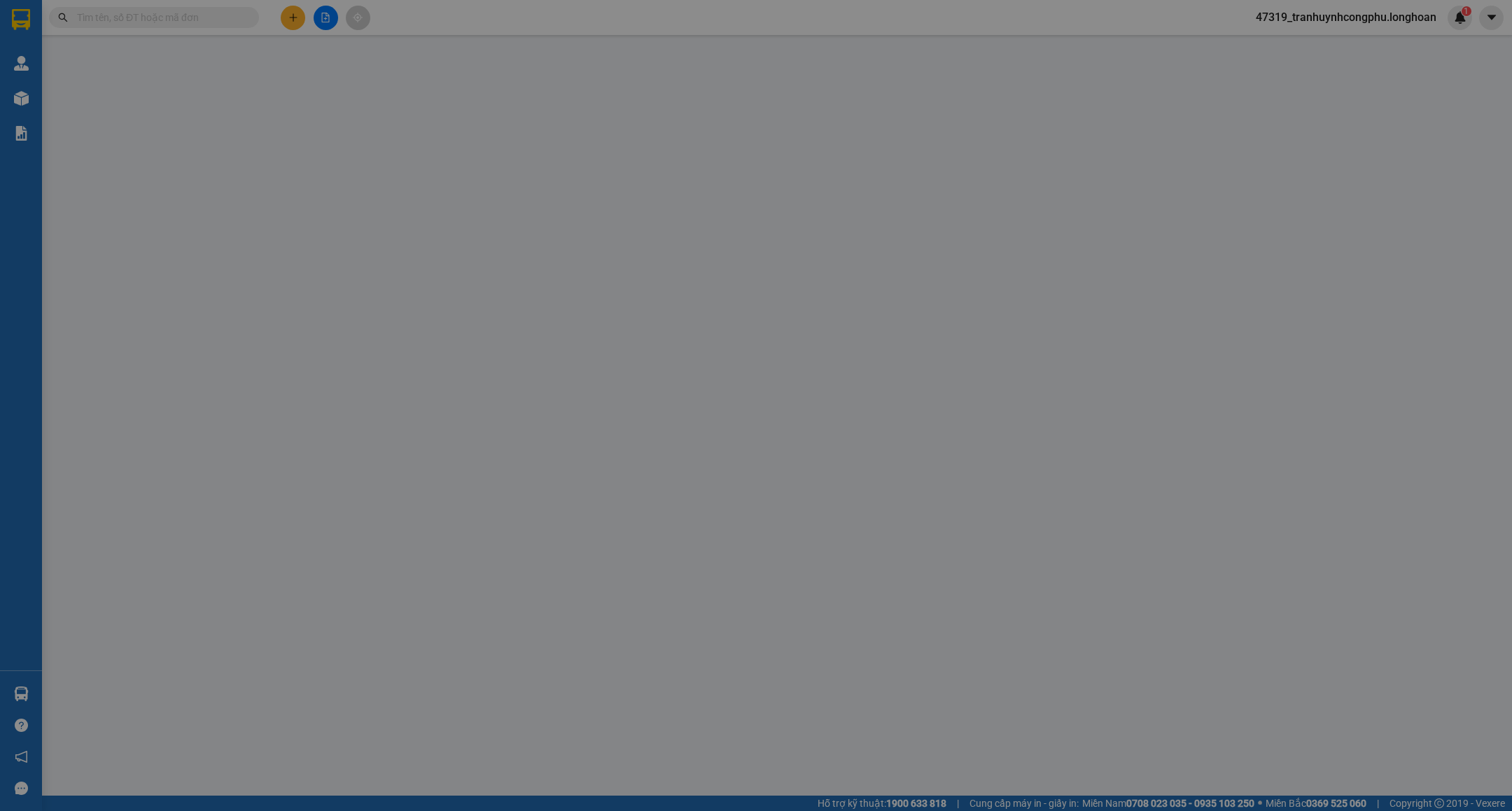
type input "0931105613"
type input "ANH TÍNH"
type input "0931105613"
type input "ANH TÍNH"
checkbox input "true"
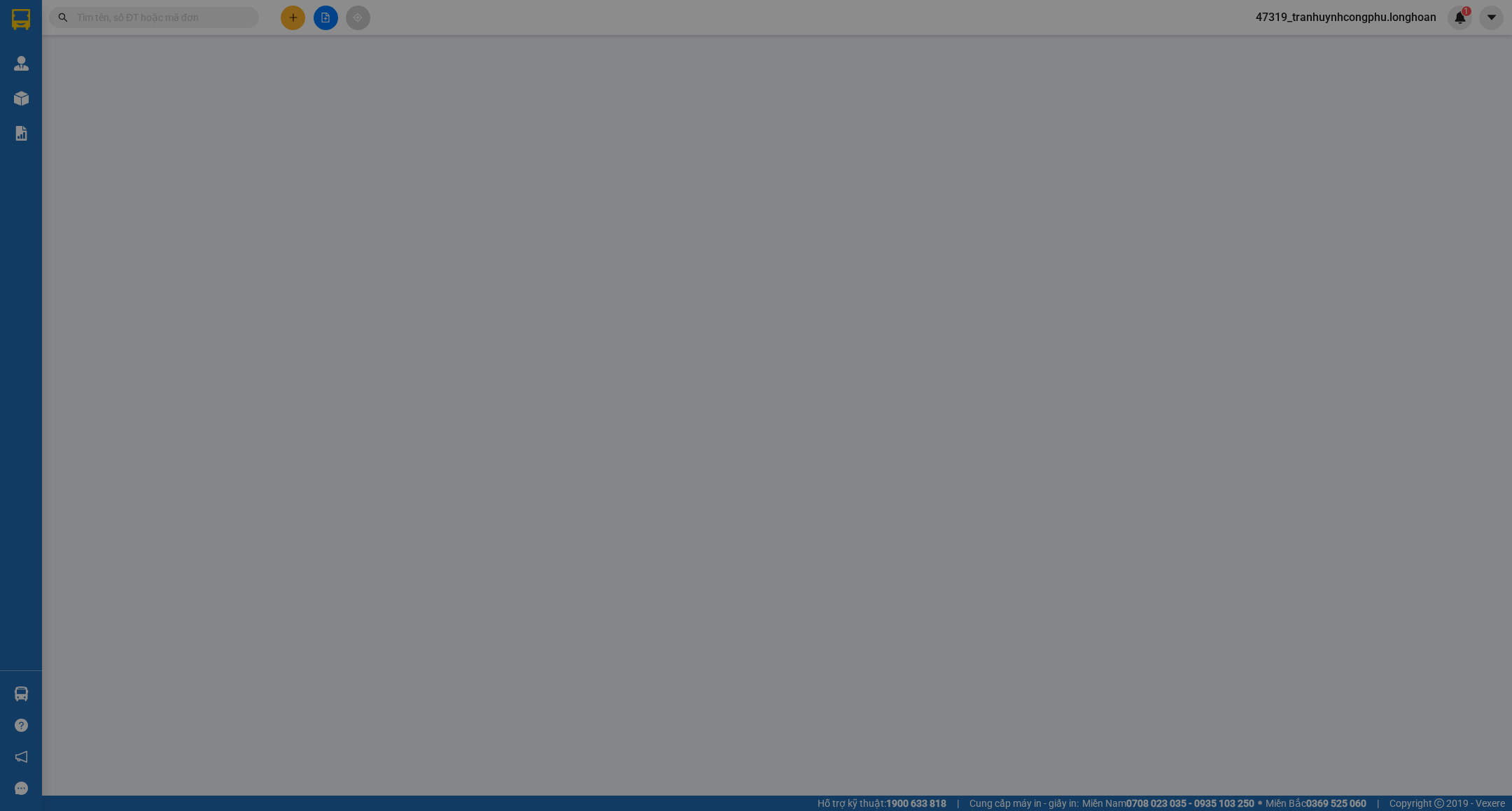
type input "VINHOMES OCEAN PARK 1 - GIA LÂM - HÀ NỘI"
type input "CHÌA KHÓA + GIẤY TỜ XE QUẤN TAY LÁI ( KÈM 1 GƯƠNG XE )"
type input "1.250.000"
type input "30.000"
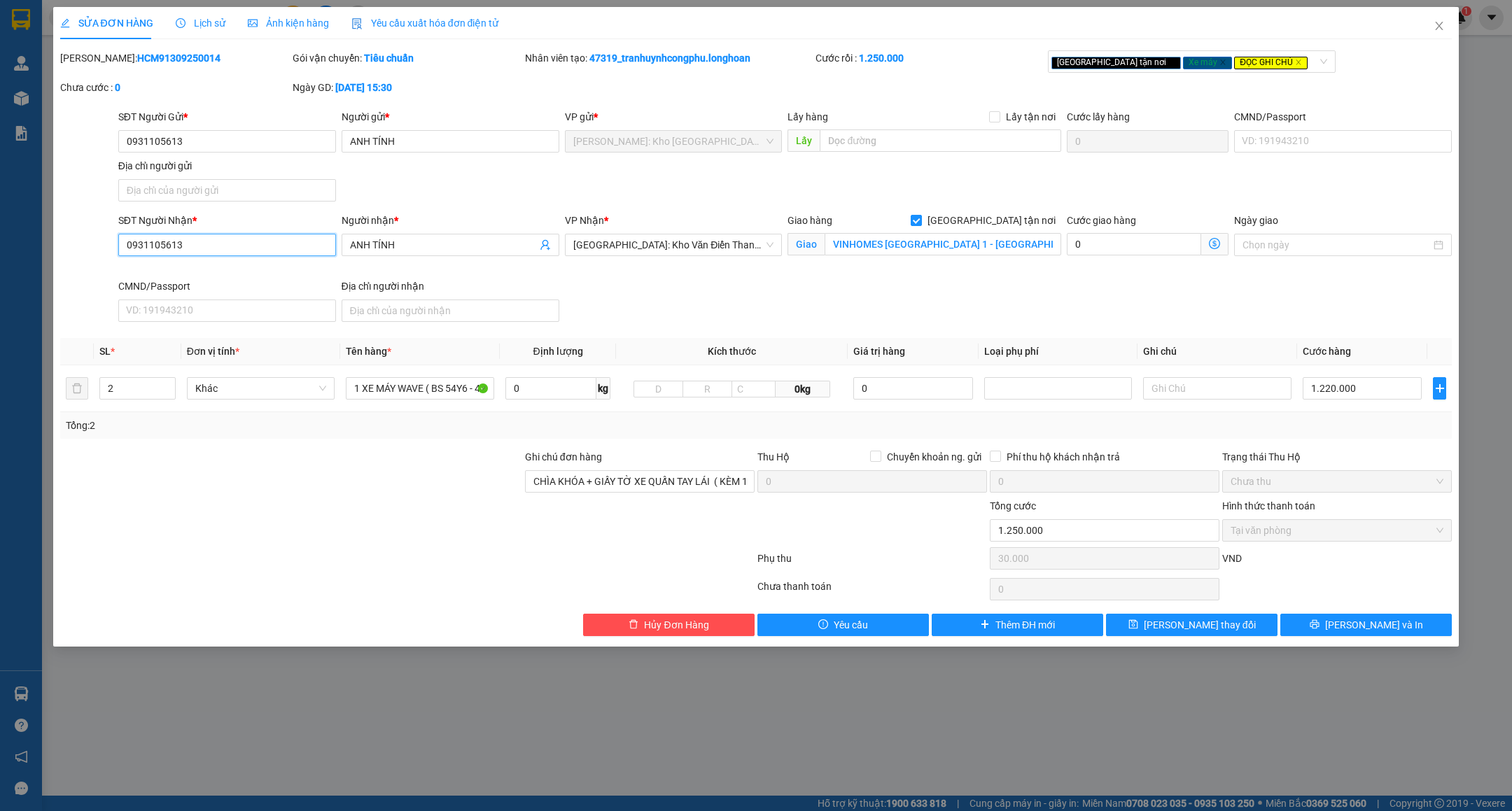
click at [230, 248] on input "0931105613" at bounding box center [226, 244] width 217 height 22
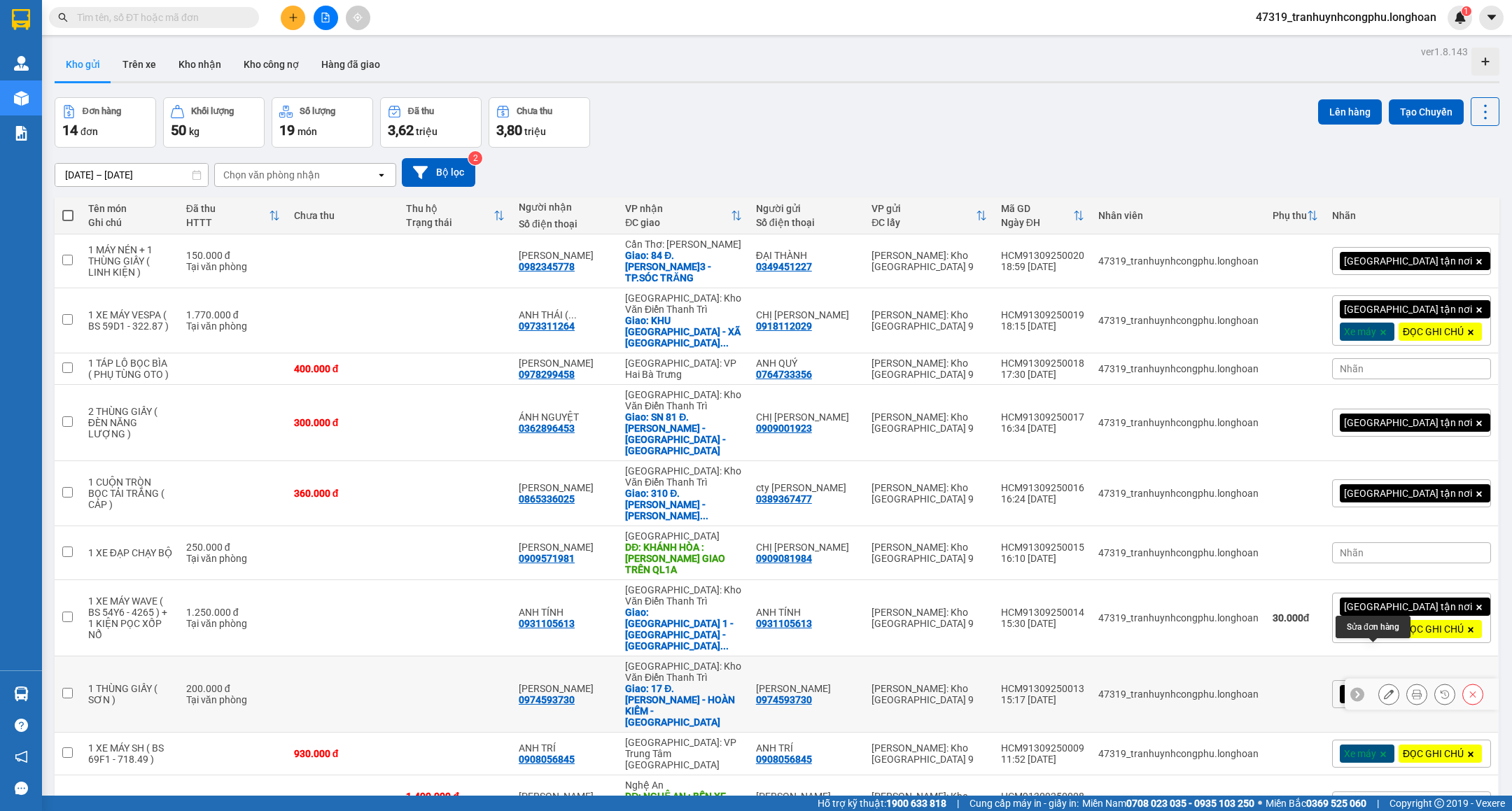
click at [1384, 690] on icon at bounding box center [1389, 695] width 10 height 10
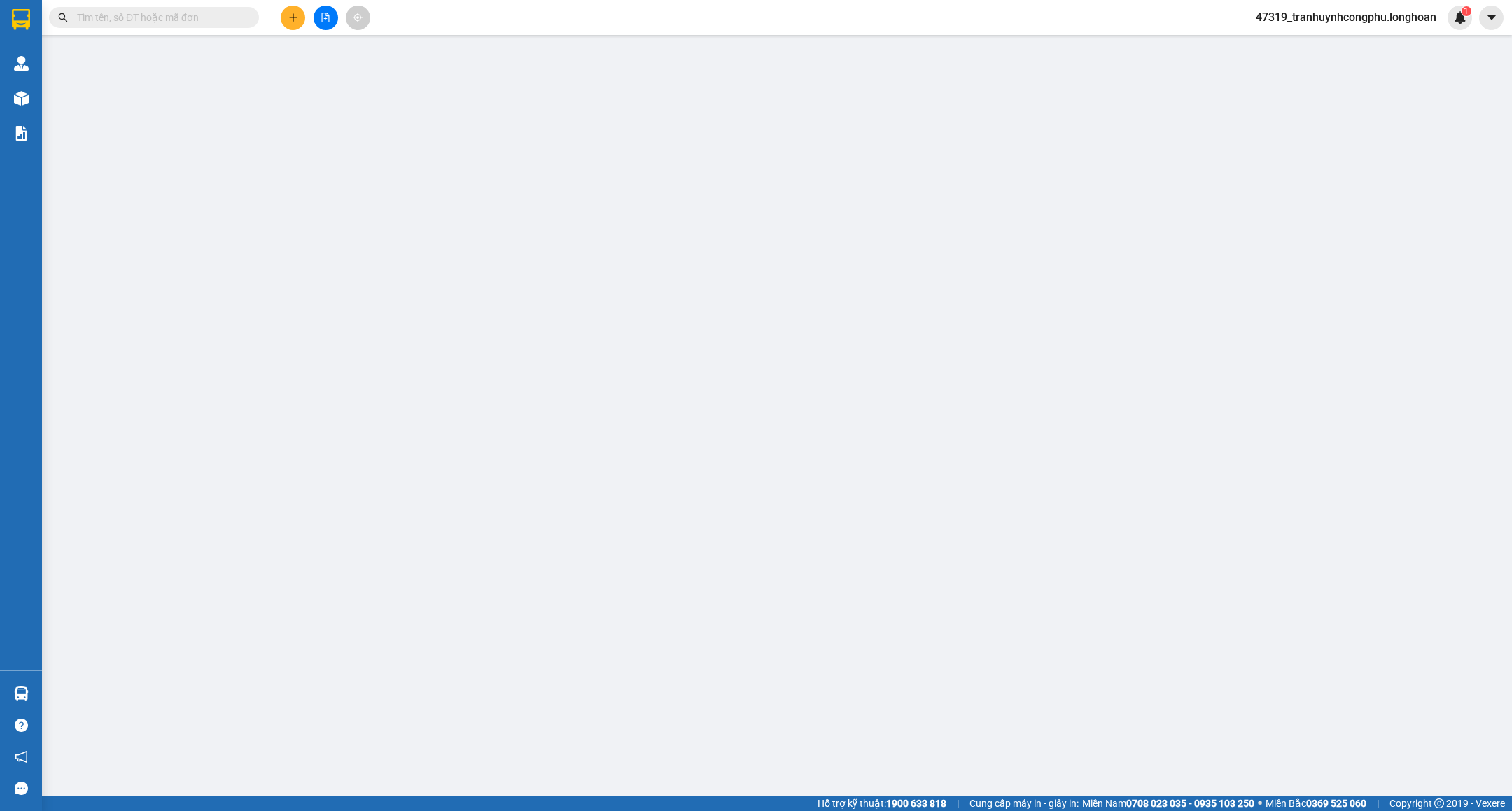
type input "0974593730"
type input "[PERSON_NAME]"
type input "0974593730"
type input "[PERSON_NAME]"
checkbox input "true"
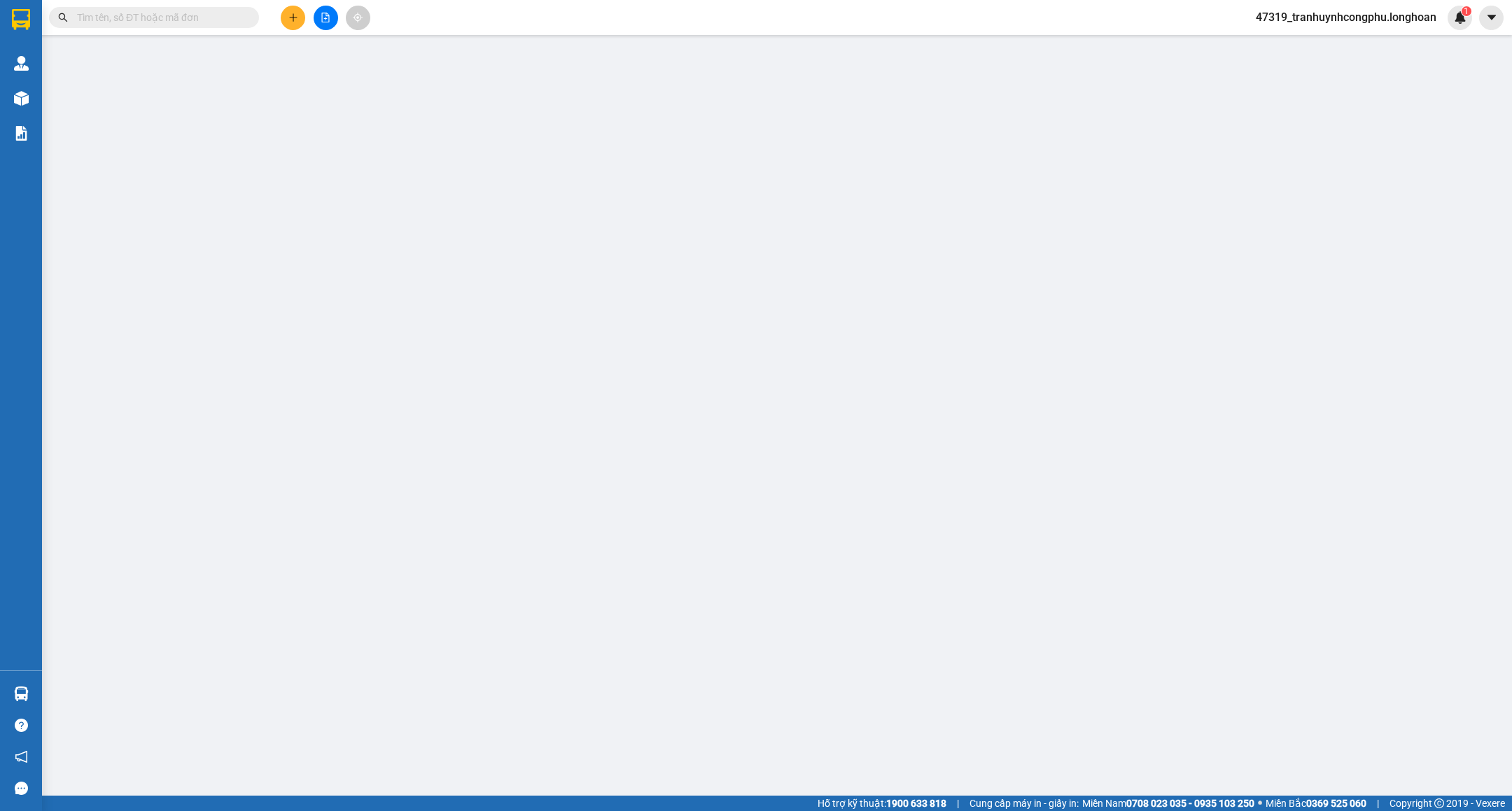
type input "17 Đ.NGÔ QUYỀN - HOÀN KIẾM - HÀ NỘI"
type input "VẬN CHUYỂN NHẸ TAY - HƯ VỠ KHÔNG ĐỀN"
type input "200.000"
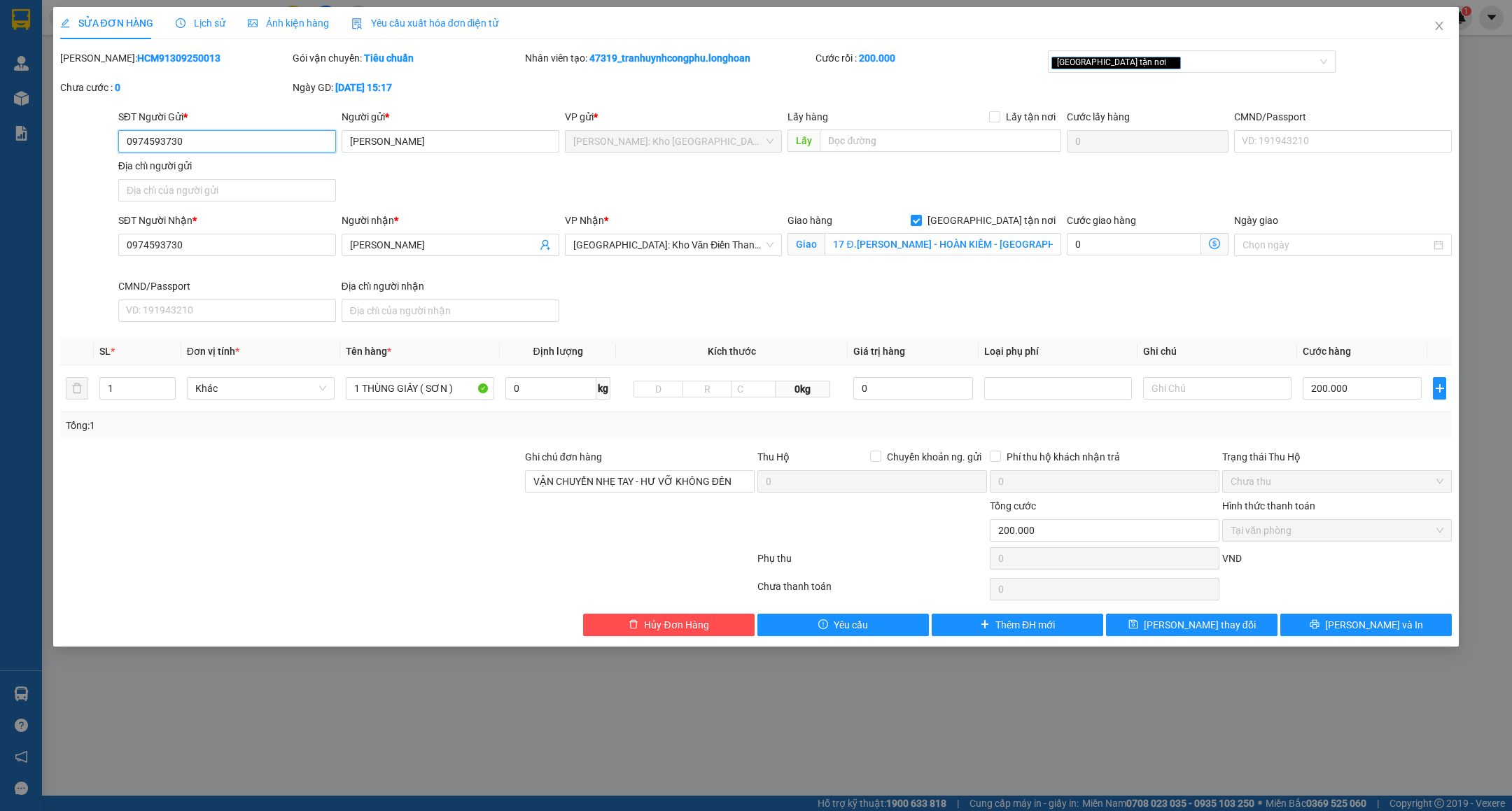
click at [244, 141] on input "0974593730" at bounding box center [226, 141] width 217 height 22
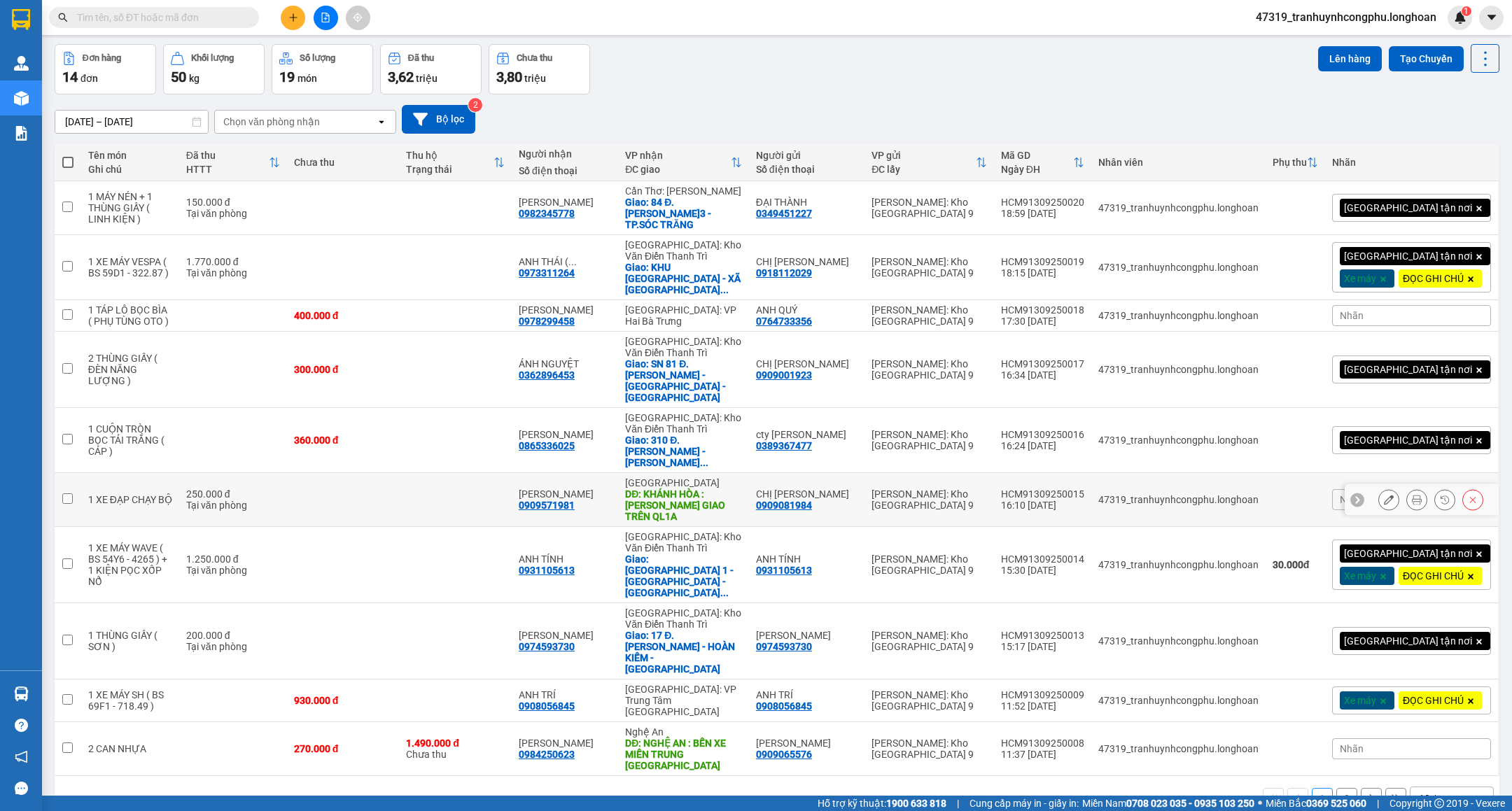
scroll to position [65, 0]
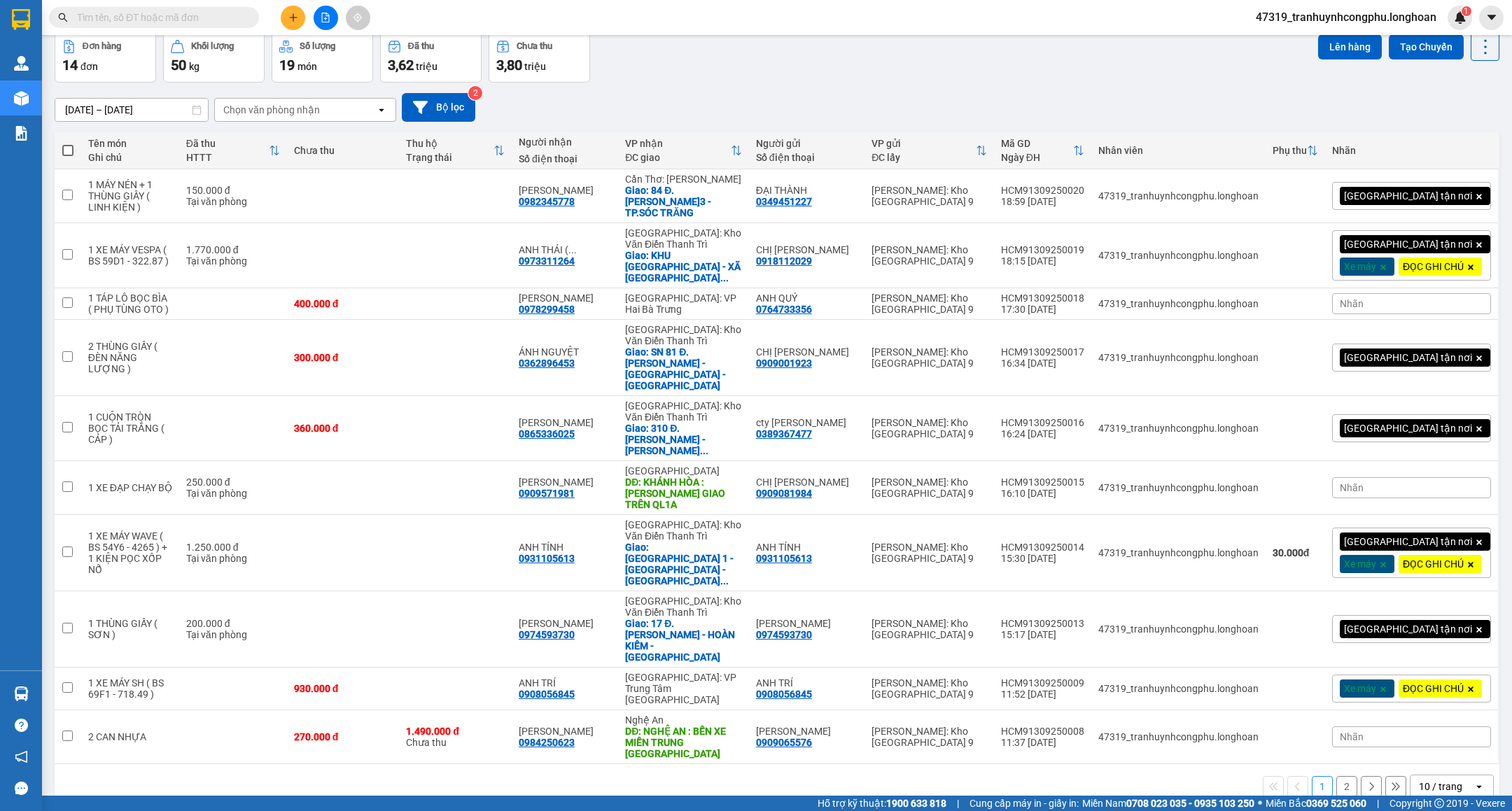
click at [1338, 776] on button "2" at bounding box center [1347, 786] width 21 height 21
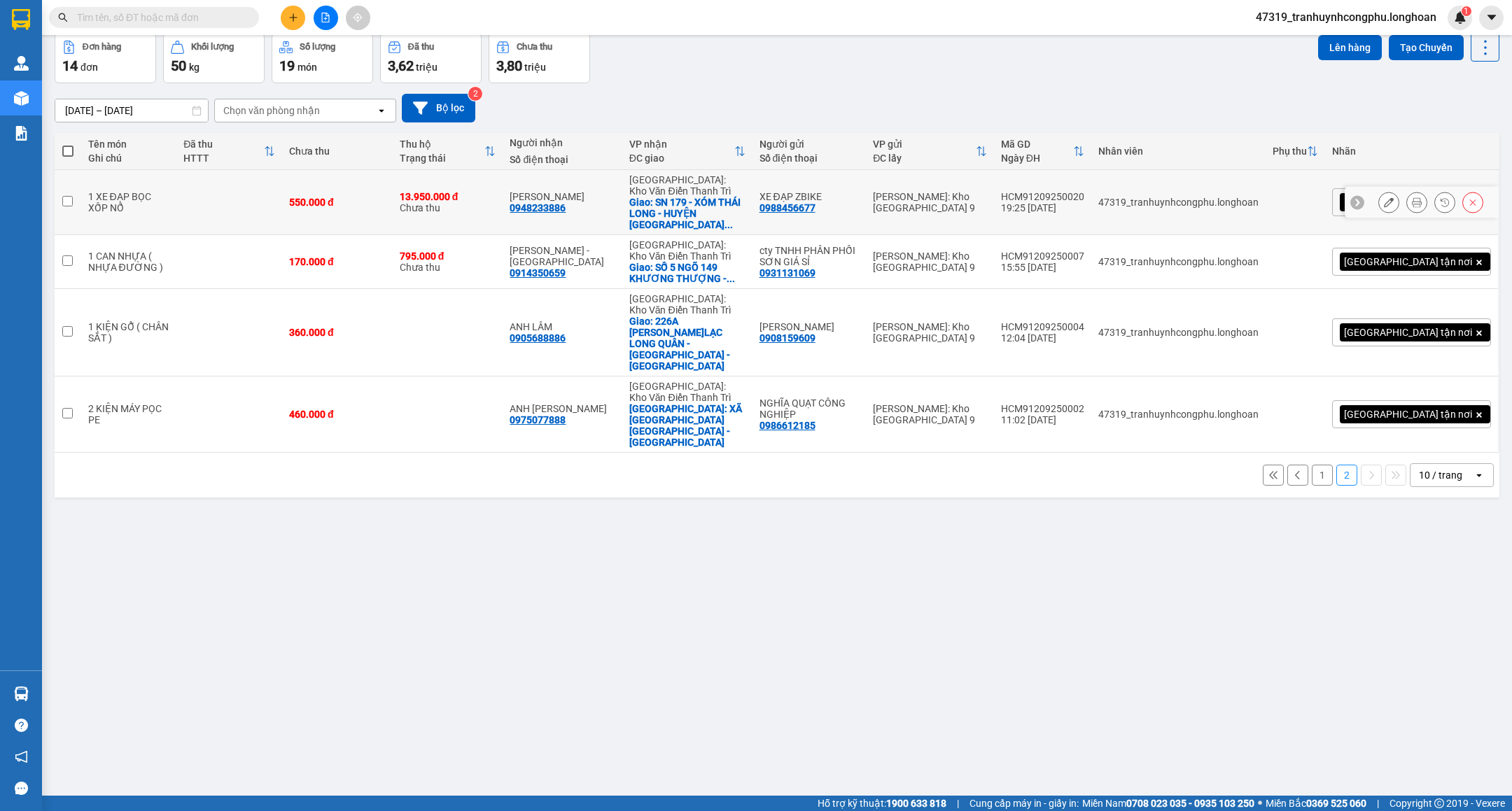
click at [441, 199] on td "13.950.000 đ Chưa thu" at bounding box center [448, 202] width 111 height 65
checkbox input "true"
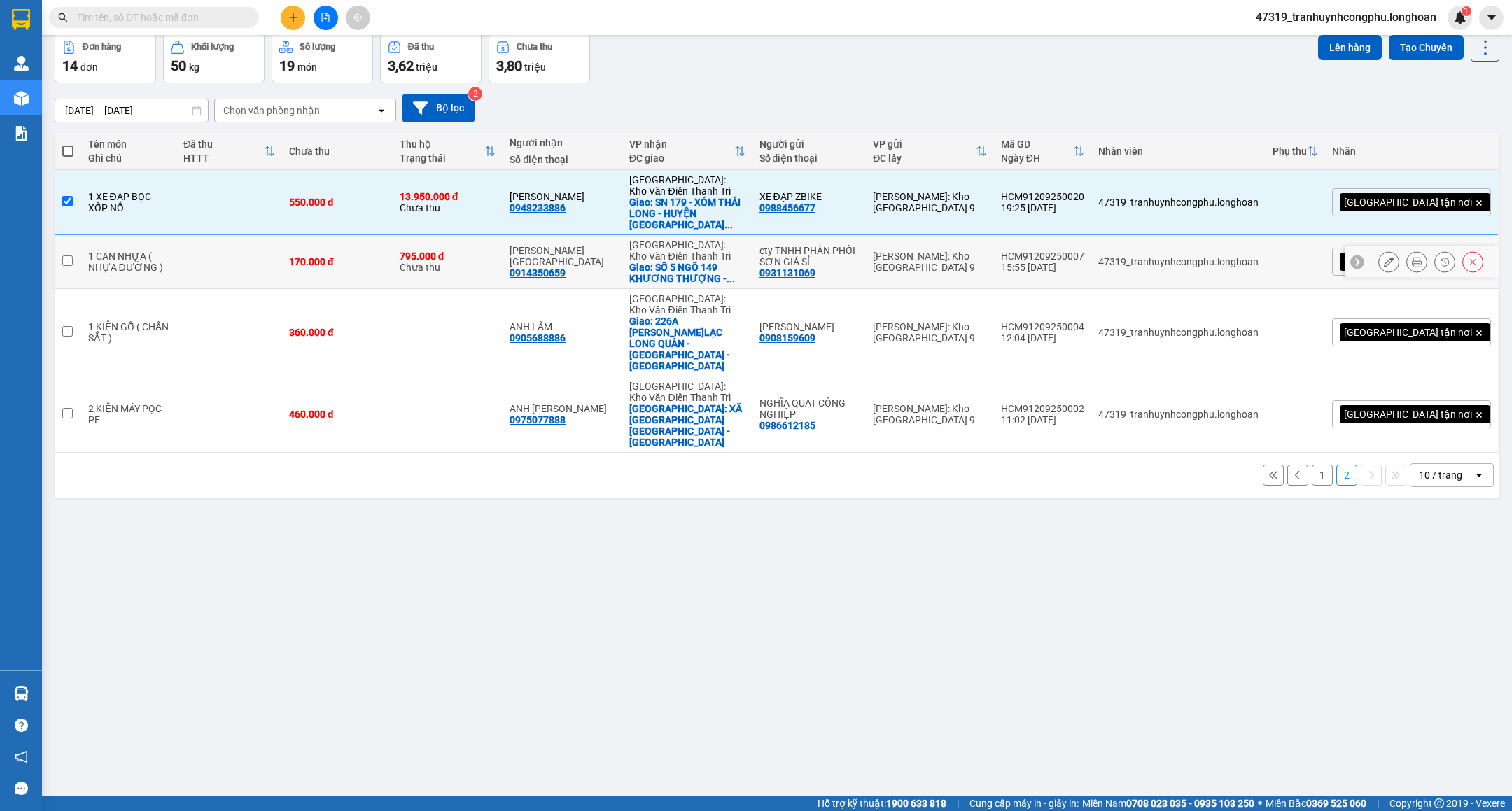
click at [386, 262] on div "170.000 đ" at bounding box center [337, 262] width 97 height 11
checkbox input "true"
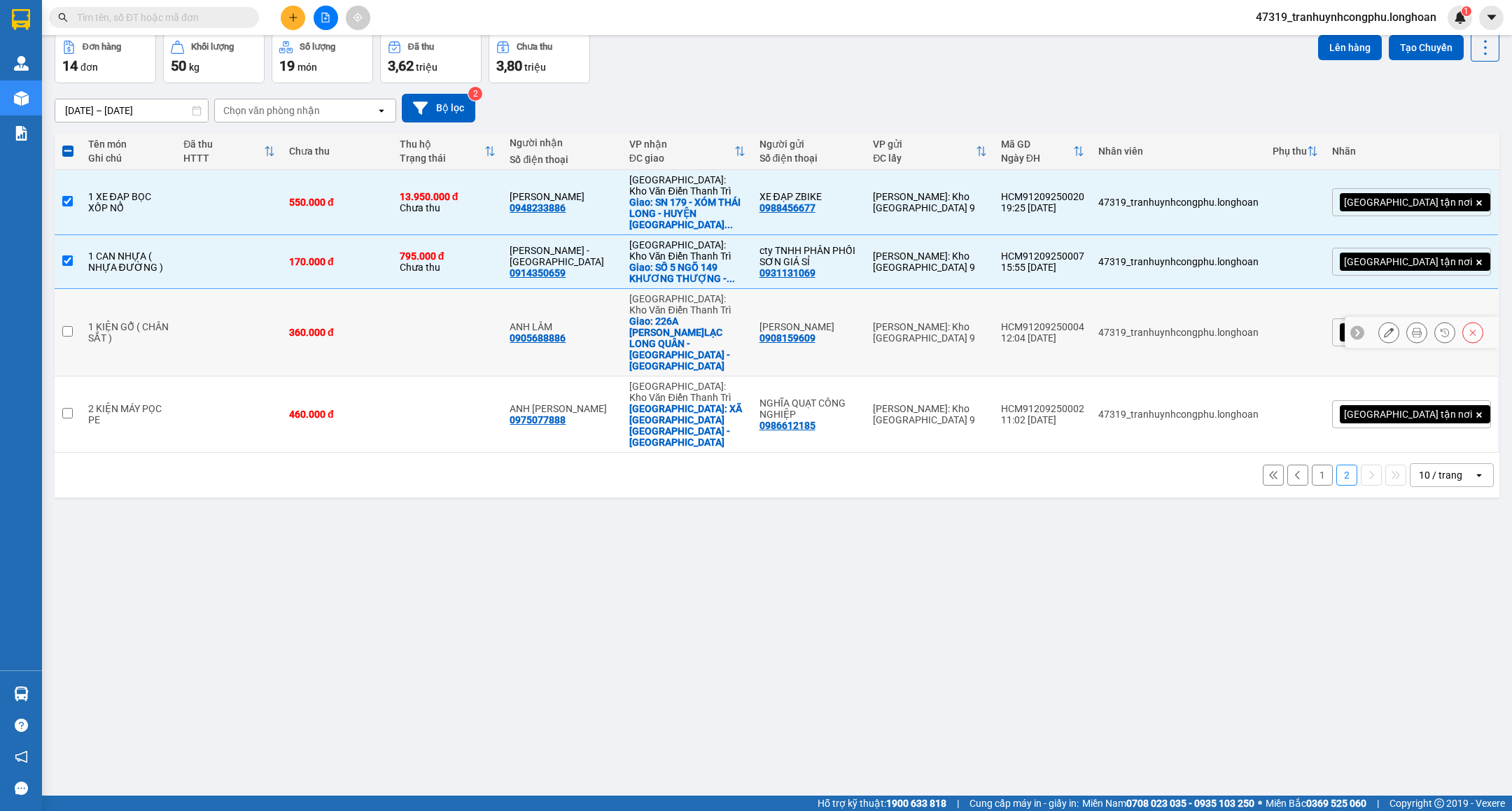
click at [386, 327] on div "360.000 đ" at bounding box center [337, 333] width 97 height 11
checkbox input "true"
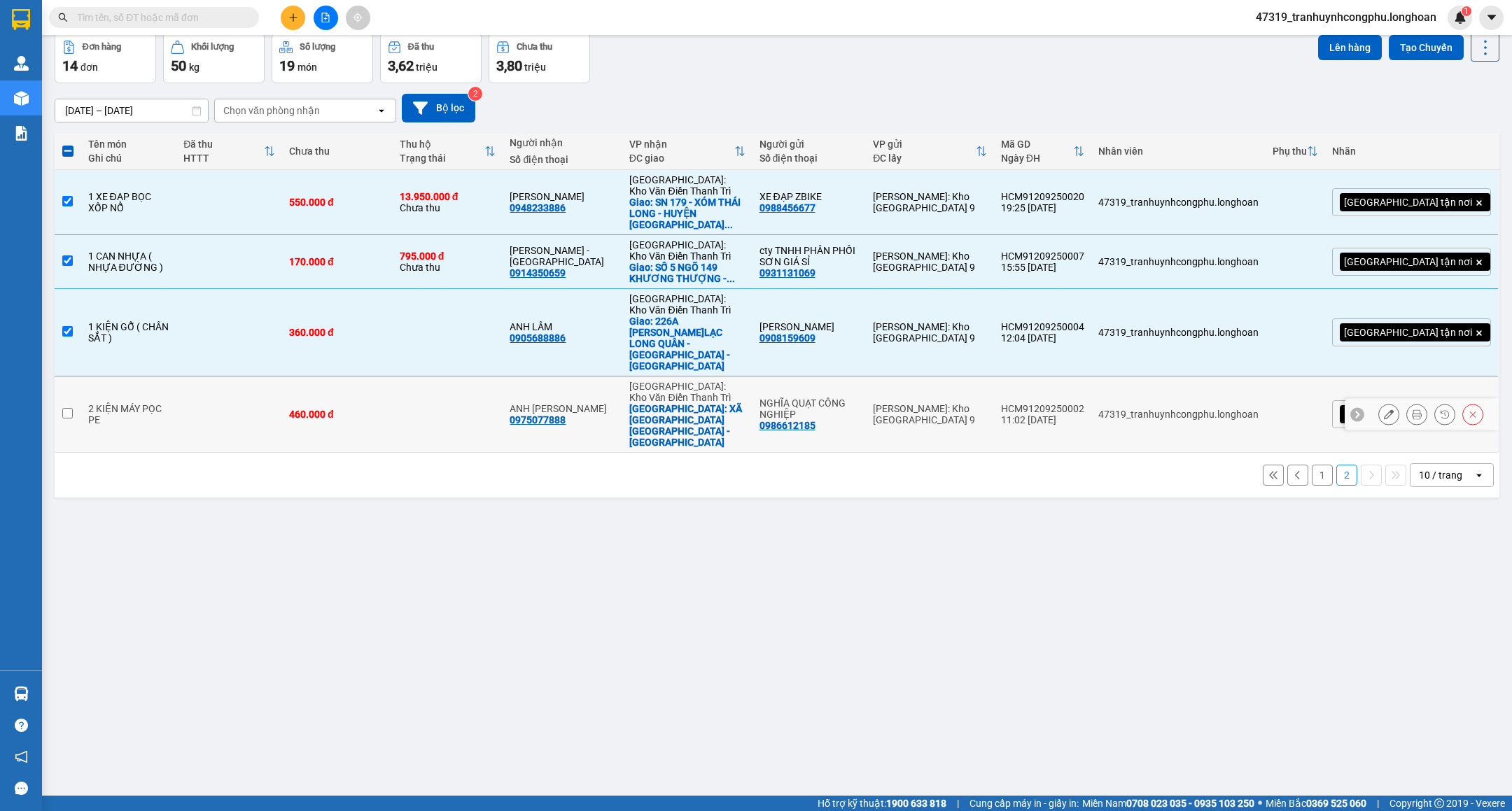
click at [393, 376] on td "460.000 đ" at bounding box center [337, 414] width 111 height 76
checkbox input "true"
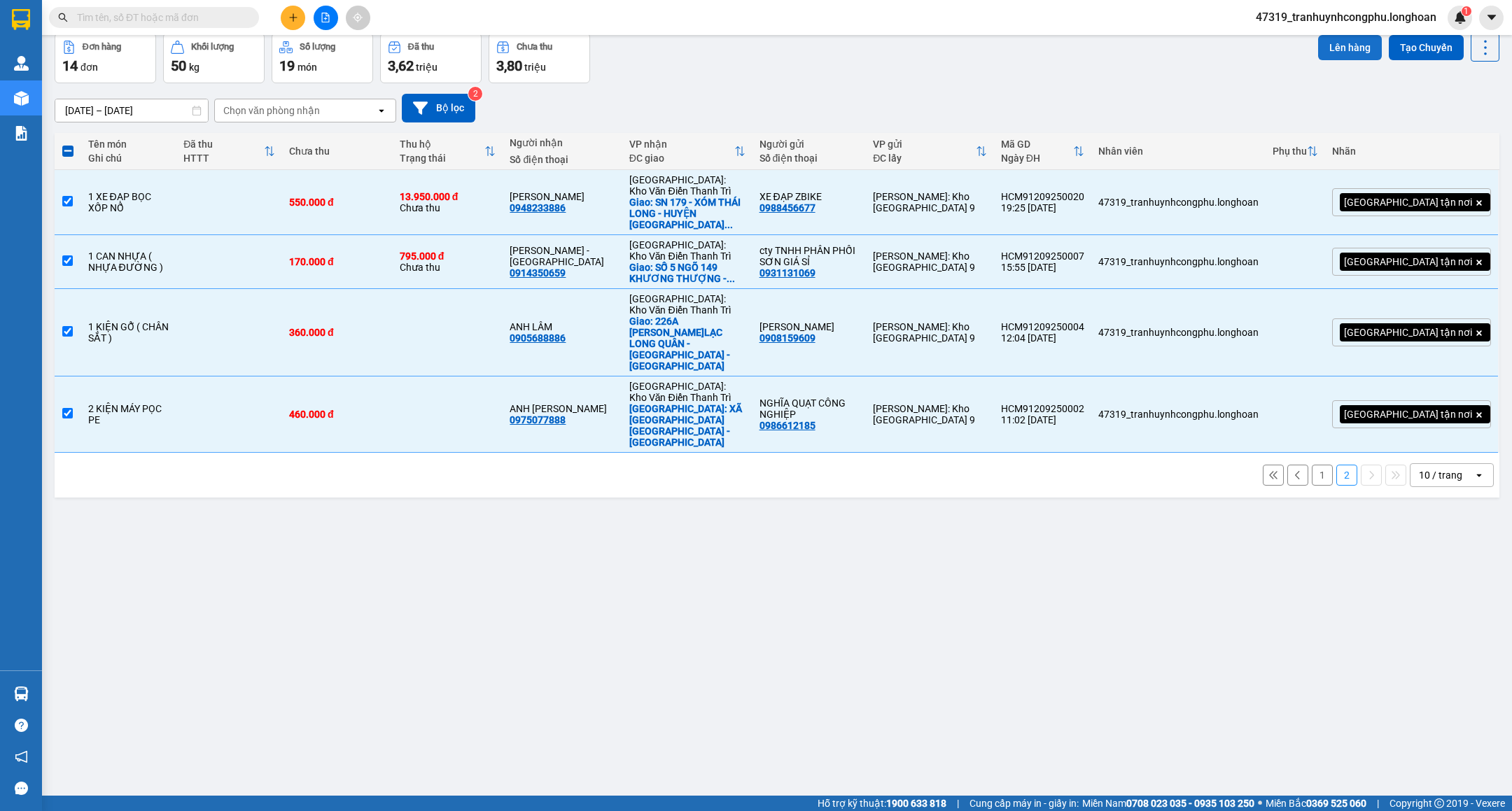
click at [1336, 42] on button "Lên hàng" at bounding box center [1350, 48] width 64 height 25
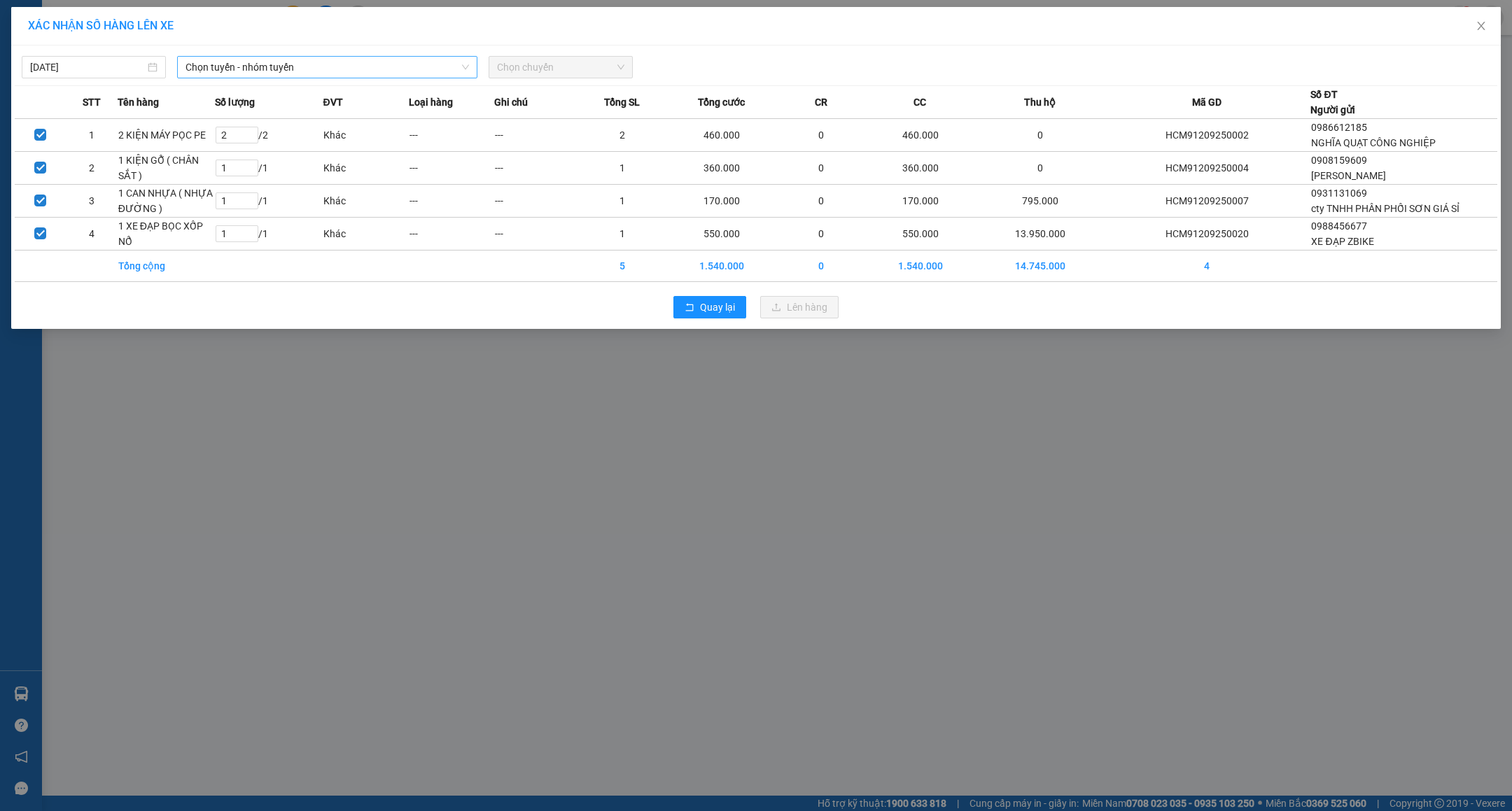
click at [308, 66] on span "Chọn tuyến - nhóm tuyến" at bounding box center [327, 67] width 284 height 21
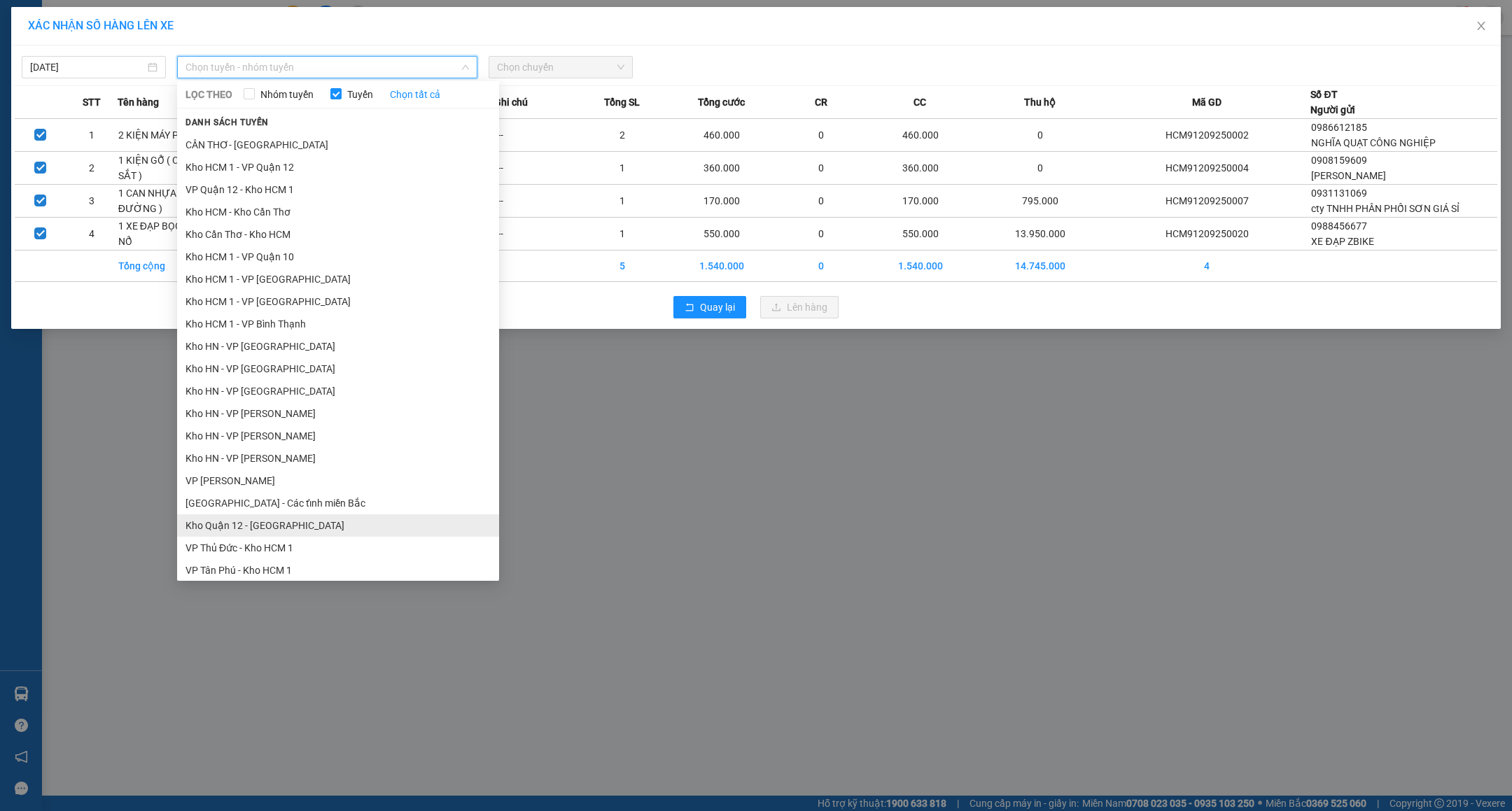
scroll to position [349, 0]
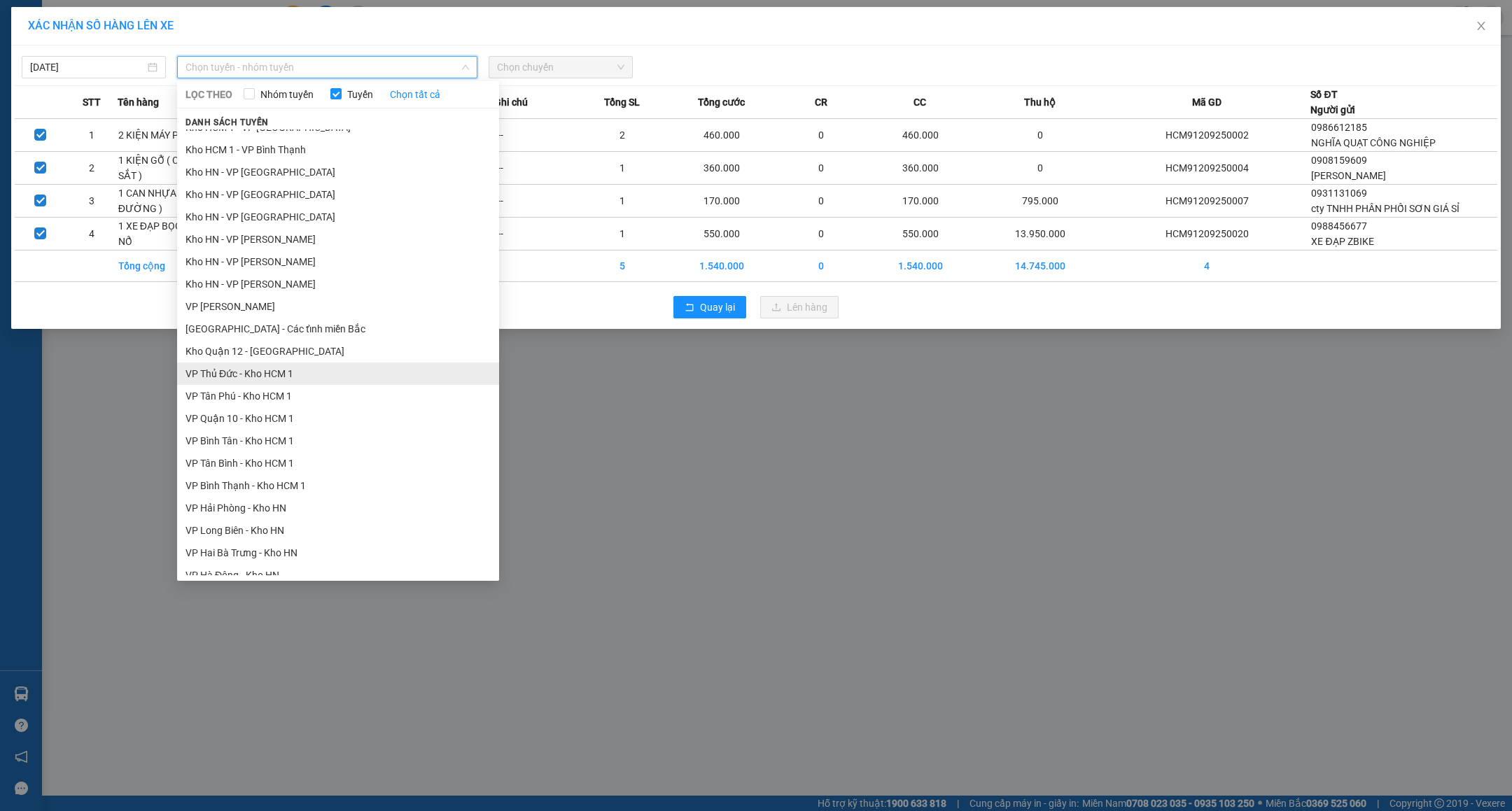
click at [240, 376] on li "VP Thủ Đức - Kho HCM 1" at bounding box center [338, 373] width 322 height 22
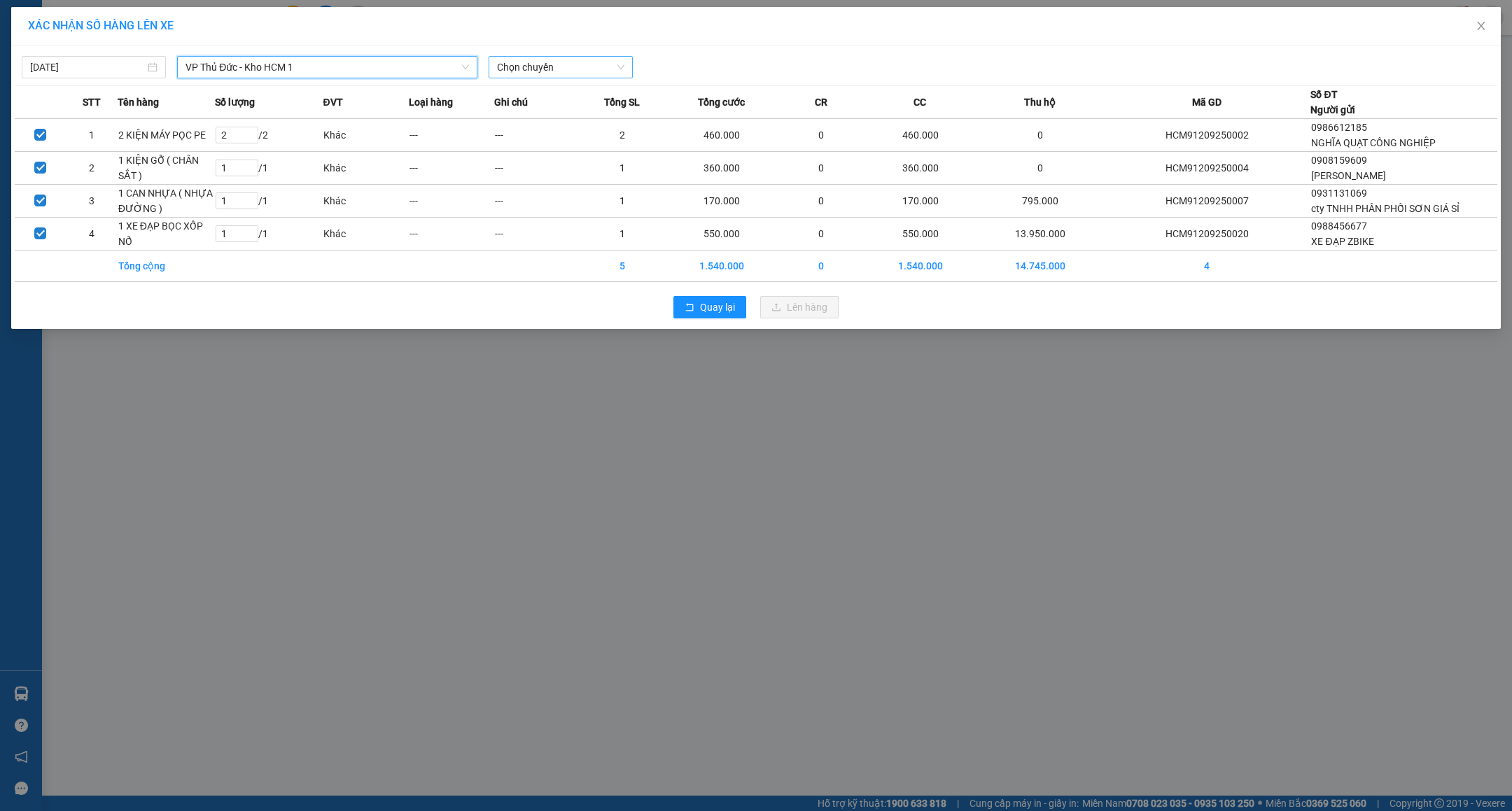
click at [548, 57] on span "Chọn chuyến" at bounding box center [560, 67] width 127 height 21
click at [521, 137] on div "19:30 (TC)" at bounding box center [551, 139] width 109 height 16
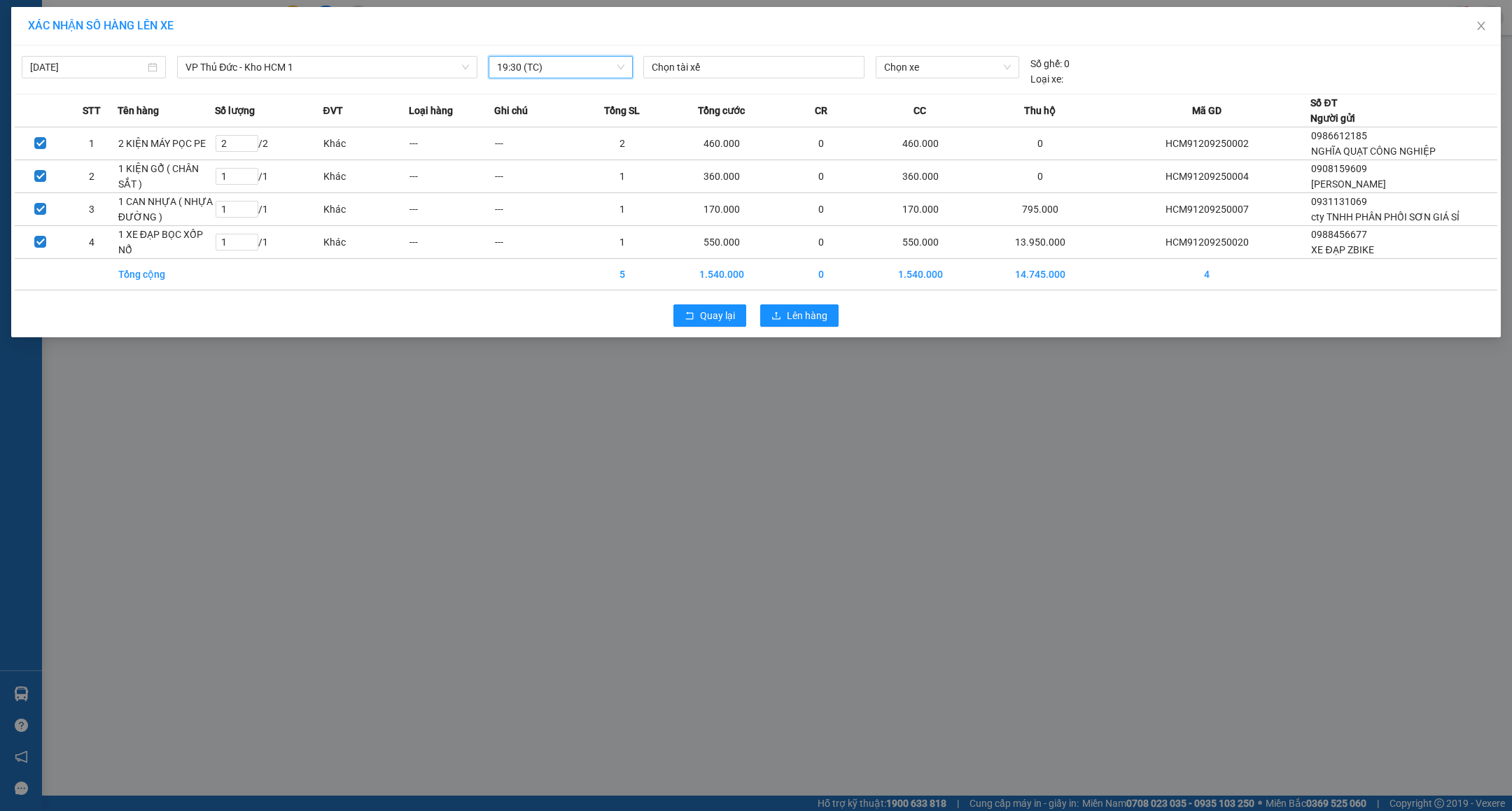
click at [565, 72] on span "19:30 (TC)" at bounding box center [560, 67] width 127 height 21
click at [555, 114] on div "14:40 (TC)" at bounding box center [551, 117] width 109 height 16
click at [584, 68] on span "14:40 (TC)" at bounding box center [560, 67] width 127 height 21
click at [555, 136] on div "19:30 (TC)" at bounding box center [551, 139] width 109 height 16
click at [690, 62] on div at bounding box center [754, 67] width 214 height 16
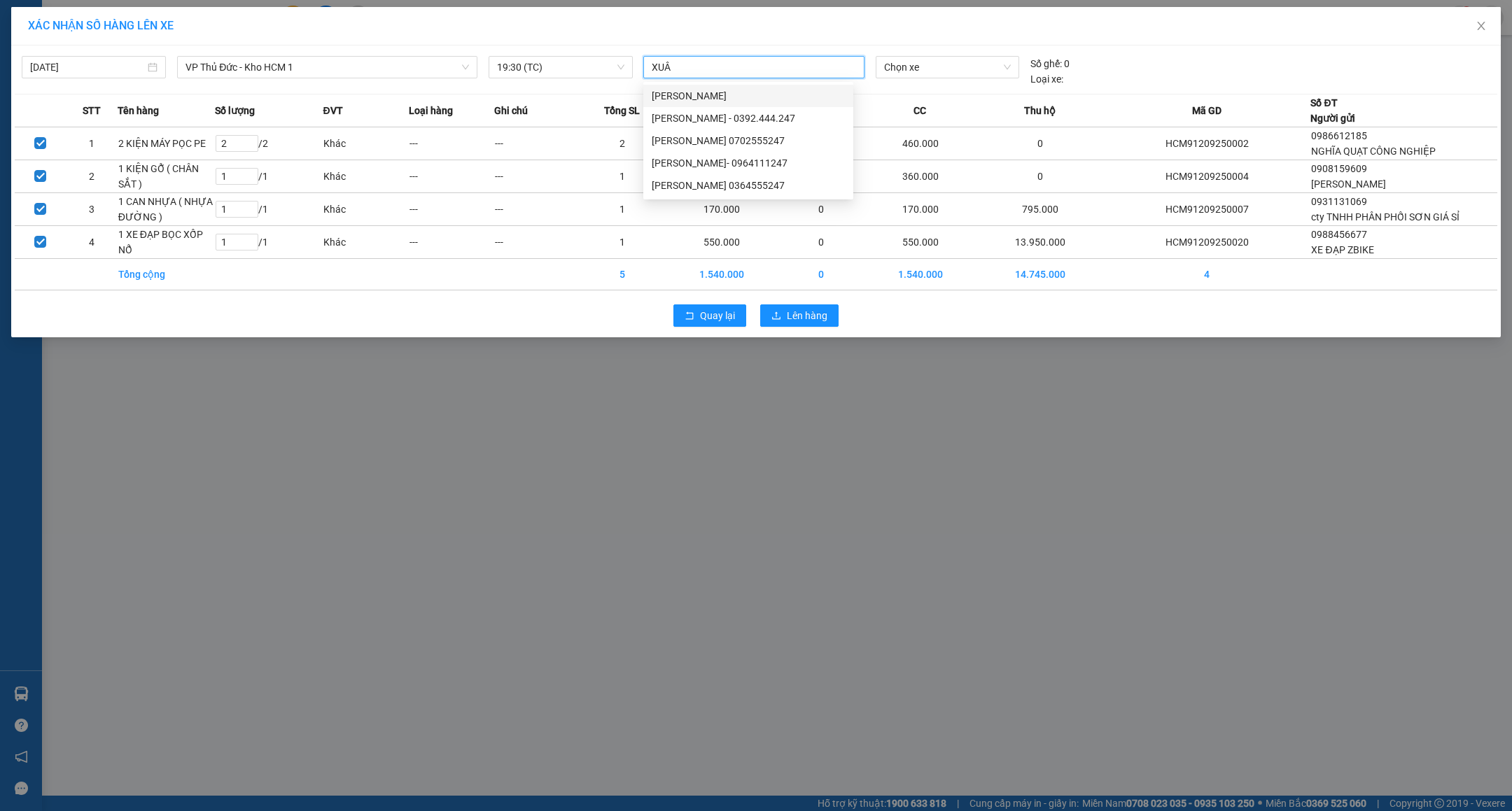
type input "XUÂN"
click at [786, 158] on div "TRẦN THANH XUÂN- 0964111247" at bounding box center [748, 162] width 194 height 16
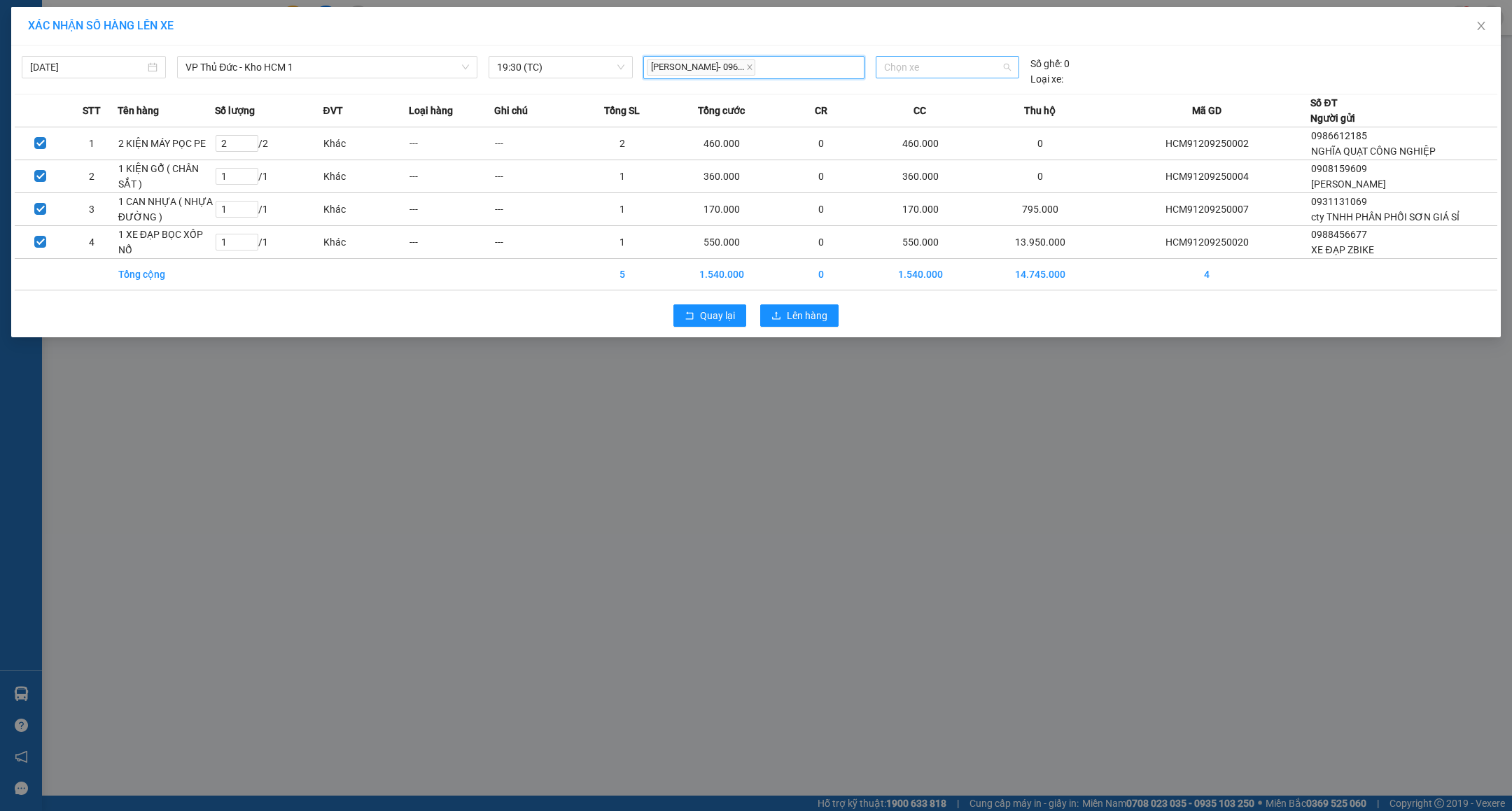
click at [938, 68] on span "Chọn xe" at bounding box center [948, 67] width 126 height 21
type input "37694"
click at [937, 97] on div "29E-376.94" at bounding box center [948, 95] width 126 height 16
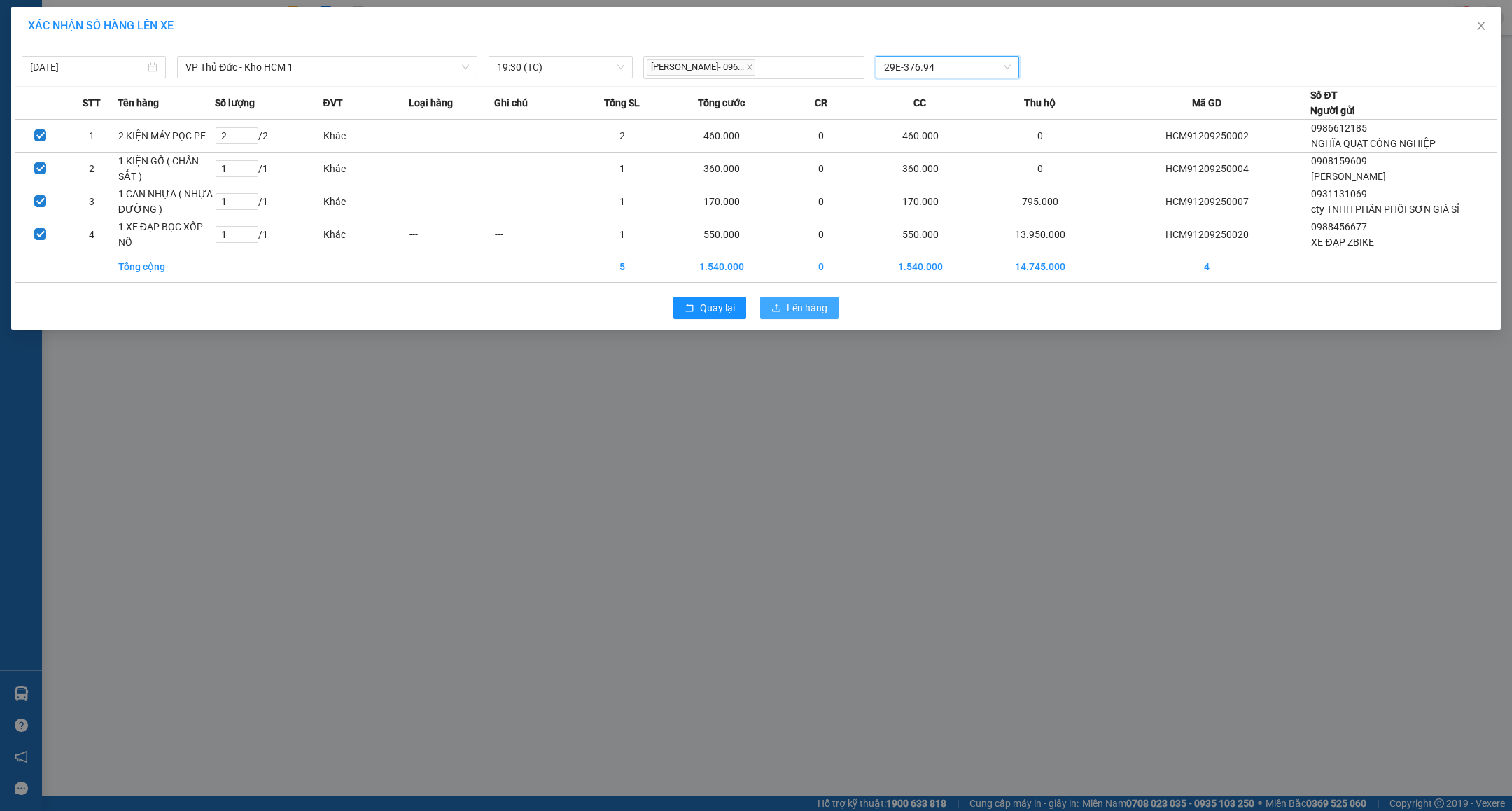
click at [811, 316] on span "Lên hàng" at bounding box center [806, 308] width 40 height 16
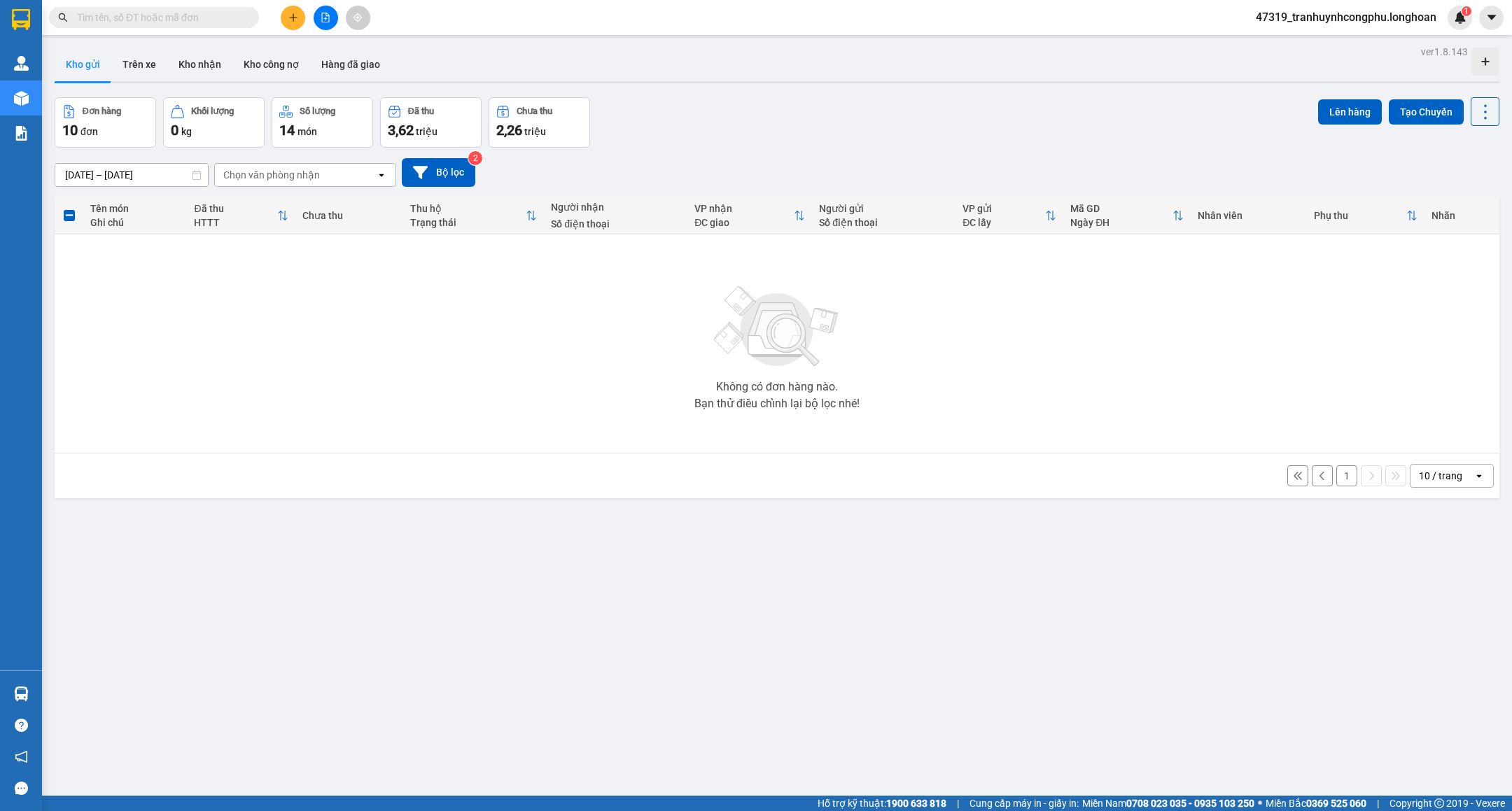
click at [1336, 476] on button "1" at bounding box center [1347, 476] width 21 height 21
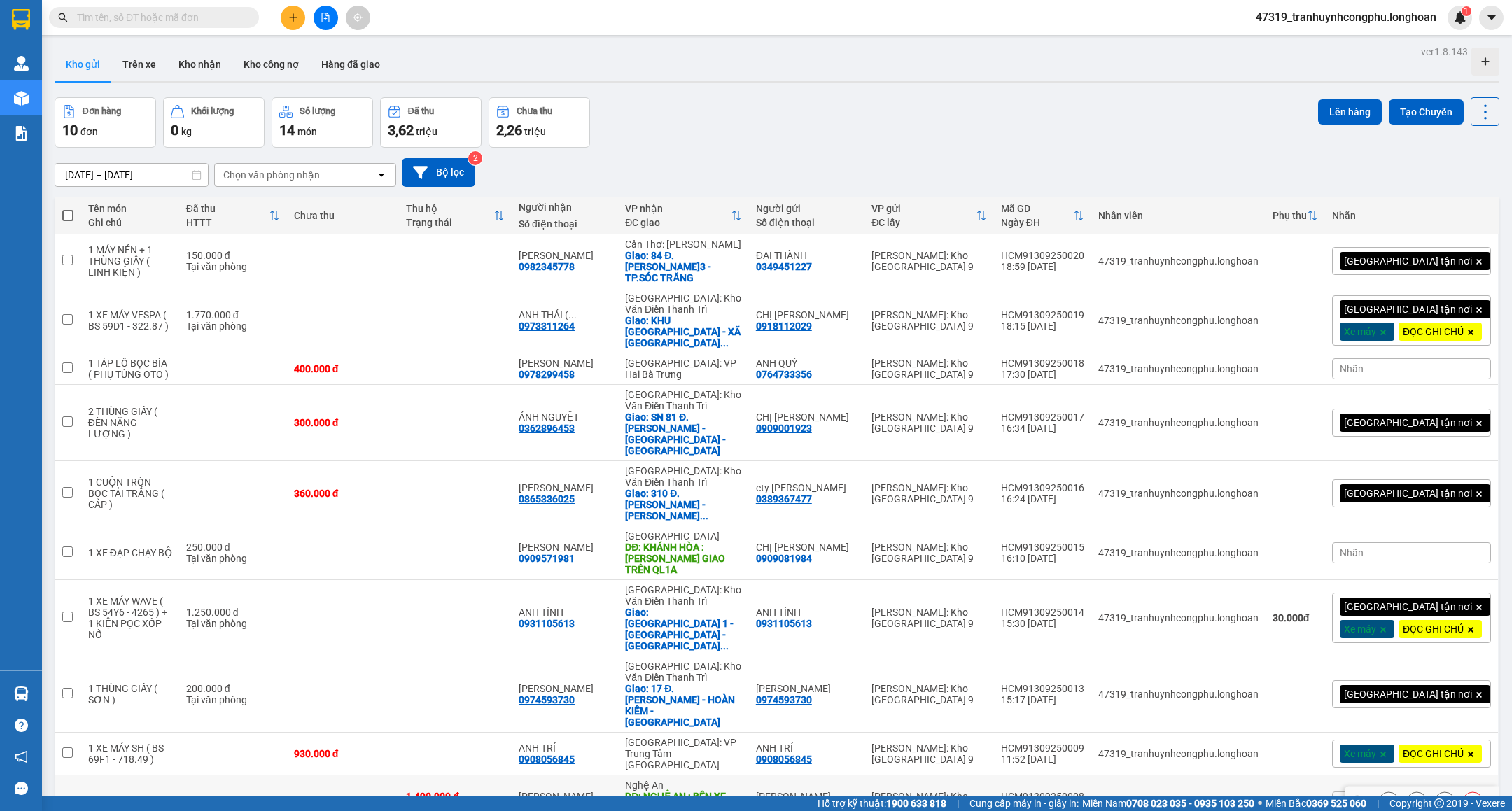
click at [287, 776] on td at bounding box center [232, 803] width 107 height 54
checkbox input "true"
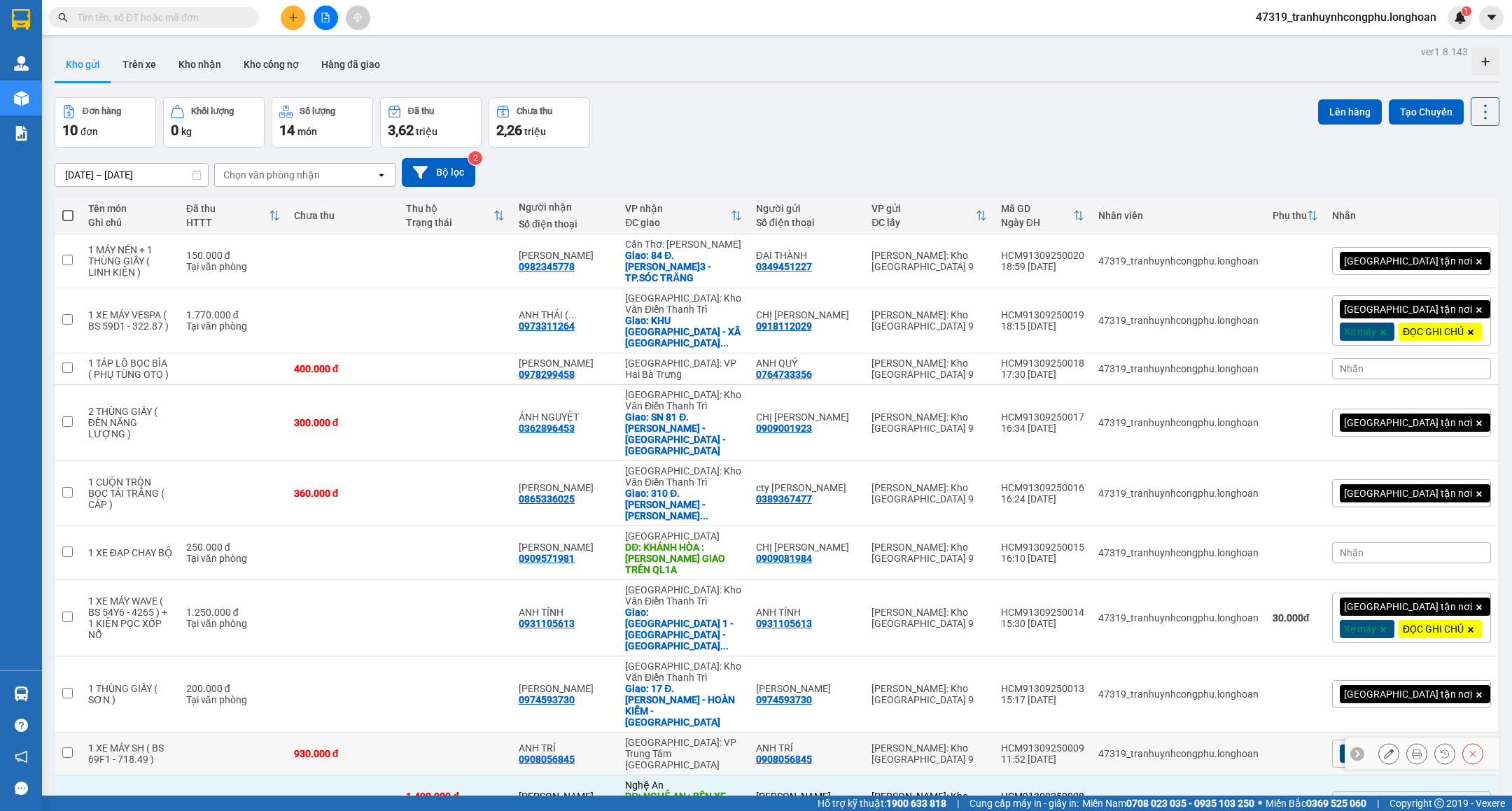
click at [326, 732] on td "930.000 đ" at bounding box center [343, 754] width 112 height 43
checkbox input "true"
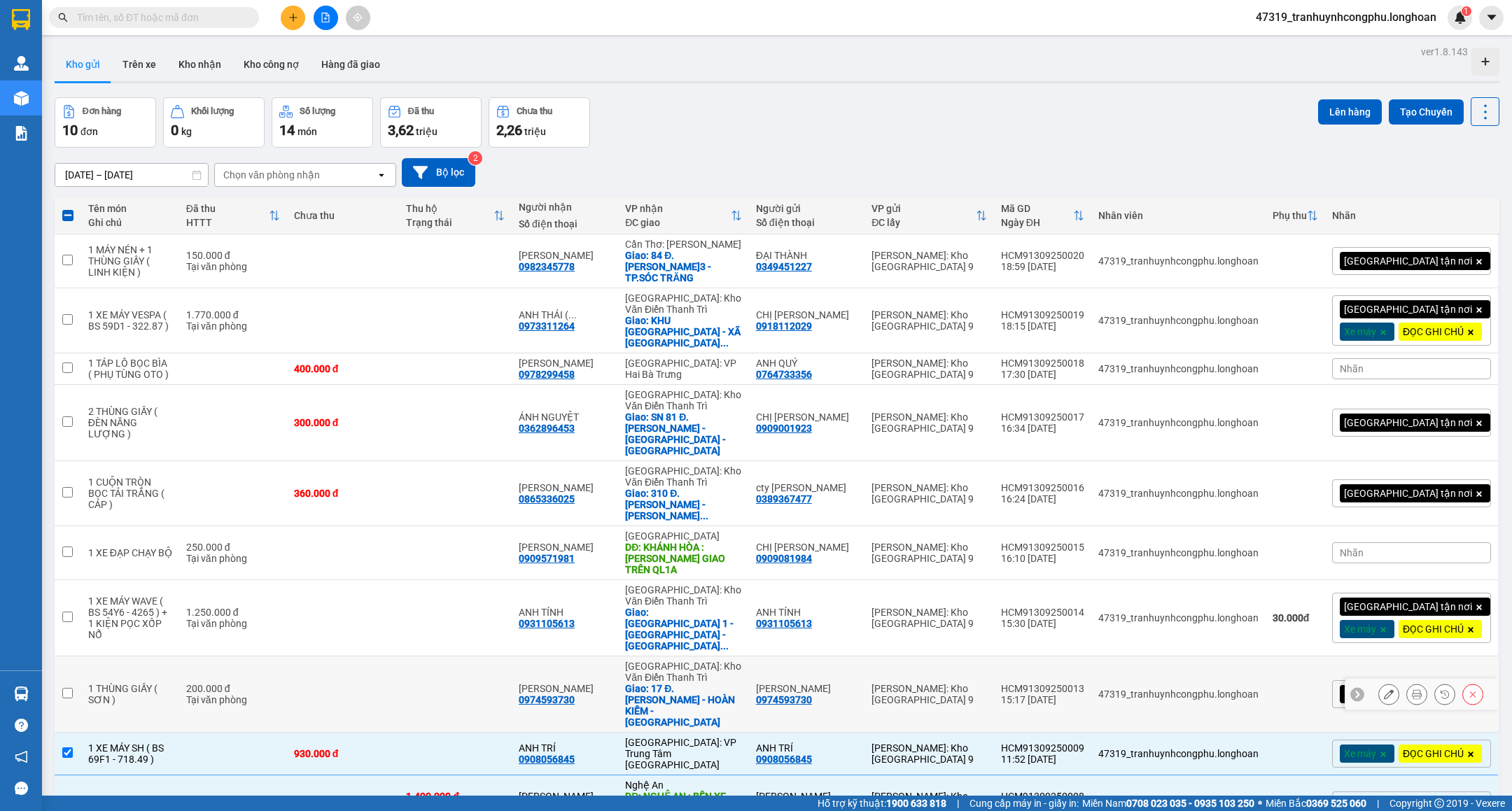
click at [343, 663] on td at bounding box center [343, 694] width 112 height 76
checkbox input "true"
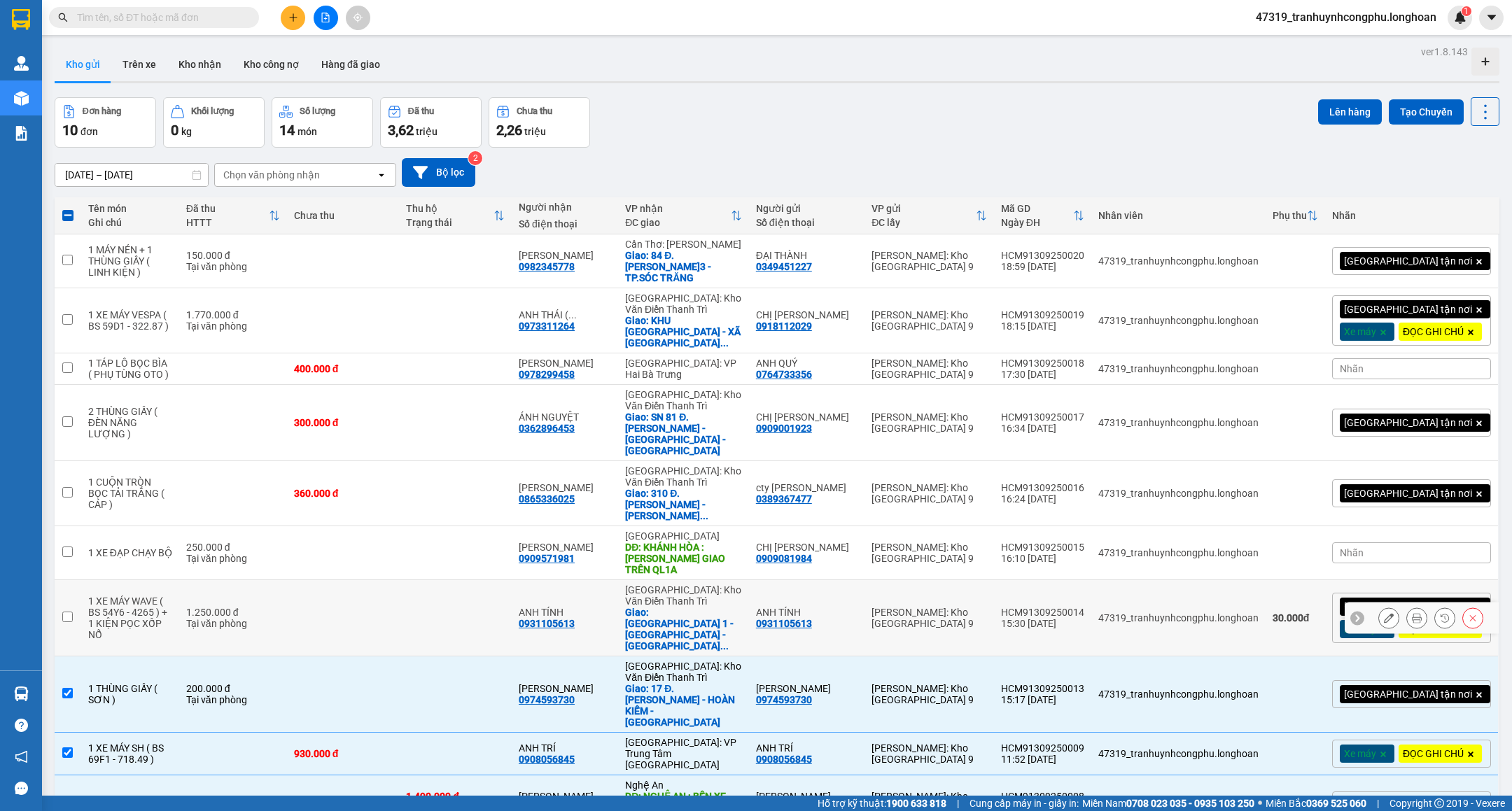
click at [287, 599] on td "1.250.000 đ Tại văn phòng" at bounding box center [232, 617] width 107 height 76
checkbox input "true"
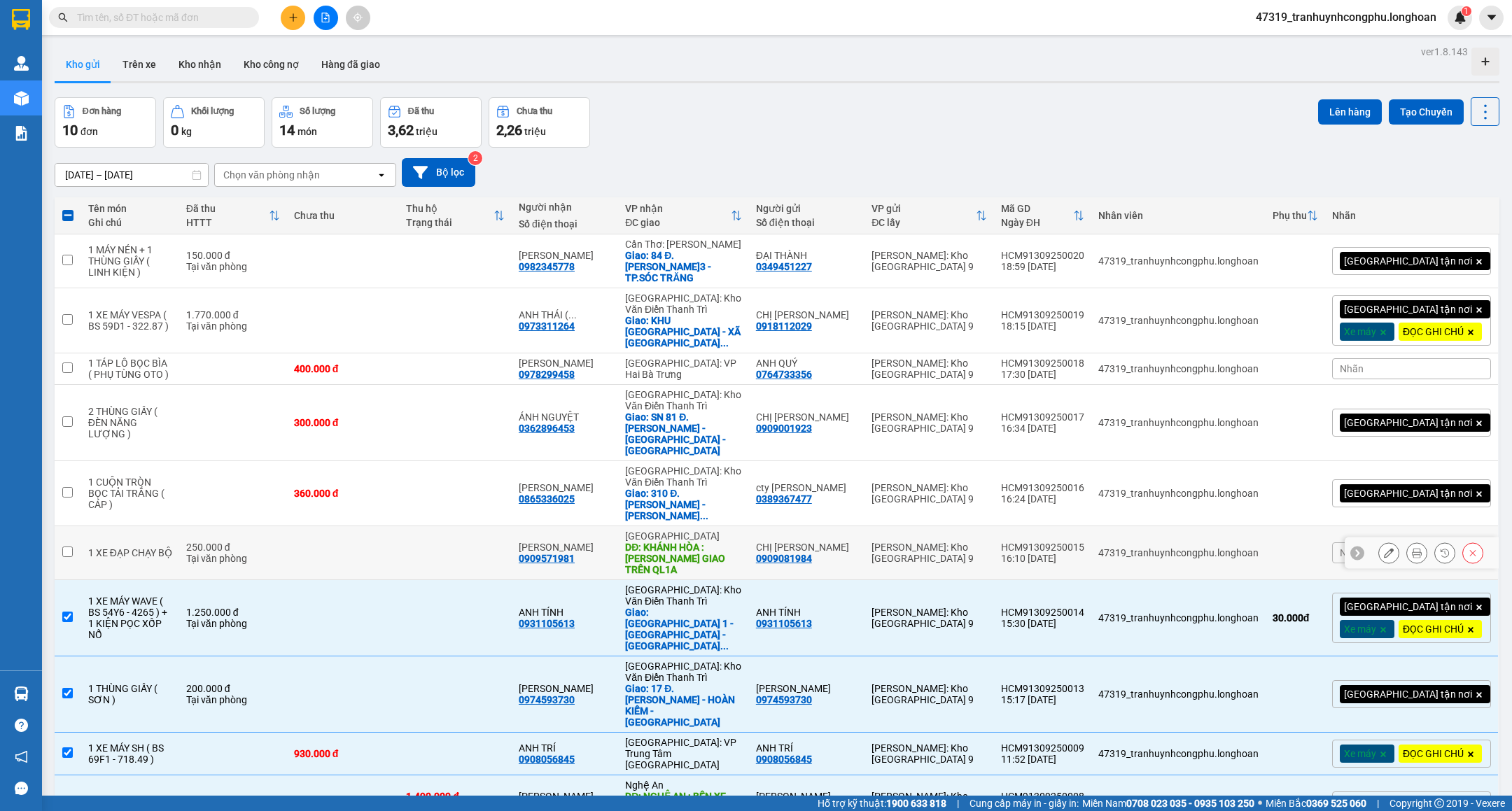
click at [276, 553] on div "Tại văn phòng" at bounding box center [233, 558] width 94 height 11
checkbox input "true"
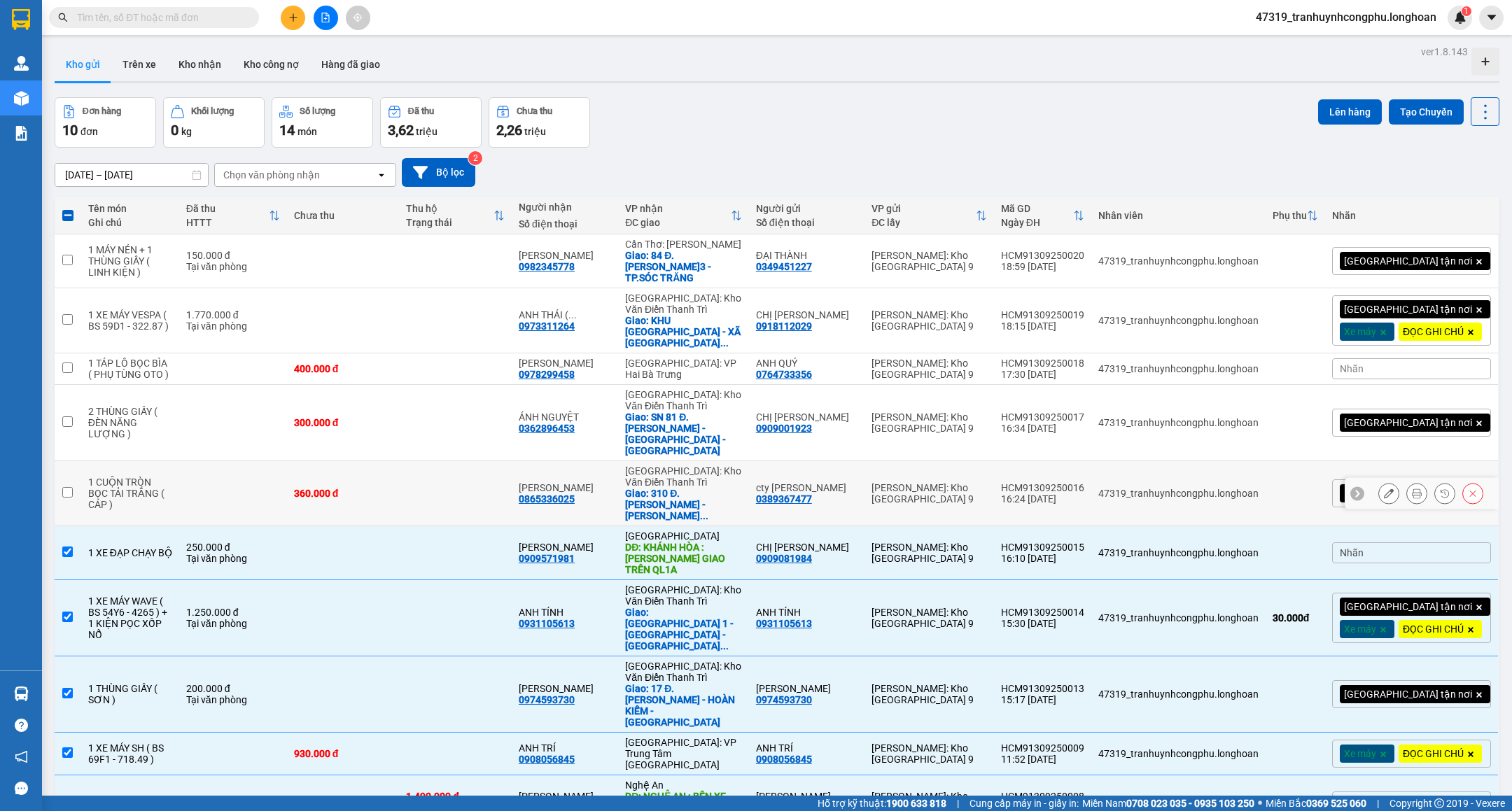
click at [284, 487] on td at bounding box center [232, 493] width 107 height 65
checkbox input "true"
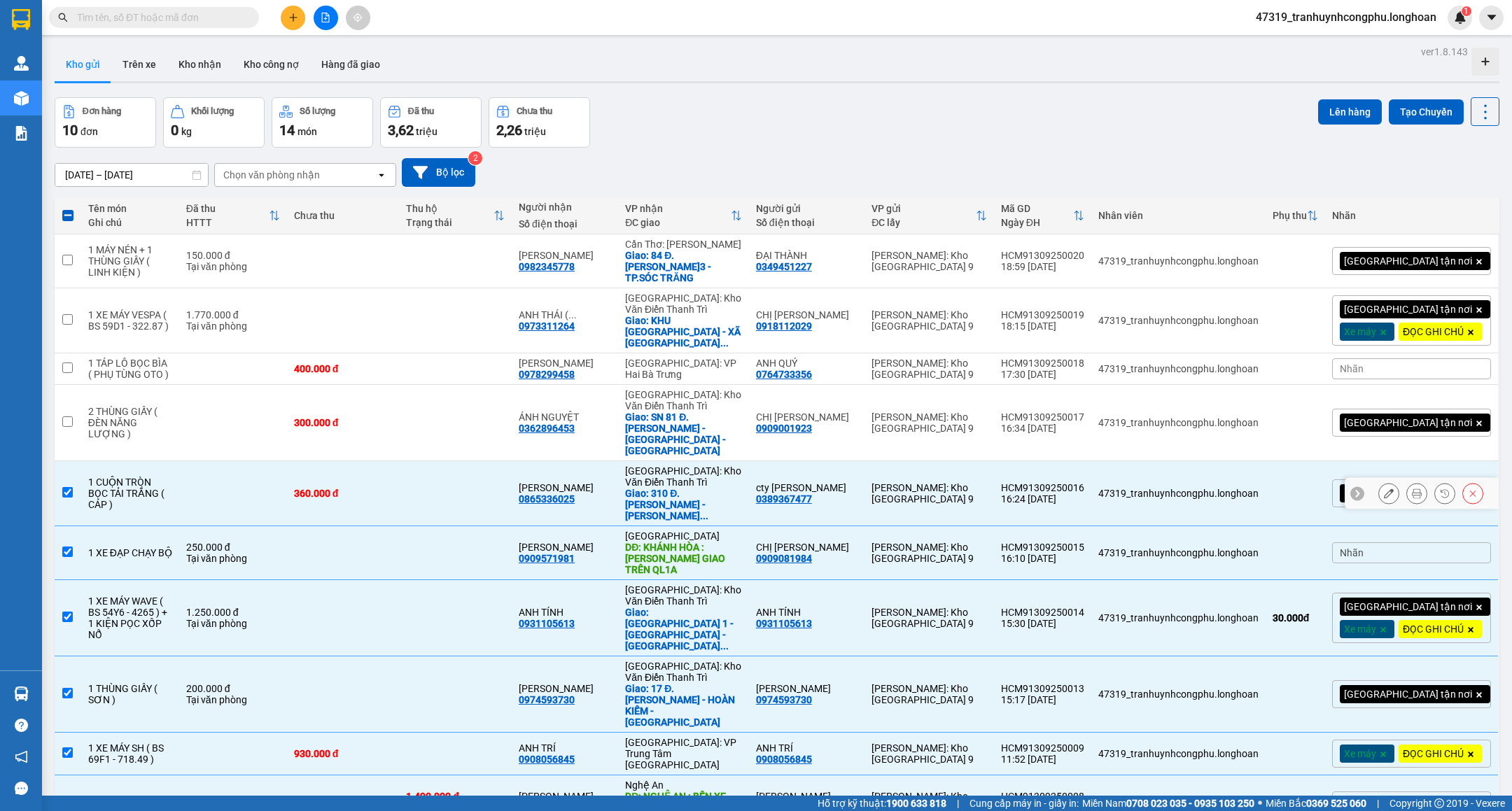
click at [280, 437] on td at bounding box center [232, 422] width 107 height 76
checkbox input "true"
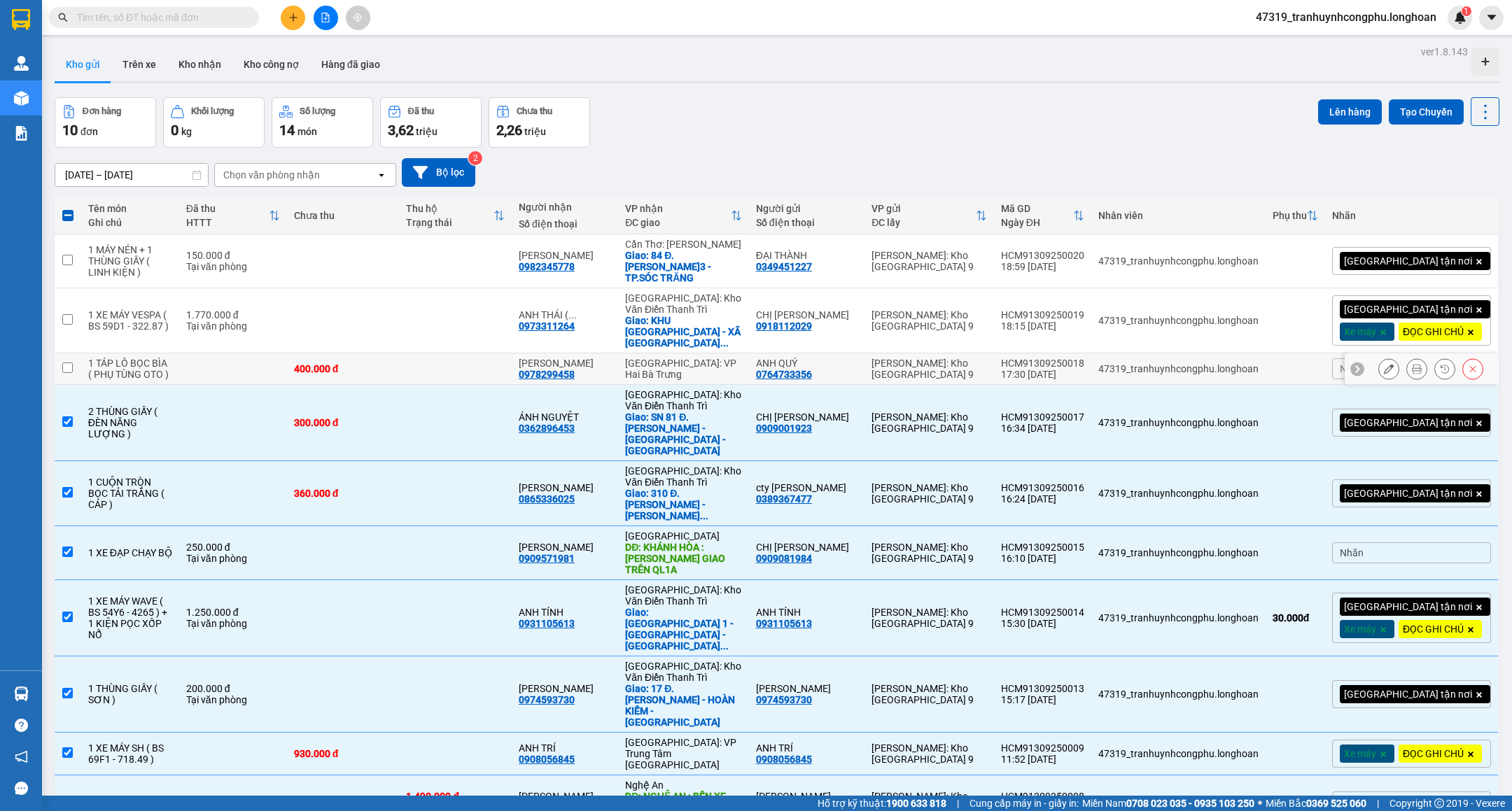
click at [282, 372] on td at bounding box center [232, 369] width 107 height 31
checkbox input "true"
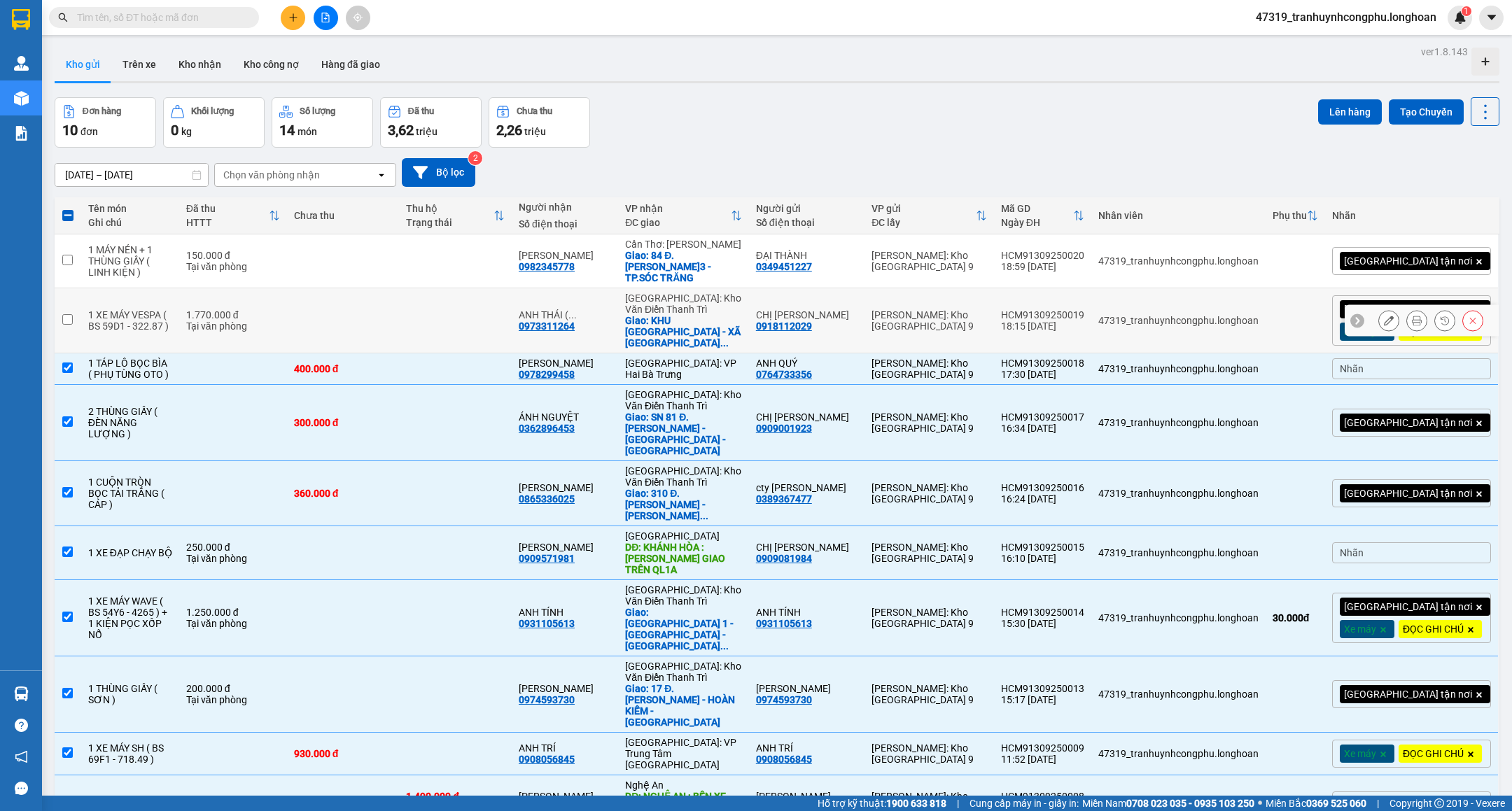
click at [287, 303] on td "1.770.000 đ Tại văn phòng" at bounding box center [232, 321] width 107 height 65
checkbox input "true"
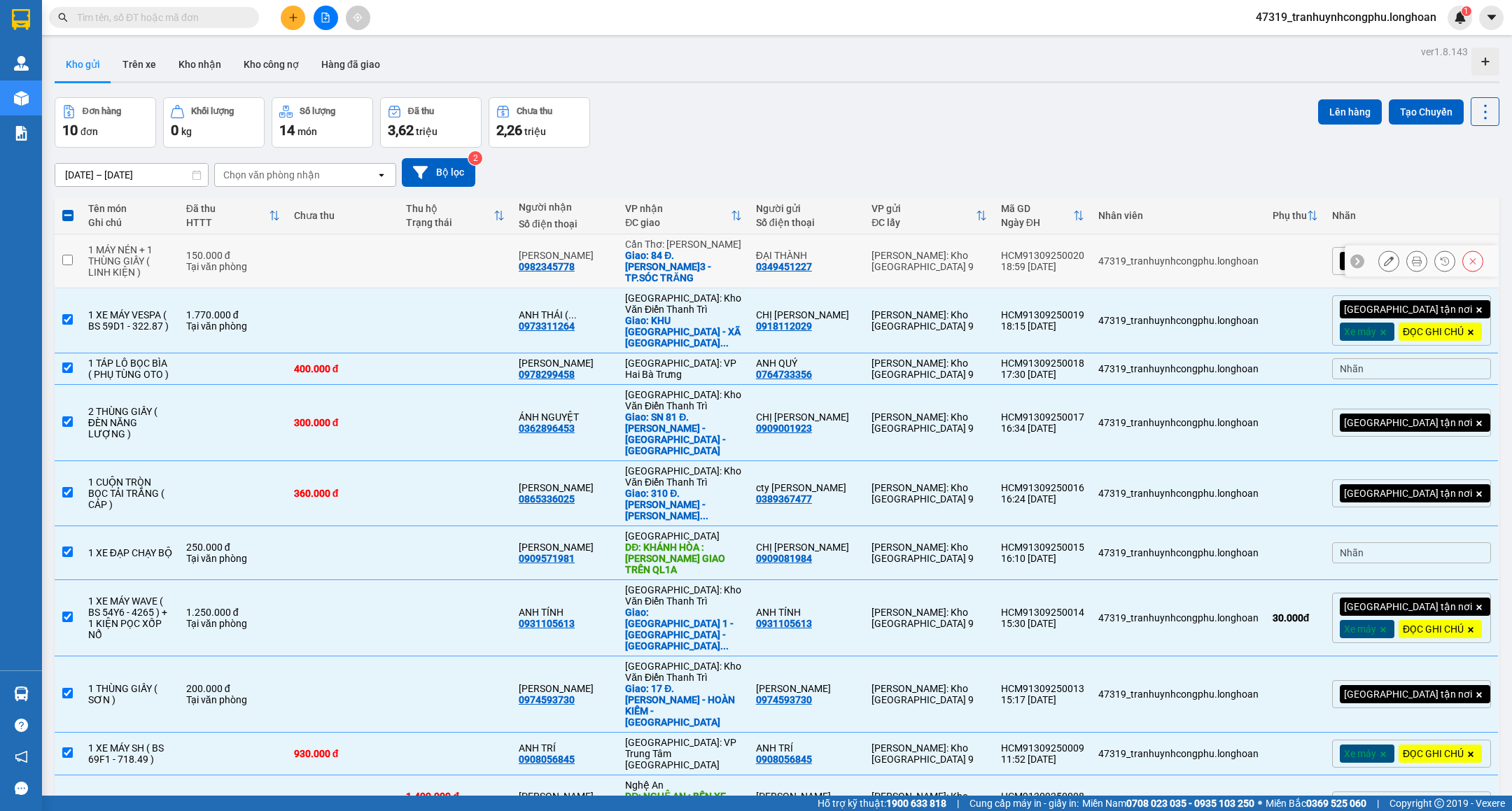
click at [280, 254] on div "150.000 đ" at bounding box center [233, 256] width 94 height 11
checkbox input "true"
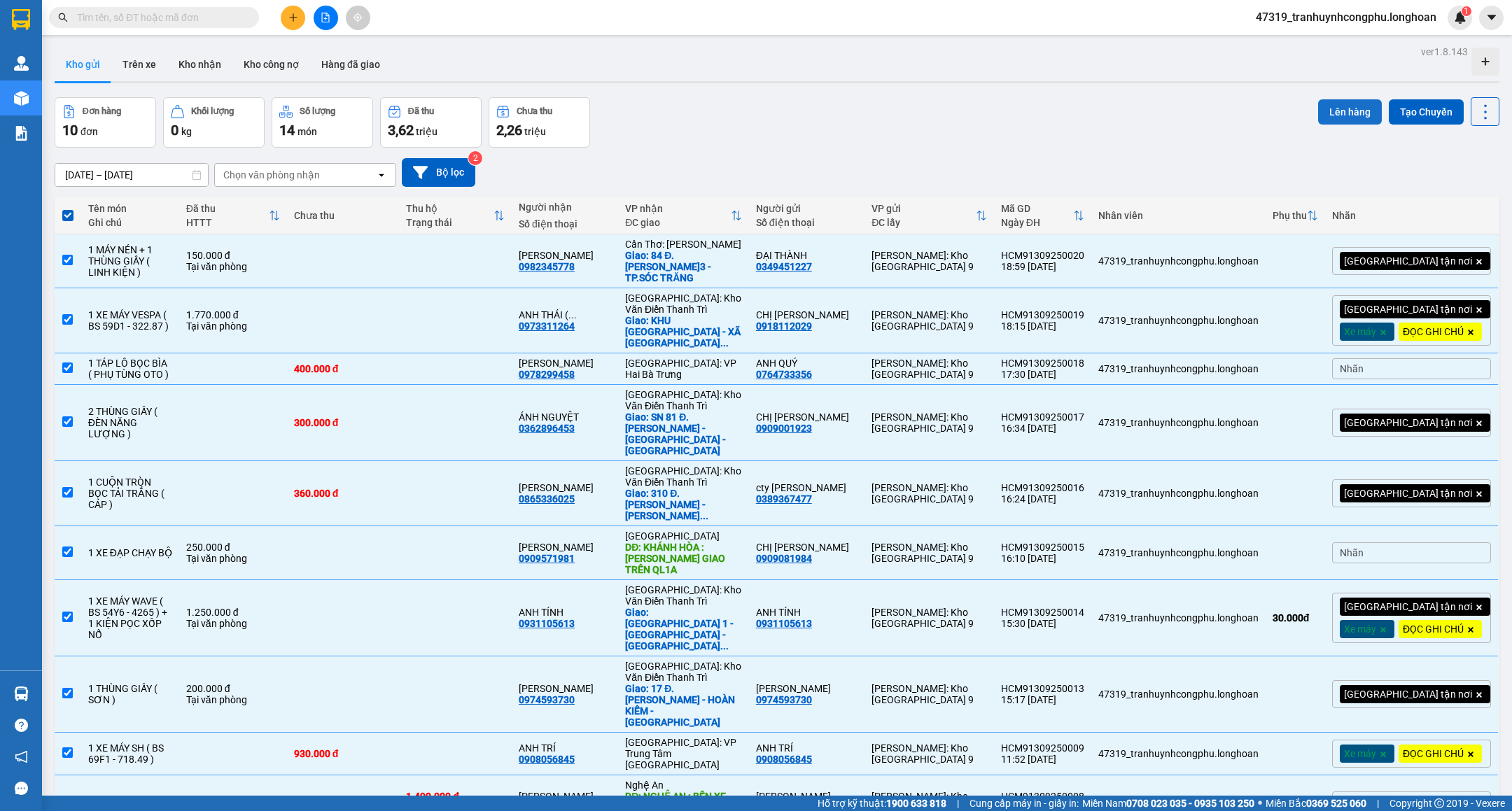
click at [1341, 105] on button "Lên hàng" at bounding box center [1350, 112] width 64 height 25
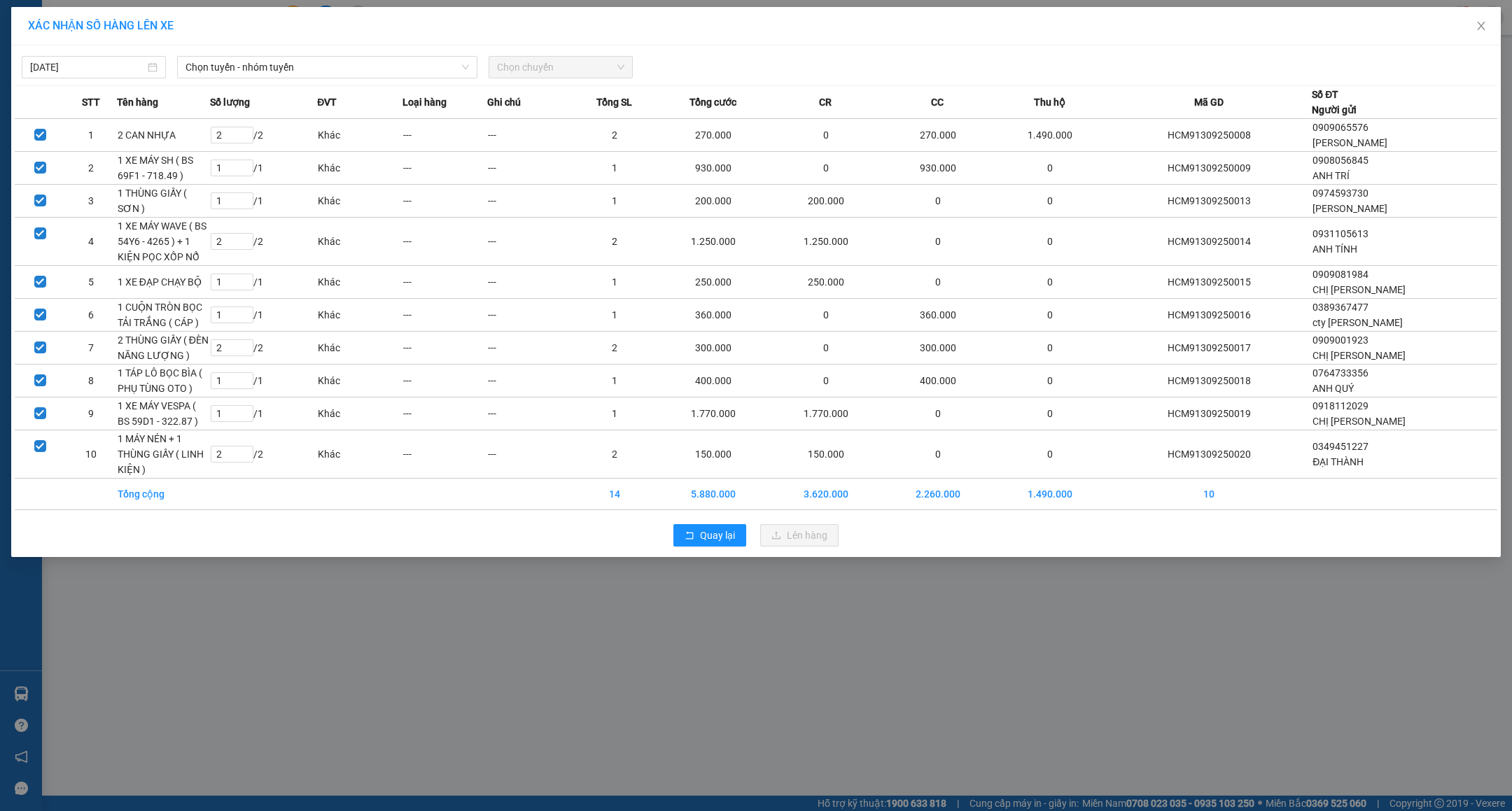
click at [416, 51] on div "13/09/2025 Chọn tuyến - nhóm tuyến Chọn chuyến" at bounding box center [756, 64] width 1482 height 30
click at [413, 68] on span "Chọn tuyến - nhóm tuyến" at bounding box center [327, 67] width 284 height 21
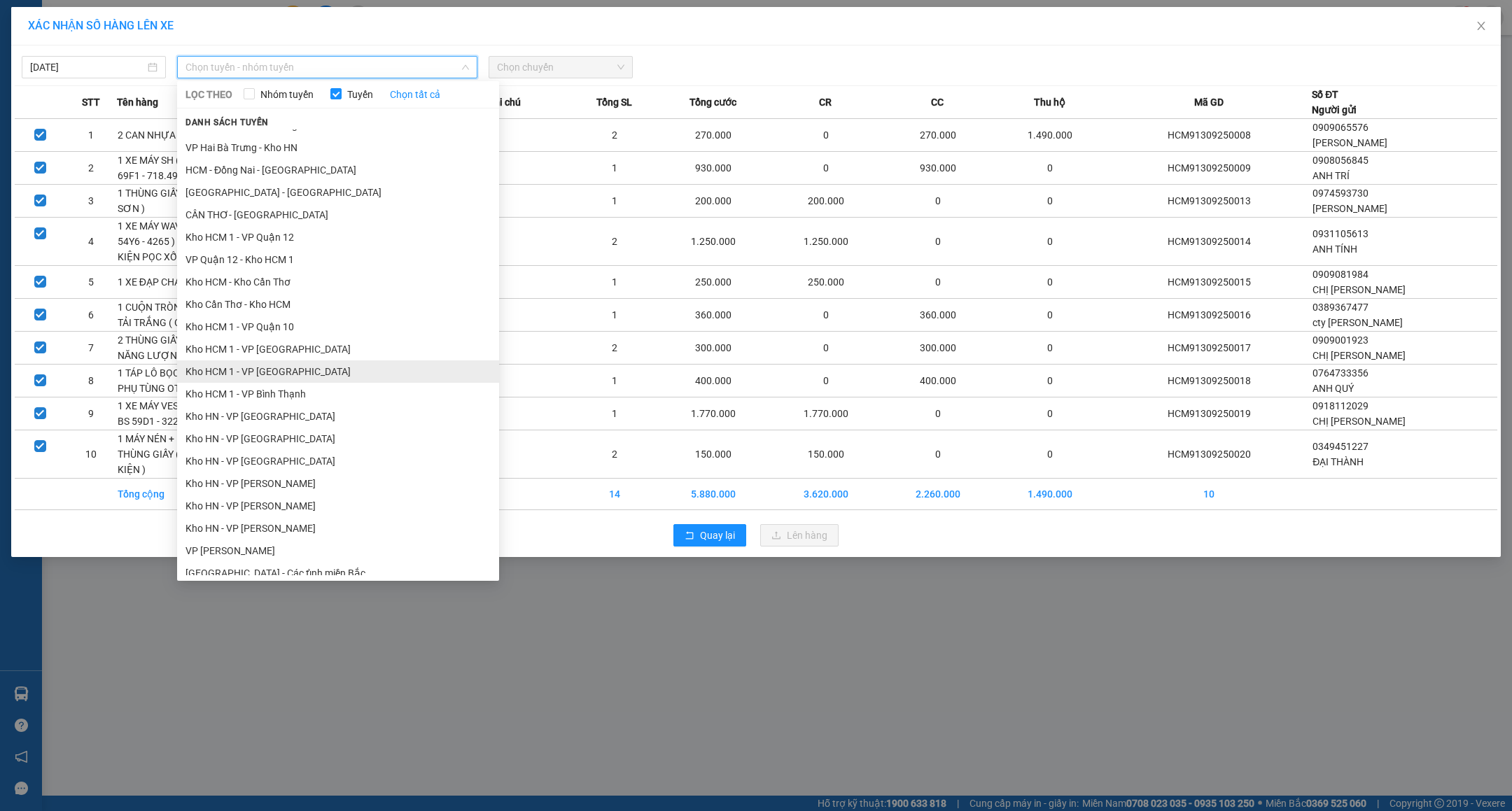
scroll to position [175, 0]
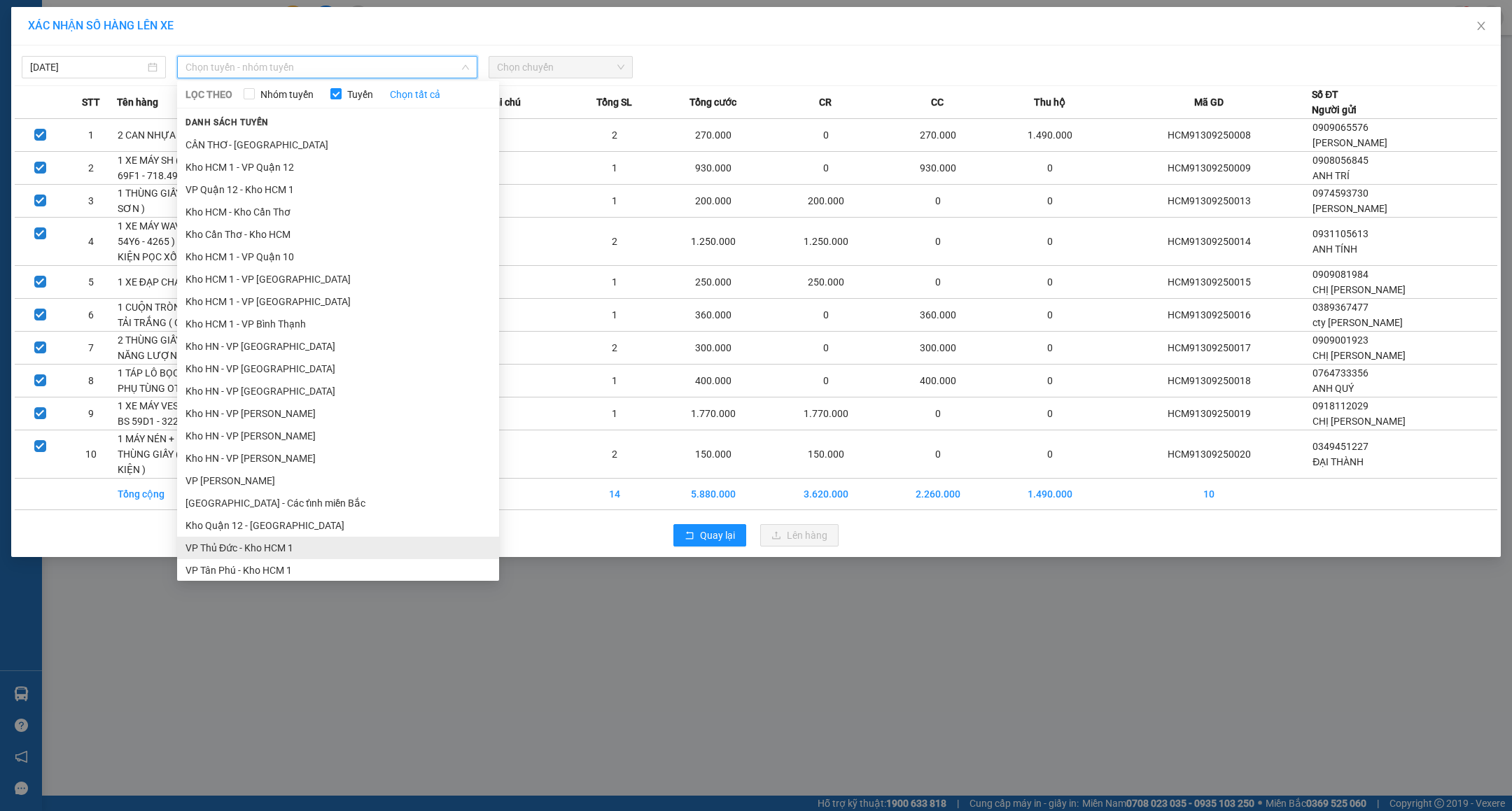
click at [260, 542] on li "VP Thủ Đức - Kho HCM 1" at bounding box center [338, 548] width 322 height 22
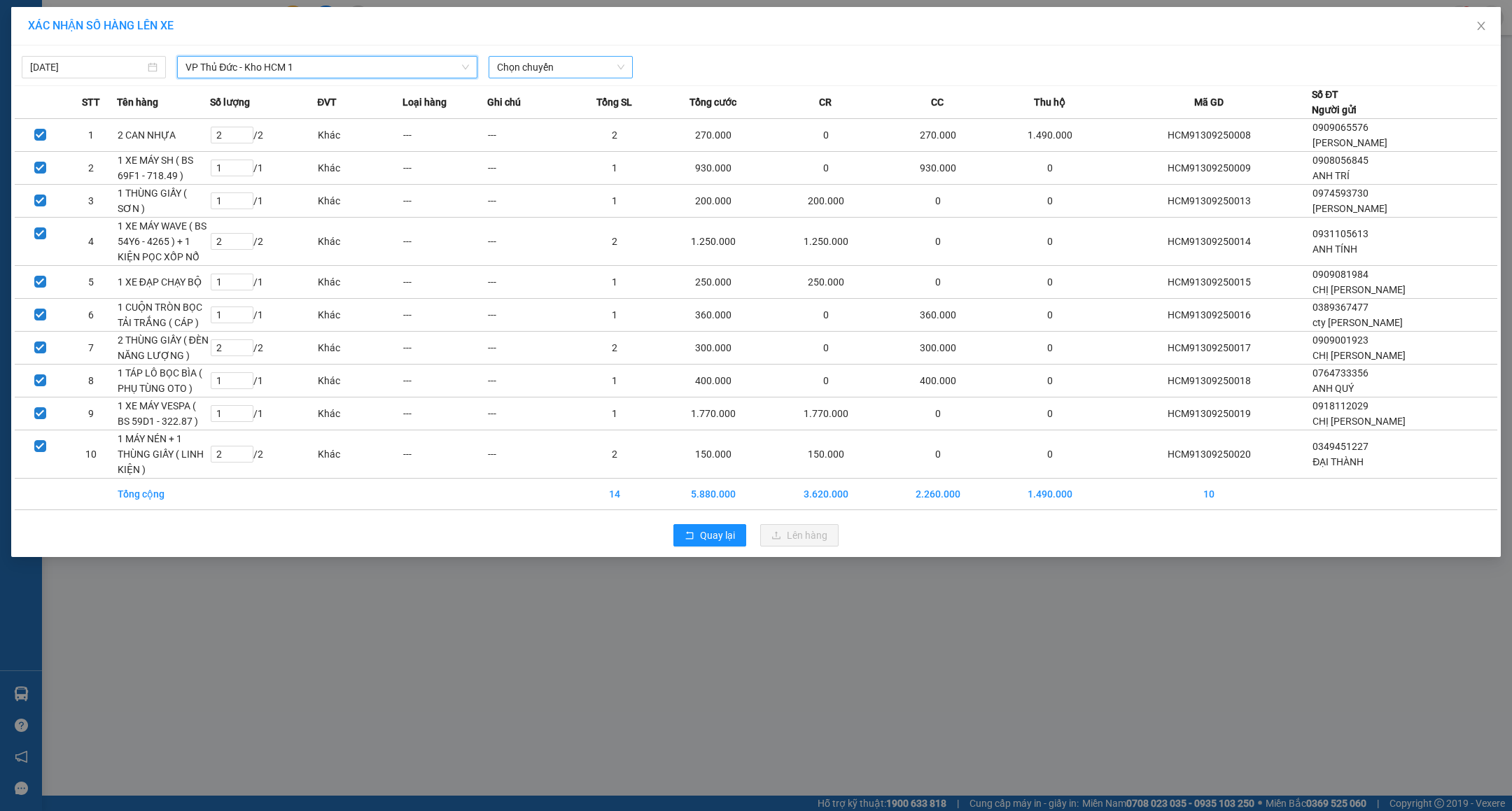
click at [548, 69] on span "Chọn chuyến" at bounding box center [560, 67] width 127 height 21
click at [544, 133] on div "19:30 (TC) - 29E-376.94" at bounding box center [551, 139] width 109 height 16
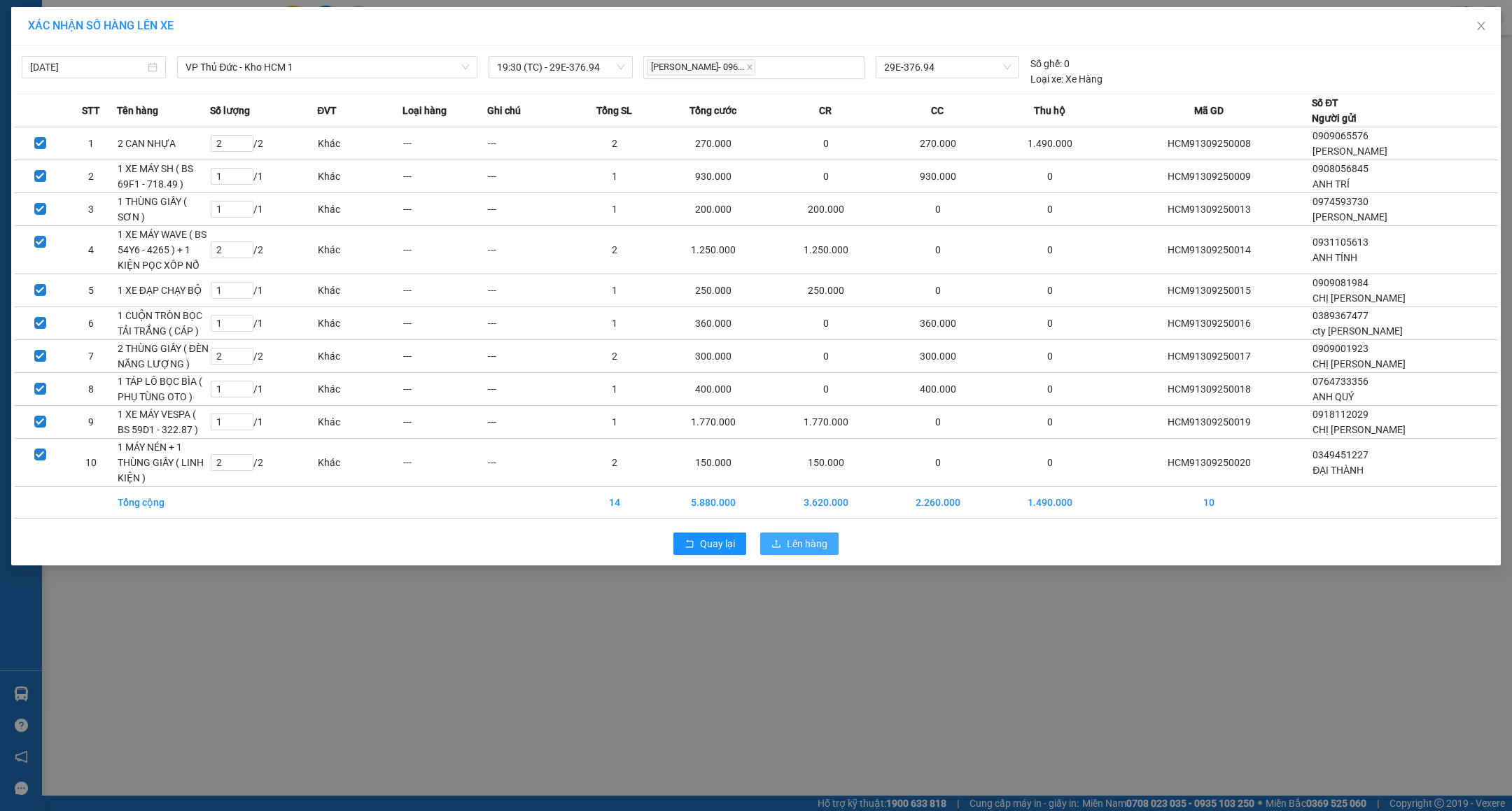
click at [819, 551] on span "Lên hàng" at bounding box center [806, 544] width 40 height 16
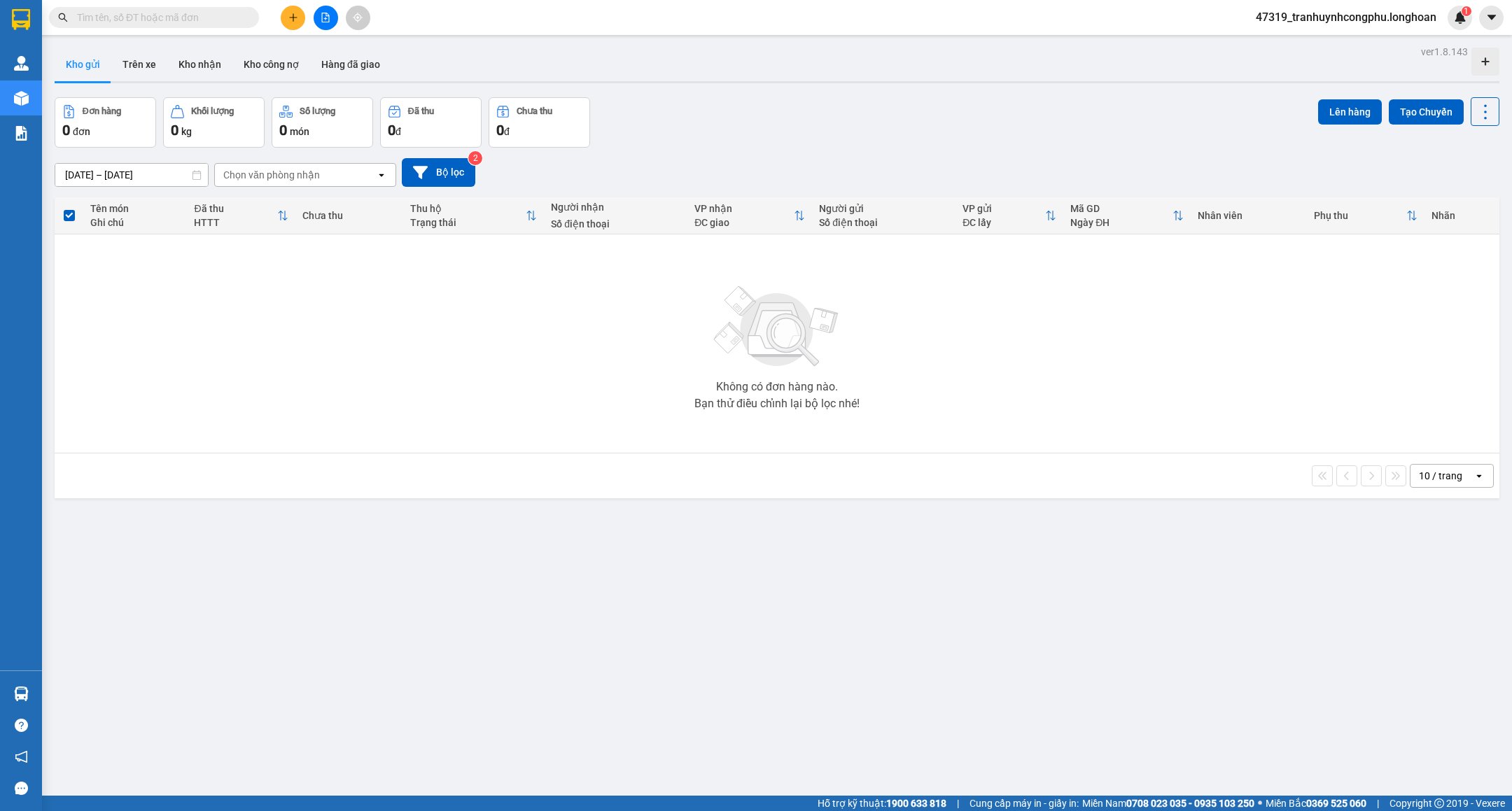
click at [328, 9] on button at bounding box center [326, 18] width 25 height 25
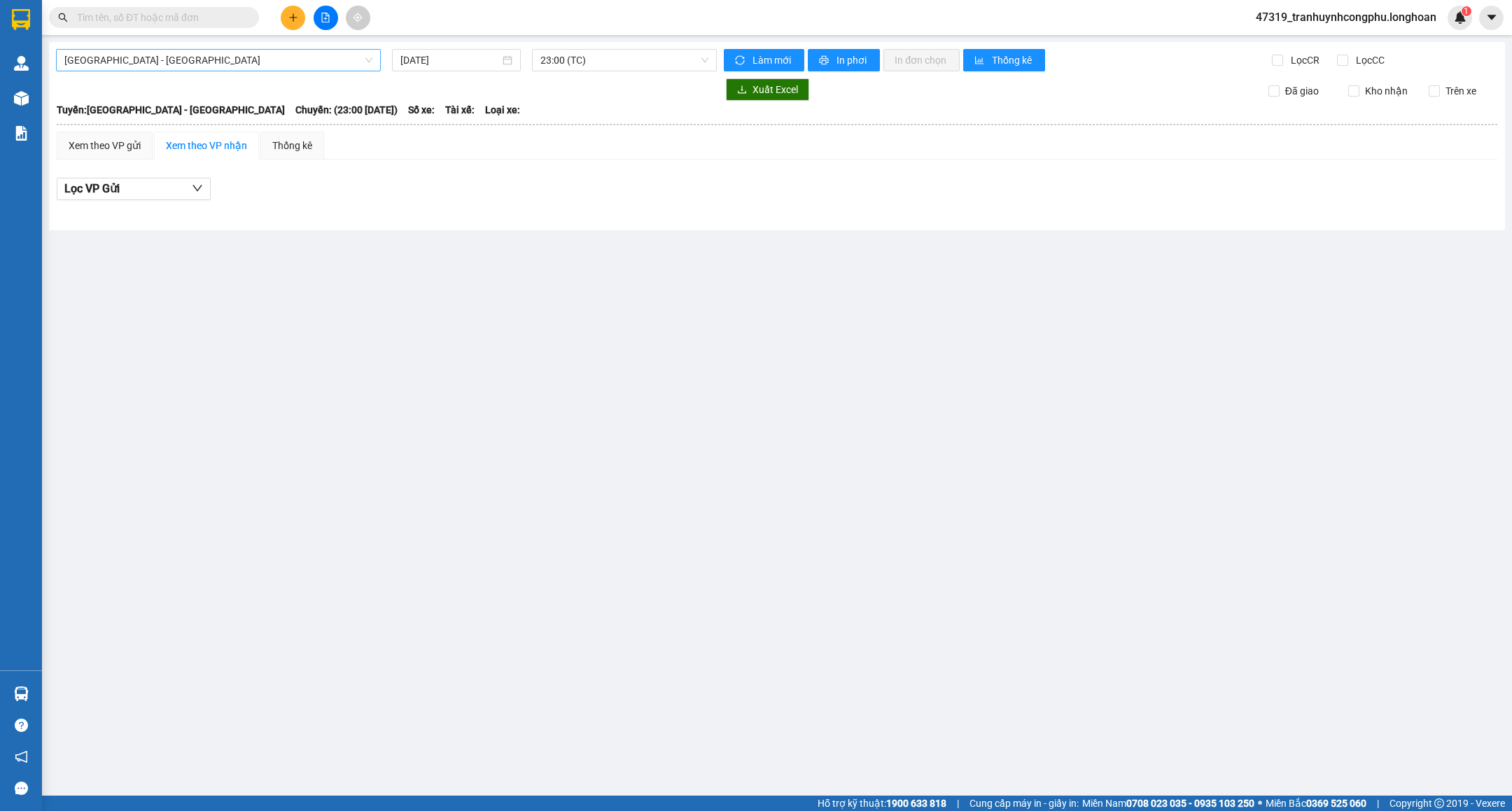
click at [299, 57] on span "Hải Phòng - Hà Nội" at bounding box center [218, 61] width 308 height 21
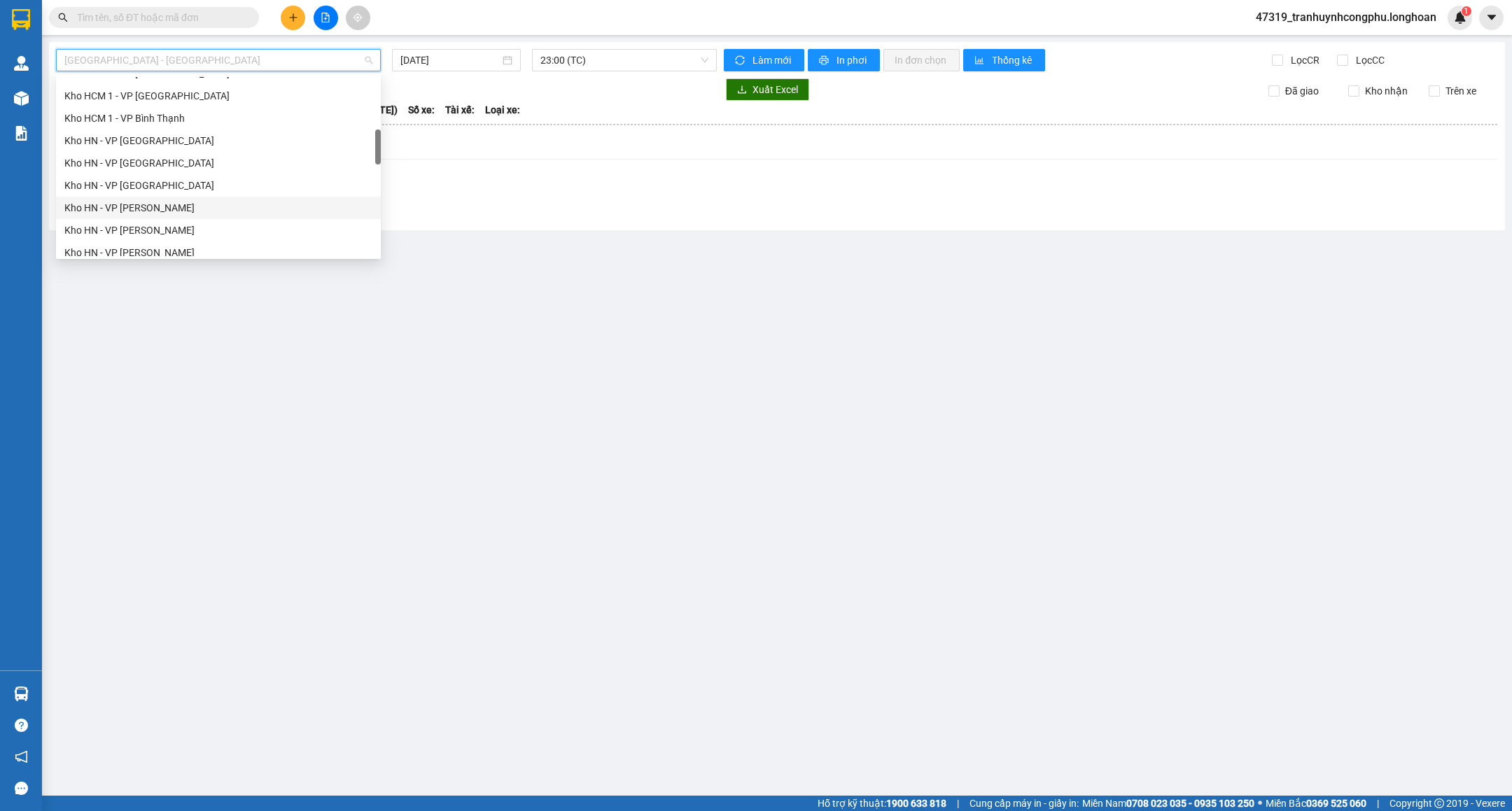
scroll to position [526, 0]
click at [132, 166] on div "VP Thủ Đức - Kho HCM 1" at bounding box center [218, 167] width 308 height 16
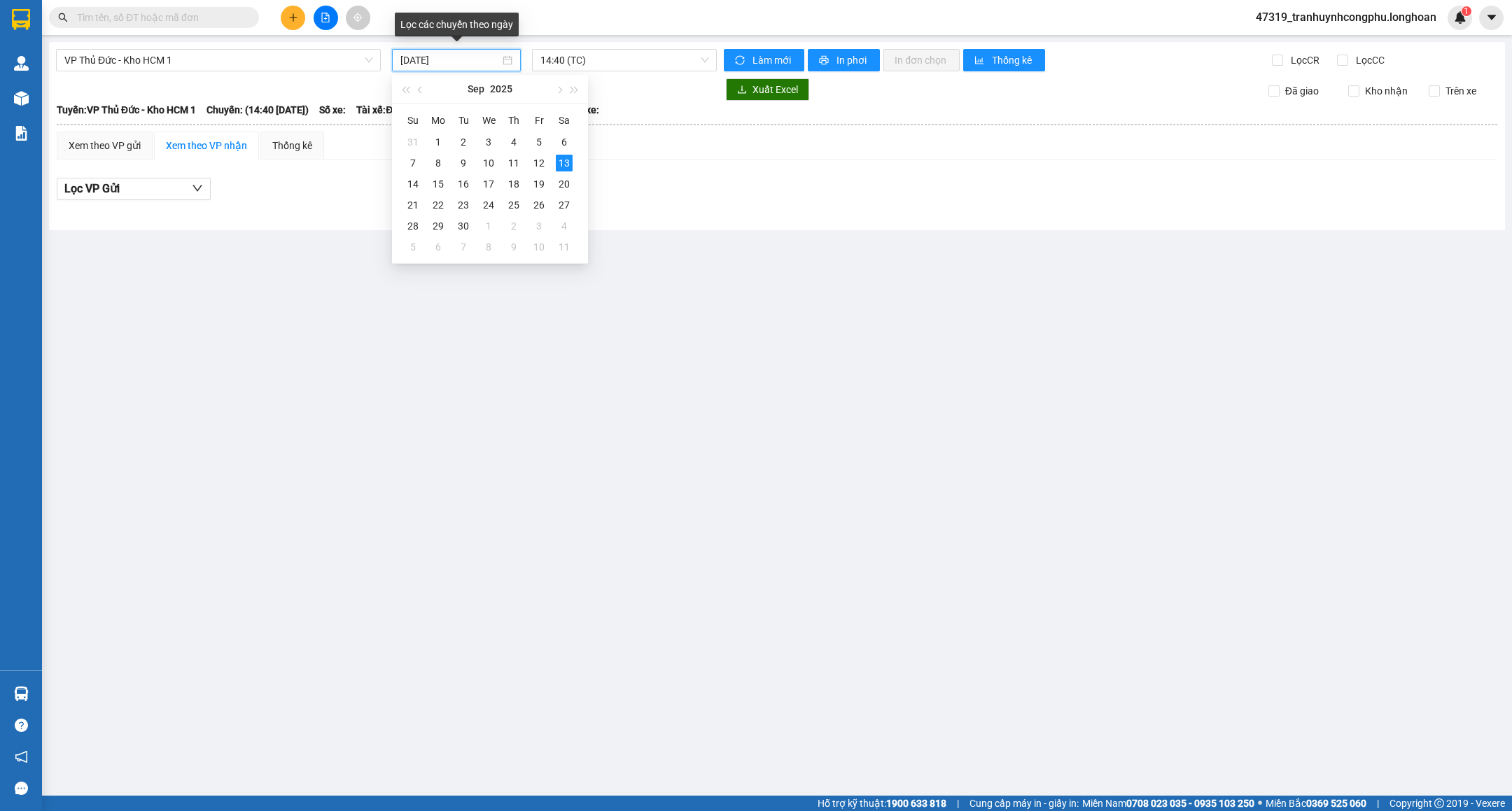
click at [450, 62] on input "13/09/2025" at bounding box center [450, 60] width 99 height 16
click at [534, 160] on div "12" at bounding box center [539, 163] width 16 height 16
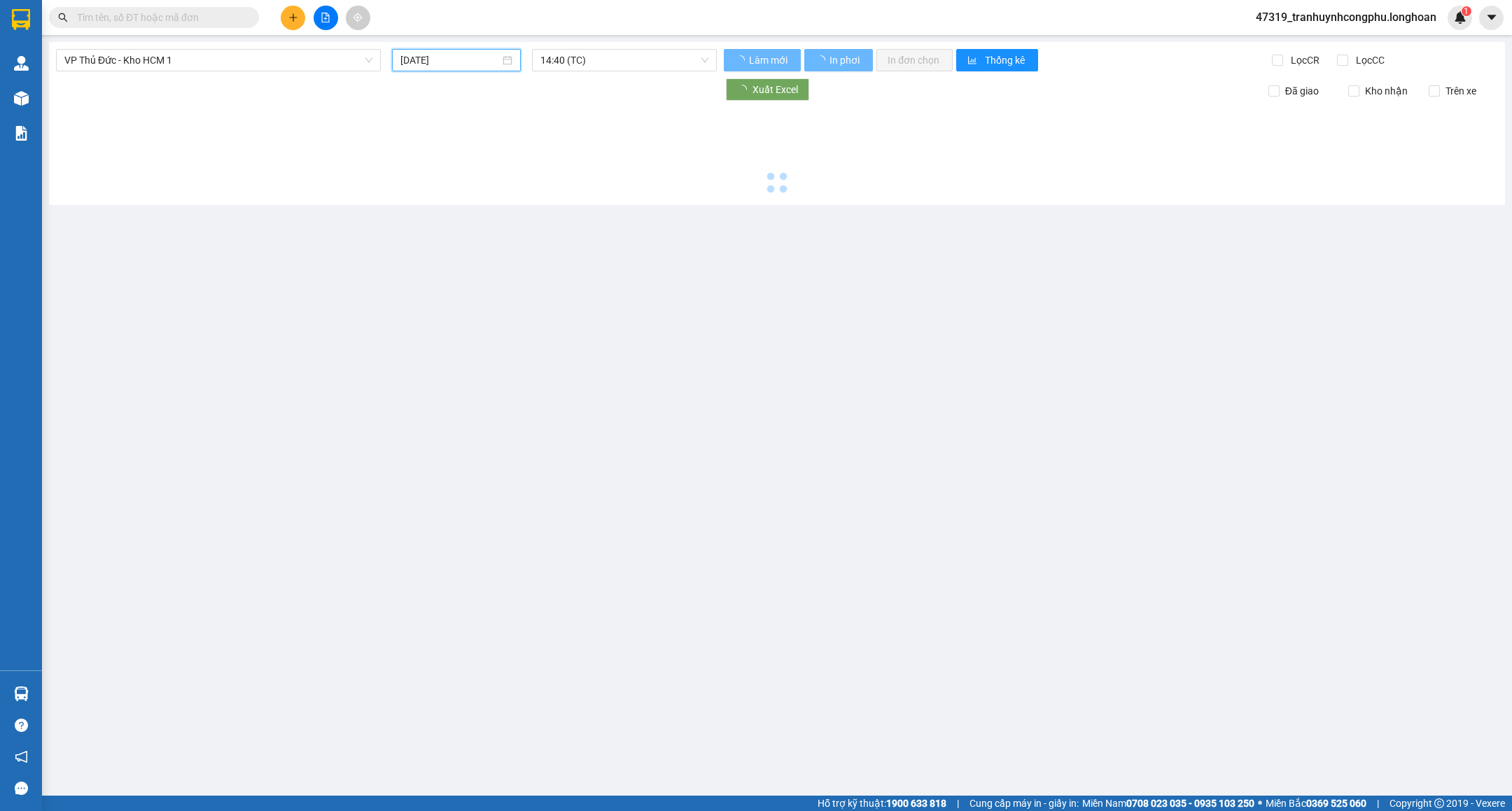
type input "12/09/2025"
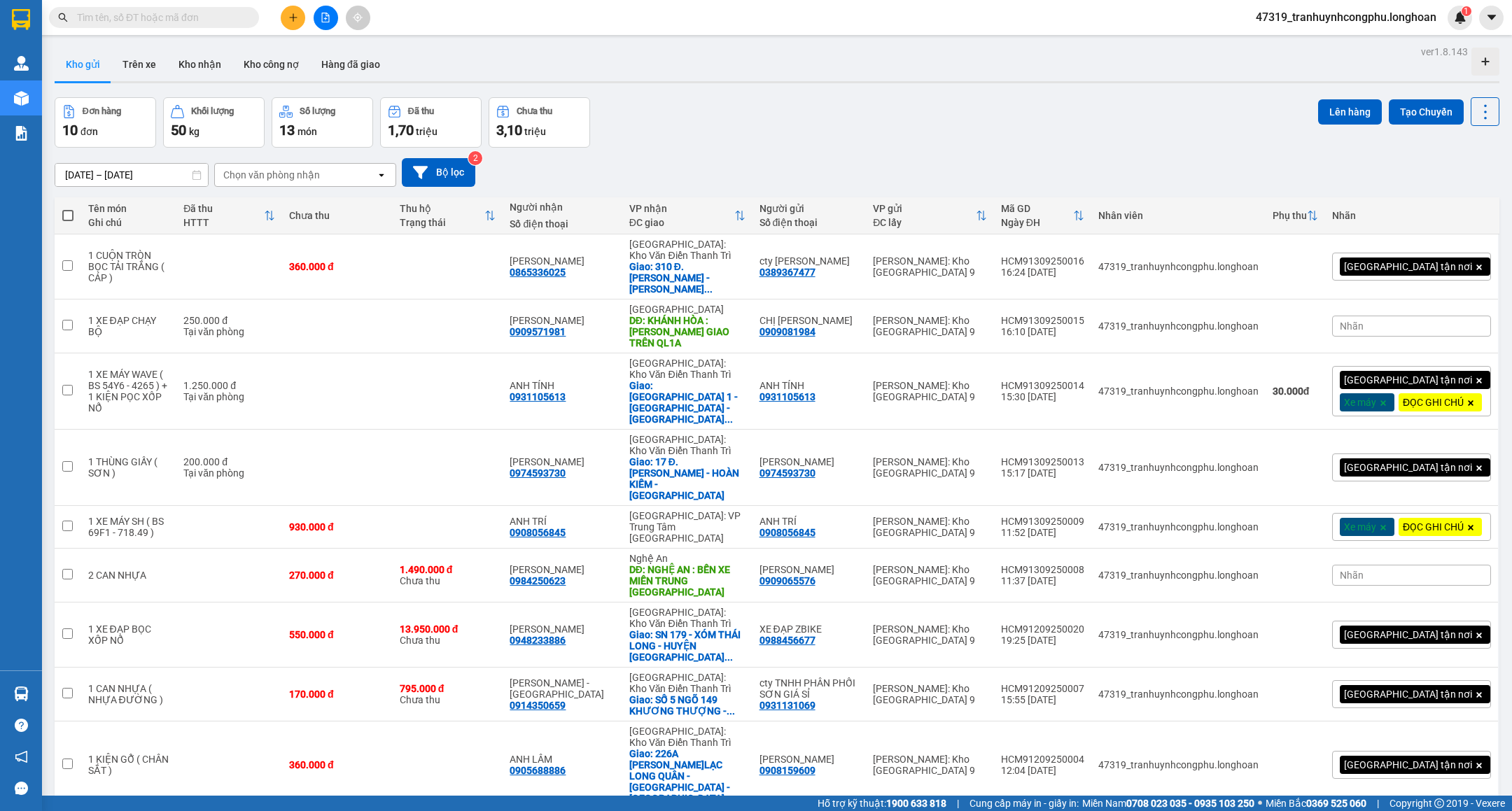
scroll to position [65, 0]
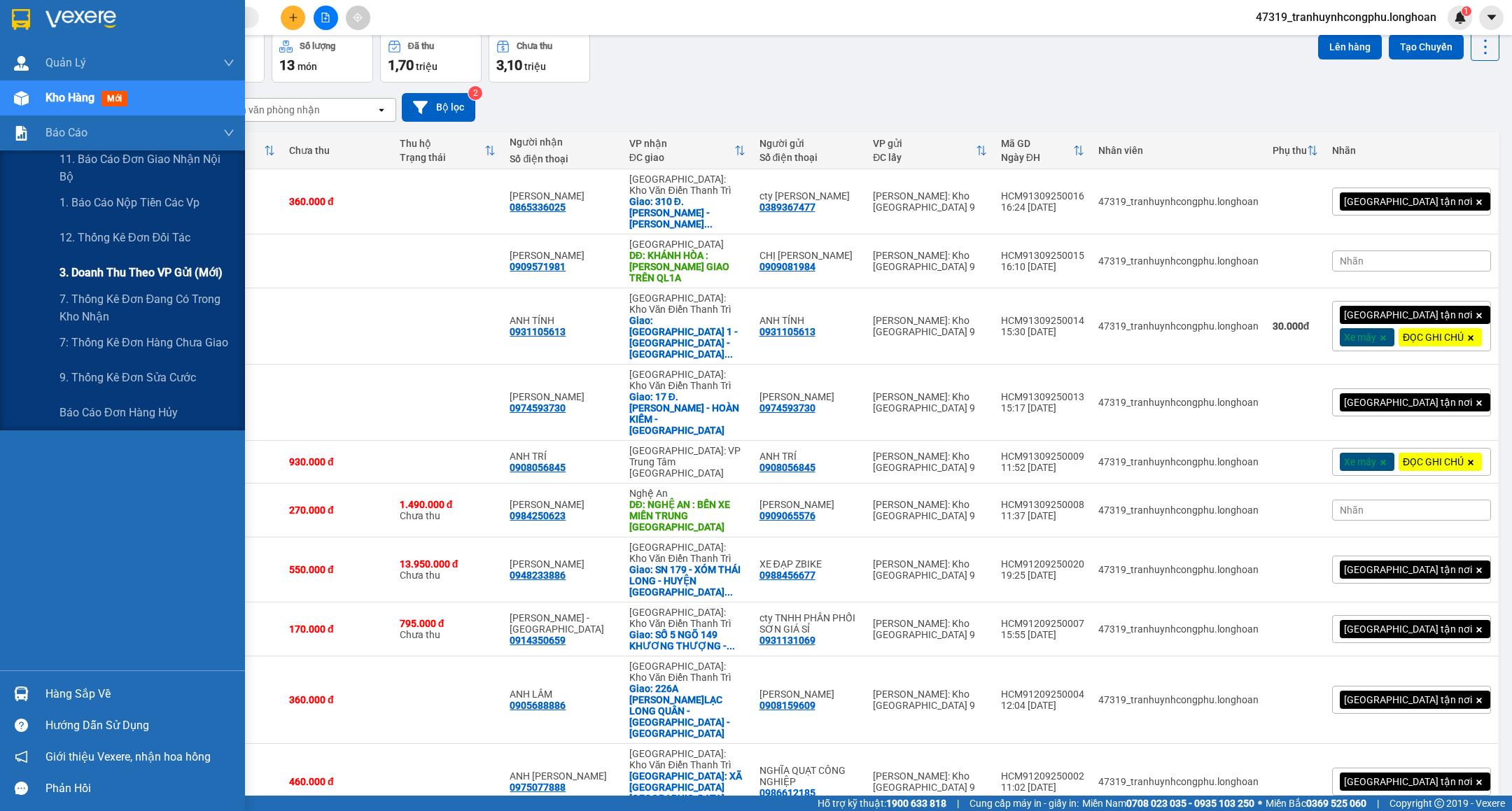
click at [136, 276] on span "3. Doanh Thu theo VP Gửi (mới)" at bounding box center [141, 272] width 163 height 17
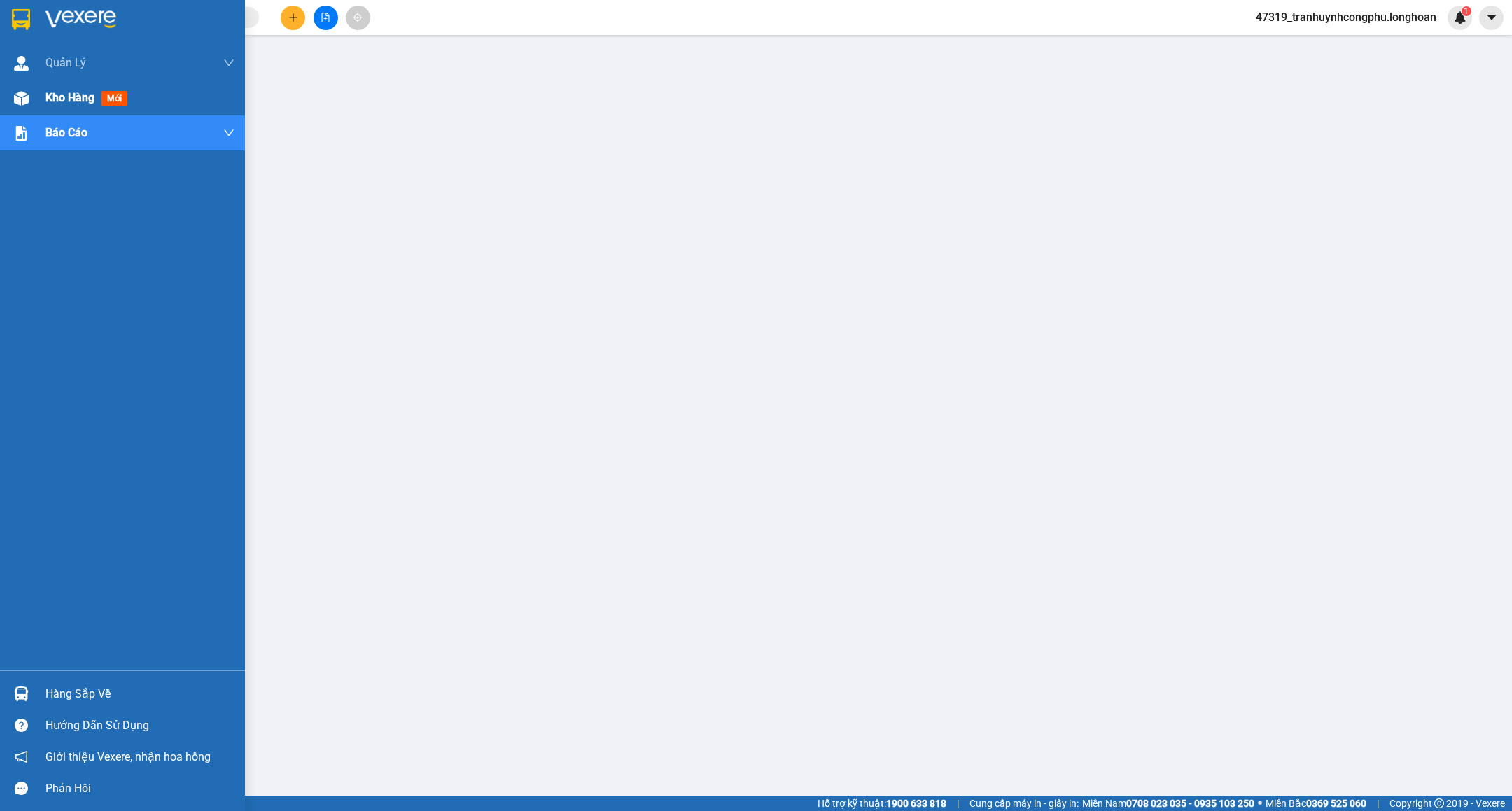
click at [26, 97] on img at bounding box center [21, 98] width 15 height 15
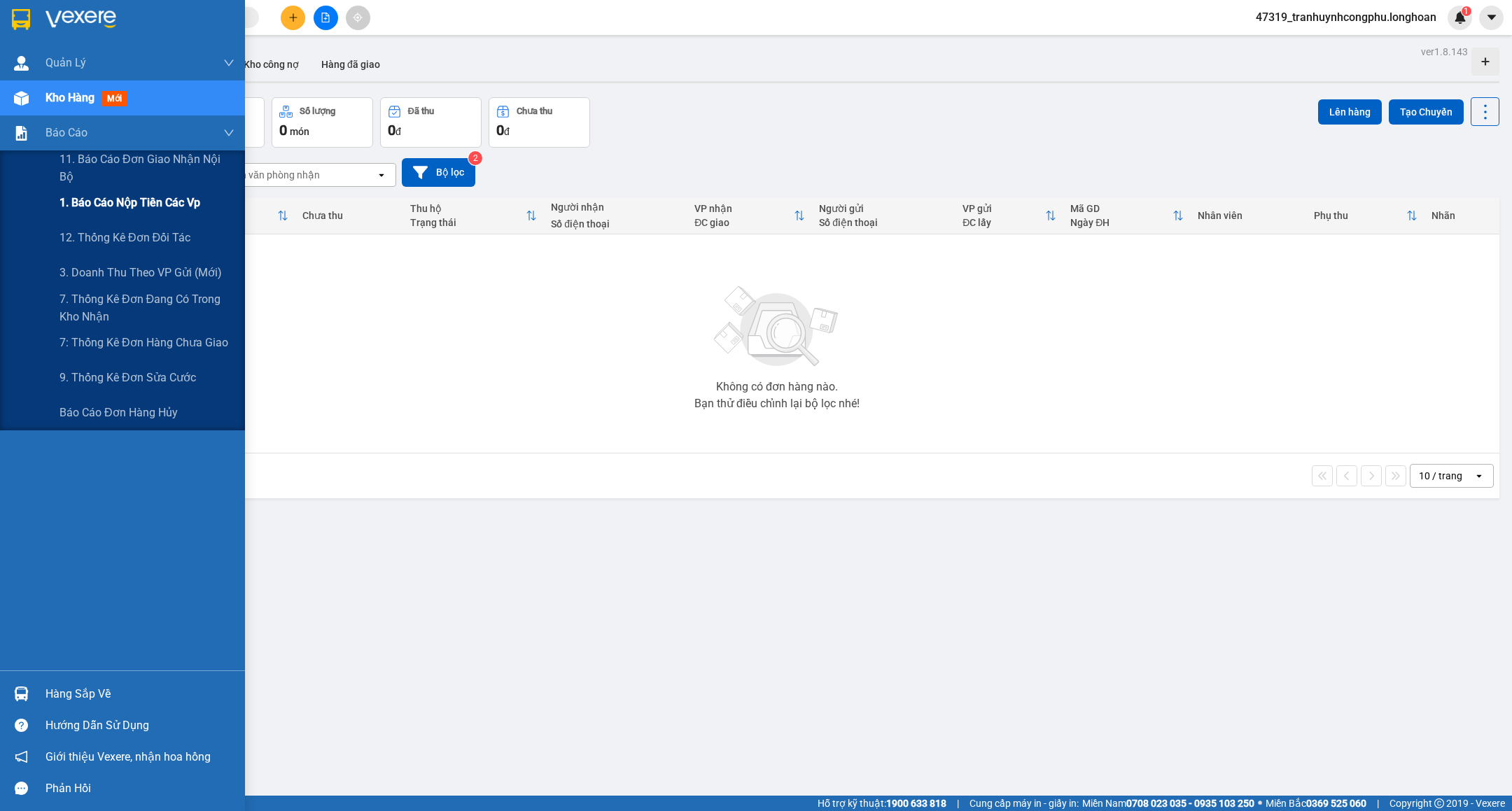
click at [89, 200] on span "1. Báo cáo nộp tiền các vp" at bounding box center [130, 202] width 141 height 17
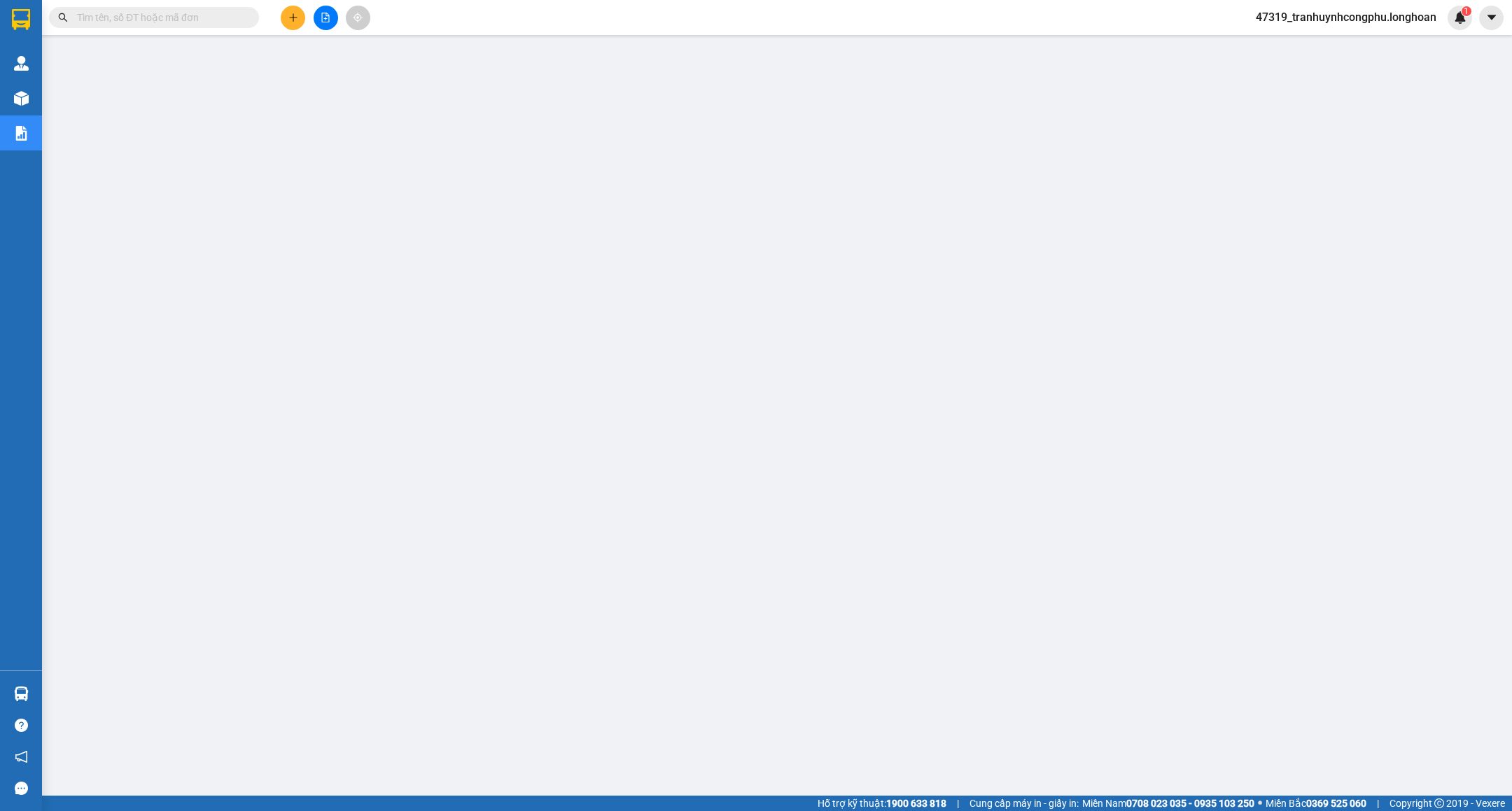
click at [166, 21] on input "text" at bounding box center [159, 17] width 165 height 16
paste input "0816464222"
type input "0816464222"
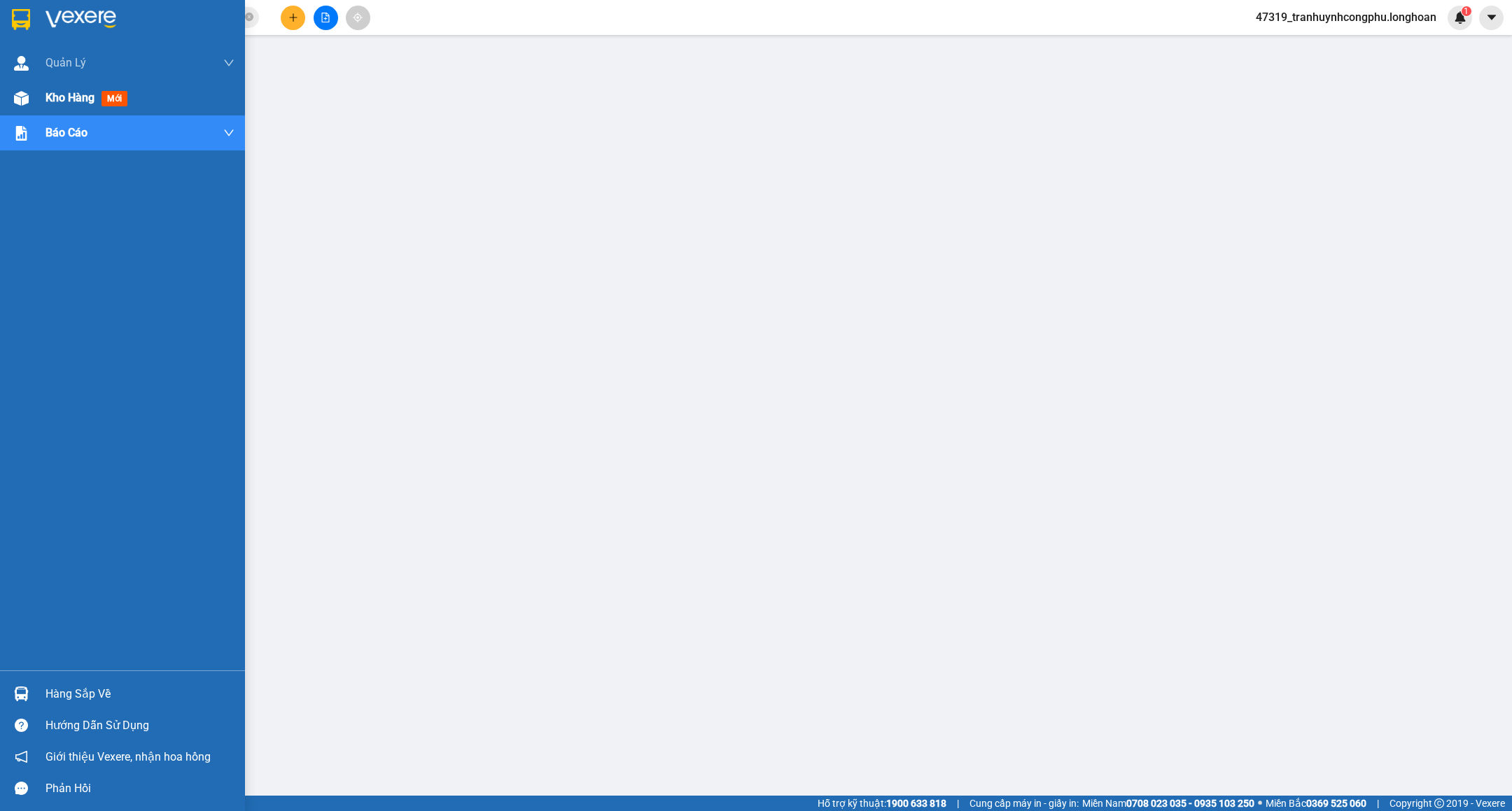
click at [14, 103] on img at bounding box center [21, 98] width 15 height 15
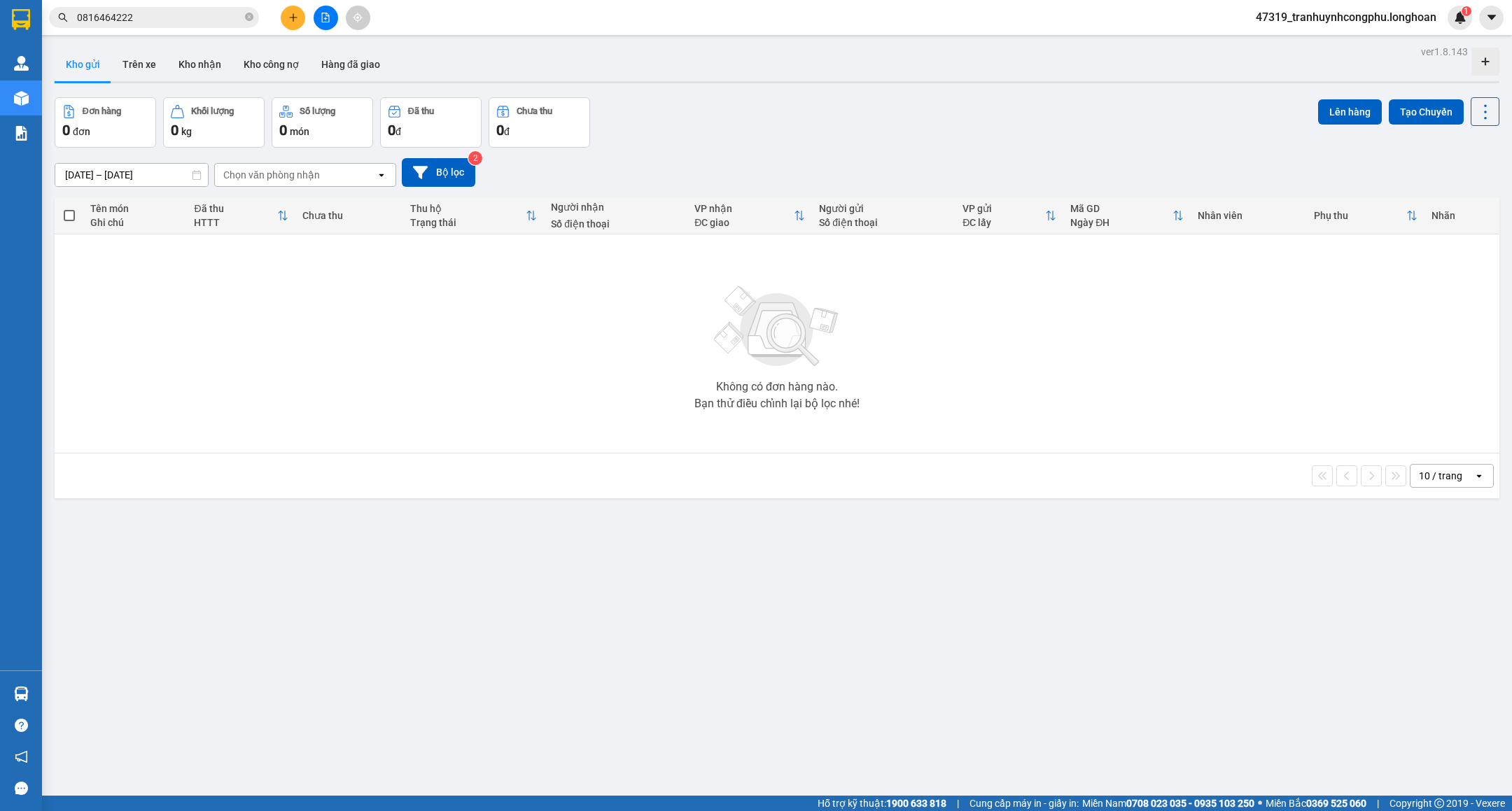
click at [290, 21] on icon "plus" at bounding box center [294, 17] width 10 height 10
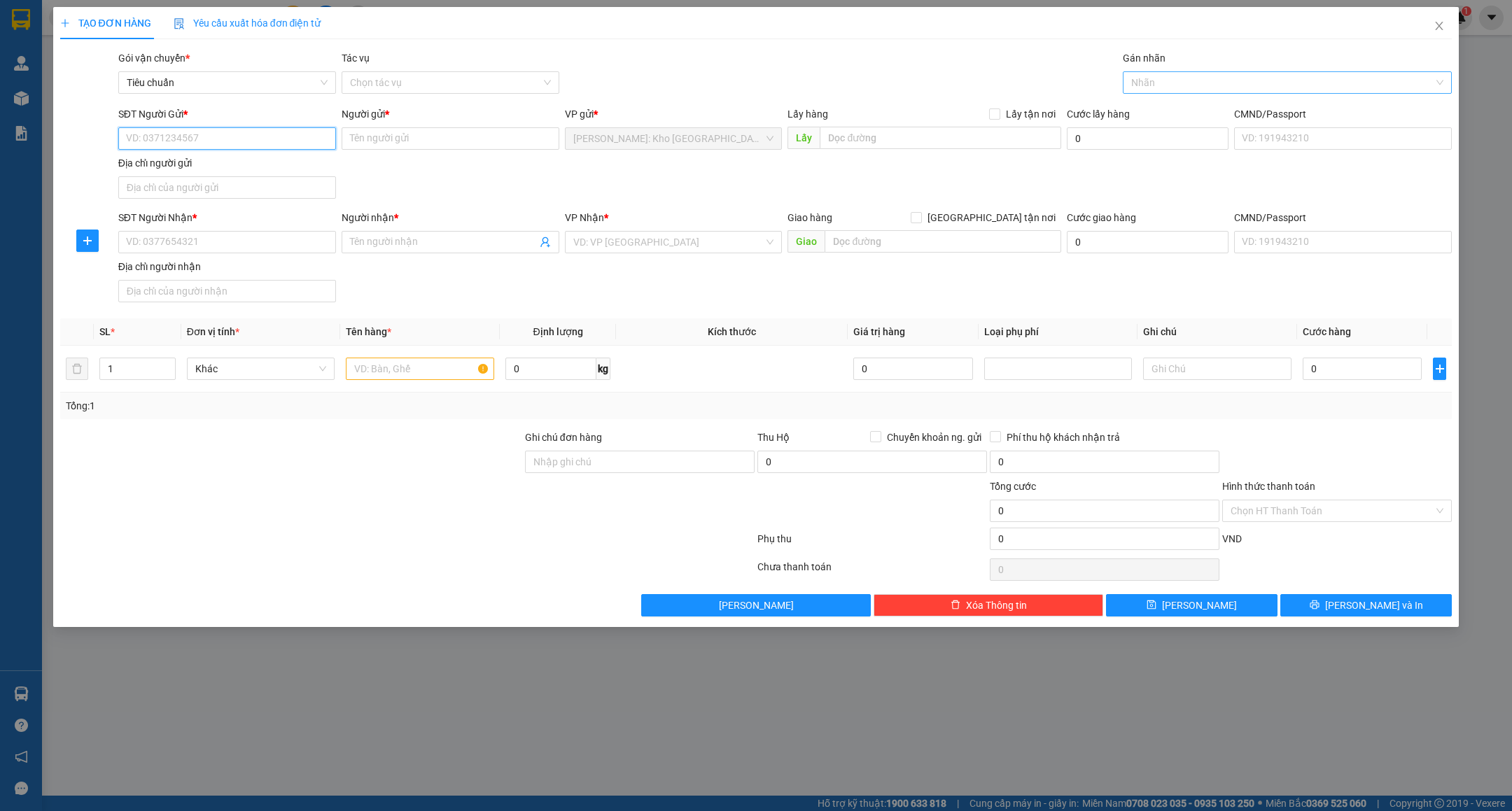
click at [1199, 93] on div "Nhãn" at bounding box center [1287, 82] width 329 height 22
type input "GTN"
click at [1183, 106] on div "[GEOGRAPHIC_DATA] tận nơi" at bounding box center [1287, 111] width 313 height 16
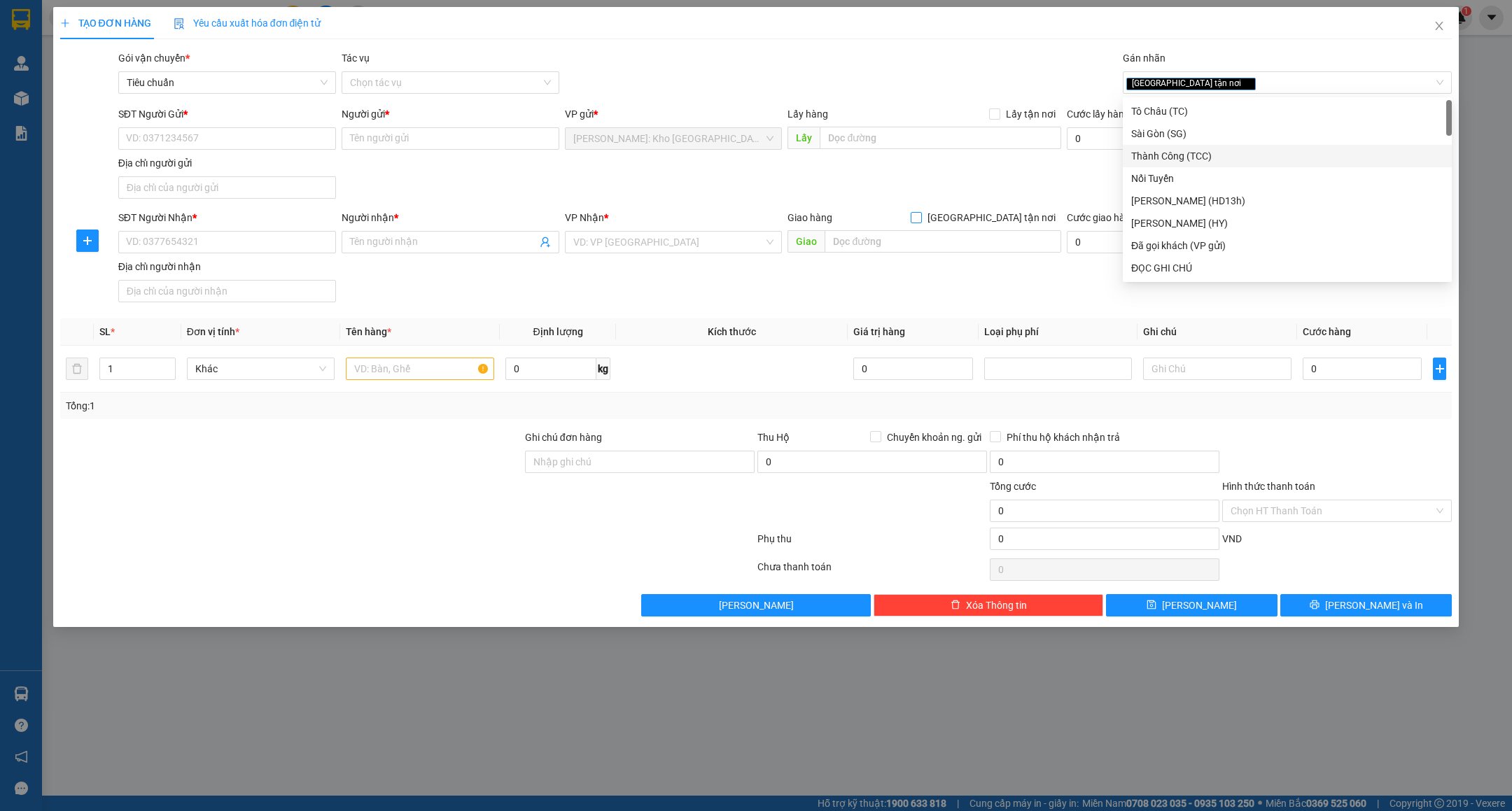
click at [920, 215] on input "[GEOGRAPHIC_DATA] tận nơi" at bounding box center [916, 217] width 10 height 10
checkbox input "true"
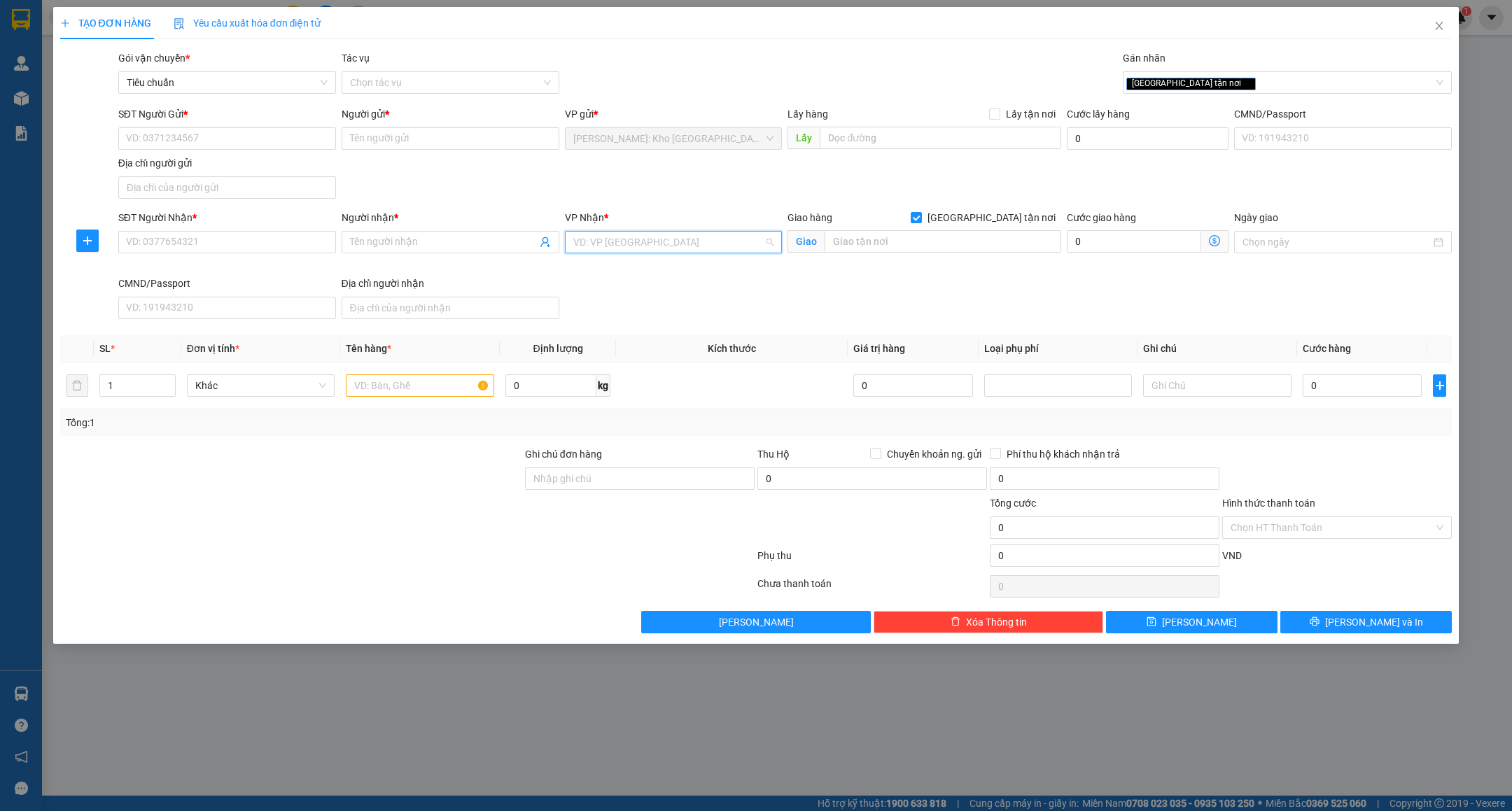
click at [742, 250] on input "search" at bounding box center [669, 242] width 191 height 21
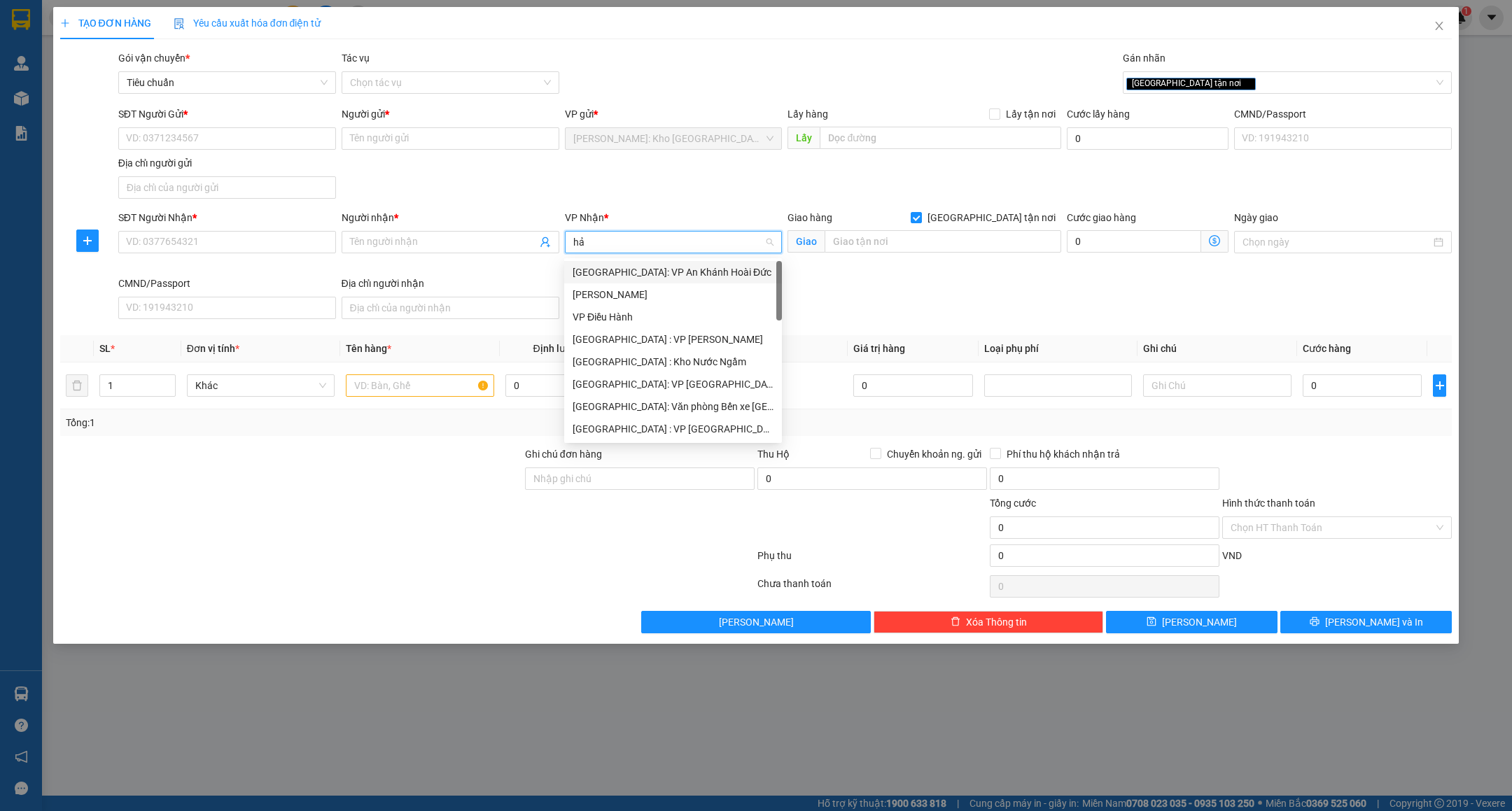
type input "hải"
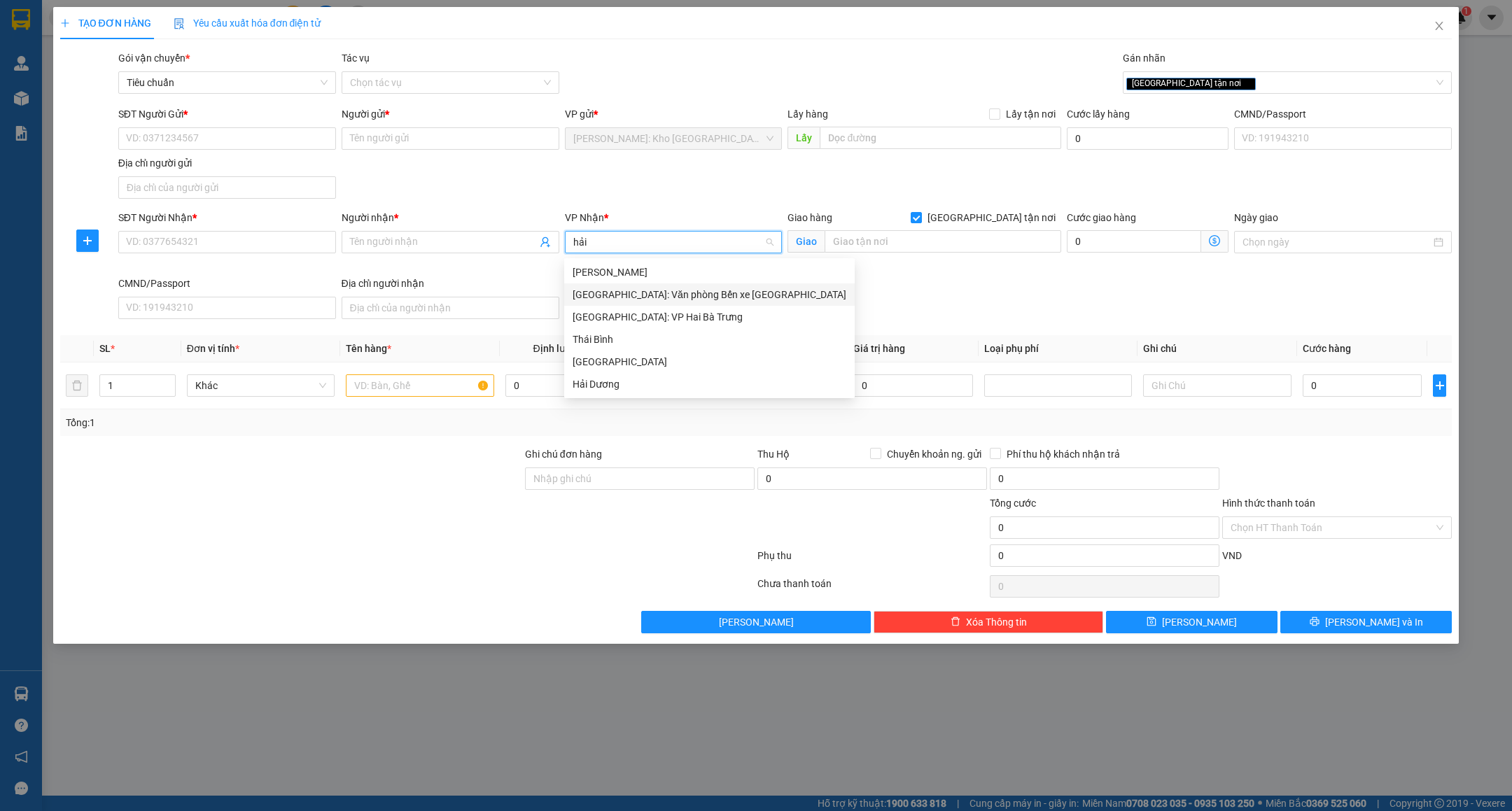
click at [664, 298] on div "[GEOGRAPHIC_DATA]: Văn phòng Bến xe [GEOGRAPHIC_DATA]" at bounding box center [710, 294] width 274 height 16
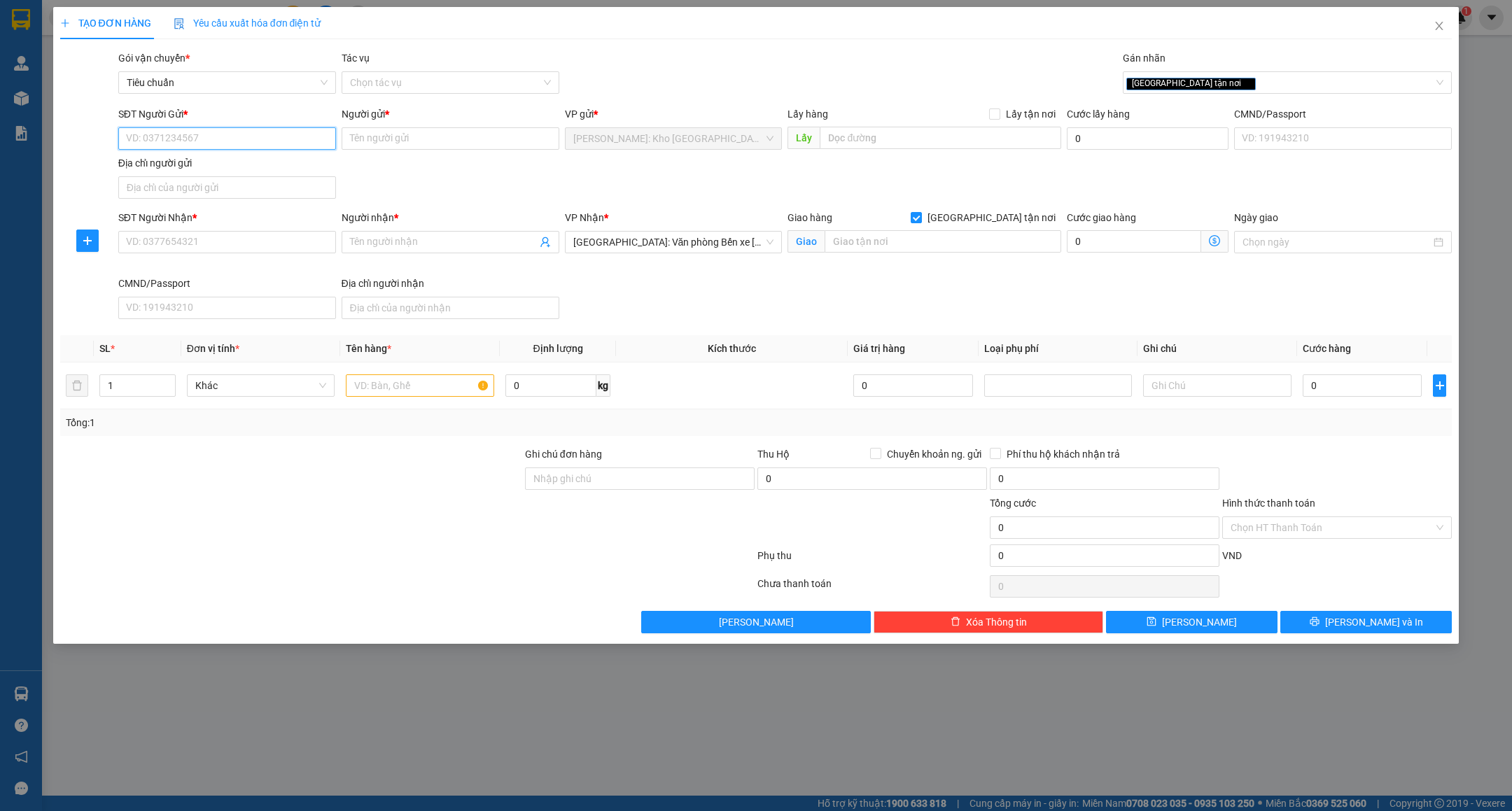
click at [261, 144] on input "SĐT Người Gửi *" at bounding box center [226, 138] width 217 height 22
click at [237, 150] on input "0988513431" at bounding box center [226, 138] width 217 height 22
type input "0988513431"
click at [445, 375] on div at bounding box center [420, 385] width 148 height 28
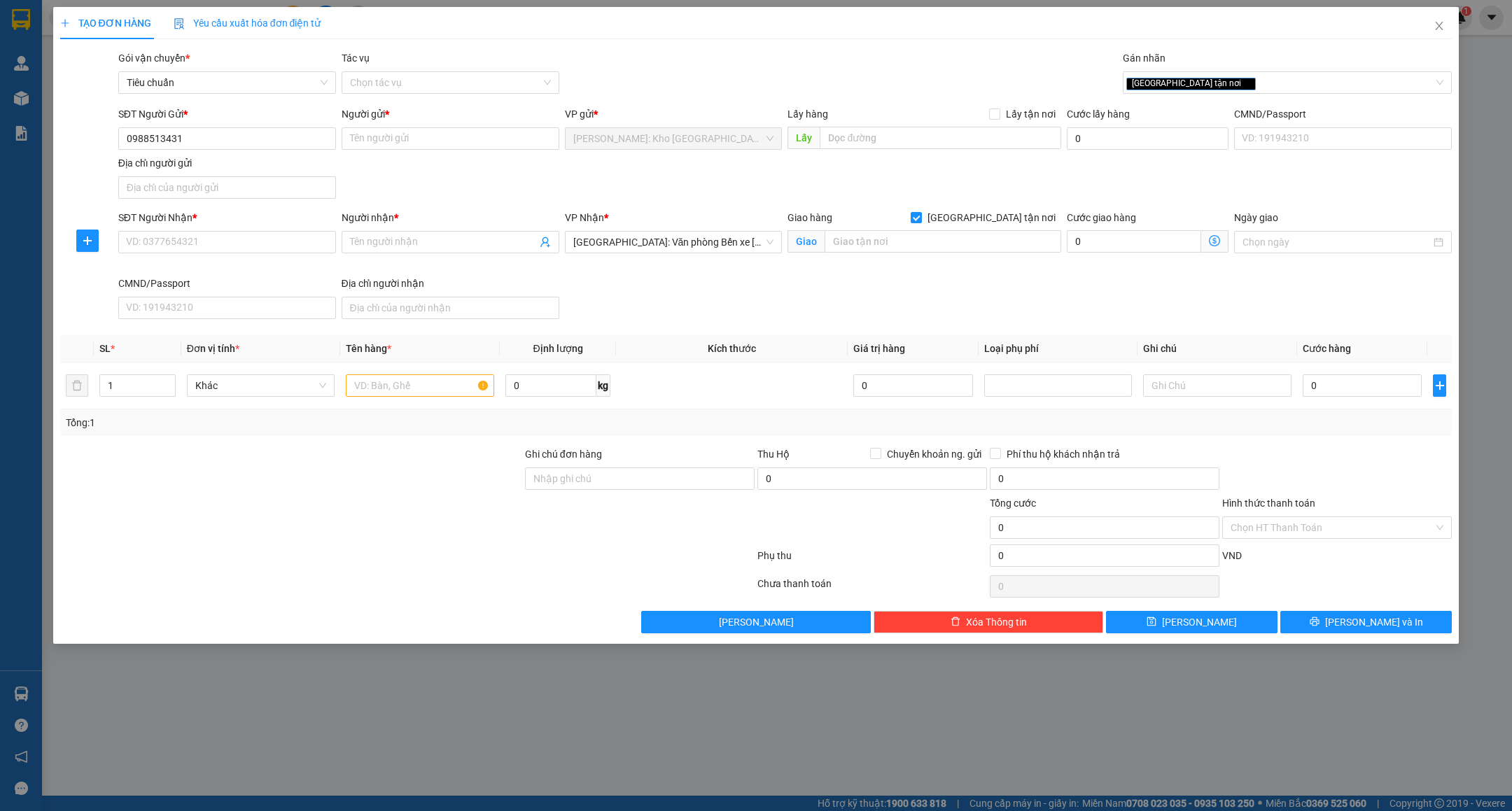
click at [413, 153] on div "Người gửi * Tên người gửi" at bounding box center [450, 131] width 217 height 49
click at [423, 149] on input "Người gửi *" at bounding box center [450, 138] width 217 height 22
type input "a"
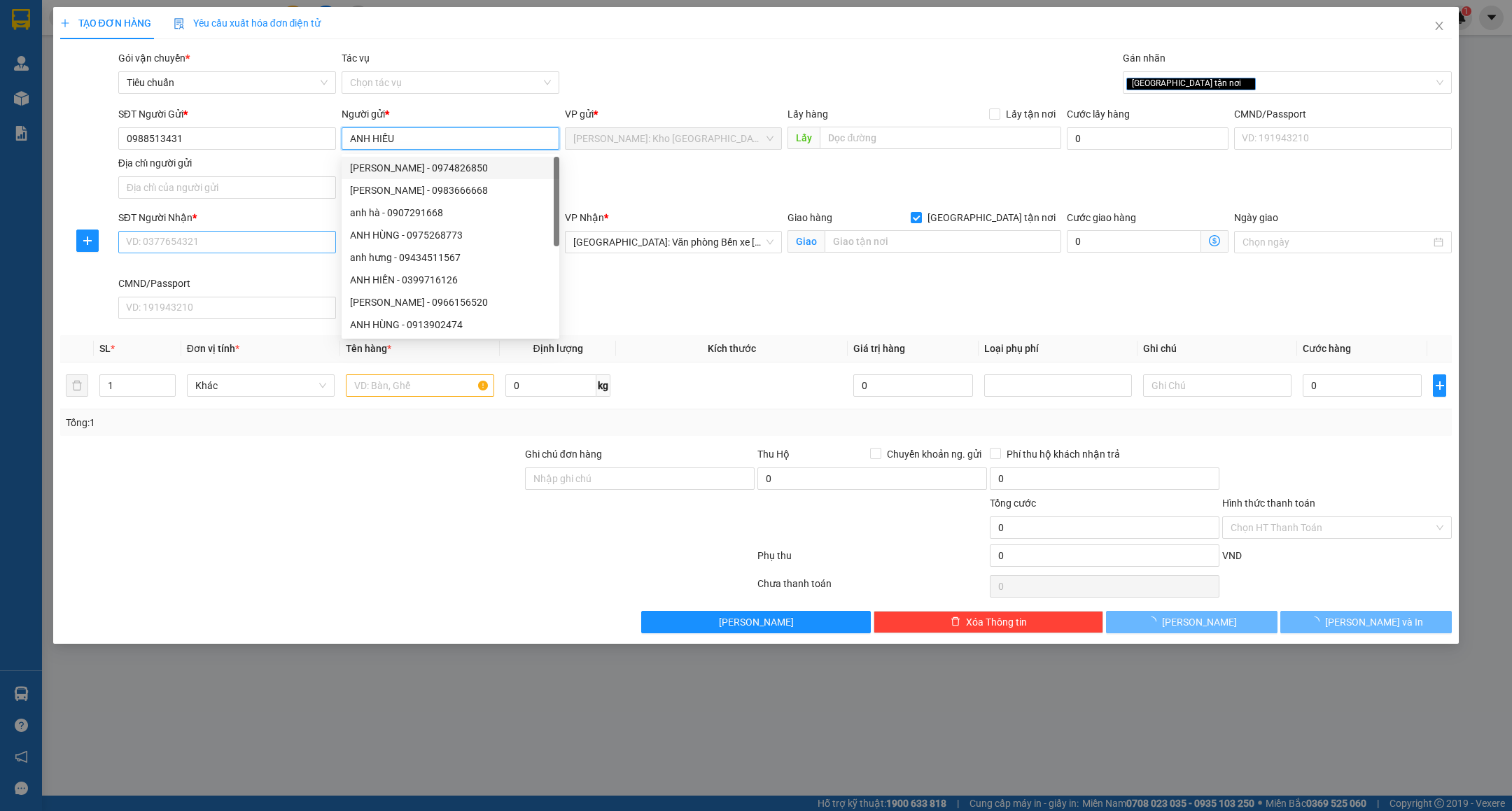
type input "ANH HIẾU"
click at [226, 244] on input "SĐT Người Nhận *" at bounding box center [226, 242] width 217 height 22
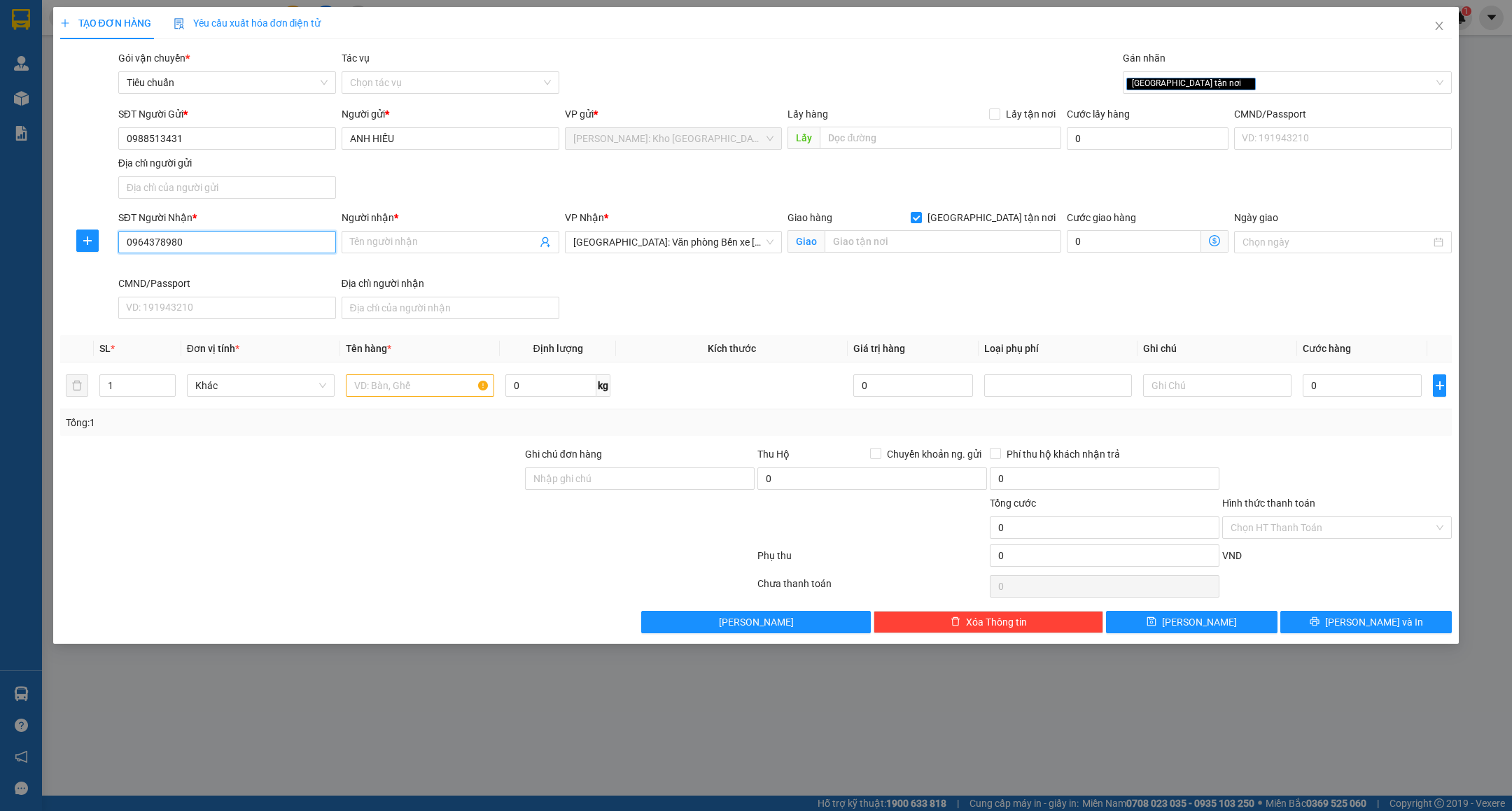
click at [226, 244] on input "0964378980" at bounding box center [226, 242] width 217 height 22
type input "0964378980"
click at [441, 241] on input "Người nhận *" at bounding box center [444, 242] width 187 height 16
type input "[PERSON_NAME]"
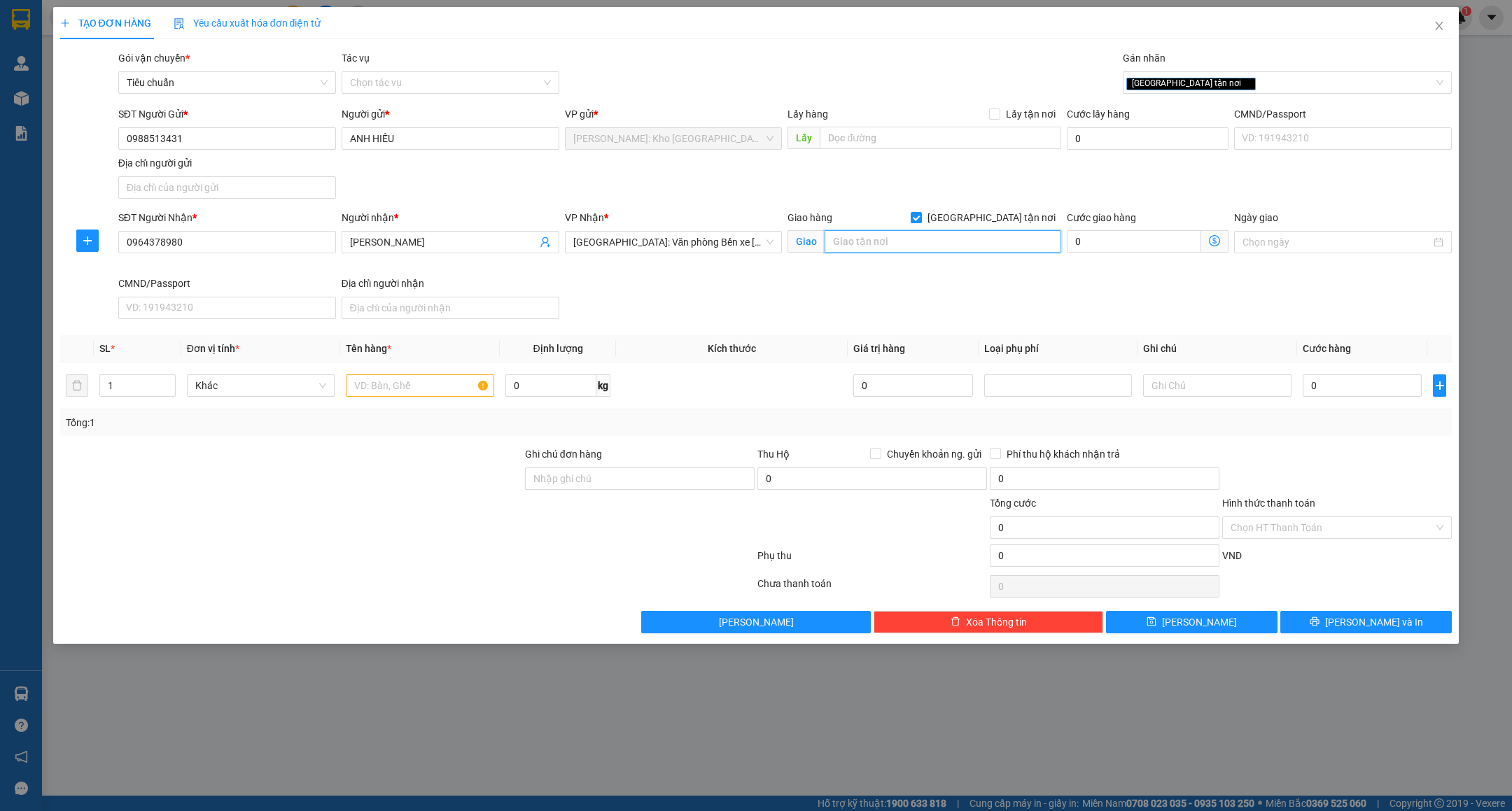
click at [883, 233] on input "text" at bounding box center [943, 241] width 236 height 22
click at [967, 246] on input "2C/42 [GEOGRAPHIC_DATA] - AN BIÊN - [GEOGRAPHIC_DATA]" at bounding box center [943, 241] width 236 height 22
click at [1133, 312] on div "SĐT Người Nhận * 0964378980 Người nhận * [PERSON_NAME] VP Nhận * [GEOGRAPHIC_DA…" at bounding box center [785, 267] width 1340 height 115
click at [912, 241] on input "2C/42 [PERSON_NAME] - [GEOGRAPHIC_DATA] - [PERSON_NAME] - [GEOGRAPHIC_DATA]" at bounding box center [943, 241] width 236 height 22
type input "2C/42 [PERSON_NAME] - [PERSON_NAME] - [GEOGRAPHIC_DATA]"
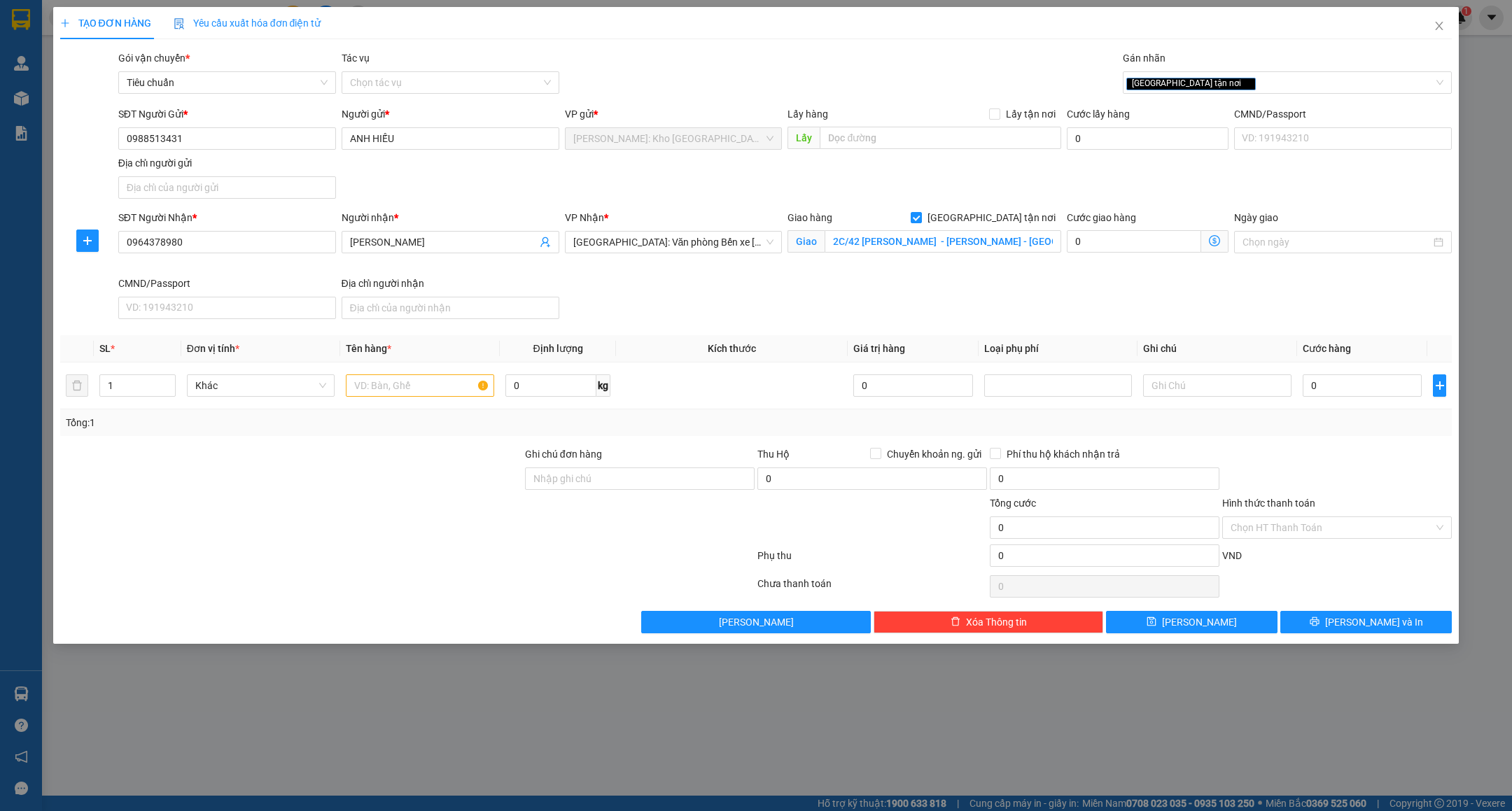
click at [893, 309] on div "SĐT Người Nhận * 0964378980 Người nhận * [PERSON_NAME] VP Nhận * [GEOGRAPHIC_DA…" at bounding box center [785, 267] width 1340 height 115
click at [366, 391] on input "text" at bounding box center [420, 385] width 148 height 22
type input "1 THÙNG GIẤY ( THỰC PHẨM KHÔ )"
click at [580, 483] on input "Ghi chú đơn hàng" at bounding box center [640, 478] width 230 height 22
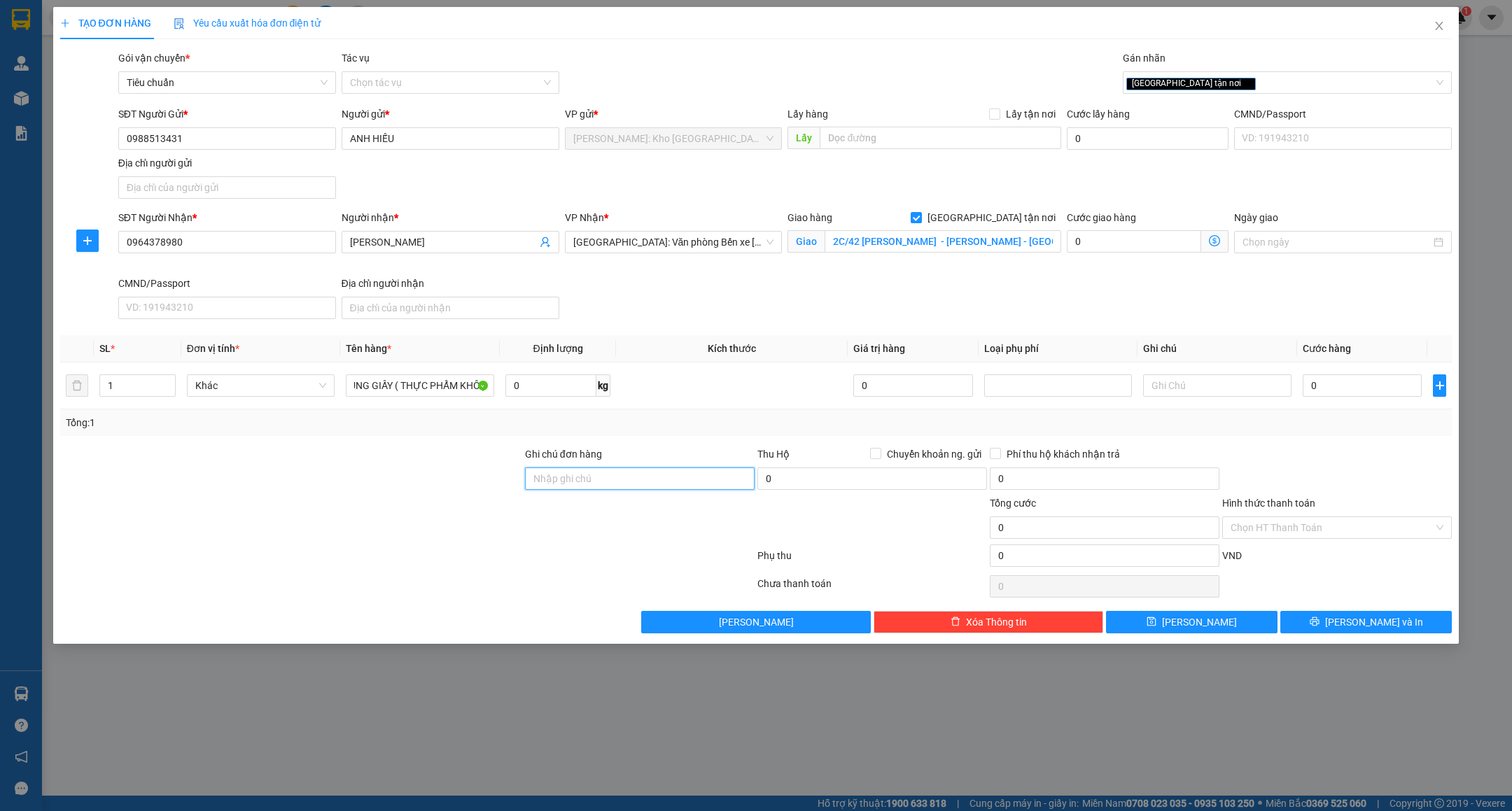
scroll to position [0, 0]
type input "VẬN CHUYỂN NHẸ TAY - HƯ VỠ KHÔNG ĐỀN"
click at [612, 582] on div at bounding box center [408, 586] width 697 height 28
click at [1332, 378] on input "0" at bounding box center [1362, 385] width 119 height 22
type input "2"
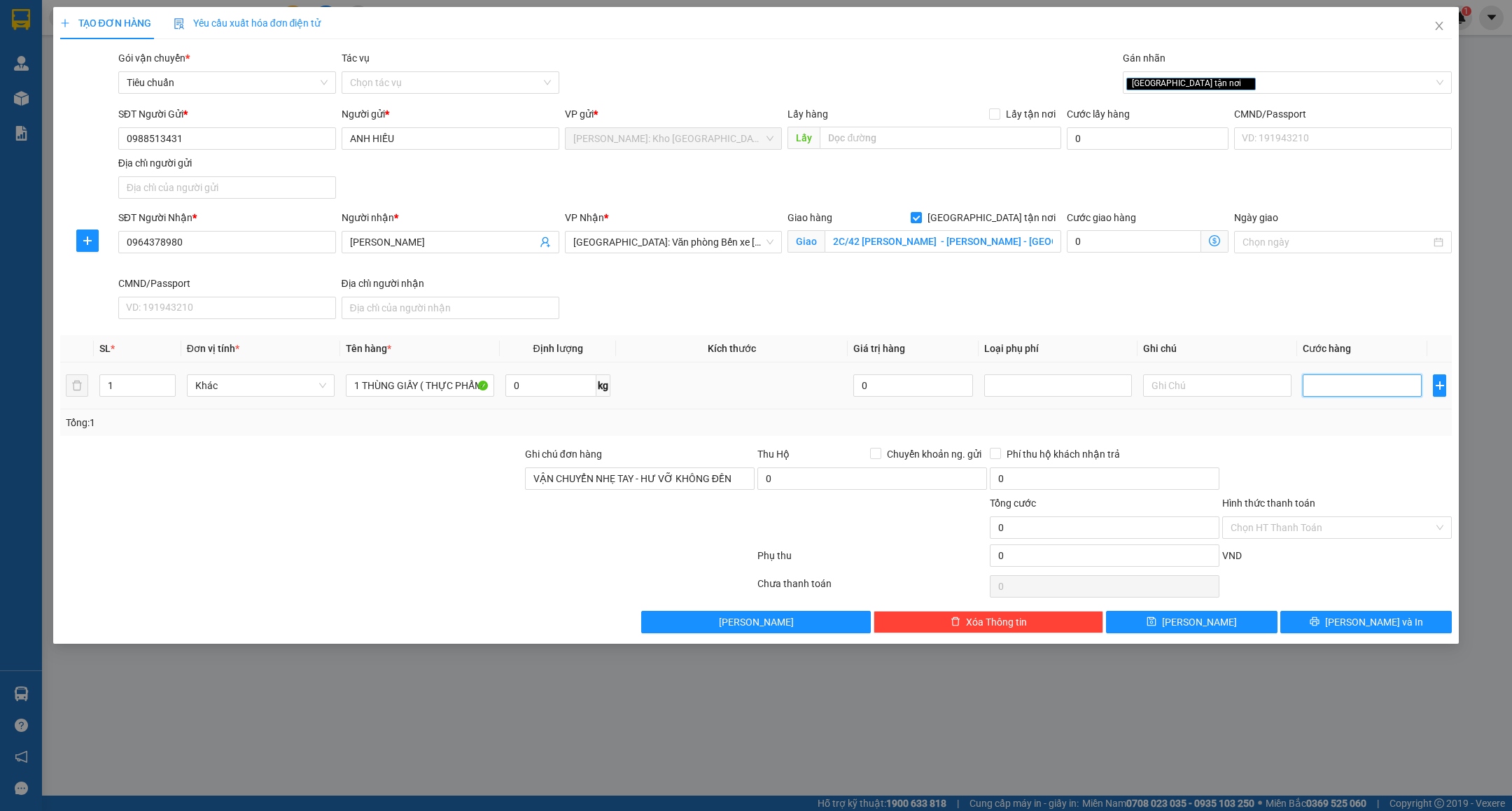
type input "2"
type input "25"
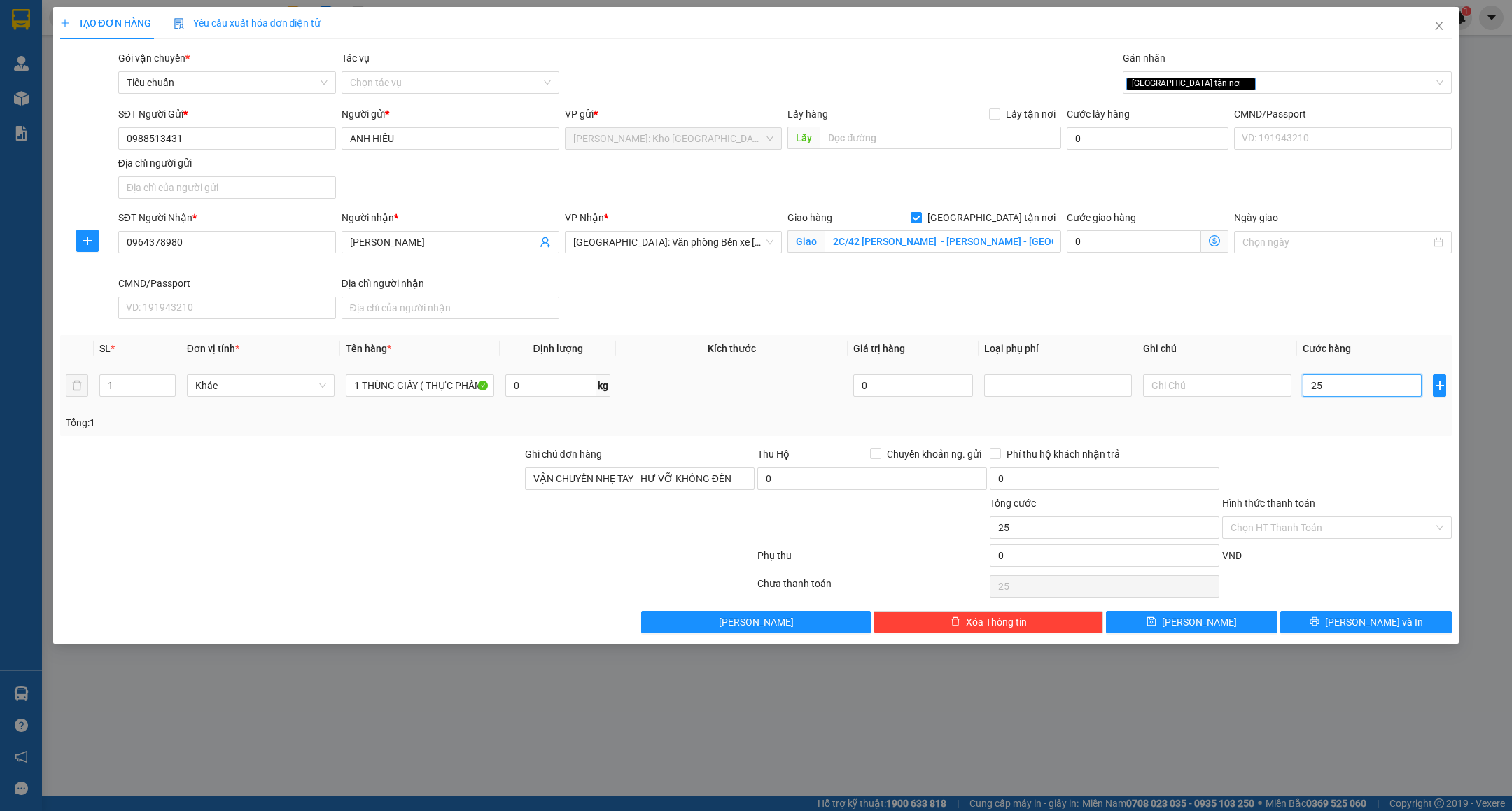
type input "250"
type input "250.000"
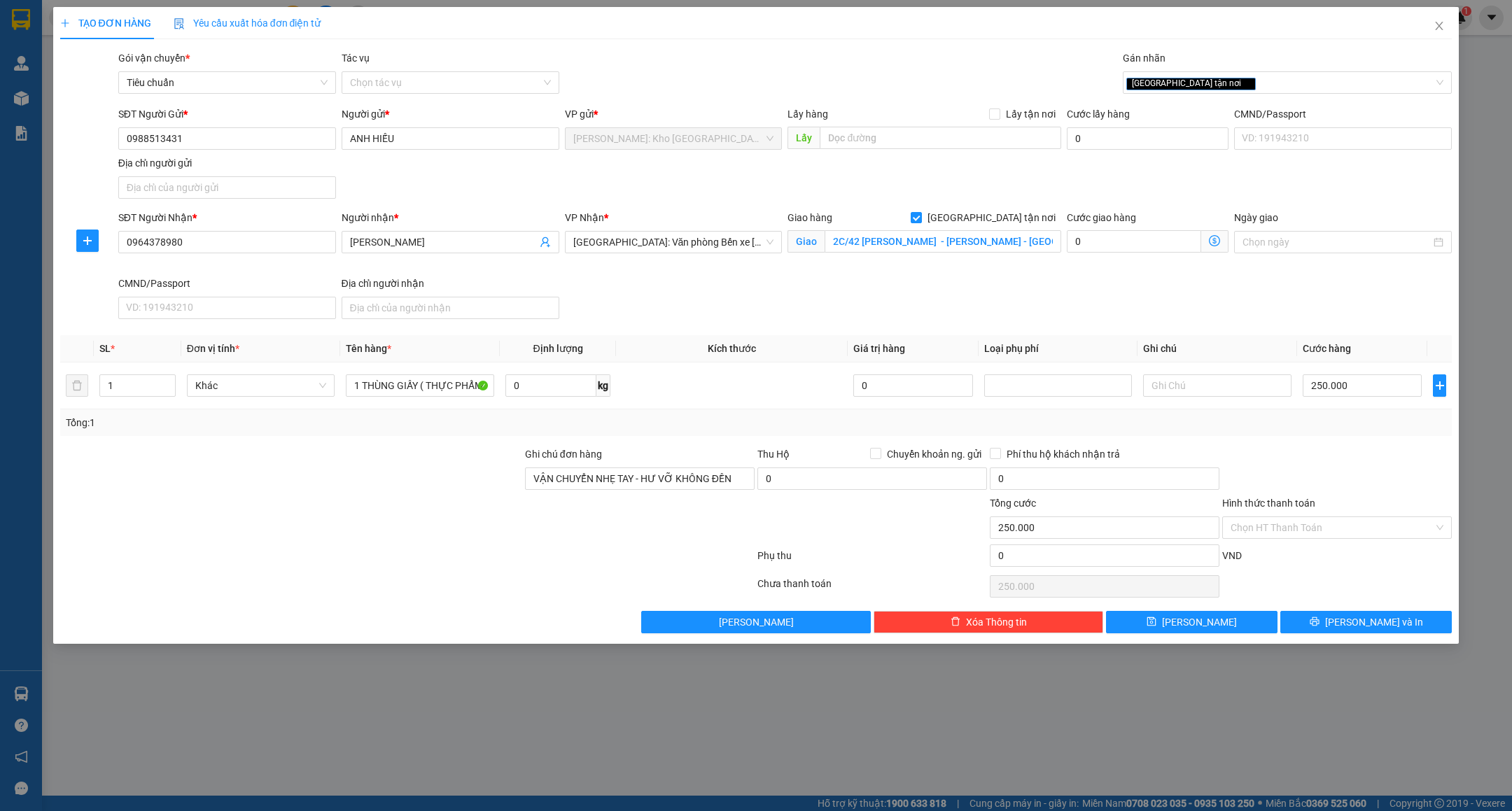
click at [1400, 466] on div at bounding box center [1336, 471] width 232 height 49
click at [1287, 531] on input "Hình thức thanh toán" at bounding box center [1332, 528] width 203 height 21
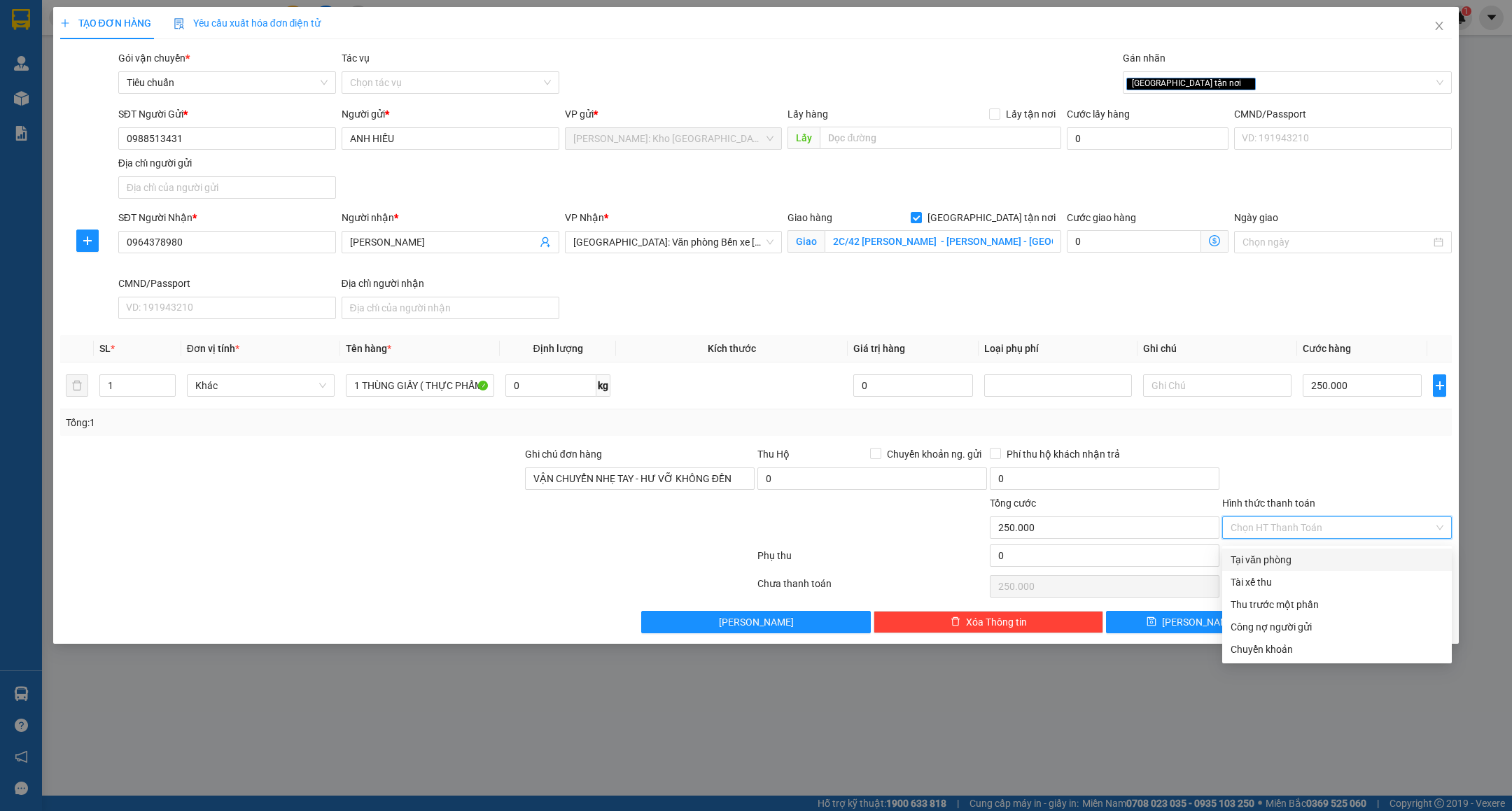
click at [1283, 563] on div "Tại văn phòng" at bounding box center [1336, 559] width 212 height 16
type input "0"
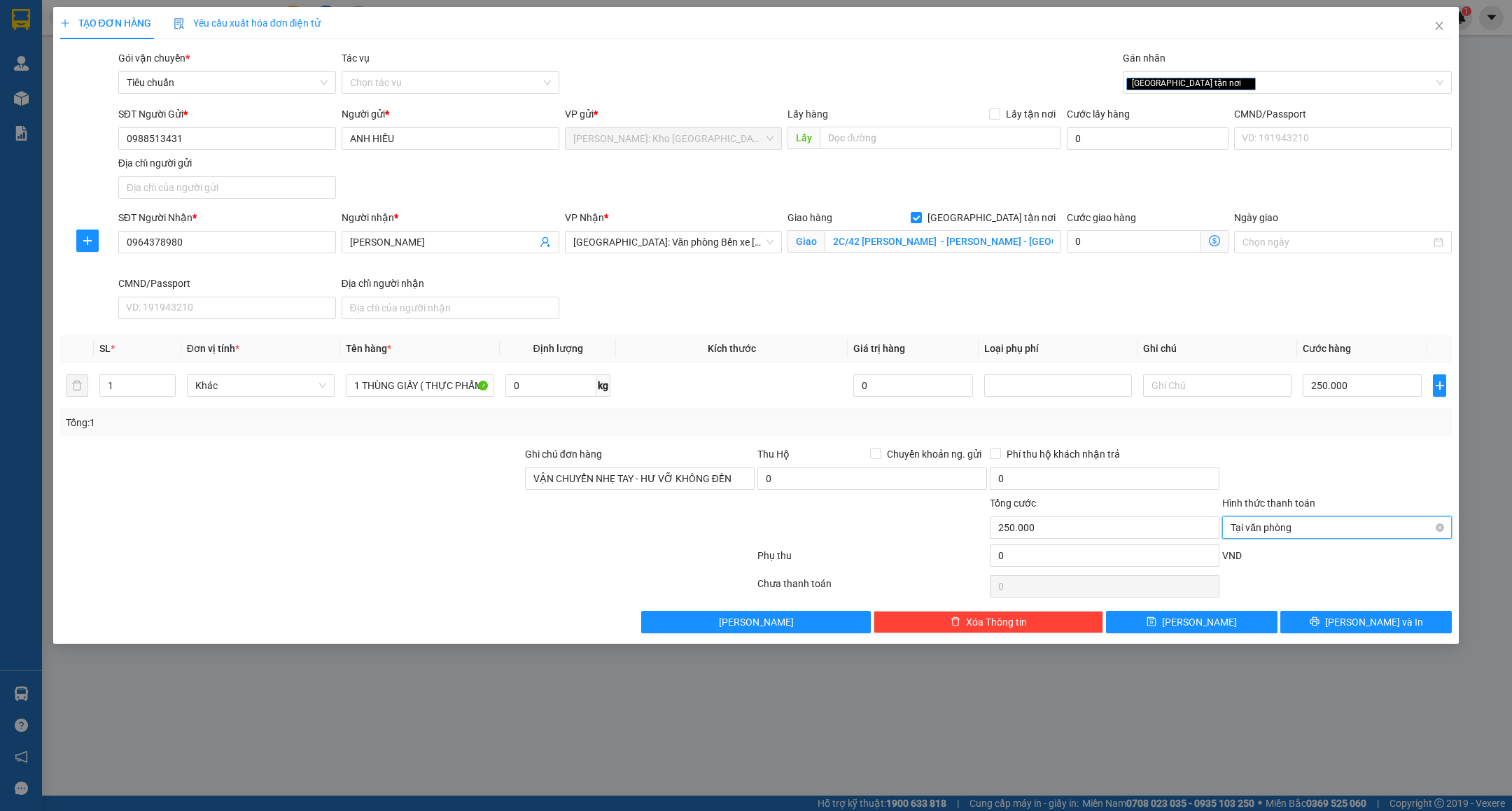
click at [1349, 533] on span "Tại văn phòng" at bounding box center [1336, 528] width 212 height 21
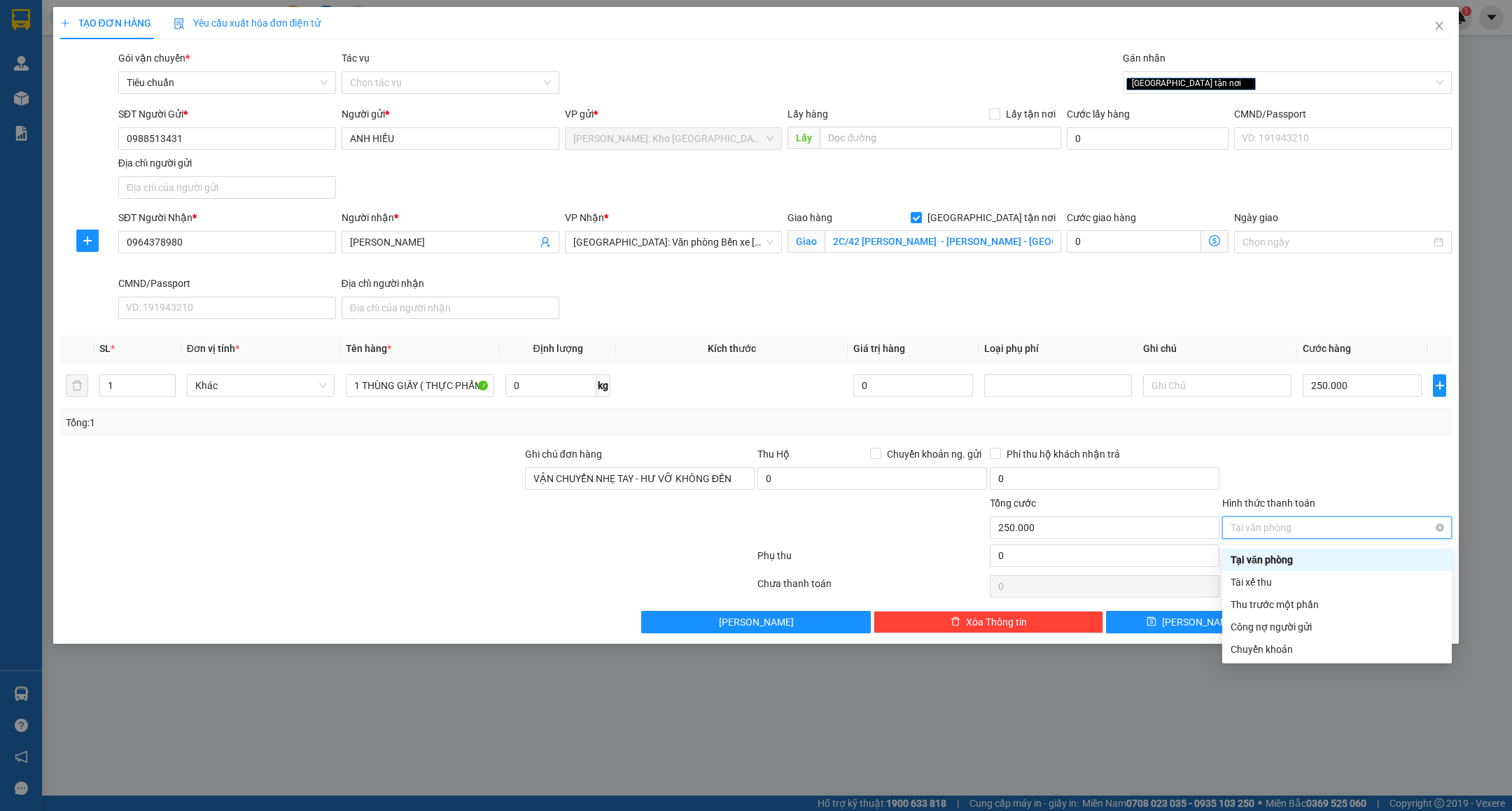
click at [1349, 533] on span "Tại văn phòng" at bounding box center [1336, 528] width 212 height 21
click at [1301, 554] on div "Tại văn phòng" at bounding box center [1336, 559] width 212 height 16
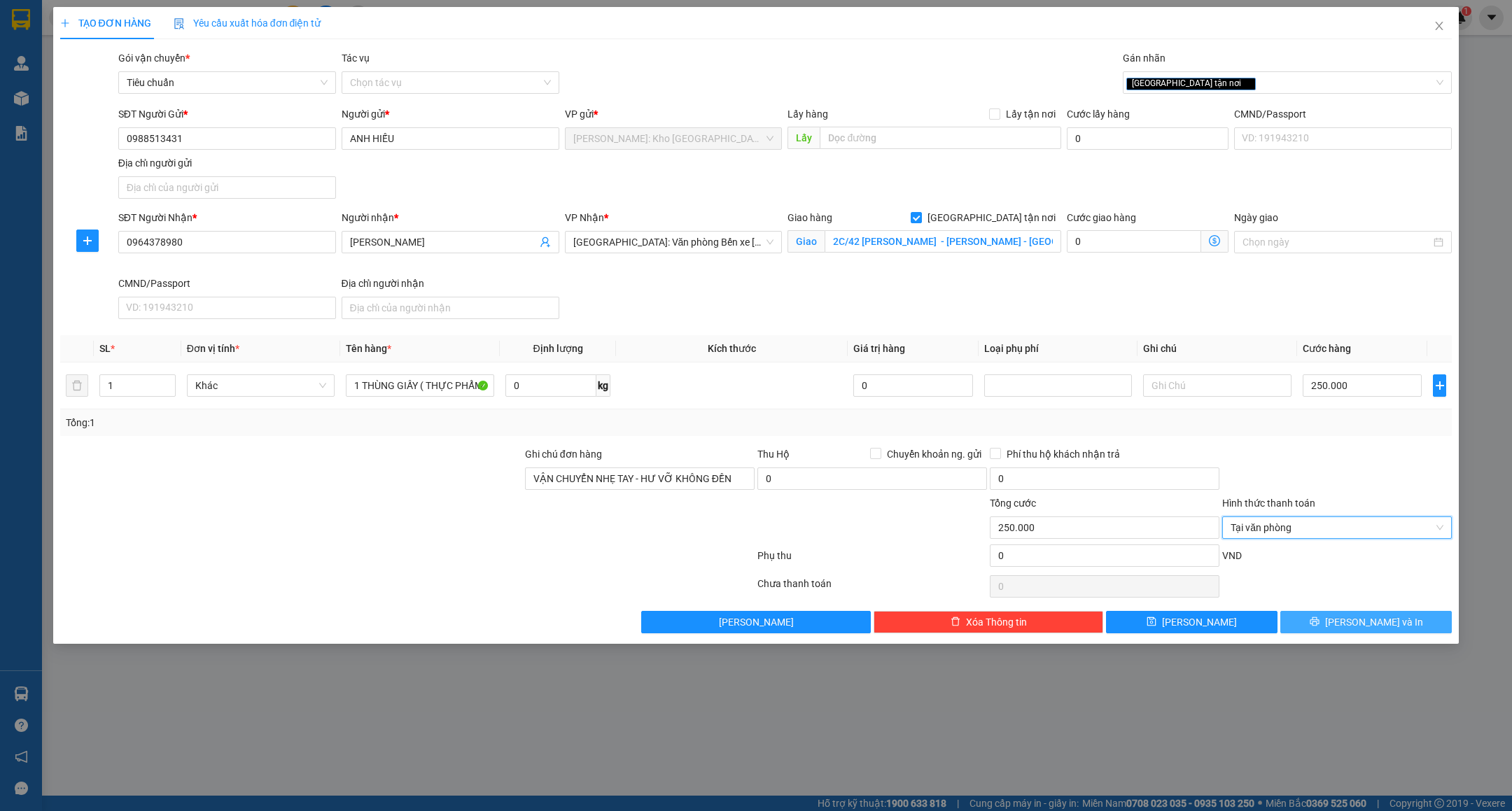
click at [1307, 624] on button "[PERSON_NAME] và In" at bounding box center [1366, 622] width 171 height 22
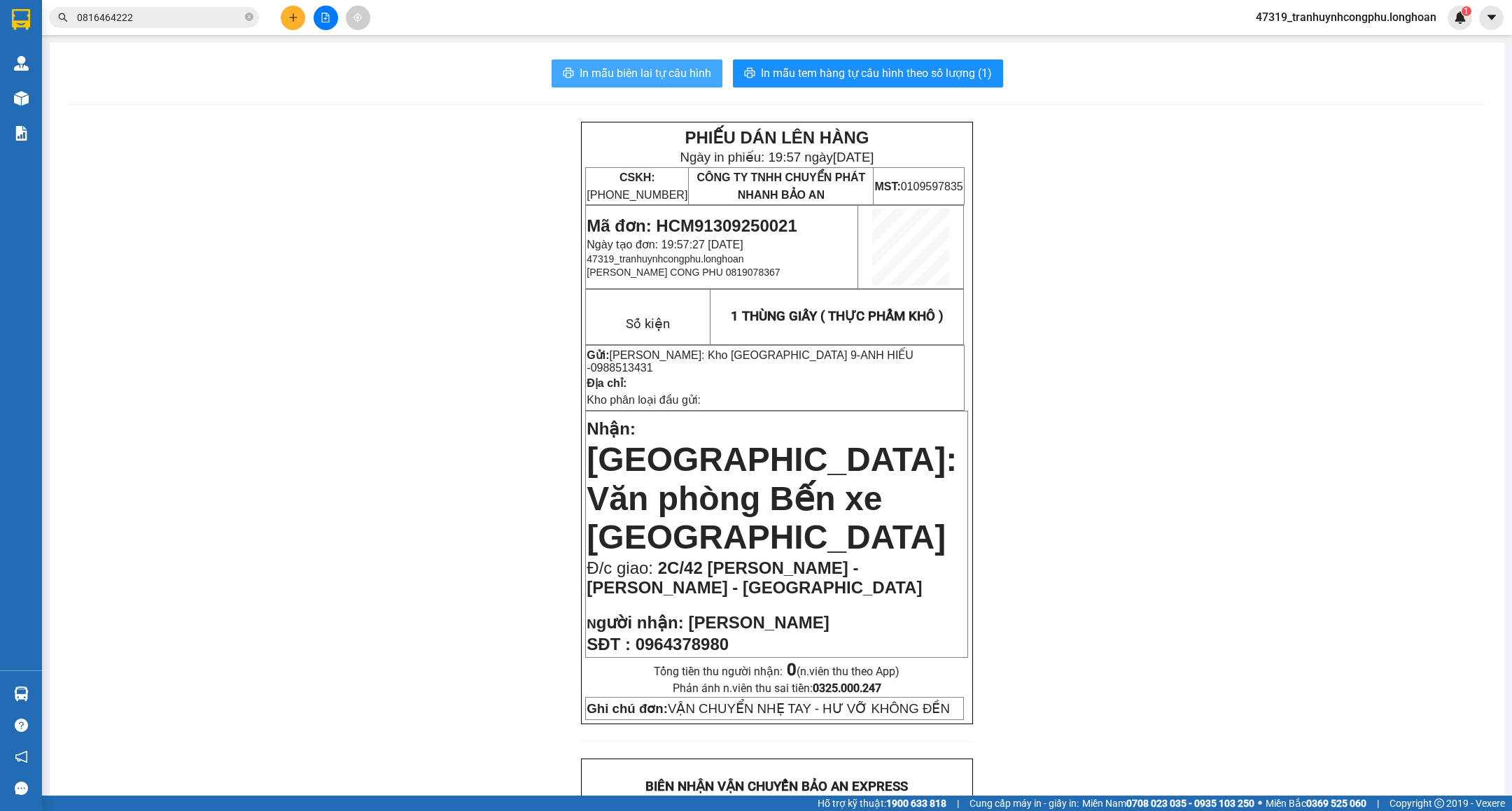
click at [658, 67] on span "In mẫu biên lai tự cấu hình" at bounding box center [646, 73] width 131 height 17
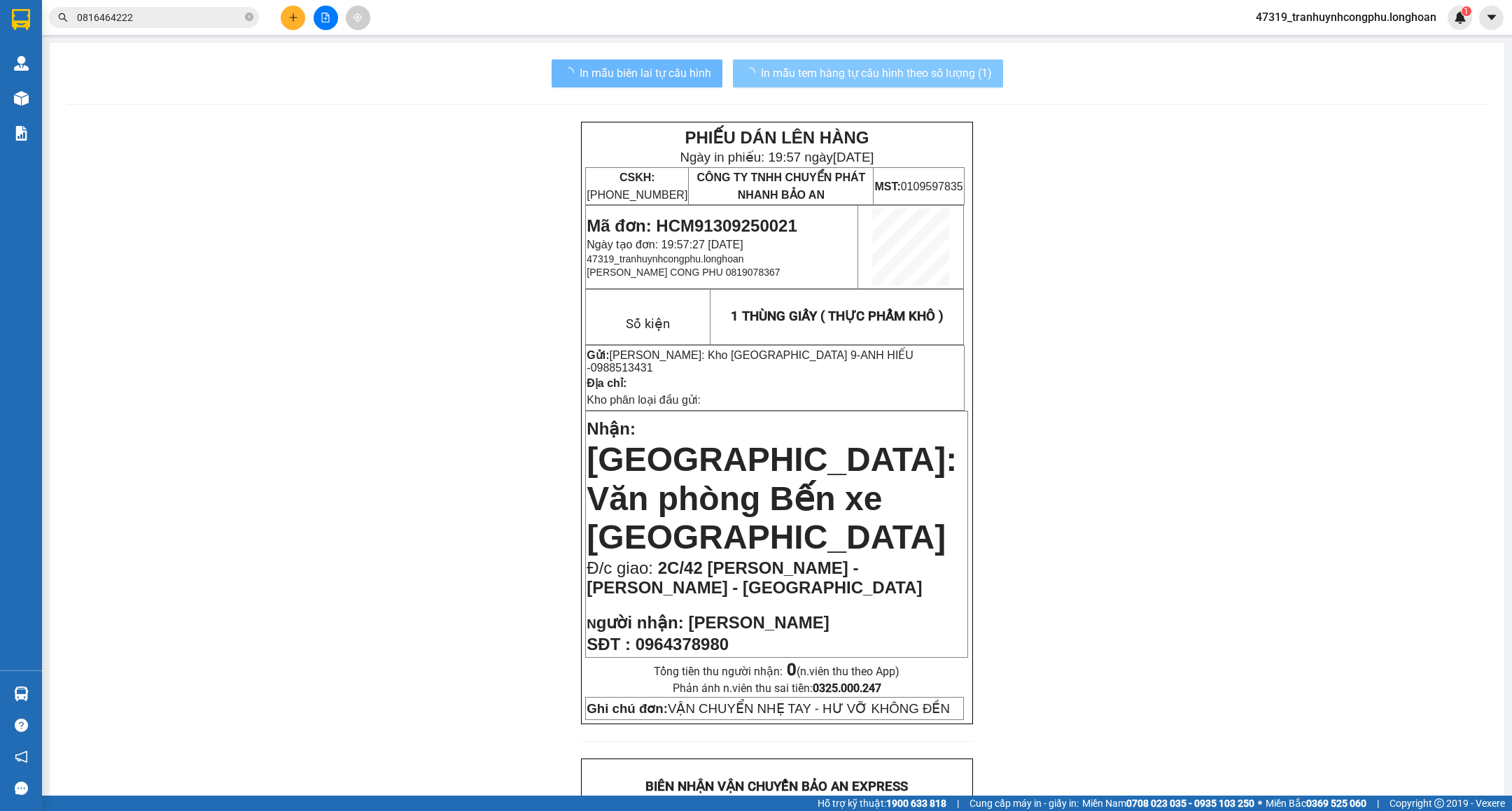
click at [949, 75] on span "In mẫu tem hàng tự cấu hình theo số lượng (1)" at bounding box center [877, 73] width 231 height 17
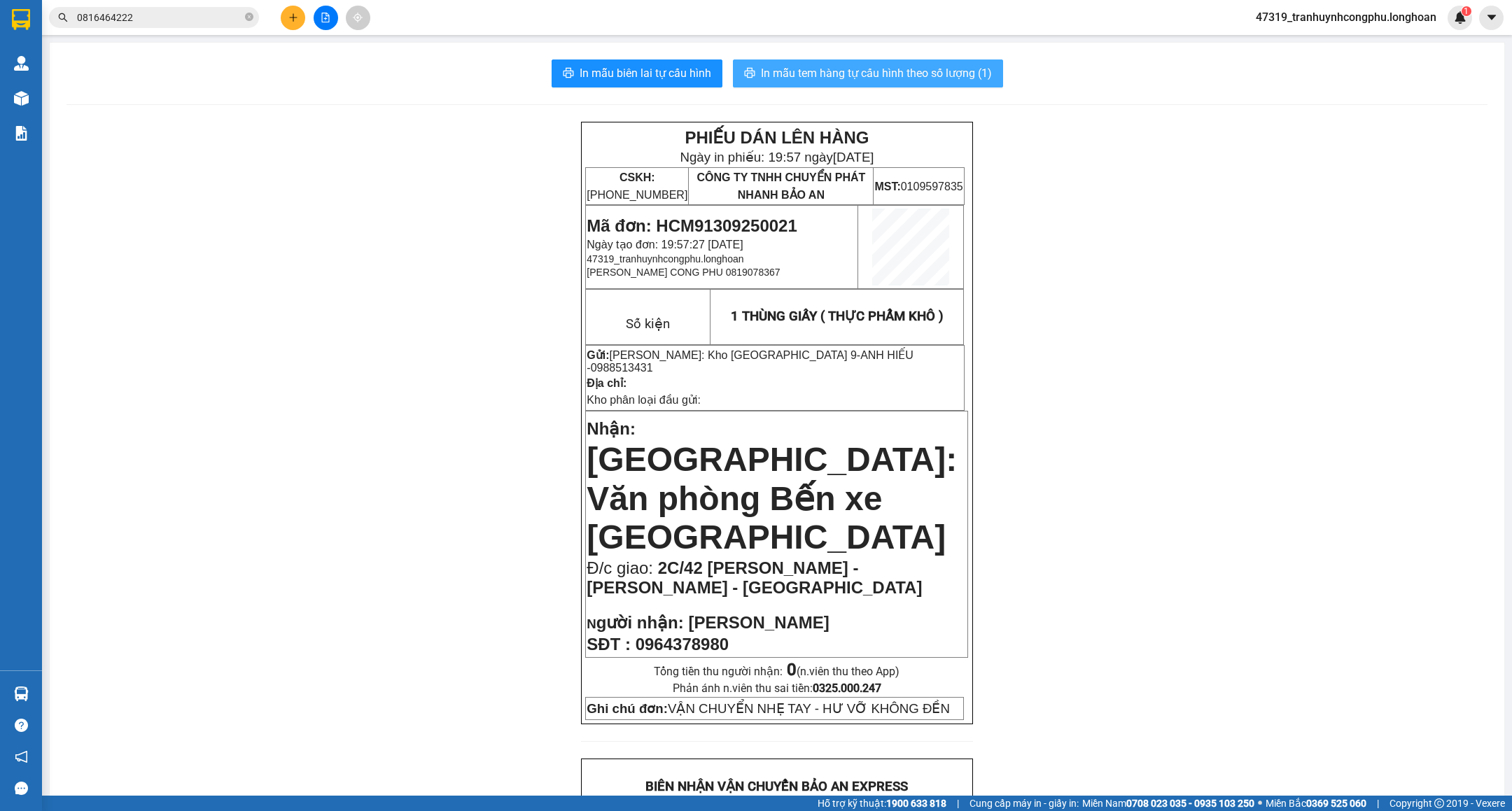
click at [900, 74] on span "In mẫu tem hàng tự cấu hình theo số lượng (1)" at bounding box center [877, 73] width 231 height 17
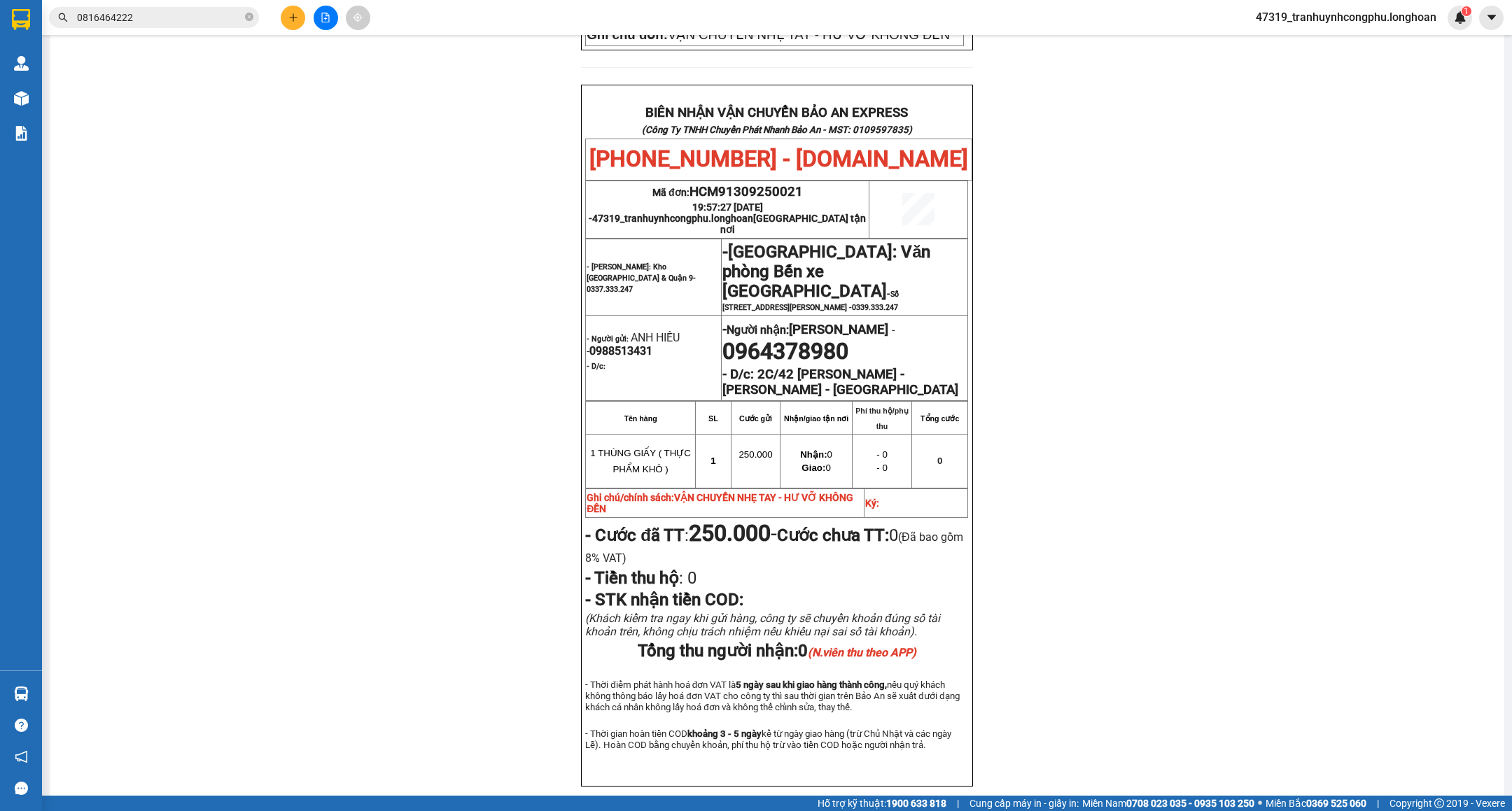
scroll to position [676, 0]
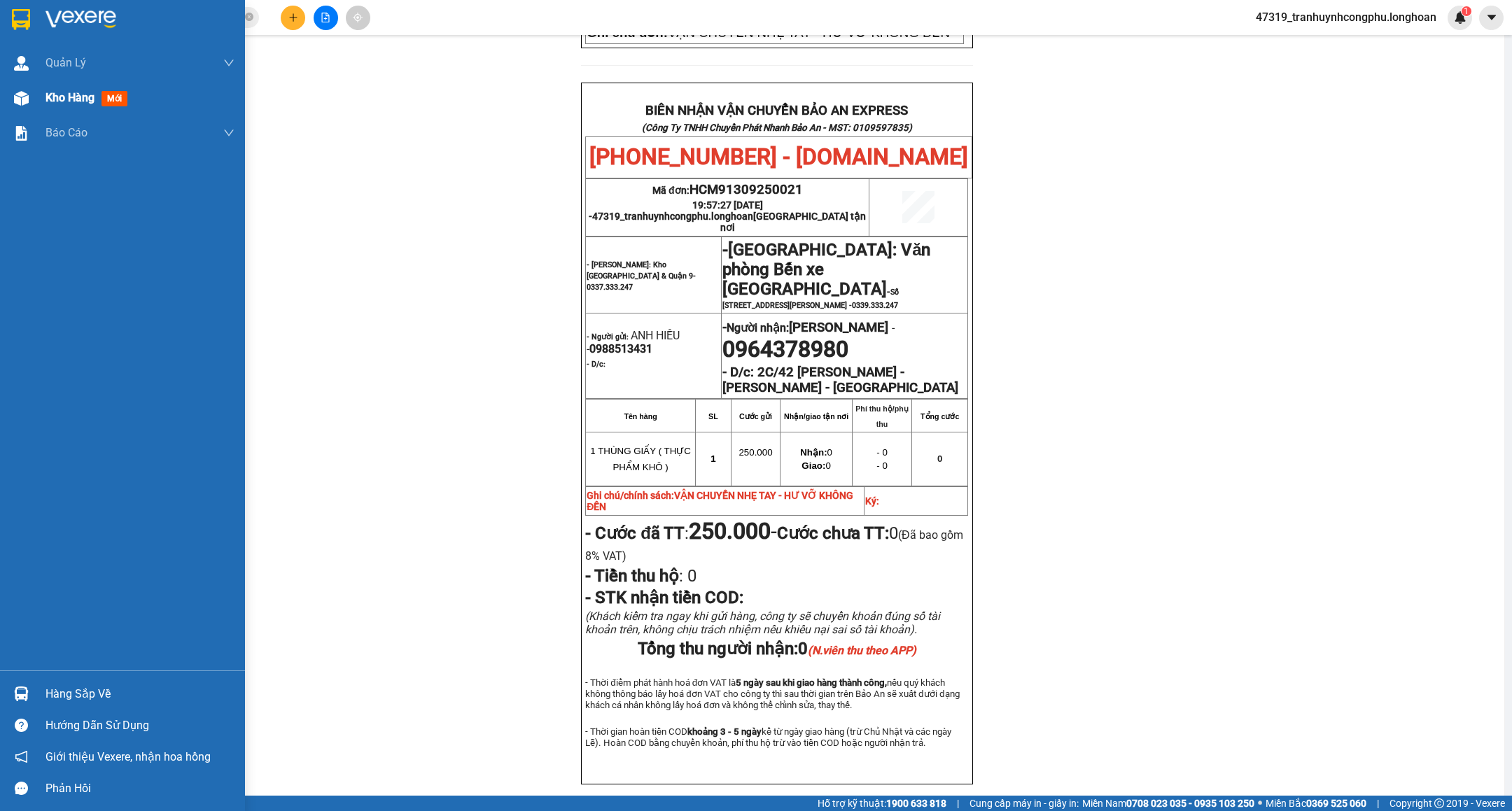
click at [48, 107] on div "Kho hàng mới" at bounding box center [139, 98] width 189 height 35
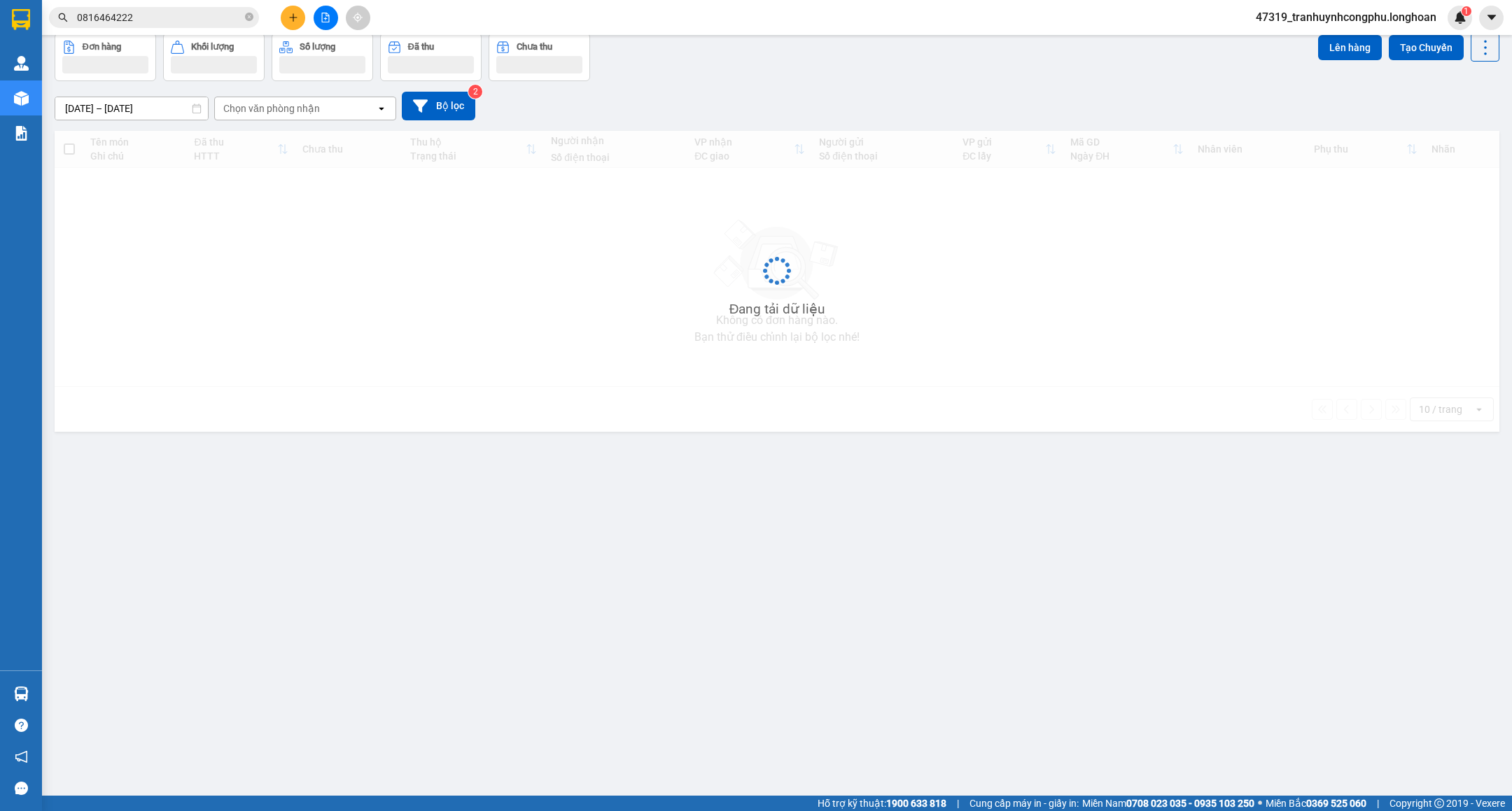
scroll to position [65, 0]
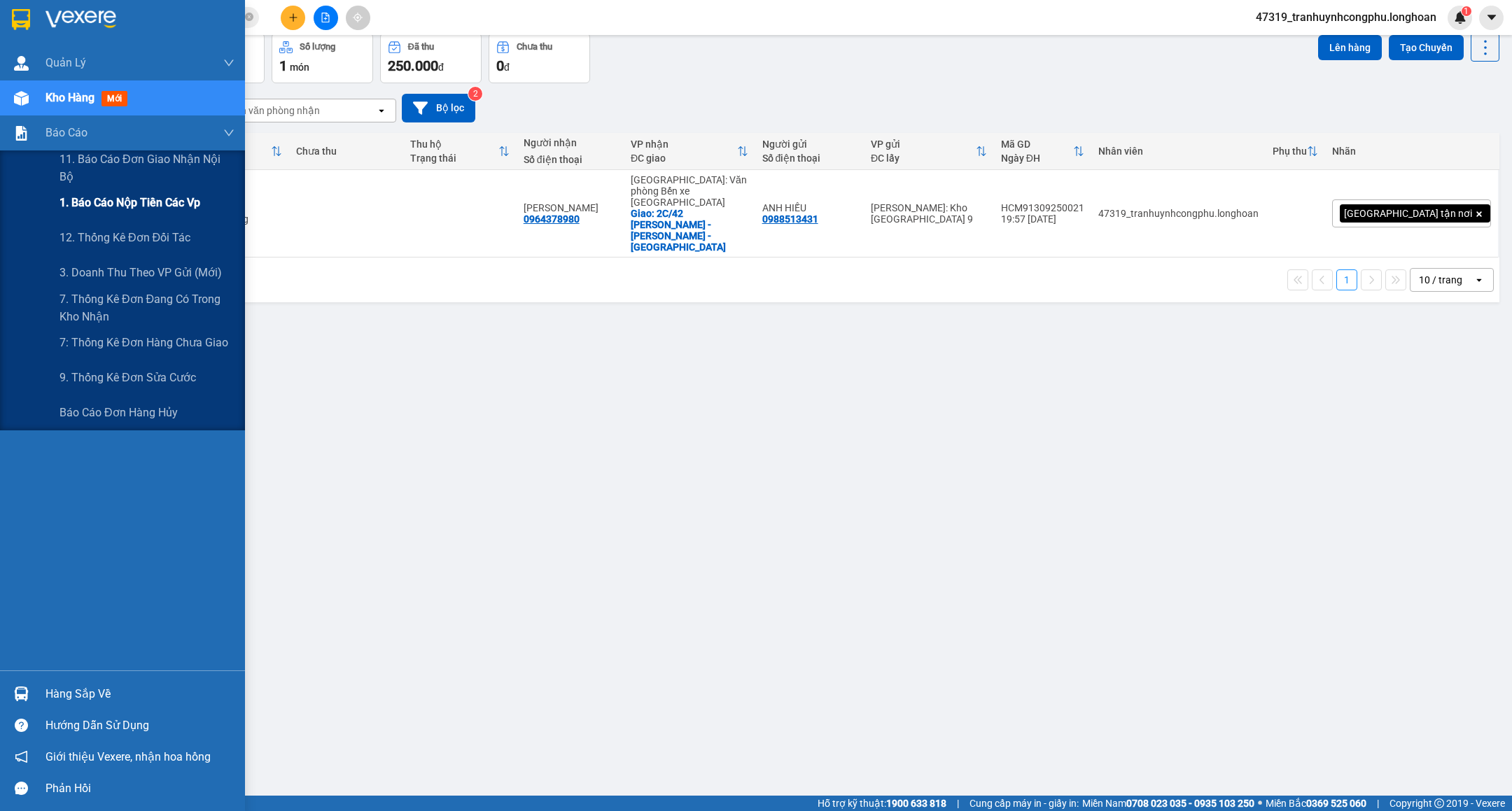
click at [82, 198] on span "1. Báo cáo nộp tiền các vp" at bounding box center [130, 202] width 141 height 17
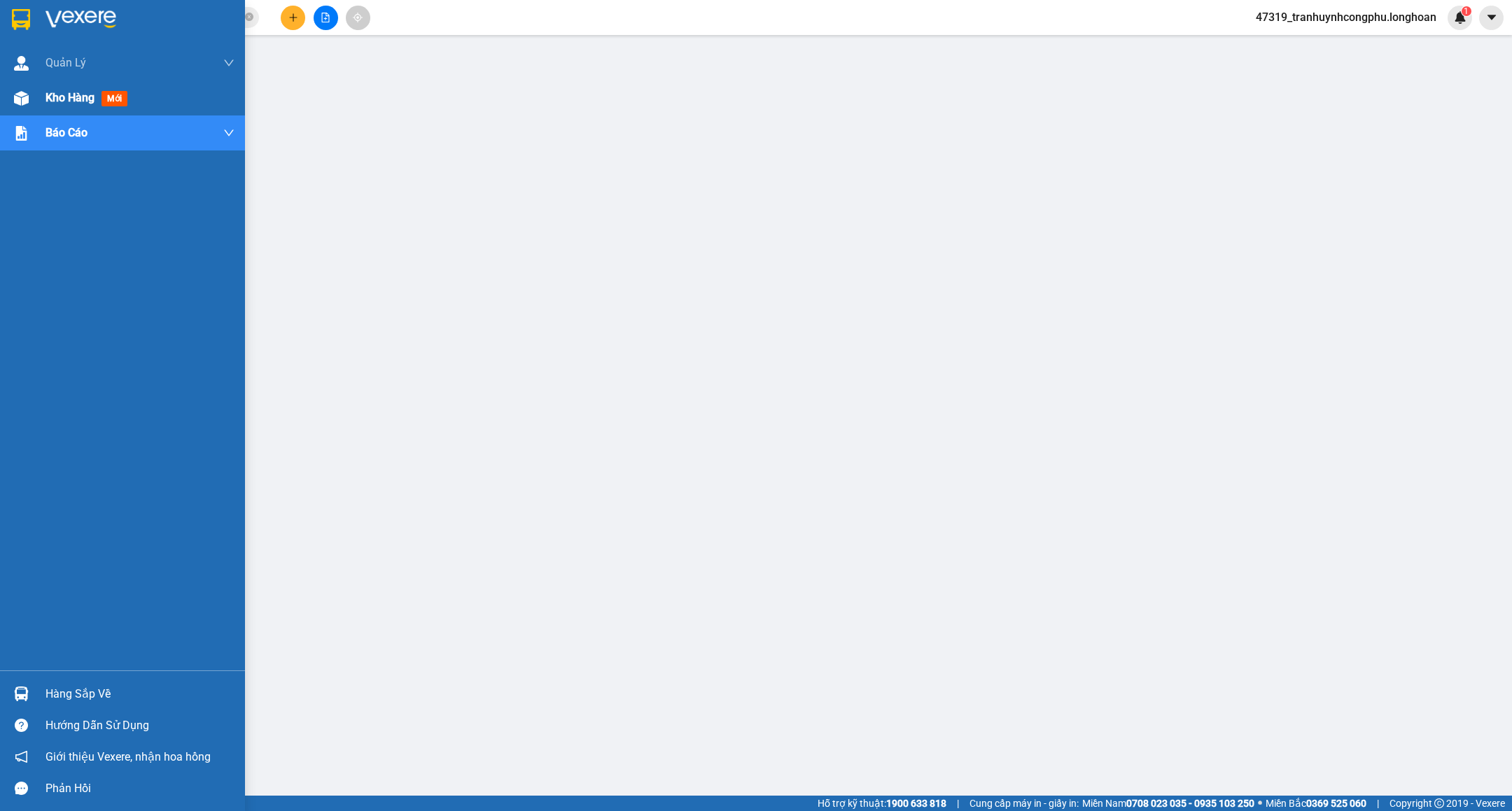
click at [107, 102] on span "mới" at bounding box center [115, 98] width 26 height 16
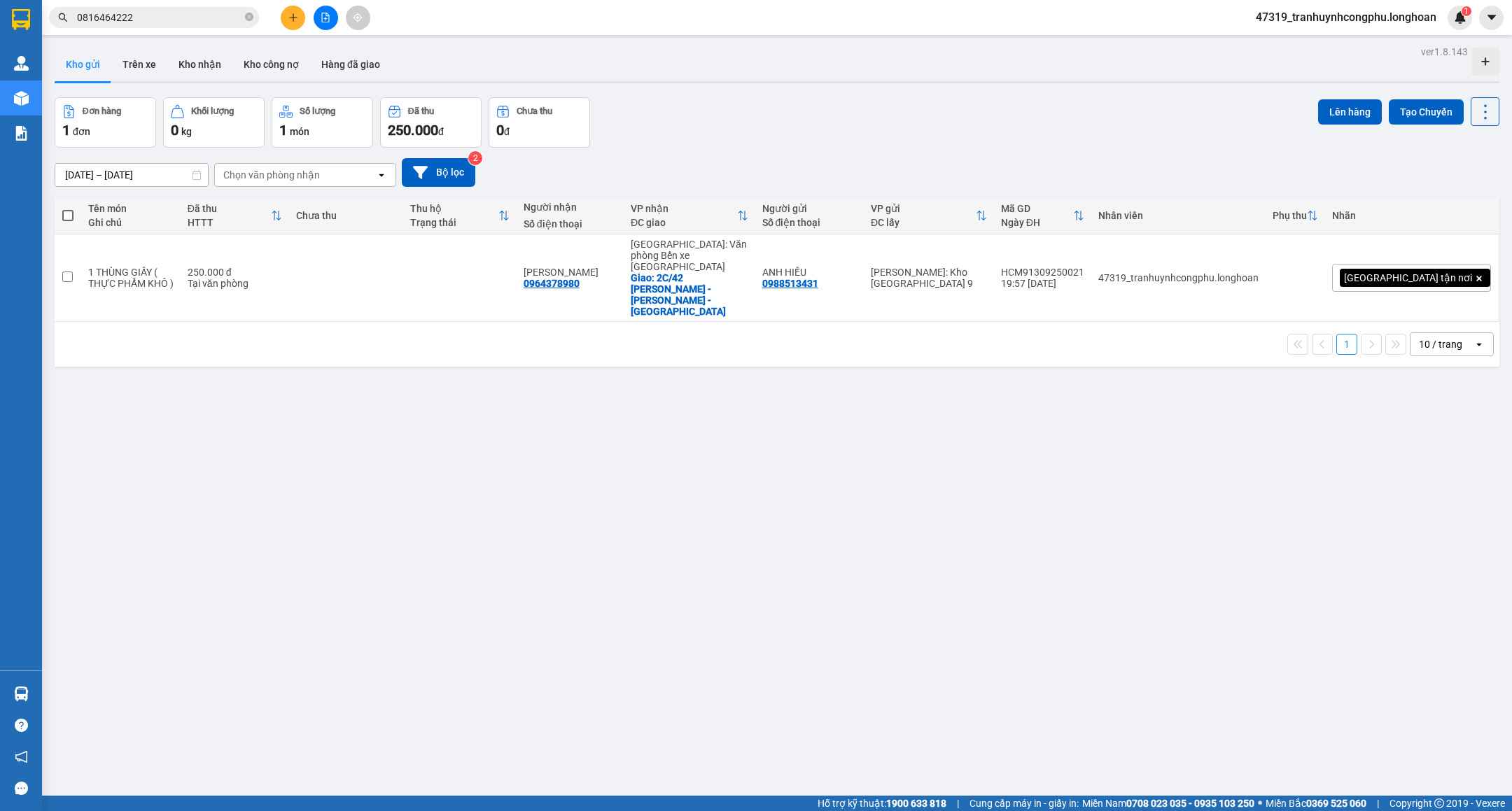
click at [716, 593] on div "ver 1.8.143 Kho gửi Trên xe Kho nhận Kho công nợ Hàng đã giao Đơn hàng 1 đơn Kh…" at bounding box center [777, 447] width 1456 height 811
click at [575, 526] on div "ver 1.8.143 Kho gửi Trên xe Kho nhận Kho công nợ Hàng đã giao Đơn hàng 1 đơn Kh…" at bounding box center [777, 447] width 1456 height 811
click at [485, 581] on div "ver 1.8.143 Kho gửi Trên xe Kho nhận Kho công nợ Hàng đã giao Đơn hàng 1 đơn Kh…" at bounding box center [777, 447] width 1456 height 811
click at [506, 651] on div "ver 1.8.143 Kho gửi Trên xe Kho nhận Kho công nợ Hàng đã giao Đơn hàng 1 đơn Kh…" at bounding box center [777, 447] width 1456 height 811
click at [365, 623] on div "ver 1.8.143 Kho gửi Trên xe Kho nhận Kho công nợ Hàng đã giao Đơn hàng 1 đơn Kh…" at bounding box center [777, 447] width 1456 height 811
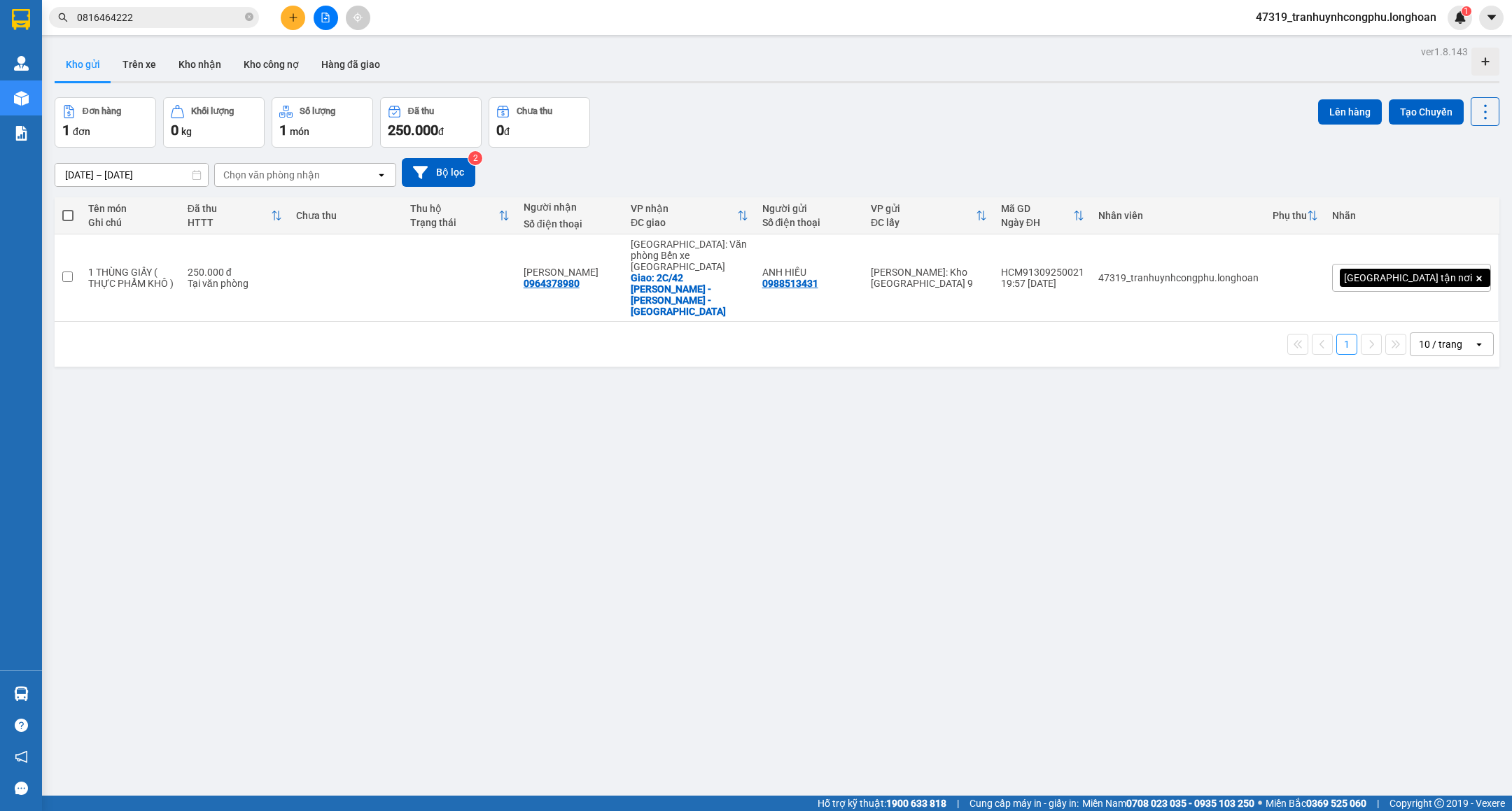
click at [468, 561] on div "ver 1.8.143 Kho gửi Trên xe Kho nhận Kho công nợ Hàng đã giao Đơn hàng 1 đơn Kh…" at bounding box center [777, 447] width 1456 height 811
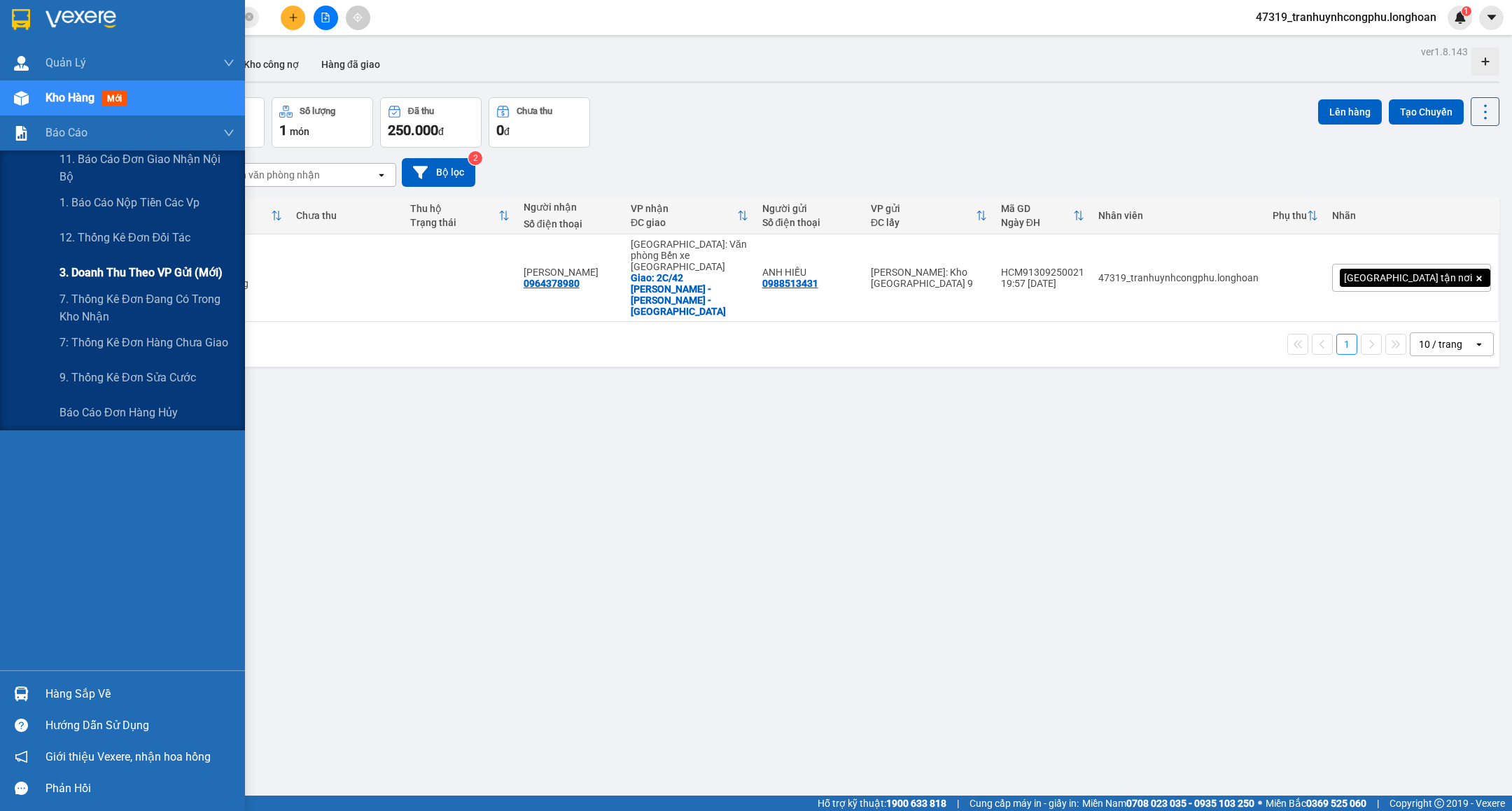
click at [89, 275] on span "3. Doanh Thu theo VP Gửi (mới)" at bounding box center [141, 272] width 163 height 17
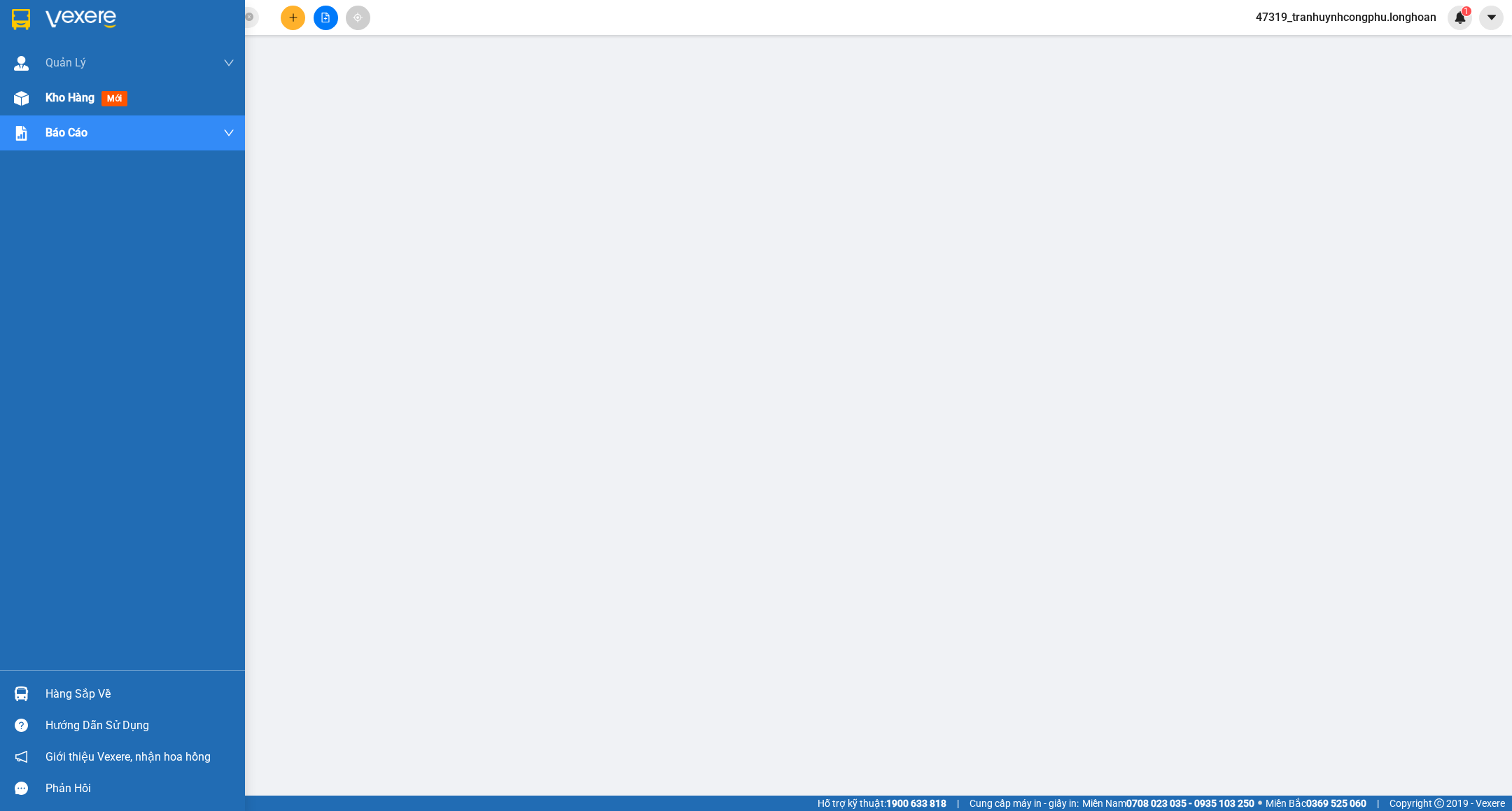
click at [17, 103] on img at bounding box center [21, 98] width 15 height 15
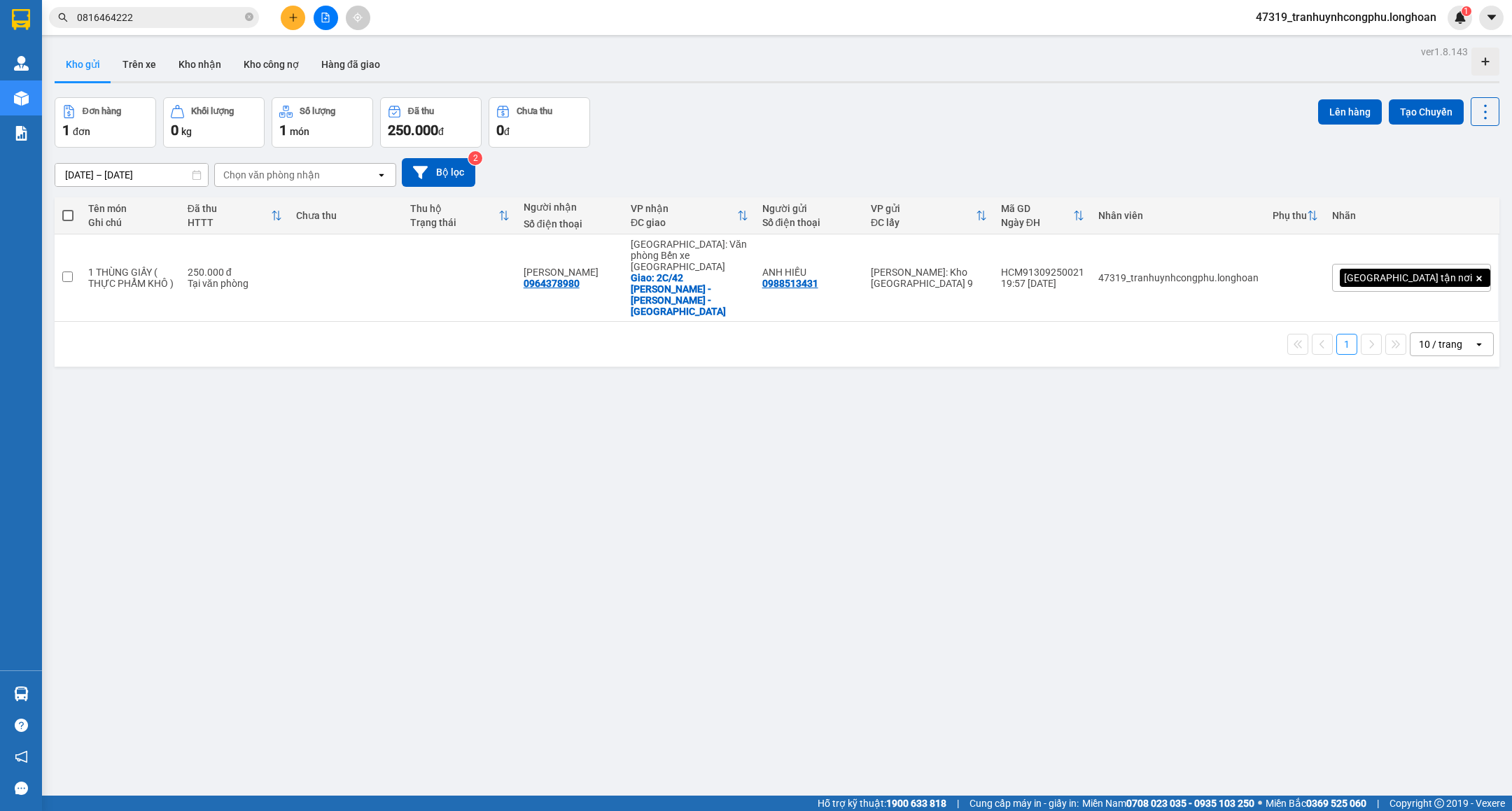
click at [498, 604] on div "ver 1.8.143 Kho gửi Trên xe Kho nhận Kho công nợ Hàng đã giao Đơn hàng 1 đơn Kh…" at bounding box center [777, 447] width 1456 height 811
click at [638, 508] on div "ver 1.8.143 Kho gửi Trên xe Kho nhận Kho công nợ Hàng đã giao Đơn hàng 1 đơn Kh…" at bounding box center [777, 447] width 1456 height 811
click at [196, 64] on button "Kho nhận" at bounding box center [199, 64] width 65 height 34
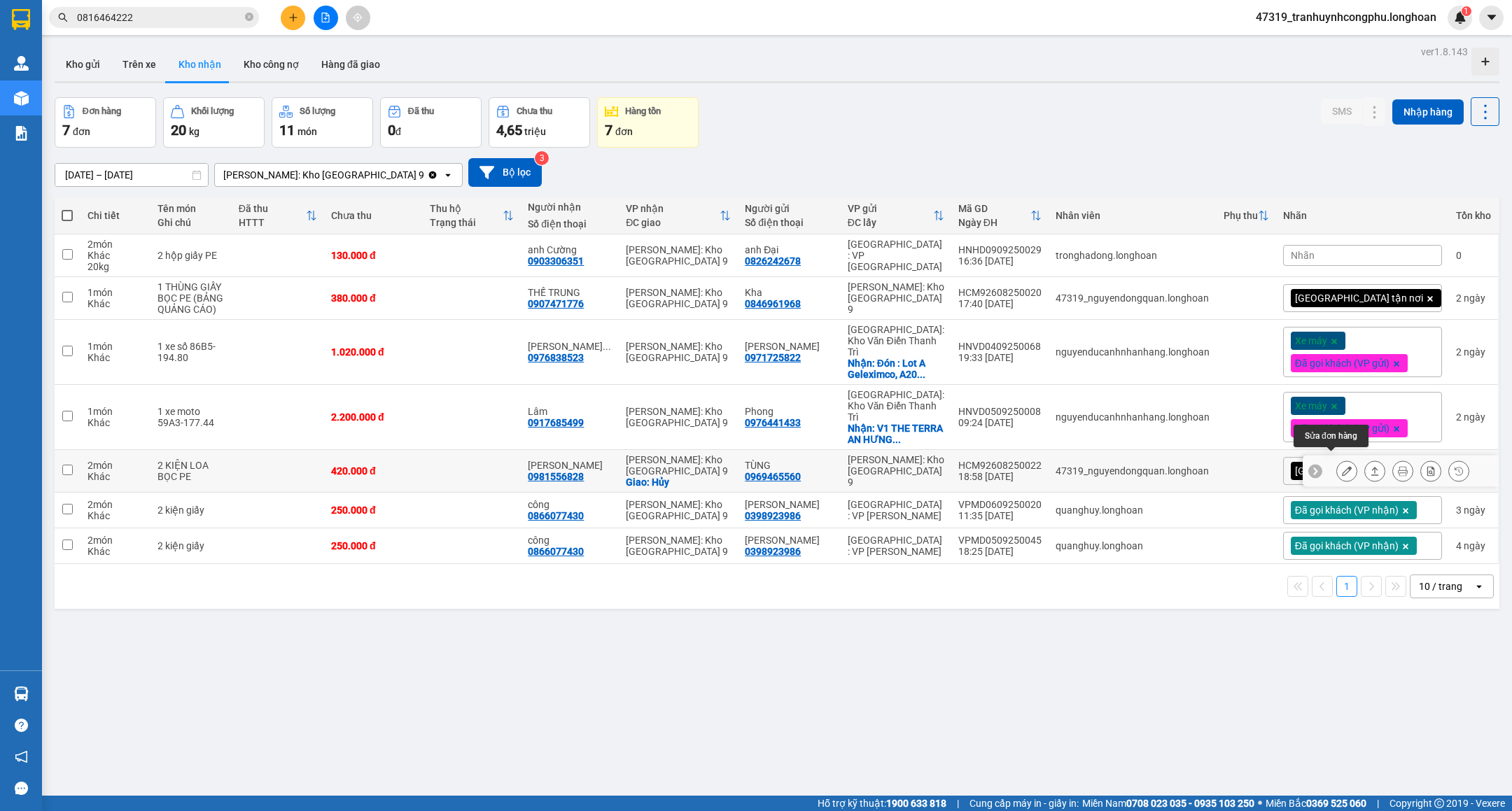
click at [1337, 464] on button at bounding box center [1347, 472] width 20 height 25
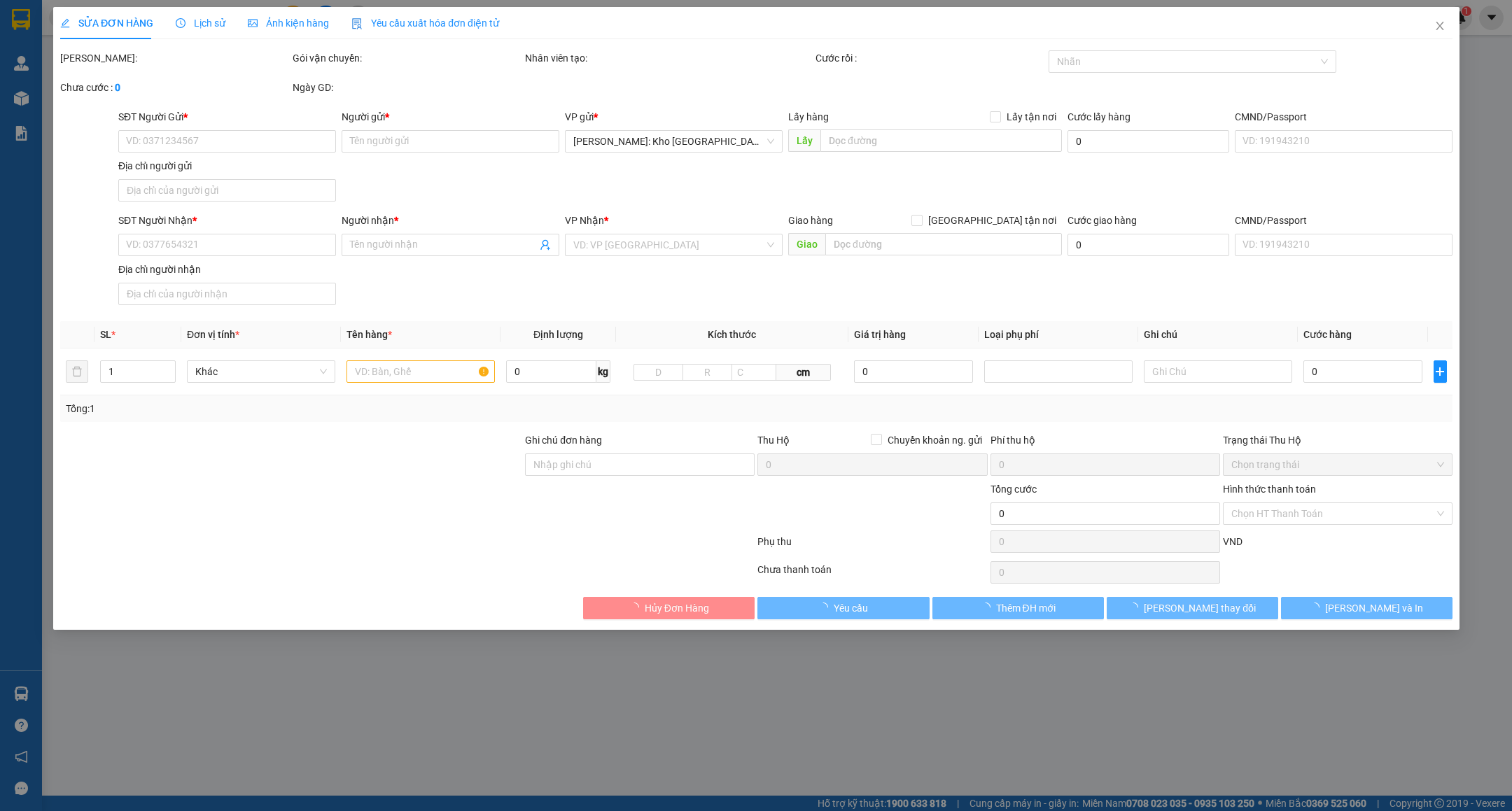
type input "0969465560"
type input "TÙNG"
type input "0981556828"
type input "[PERSON_NAME]"
checkbox input "true"
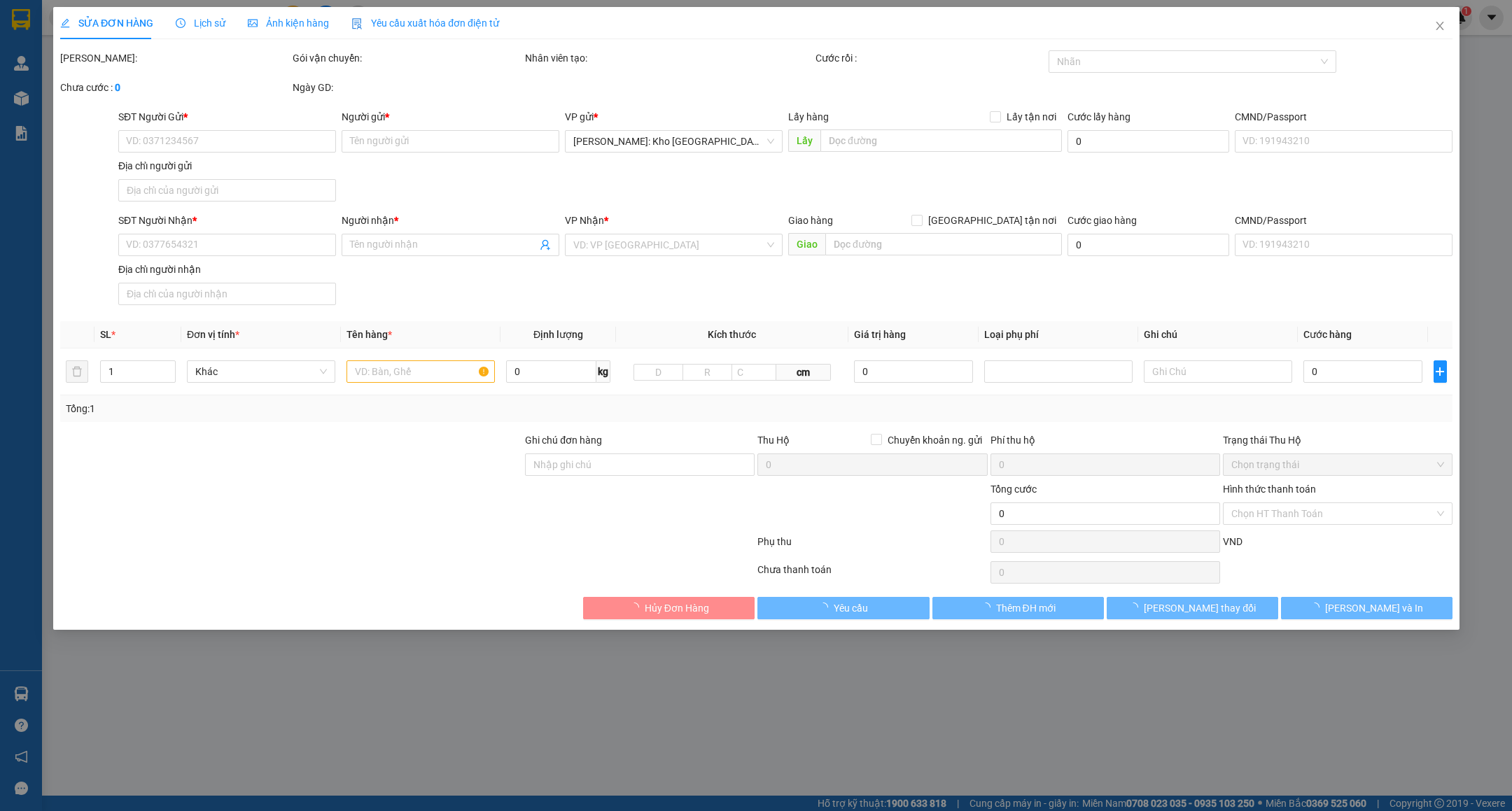
type input "Hủy"
type input "nhận theo kiện-giao nguyên kiên-hư hỏng không chịu trách nhiệm"
type input "50.000"
type input "420.000"
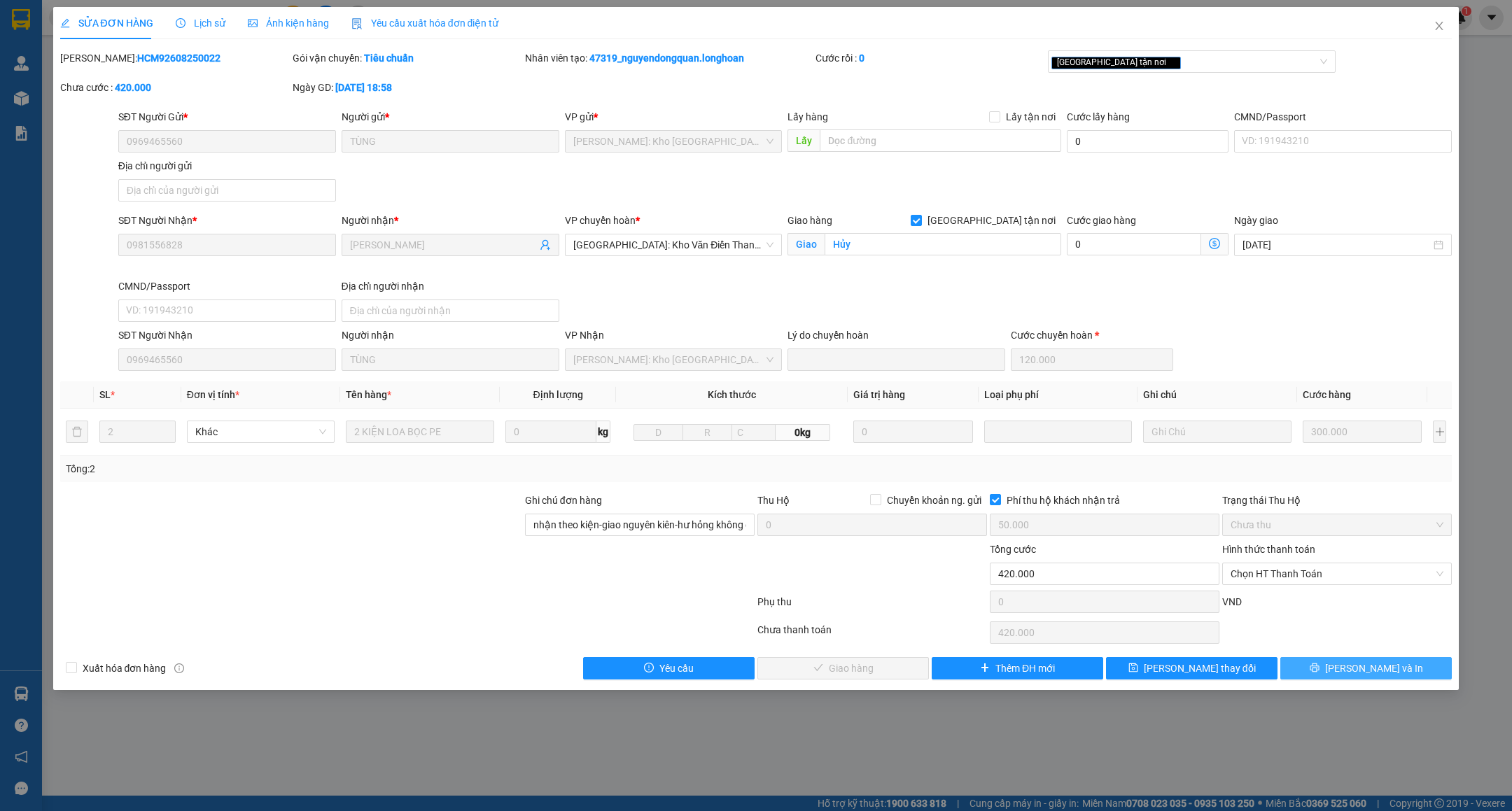
click at [1350, 667] on button "[PERSON_NAME] và In" at bounding box center [1366, 667] width 171 height 22
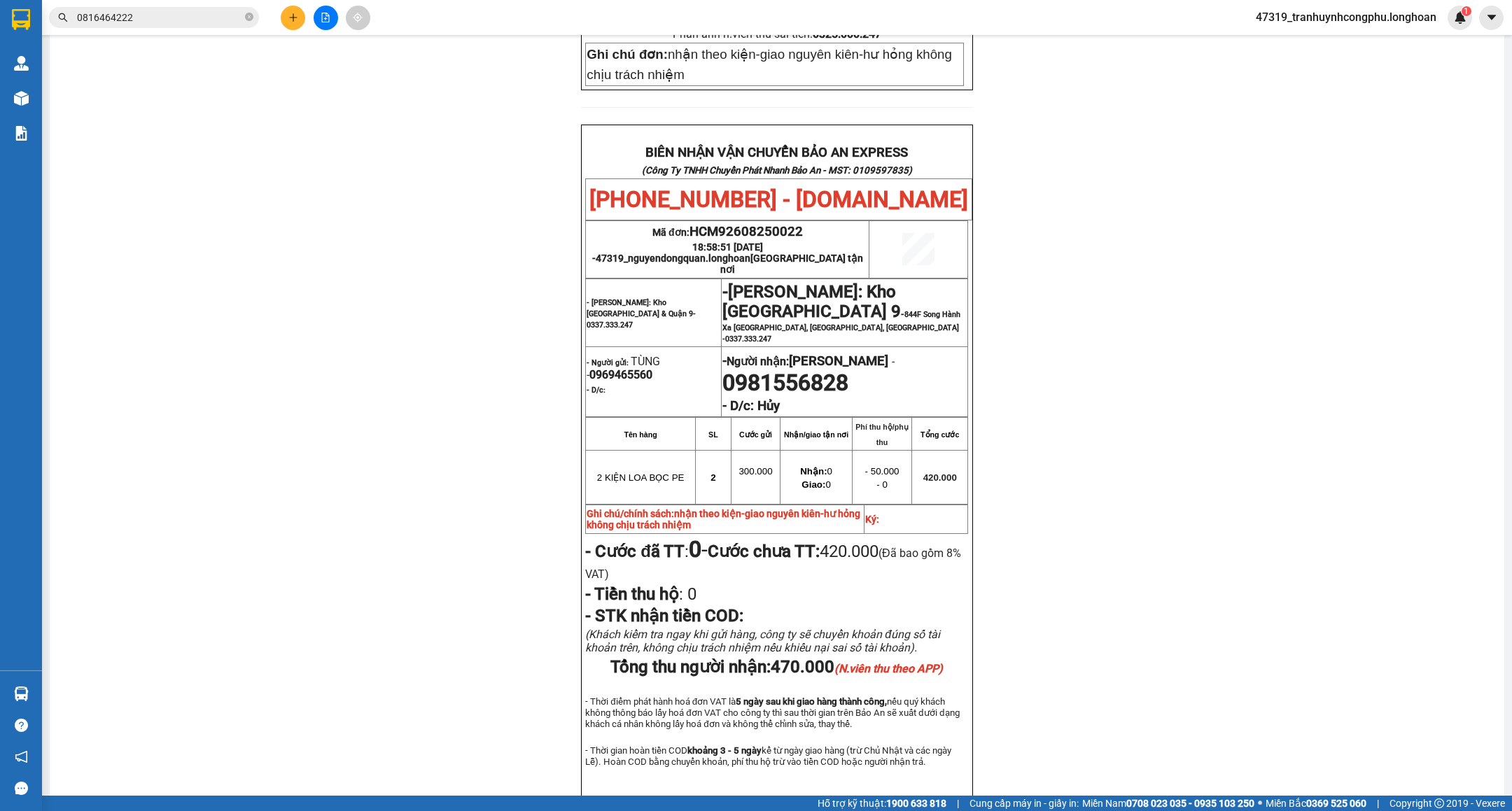
scroll to position [647, 0]
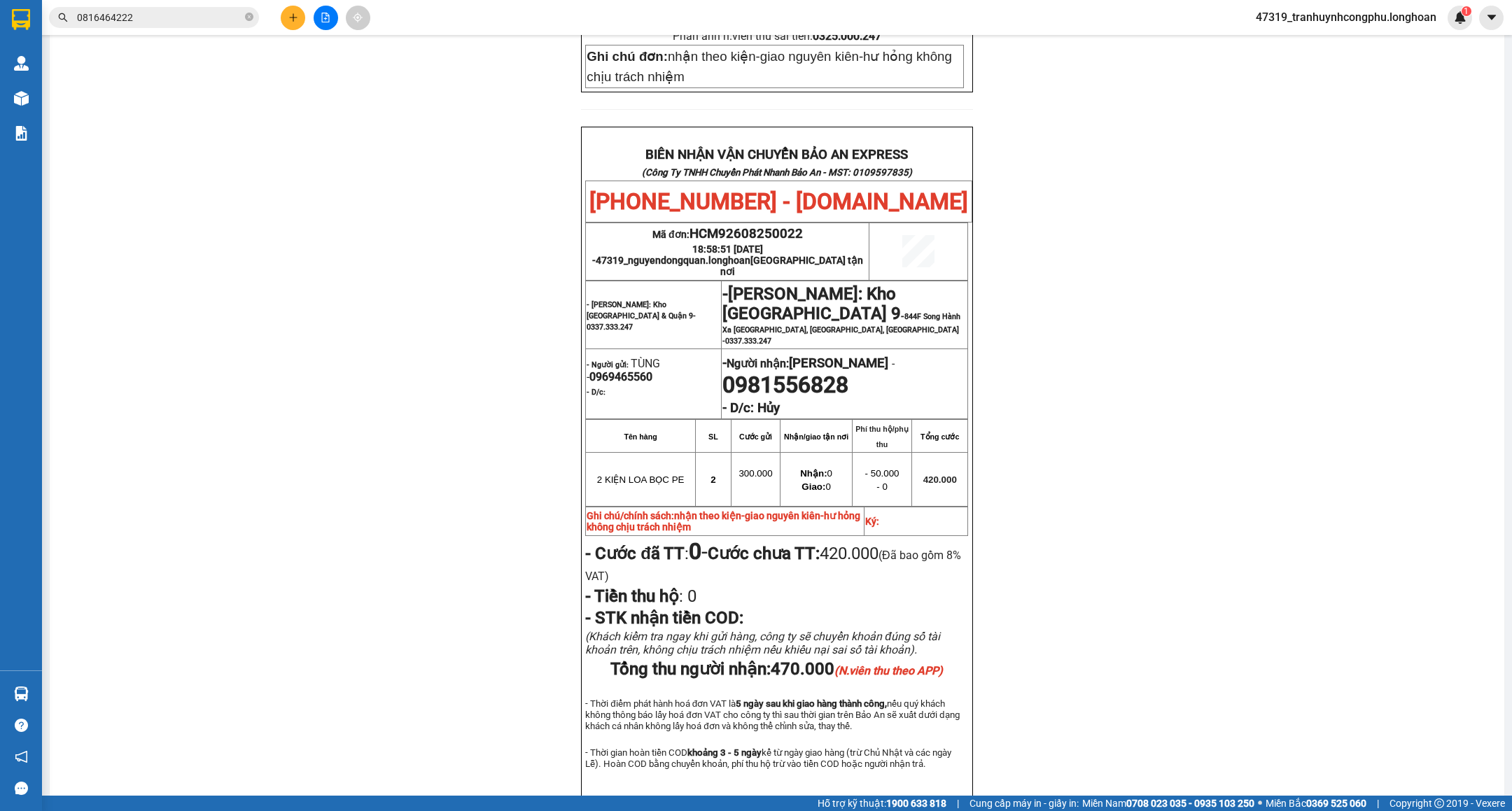
click at [634, 370] on span "0969465560" at bounding box center [621, 376] width 63 height 13
copy span "0969465560"
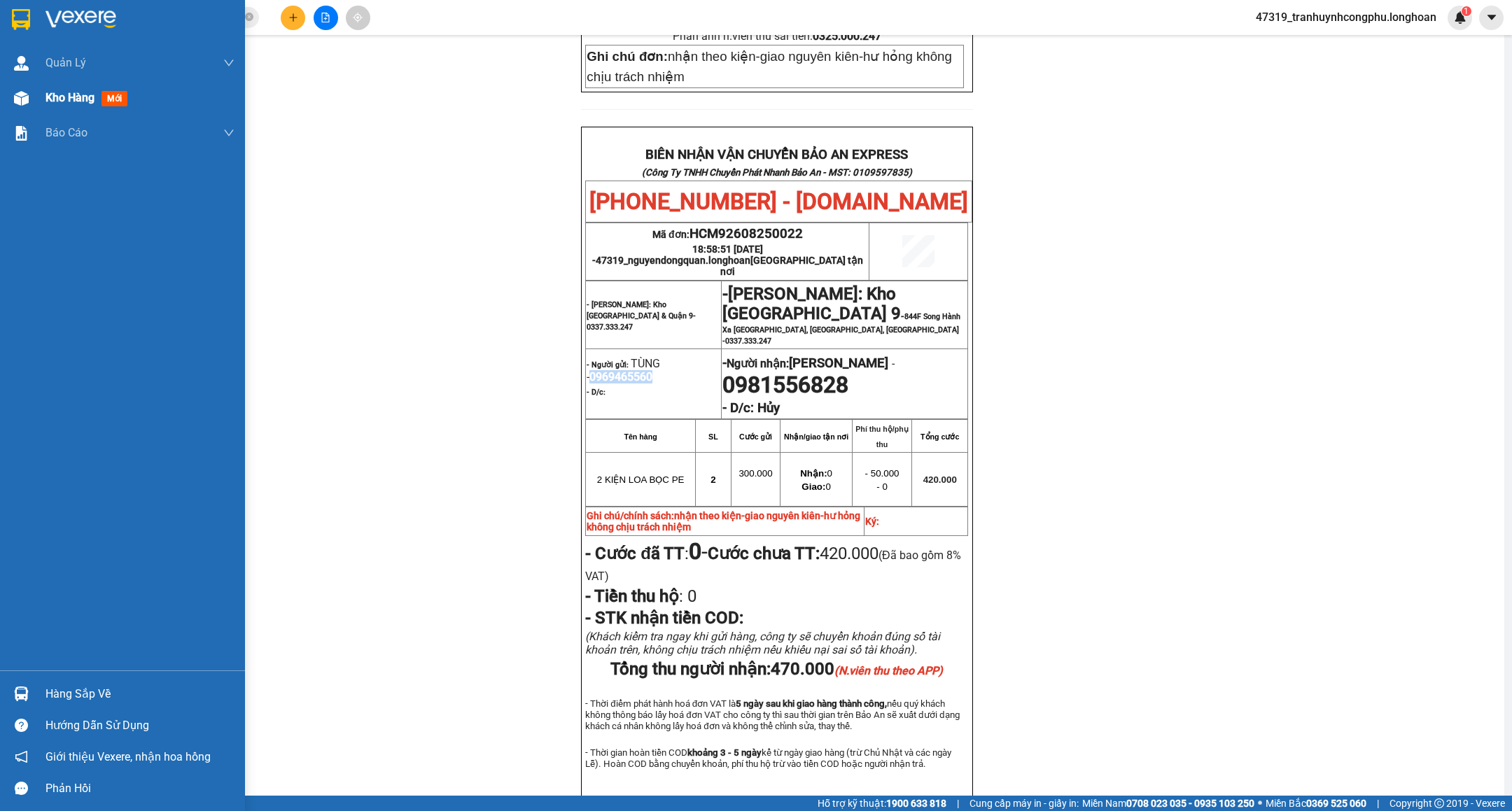
click at [49, 106] on div "Kho hàng mới" at bounding box center [89, 97] width 88 height 17
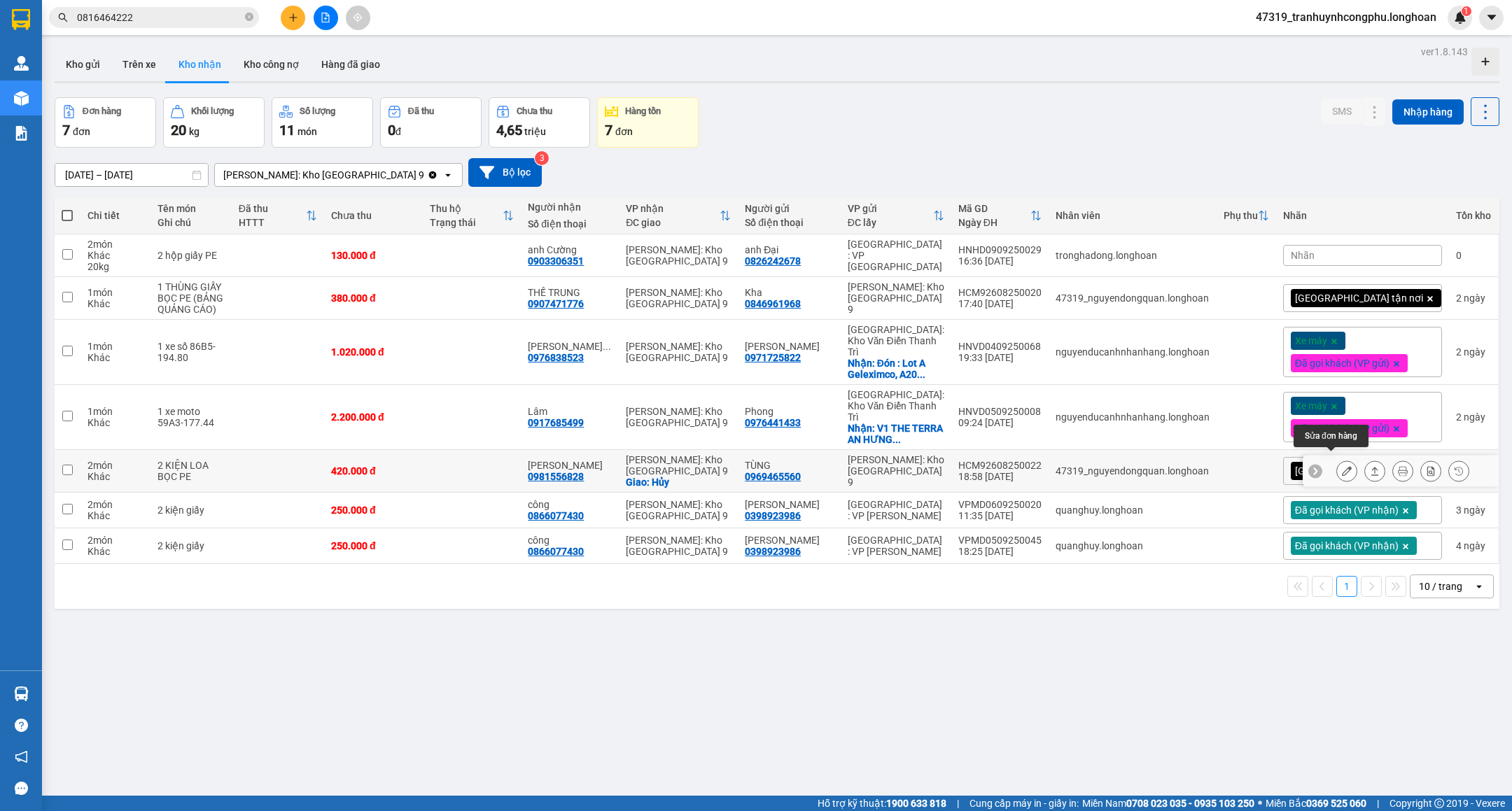
click at [1342, 466] on icon at bounding box center [1347, 471] width 10 height 10
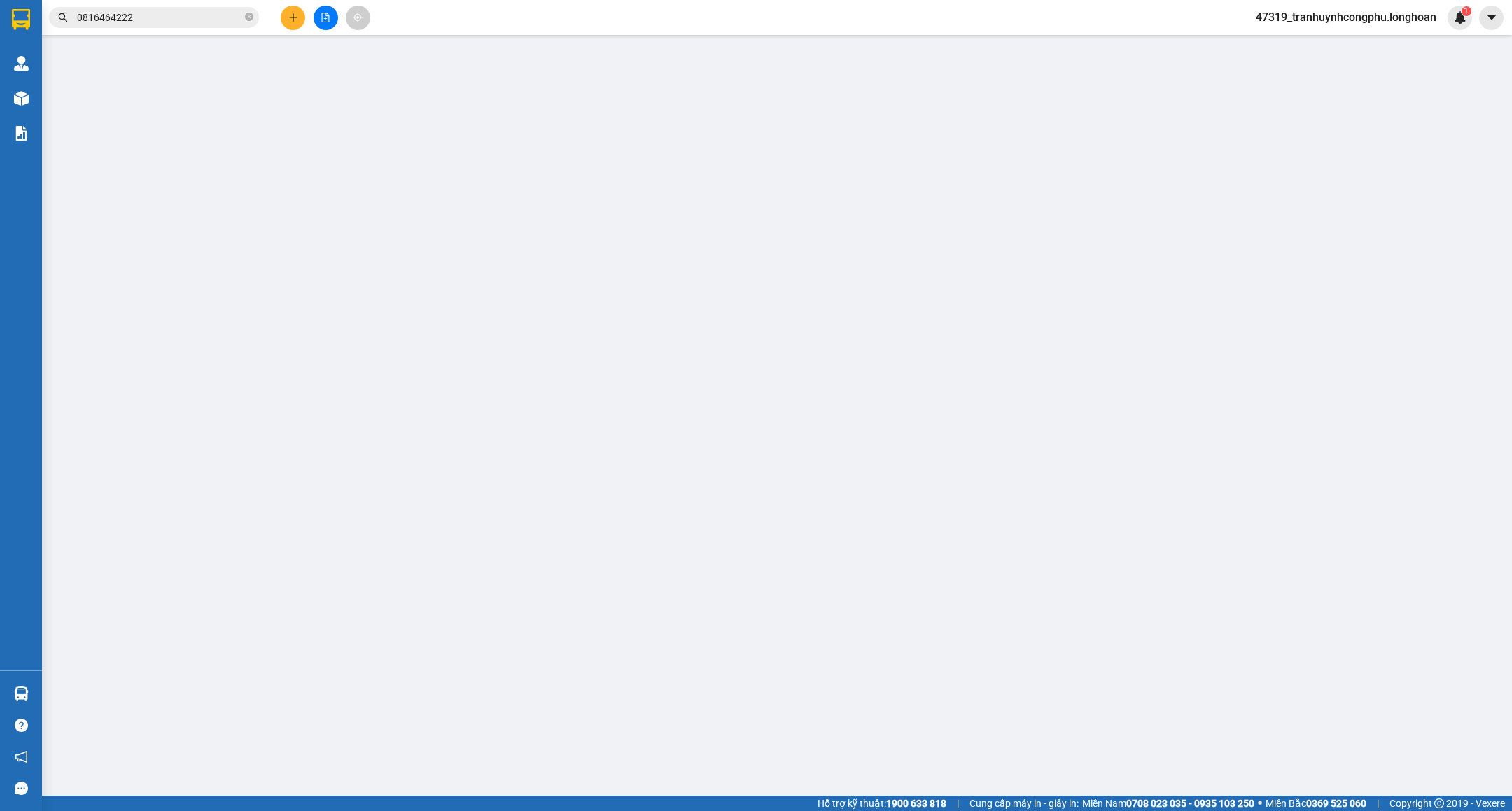
type input "0969465560"
type input "TÙNG"
type input "0981556828"
type input "[PERSON_NAME]"
checkbox input "true"
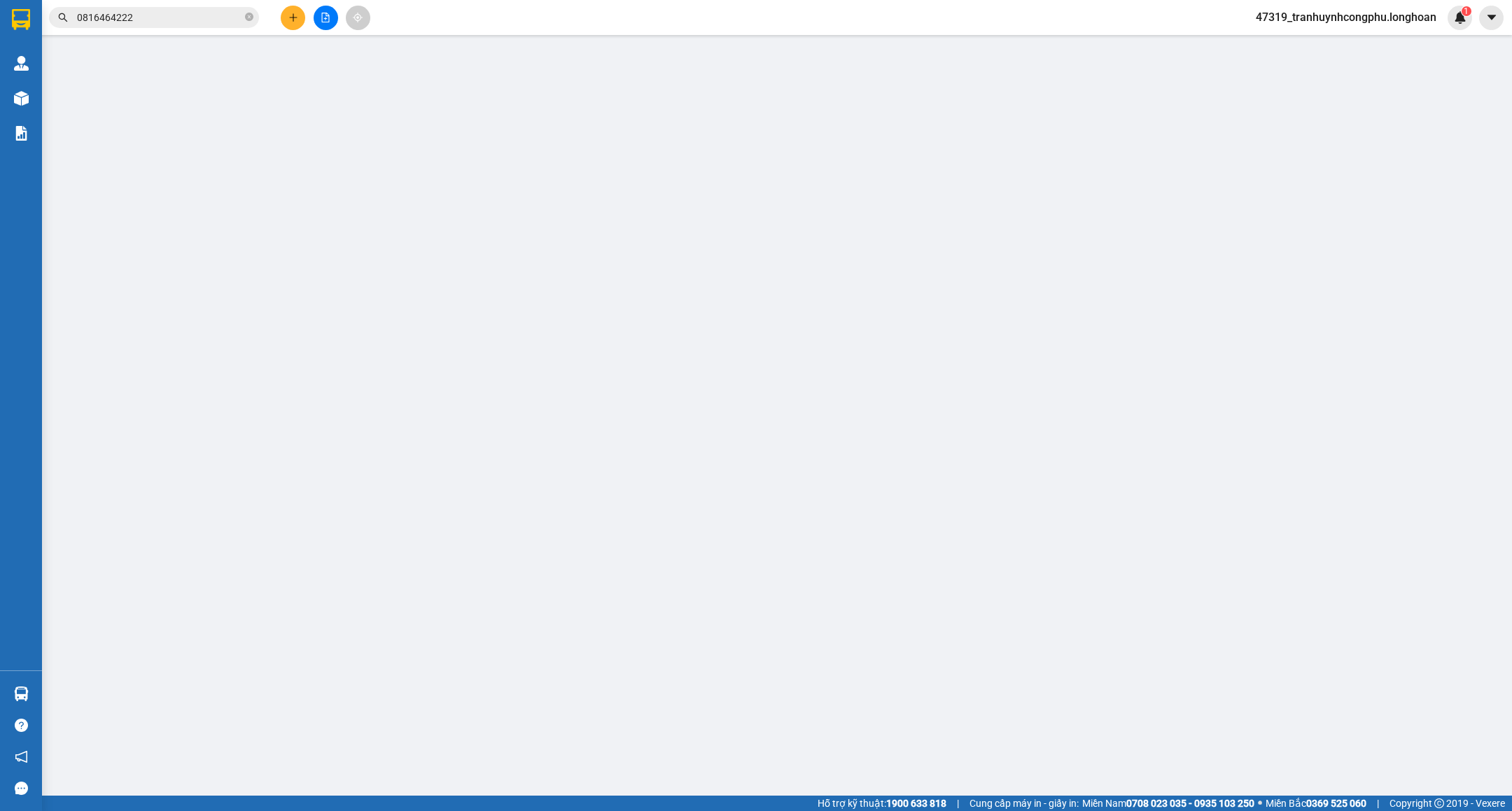
type input "Hủy"
type input "nhận theo kiện-giao nguyên kiên-hư hỏng không chịu trách nhiệm"
type input "50.000"
type input "420.000"
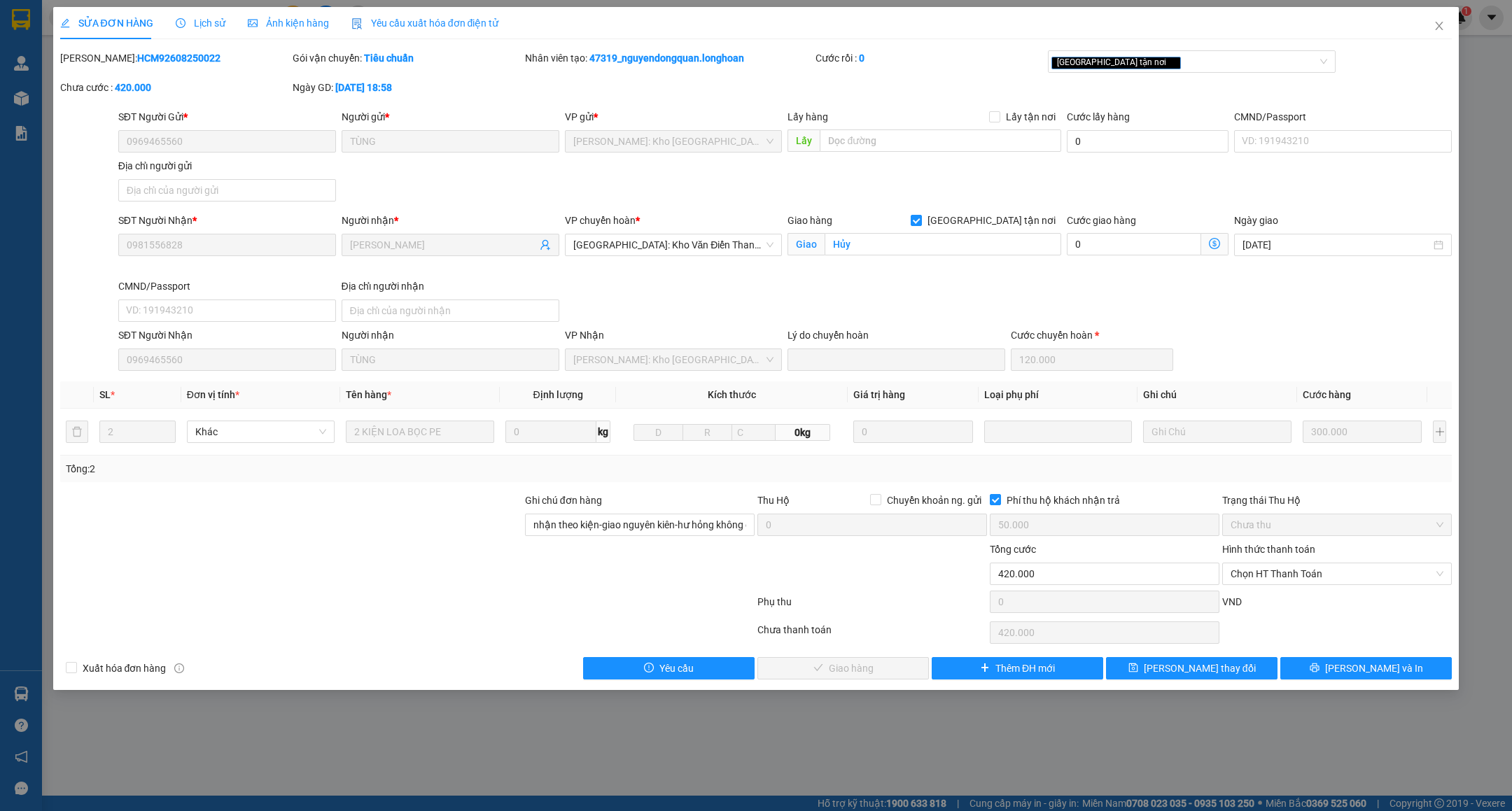
click at [189, 17] on span "Lịch sử" at bounding box center [200, 23] width 50 height 11
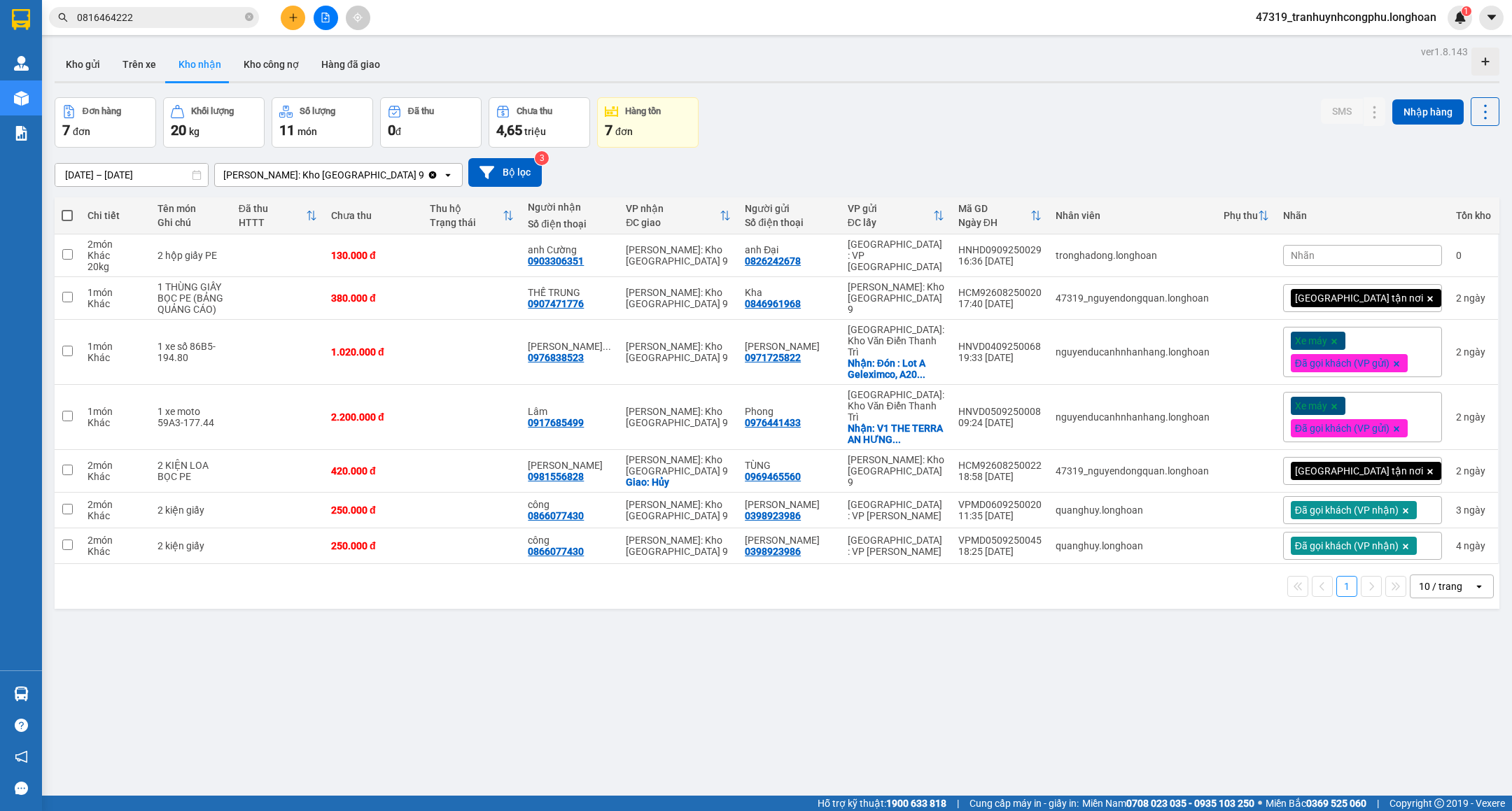
click at [843, 141] on div "Đơn hàng 7 đơn Khối lượng 20 kg Số lượng 11 món Đã thu 0 đ Chưa thu 4,65 triệu …" at bounding box center [777, 122] width 1445 height 50
